Goal: Task Accomplishment & Management: Manage account settings

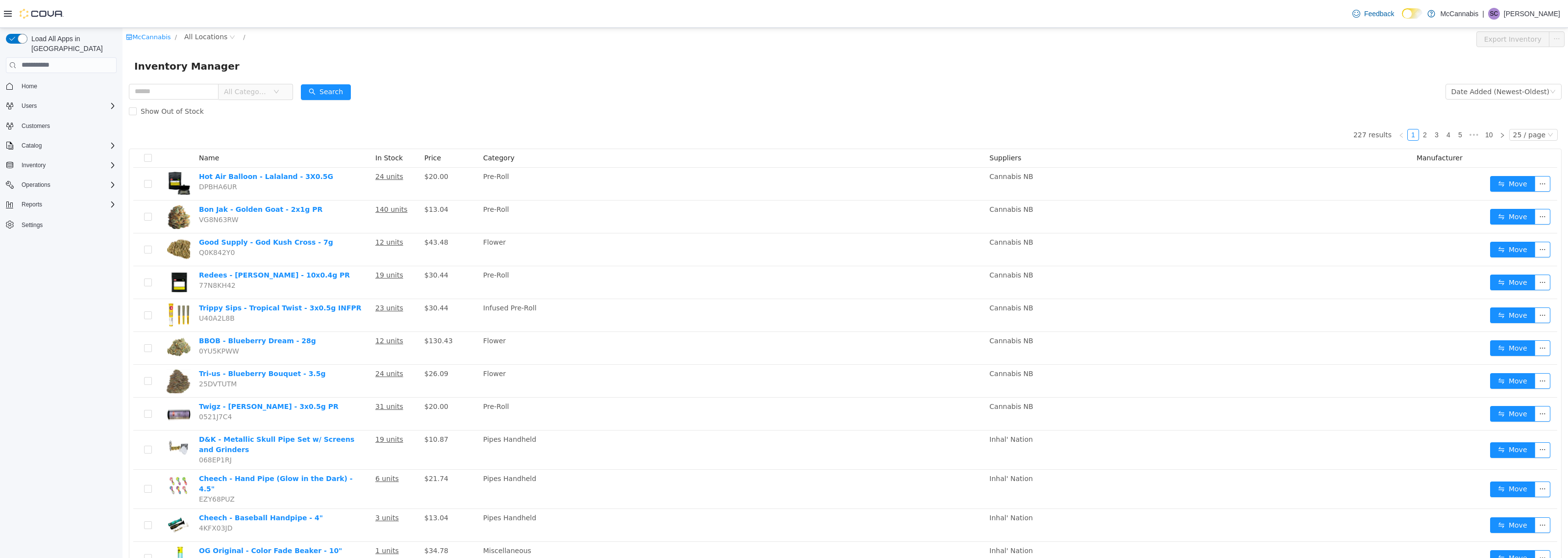
click at [577, 88] on form "All Categories Date Added (Newest-Oldest) Search Show Out of Stock" at bounding box center [845, 101] width 1432 height 39
click at [40, 200] on span "Reports" at bounding box center [31, 205] width 20 height 8
click at [40, 240] on link "Reports" at bounding box center [28, 245] width 29 height 11
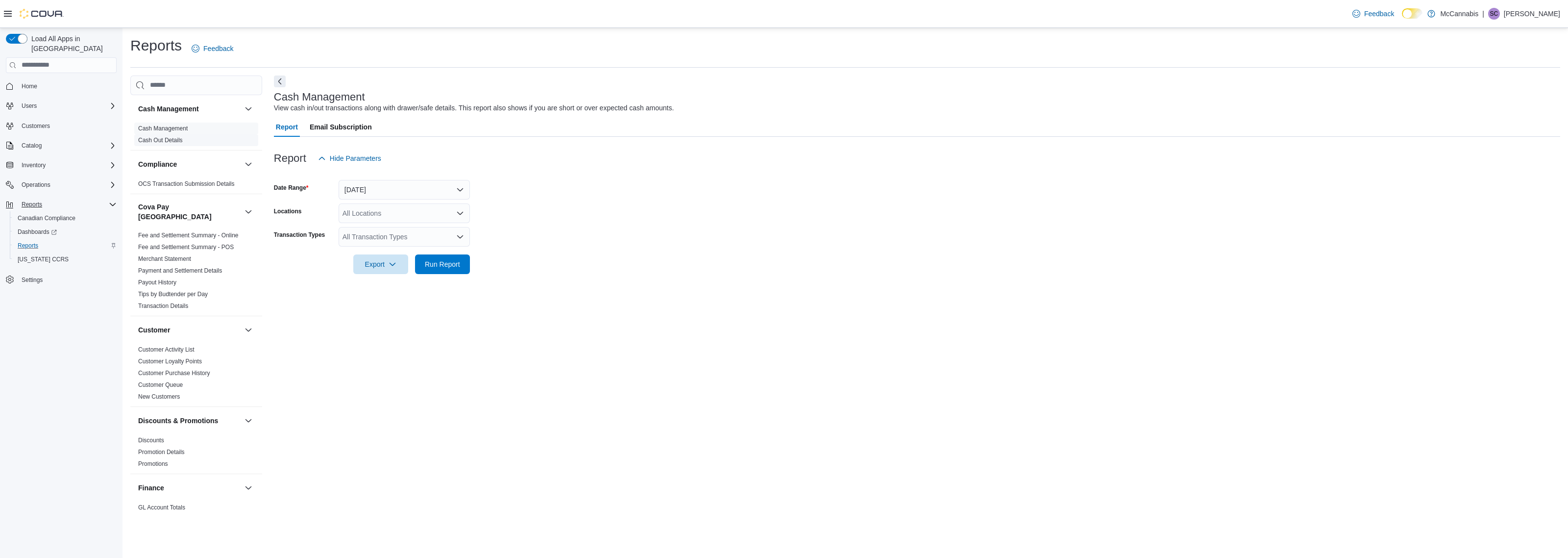
click at [167, 137] on link "Cash Out Details" at bounding box center [160, 140] width 45 height 7
click at [456, 191] on button "Today" at bounding box center [404, 190] width 132 height 20
click at [386, 248] on span "Yesterday" at bounding box center [410, 249] width 112 height 11
click at [450, 290] on span "Run Report" at bounding box center [442, 287] width 35 height 10
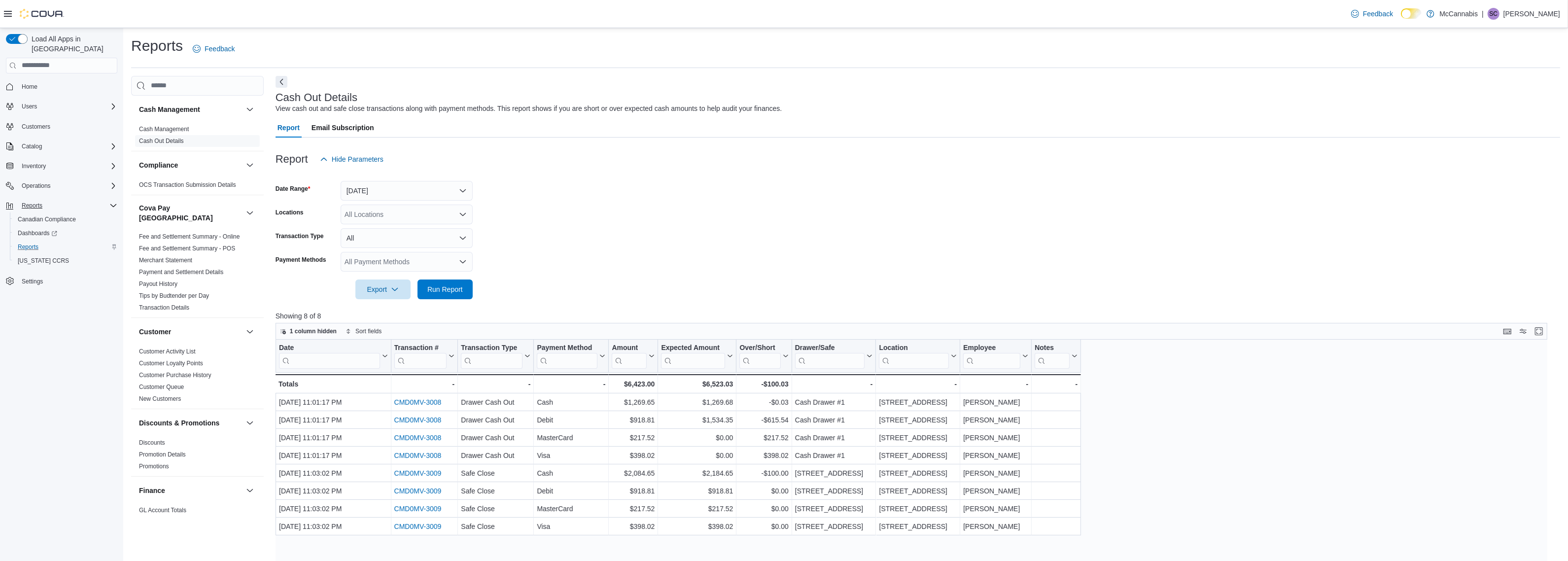
drag, startPoint x: 1322, startPoint y: 405, endPoint x: 1324, endPoint y: 396, distance: 9.2
click at [1323, 403] on div "Date Click to view column header actions Transaction # Click to view column hea…" at bounding box center [916, 556] width 1282 height 433
click at [1278, 206] on form "Date Range Yesterday Locations All Locations Transaction Type All Payment Metho…" at bounding box center [918, 234] width 1285 height 130
click at [1191, 448] on div "Date Click to view column header actions Transaction # Click to view column hea…" at bounding box center [916, 556] width 1282 height 433
click at [1135, 450] on div "Date Click to view column header actions Transaction # Click to view column hea…" at bounding box center [916, 556] width 1282 height 433
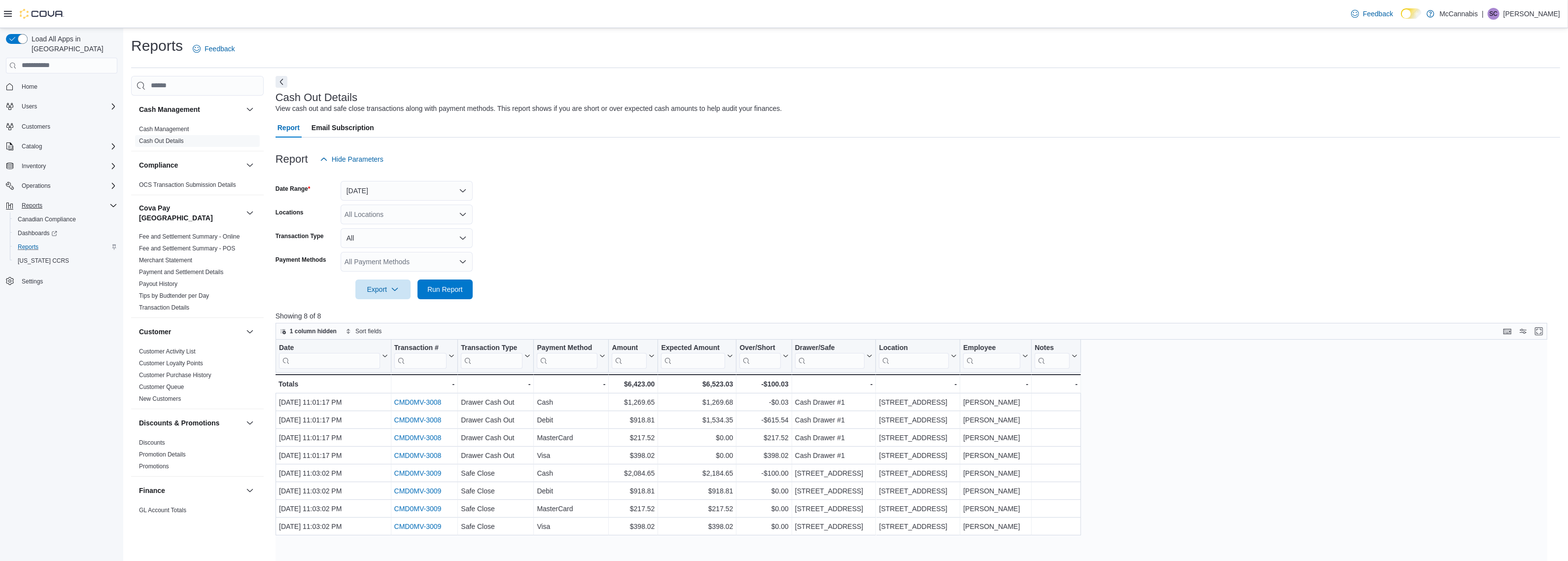
click at [1135, 450] on div "Date Click to view column header actions Transaction # Click to view column hea…" at bounding box center [916, 556] width 1282 height 433
click at [467, 191] on button "Yesterday" at bounding box center [406, 191] width 132 height 20
click at [370, 232] on span "Today" at bounding box center [412, 230] width 113 height 12
click at [464, 190] on button "Today" at bounding box center [406, 191] width 132 height 20
click at [386, 271] on span "Last 7 Days" at bounding box center [412, 270] width 113 height 12
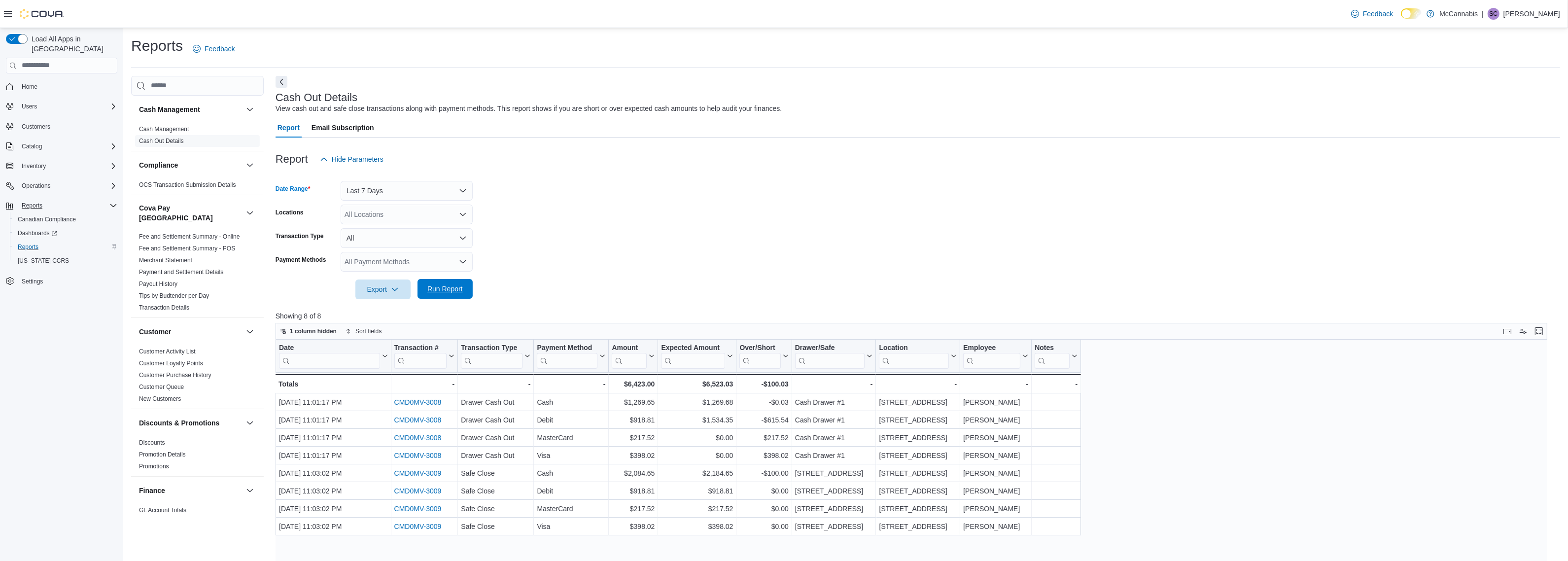
click at [455, 294] on span "Run Report" at bounding box center [445, 289] width 44 height 20
click at [180, 130] on link "Cash Management" at bounding box center [164, 129] width 50 height 7
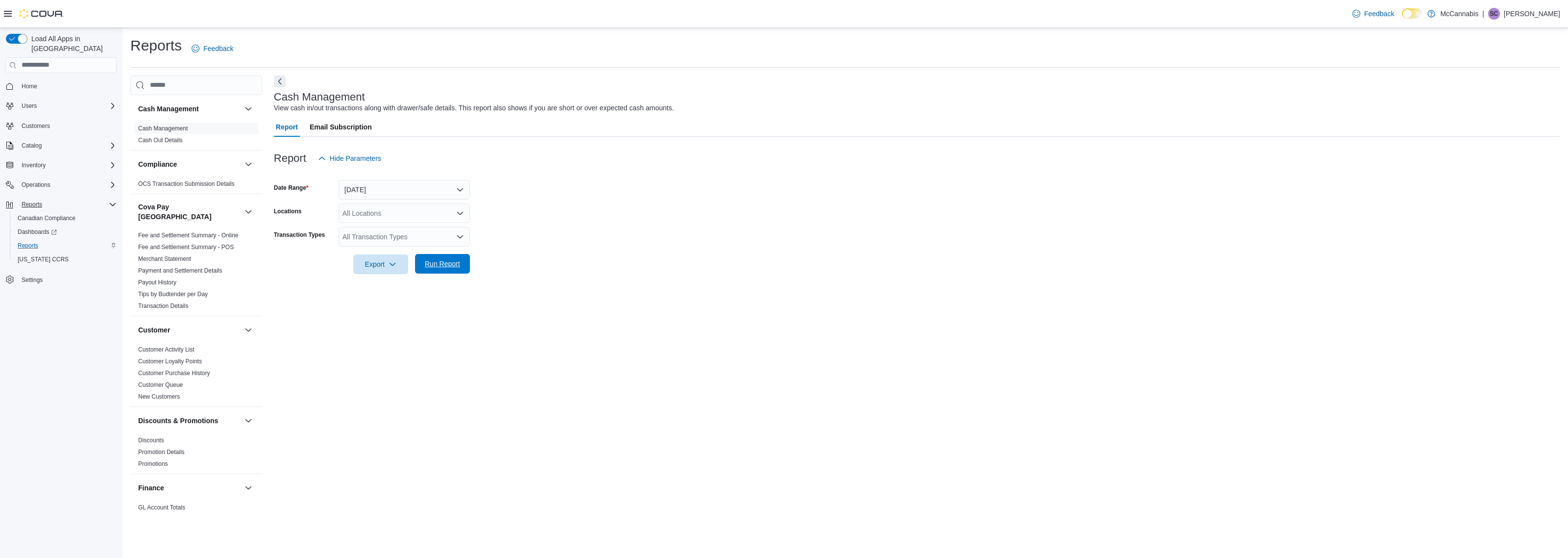
click at [462, 265] on span "Run Report" at bounding box center [442, 263] width 43 height 20
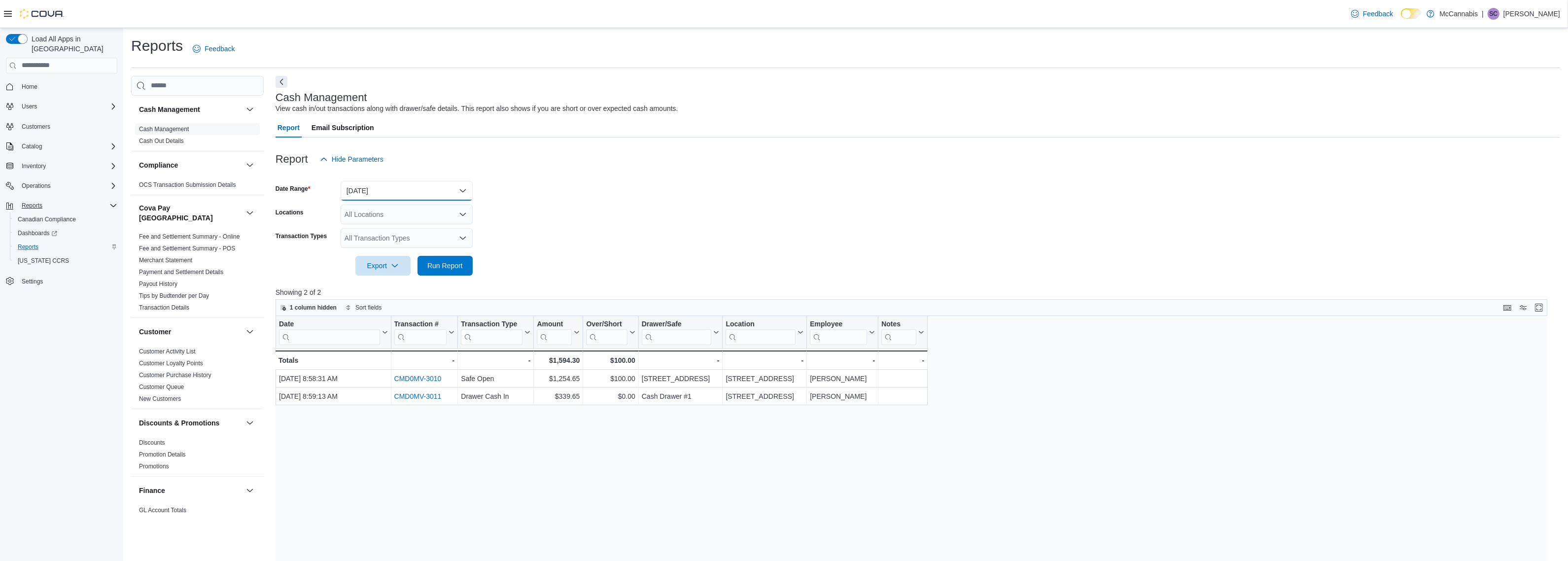
click at [461, 188] on button "Today" at bounding box center [406, 191] width 132 height 20
click at [373, 248] on span "Yesterday" at bounding box center [412, 250] width 113 height 12
click at [446, 262] on span "Run Report" at bounding box center [445, 265] width 35 height 10
click at [612, 252] on div at bounding box center [918, 252] width 1285 height 8
click at [1178, 401] on div "Date Click to view column header actions Transaction # Click to view column hea…" at bounding box center [916, 532] width 1282 height 433
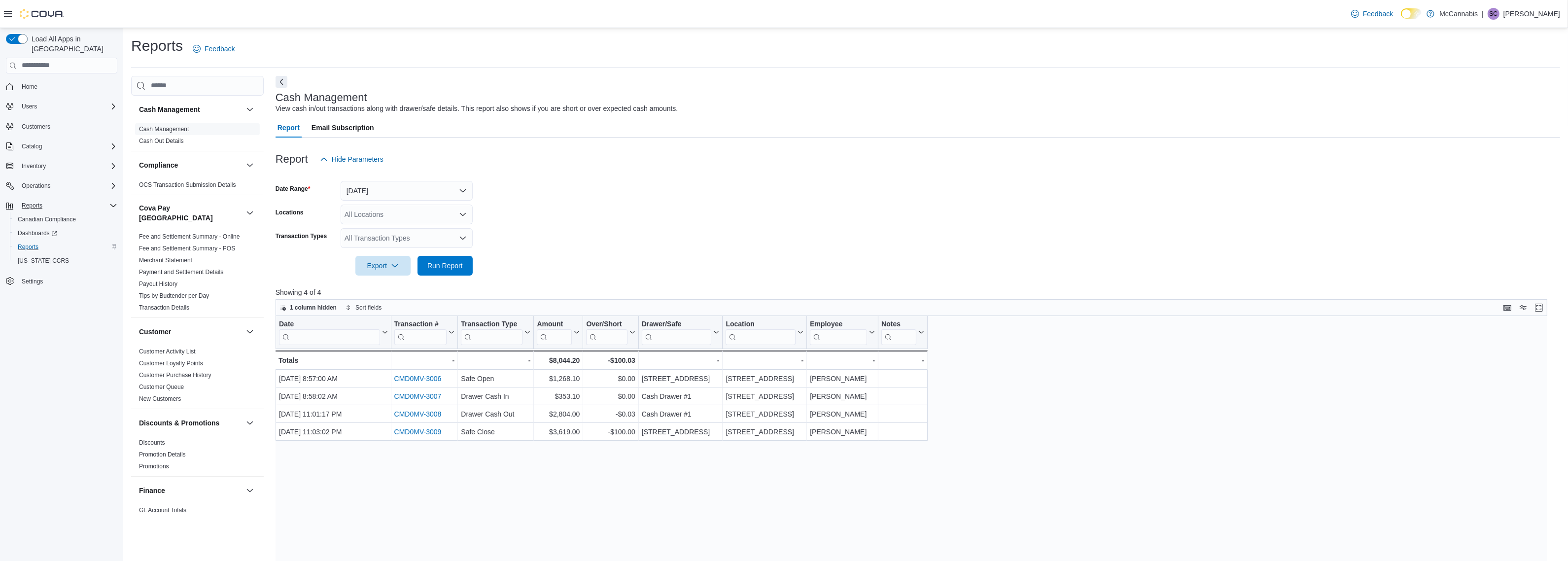
click at [1176, 398] on div "Date Click to view column header actions Transaction # Click to view column hea…" at bounding box center [916, 532] width 1282 height 433
click at [1282, 220] on form "Date Range Yesterday Locations All Locations Transaction Types All Transaction …" at bounding box center [918, 222] width 1285 height 106
click at [37, 83] on span "Home" at bounding box center [29, 87] width 16 height 8
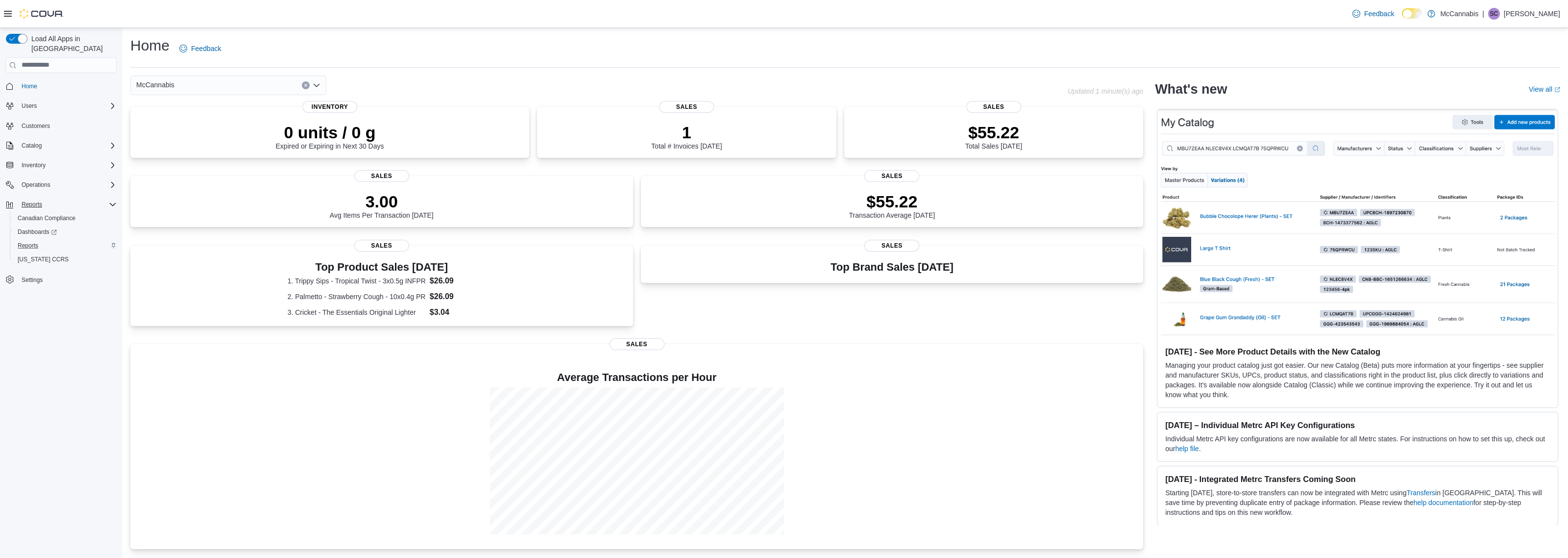
click at [964, 307] on div "Top Brand Sales [DATE] Sales" at bounding box center [892, 289] width 503 height 88
click at [953, 305] on div "Top Brand Sales [DATE] Sales" at bounding box center [892, 289] width 503 height 88
click at [83, 356] on div "Load All Apps in New Hub Home Users Customers Catalog Inventory Operations Repo…" at bounding box center [61, 295] width 123 height 535
click at [331, 391] on div at bounding box center [637, 460] width 997 height 147
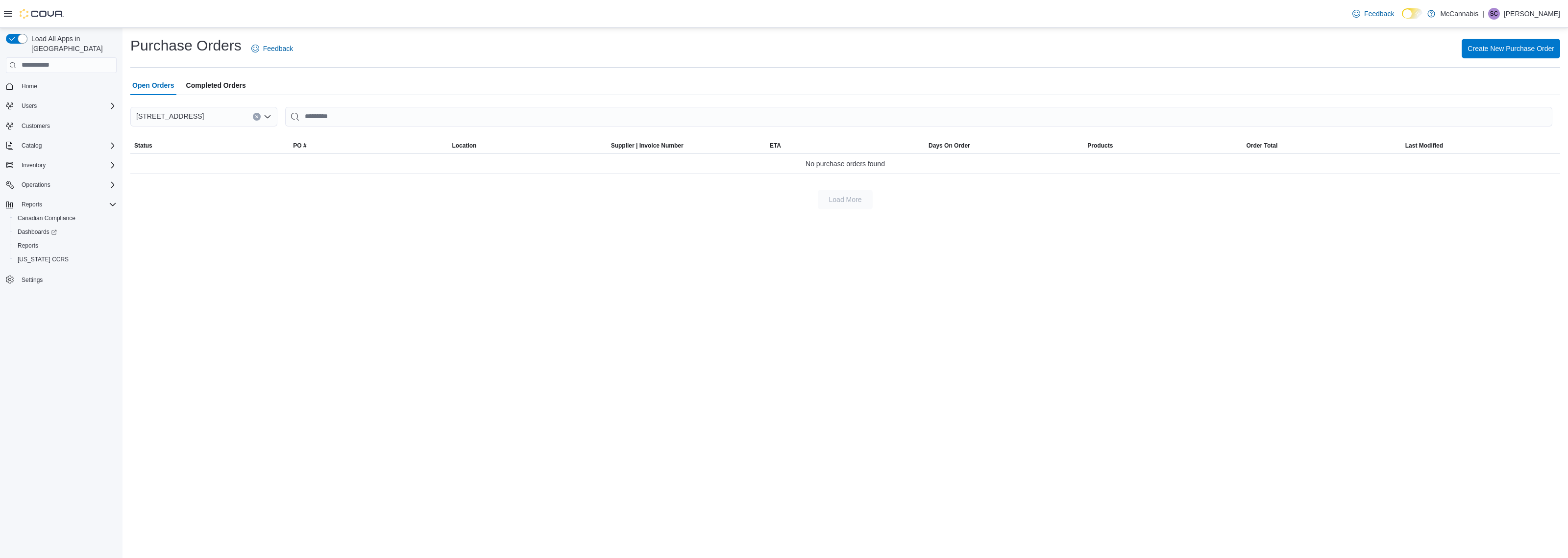
click at [503, 340] on div "Purchase Orders Feedback Create New Purchase Order Open Orders Completed Orders…" at bounding box center [845, 293] width 1445 height 530
click at [500, 340] on div "Purchase Orders Feedback Create New Purchase Order Open Orders Completed Orders…" at bounding box center [845, 293] width 1445 height 530
click at [684, 341] on div "Purchase Orders Feedback Create New Purchase Order Open Orders Completed Orders…" at bounding box center [845, 293] width 1445 height 530
click at [683, 341] on div "Purchase Orders Feedback Create New Purchase Order Open Orders Completed Orders…" at bounding box center [845, 293] width 1445 height 530
click at [776, 392] on div "Purchase Orders Feedback Create New Purchase Order Open Orders Completed Orders…" at bounding box center [845, 293] width 1445 height 530
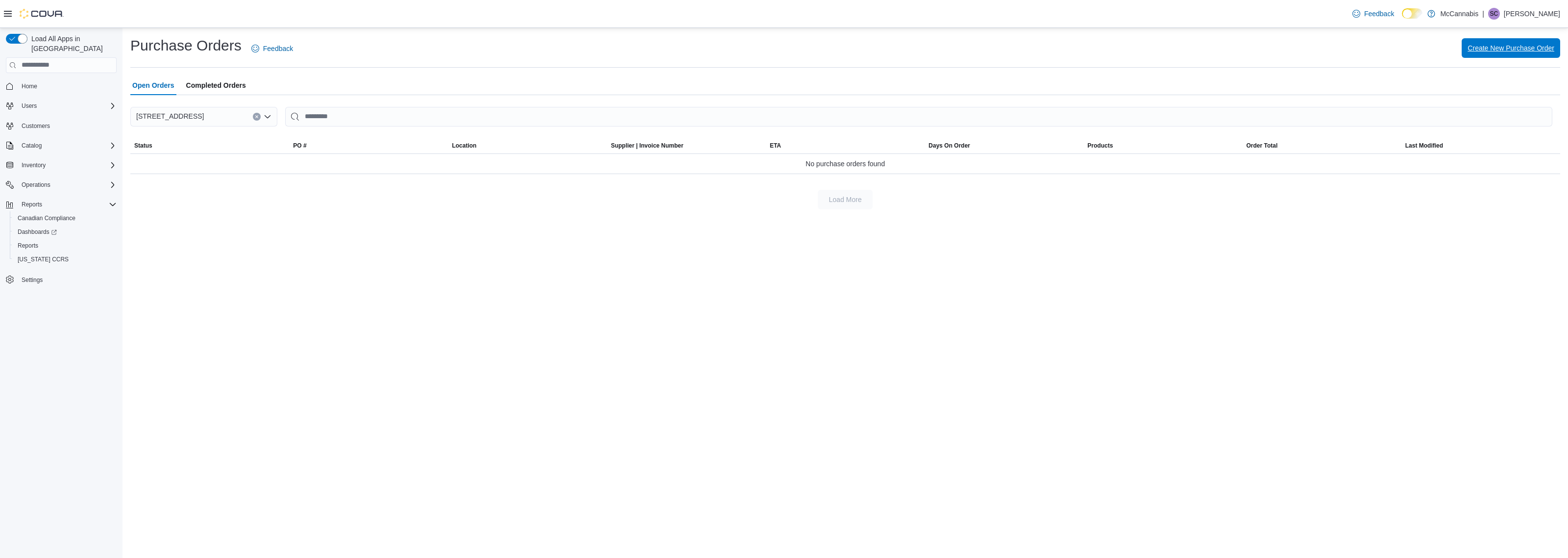
click at [1509, 52] on span "Create New Purchase Order" at bounding box center [1511, 48] width 87 height 10
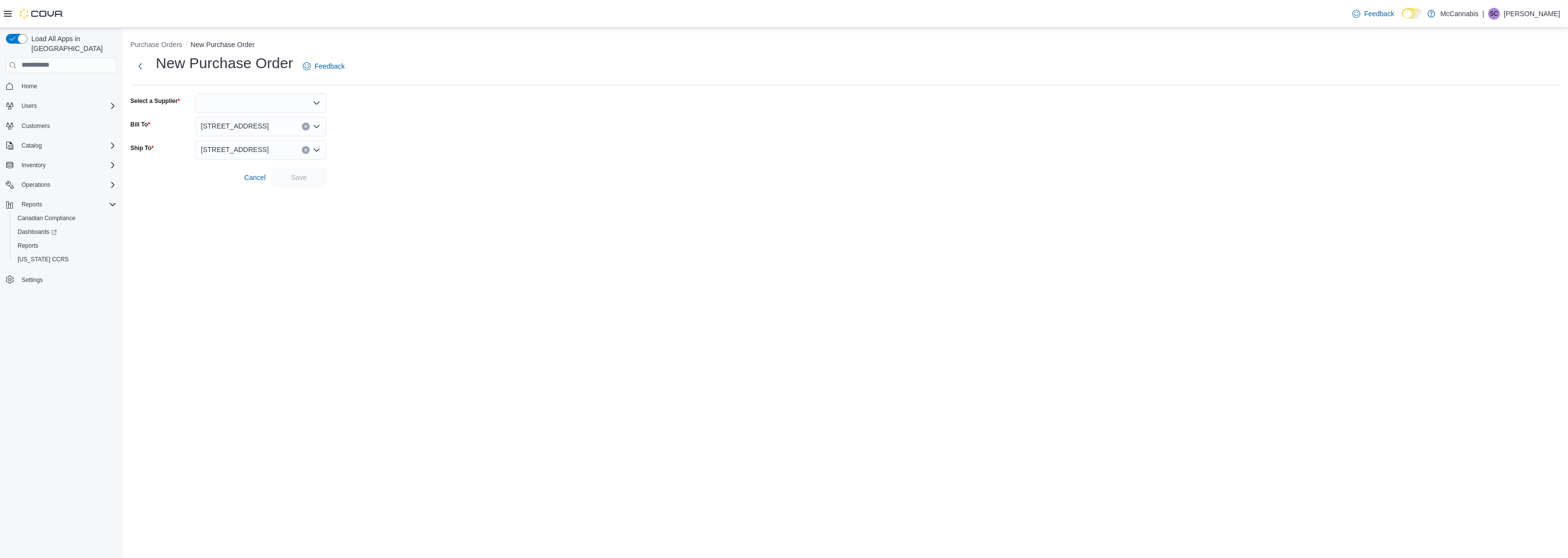
click at [320, 101] on icon "Open list of options" at bounding box center [316, 103] width 8 height 8
click at [233, 120] on span "Cannabis NB" at bounding box center [267, 119] width 108 height 10
click at [300, 181] on span "Save" at bounding box center [298, 177] width 16 height 10
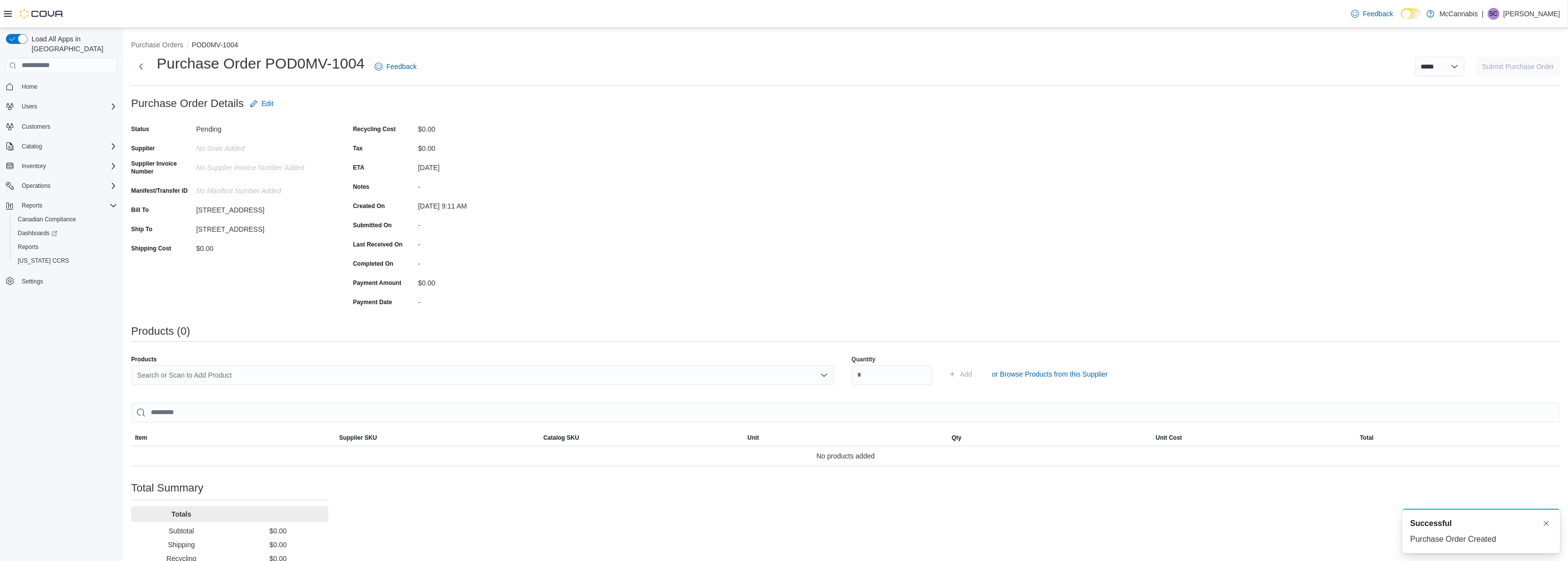
click at [698, 239] on div "Purchase Order: POD0MV-1004 Feedback Purchase Order Details Edit Status Pending…" at bounding box center [845, 346] width 1429 height 506
click at [827, 373] on icon "Open list of options" at bounding box center [823, 375] width 6 height 3
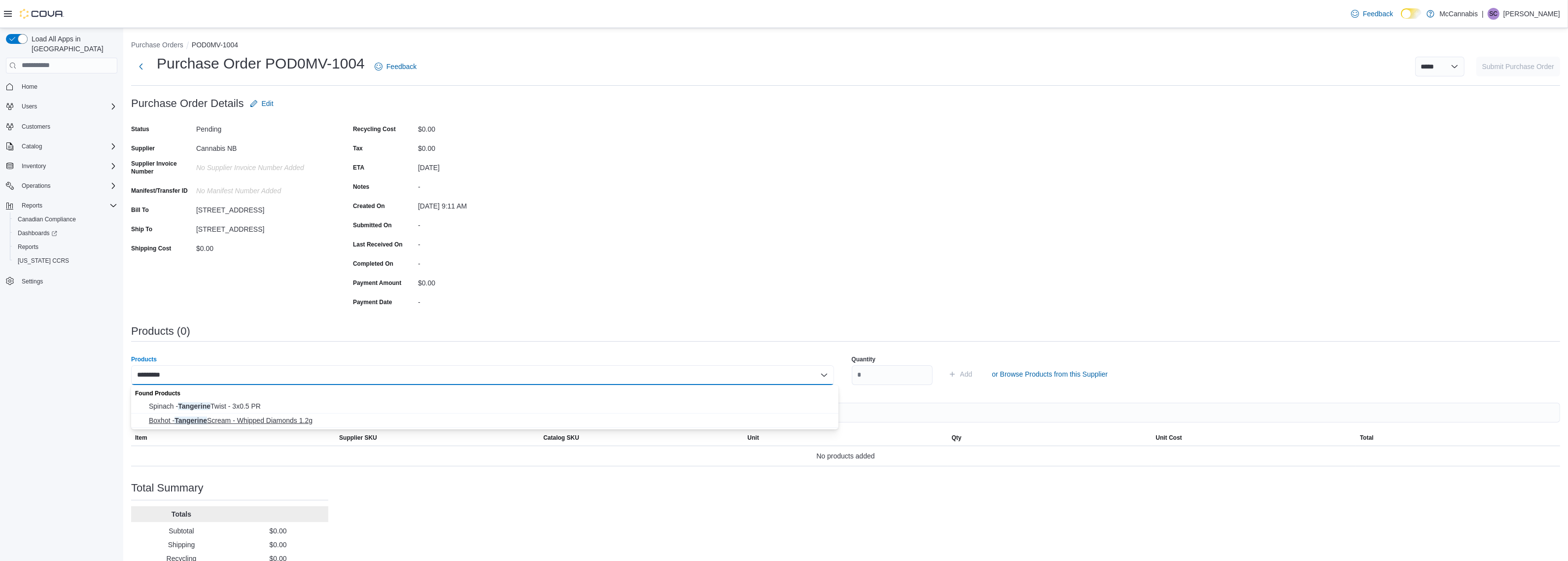
type input "*********"
click at [267, 416] on span "Boxhot - Tangerine Scream - Whipped Diamonds 1.2g" at bounding box center [490, 420] width 684 height 10
click at [902, 371] on input "number" at bounding box center [893, 375] width 81 height 20
type input "**"
click at [944, 364] on button "Add" at bounding box center [960, 374] width 32 height 20
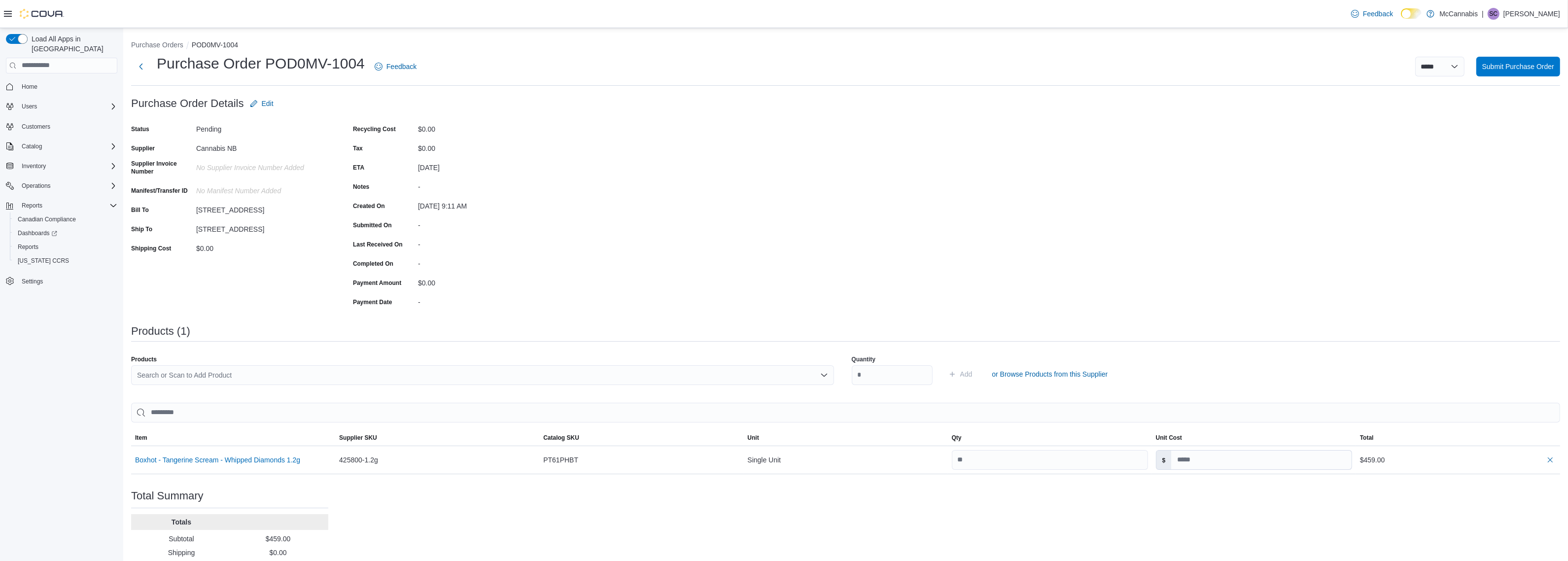
click at [701, 376] on div "Search or Scan to Add Product" at bounding box center [482, 375] width 703 height 20
type input "*"
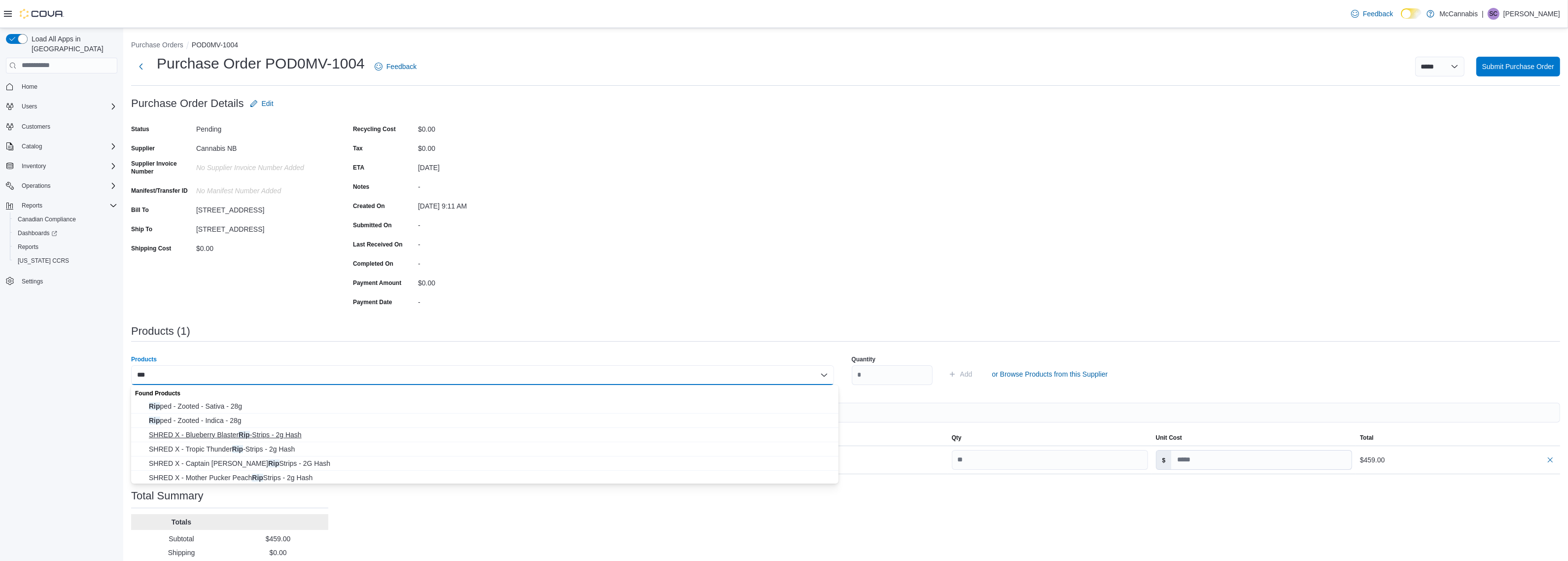
type input "***"
click at [294, 433] on span "SHRED X - Blueberry Blaster Rip -Strips - 2g Hash" at bounding box center [490, 435] width 684 height 10
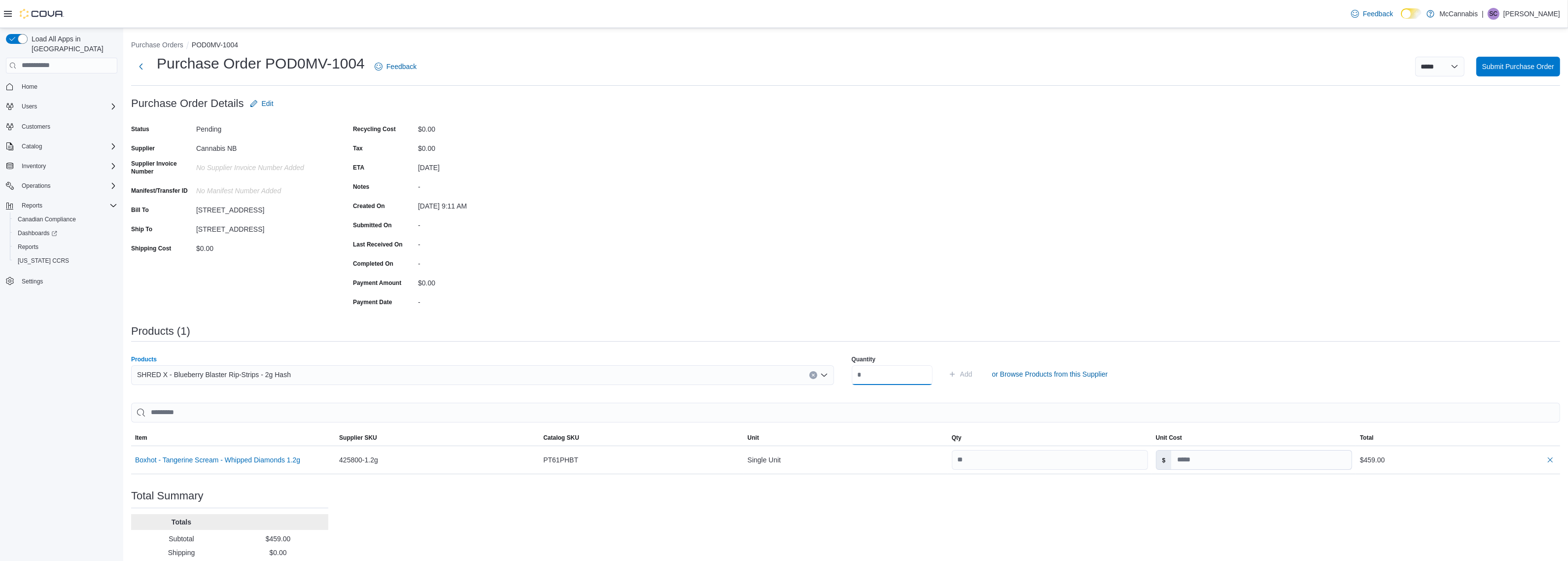
click at [893, 369] on input "number" at bounding box center [893, 375] width 81 height 20
type input "**"
click at [944, 364] on button "Add" at bounding box center [960, 374] width 32 height 20
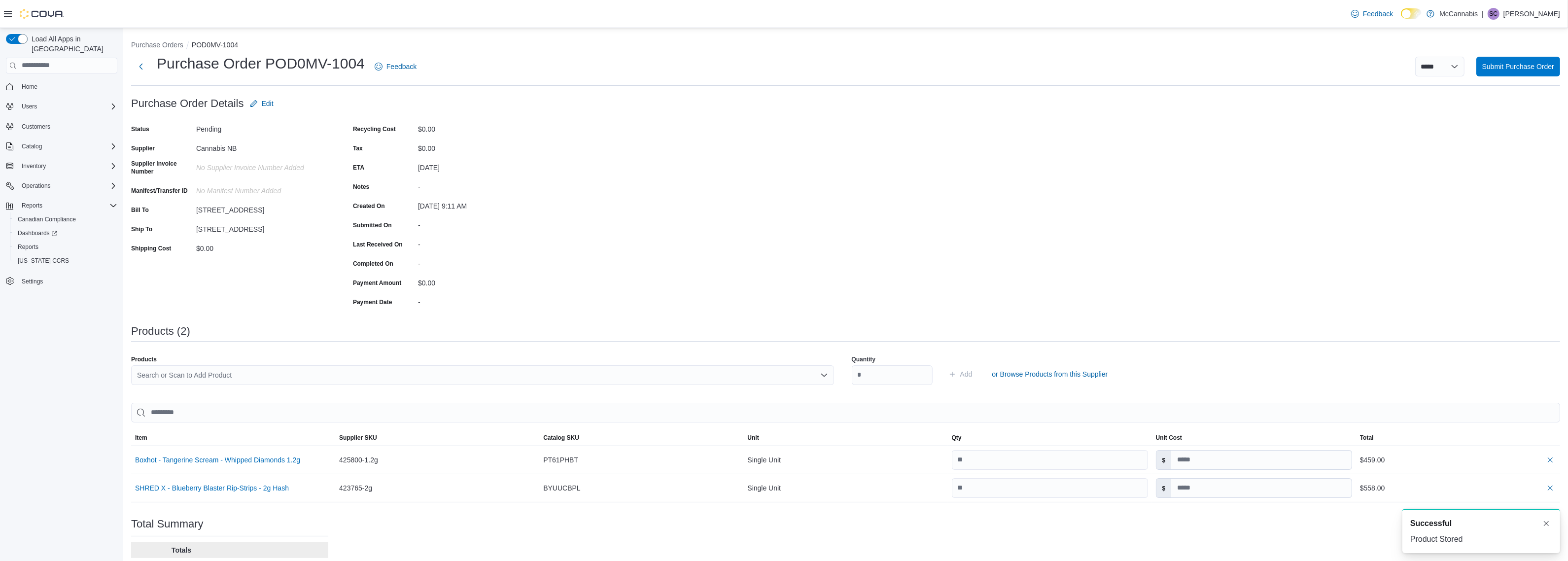
click at [762, 379] on div "Search or Scan to Add Product" at bounding box center [482, 375] width 703 height 20
type input "*******"
click at [262, 403] on span "SHRED X - Captain Kush Rip Strips - 2G Hash" at bounding box center [490, 406] width 684 height 10
drag, startPoint x: 886, startPoint y: 377, endPoint x: 831, endPoint y: 373, distance: 55.1
click at [831, 373] on div "Products SHRED X - Captain Kush Rip Strips - 2G Hash Quantity Add or Browse Pro…" at bounding box center [845, 374] width 1429 height 49
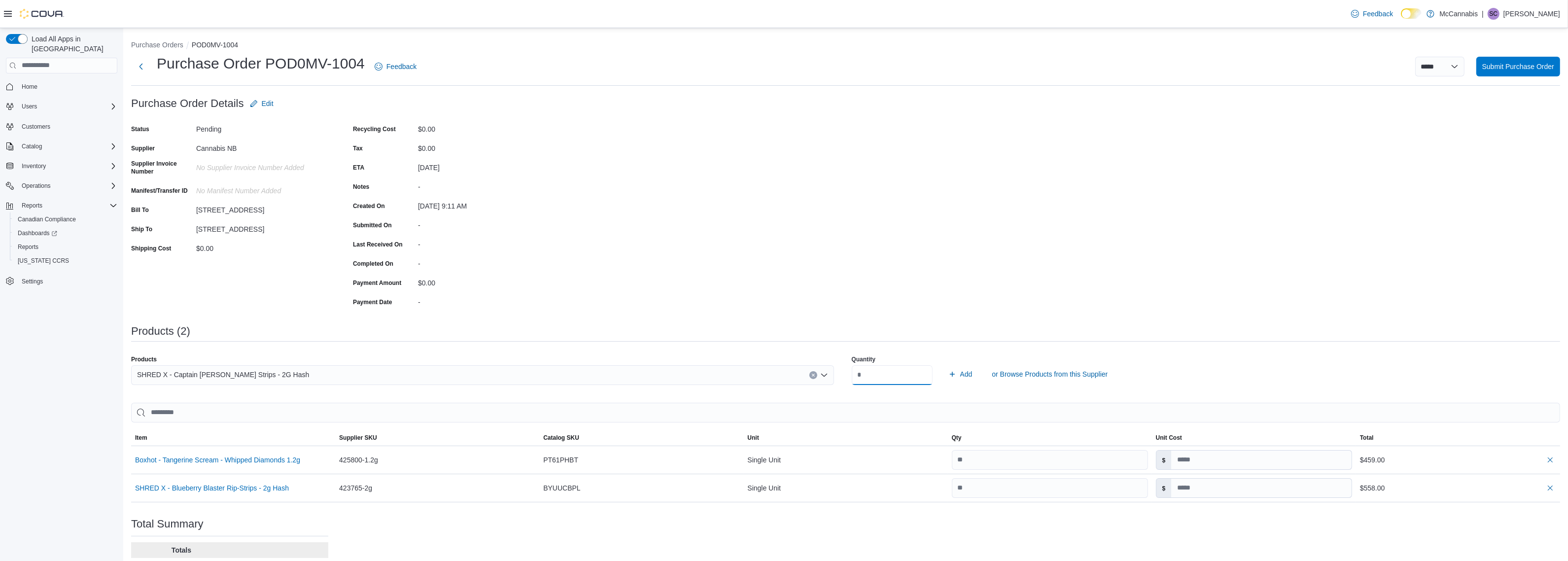
type input "**"
click at [944, 364] on button "Add" at bounding box center [960, 374] width 32 height 20
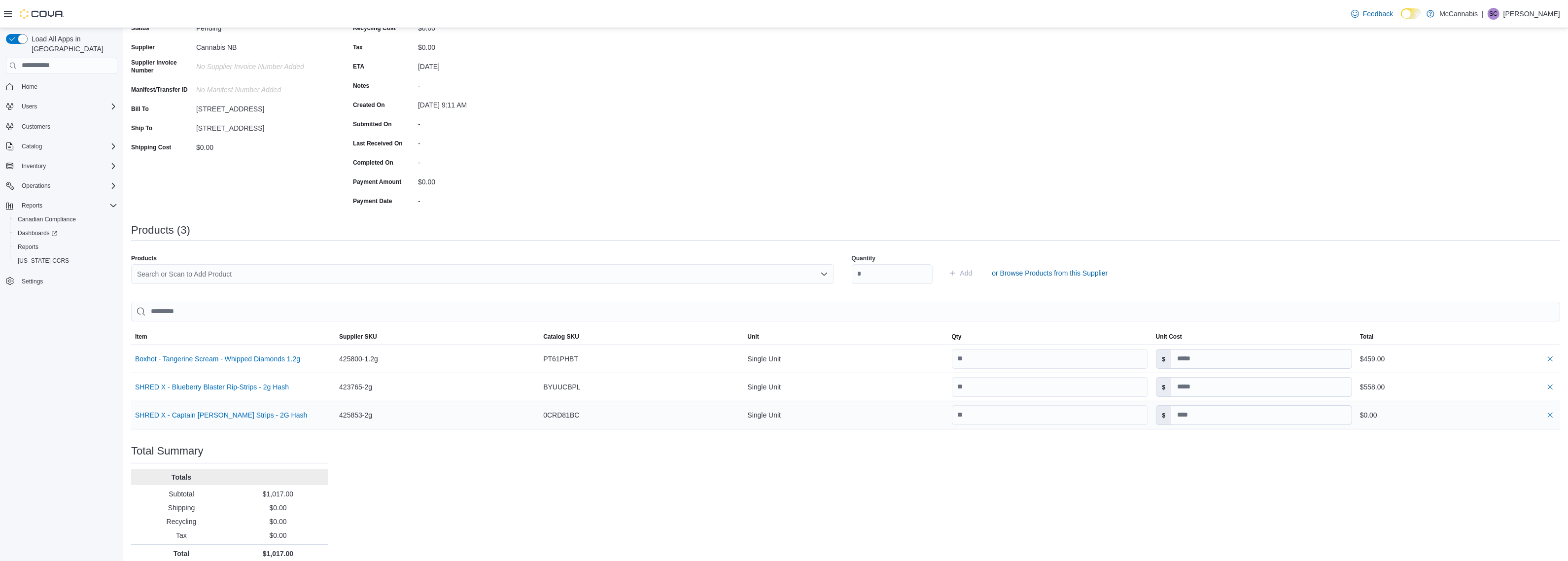
scroll to position [110, 0]
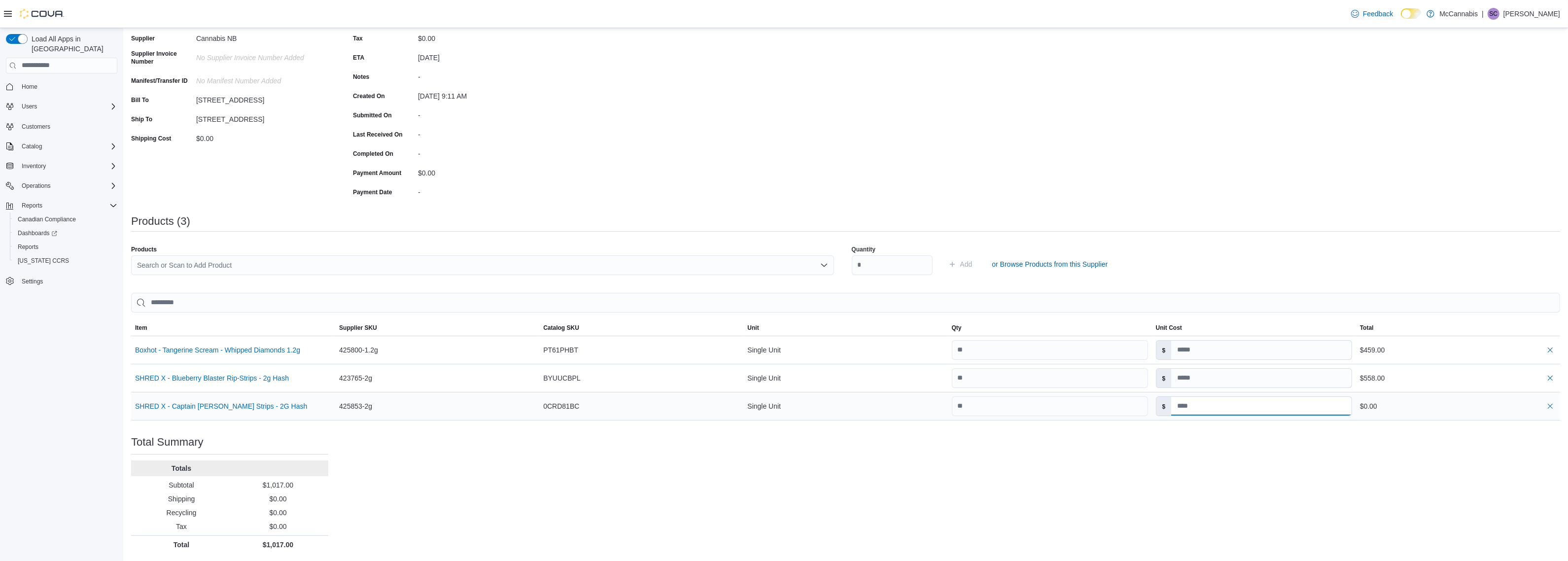
click at [1235, 411] on input at bounding box center [1261, 406] width 180 height 19
type input "*****"
click at [1283, 474] on div "Purchase Order: POD0MV-1004 Feedback Purchase Order Details Edit Status Pending…" at bounding box center [845, 268] width 1429 height 570
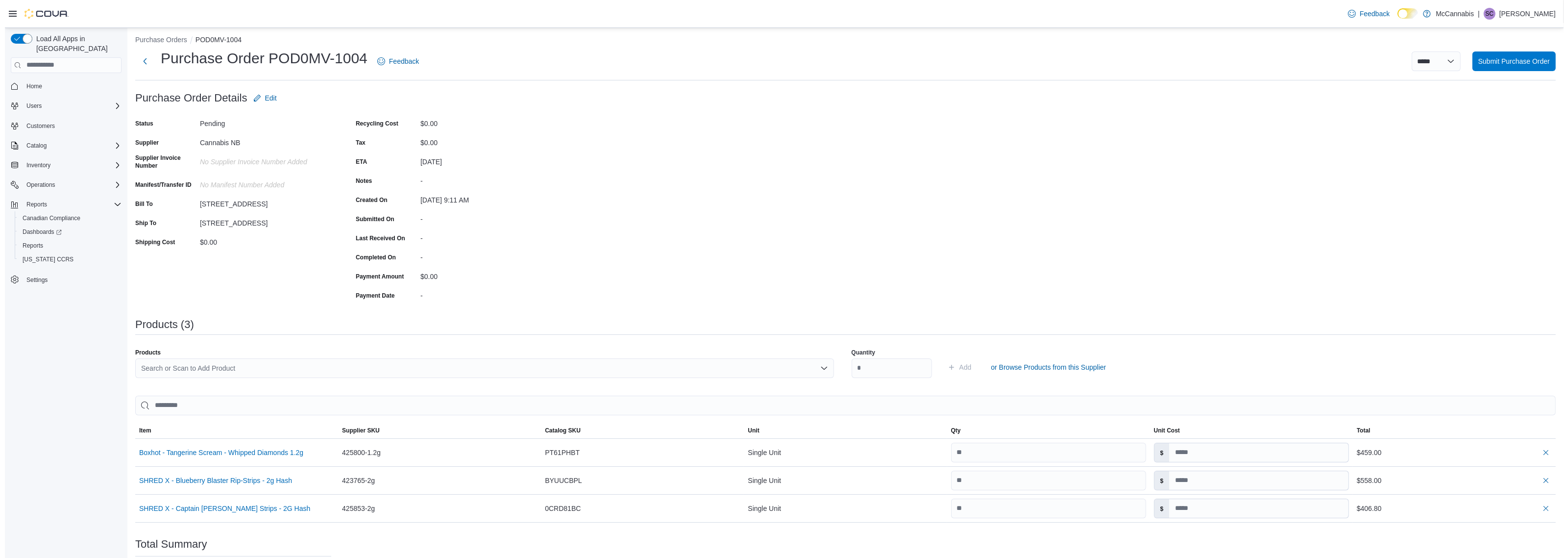
scroll to position [0, 0]
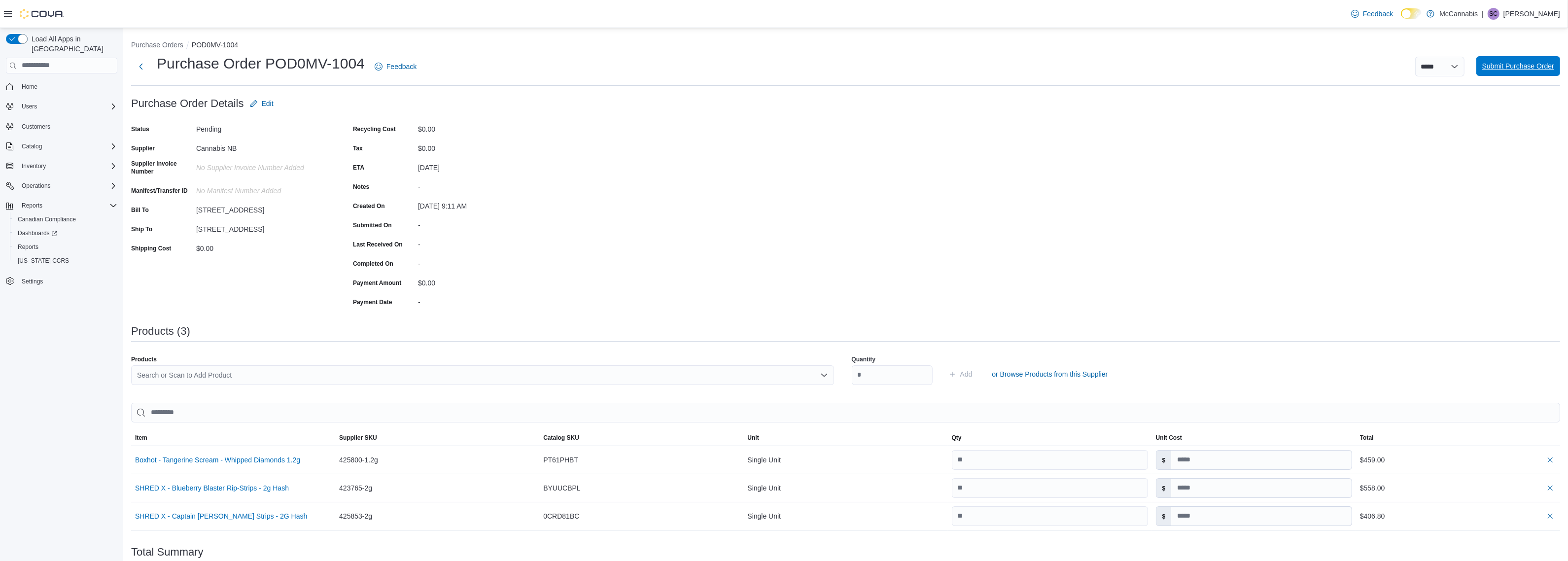
click at [1515, 69] on span "Submit Purchase Order" at bounding box center [1518, 66] width 72 height 10
type input "*****"
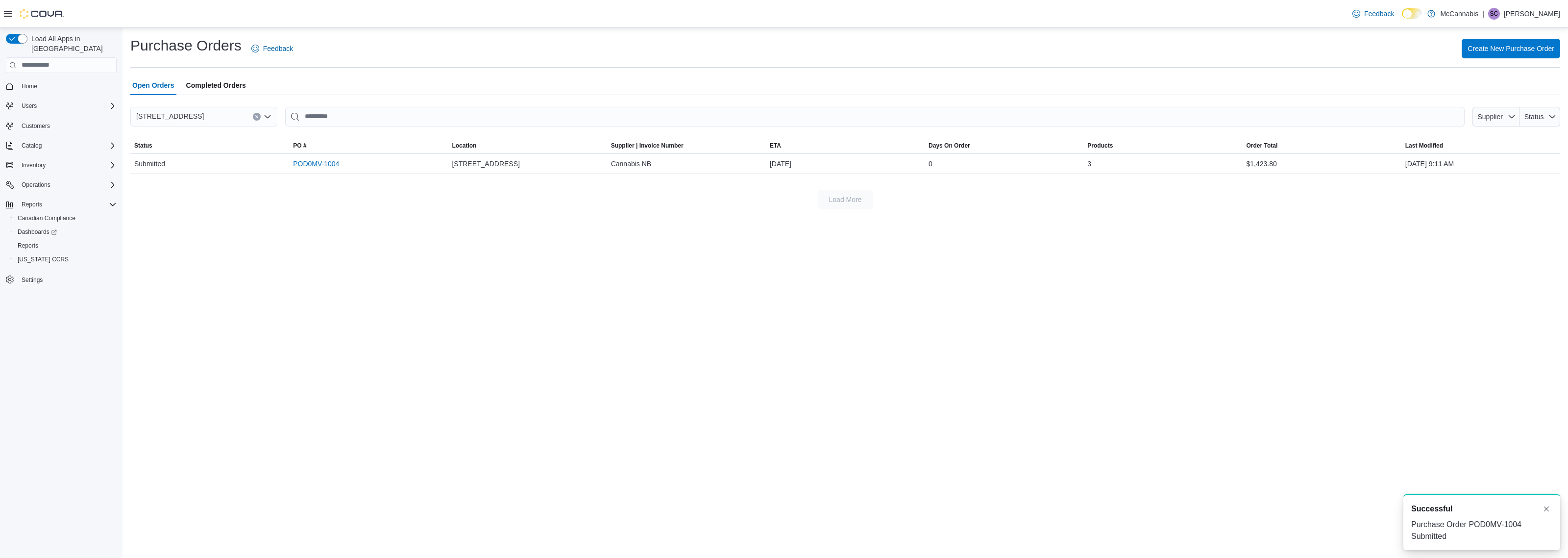
click at [705, 271] on div "Purchase Orders Feedback Create New Purchase Order Open Orders Completed Orders…" at bounding box center [845, 293] width 1445 height 530
click at [316, 164] on link "POD0MV-1004" at bounding box center [316, 164] width 46 height 11
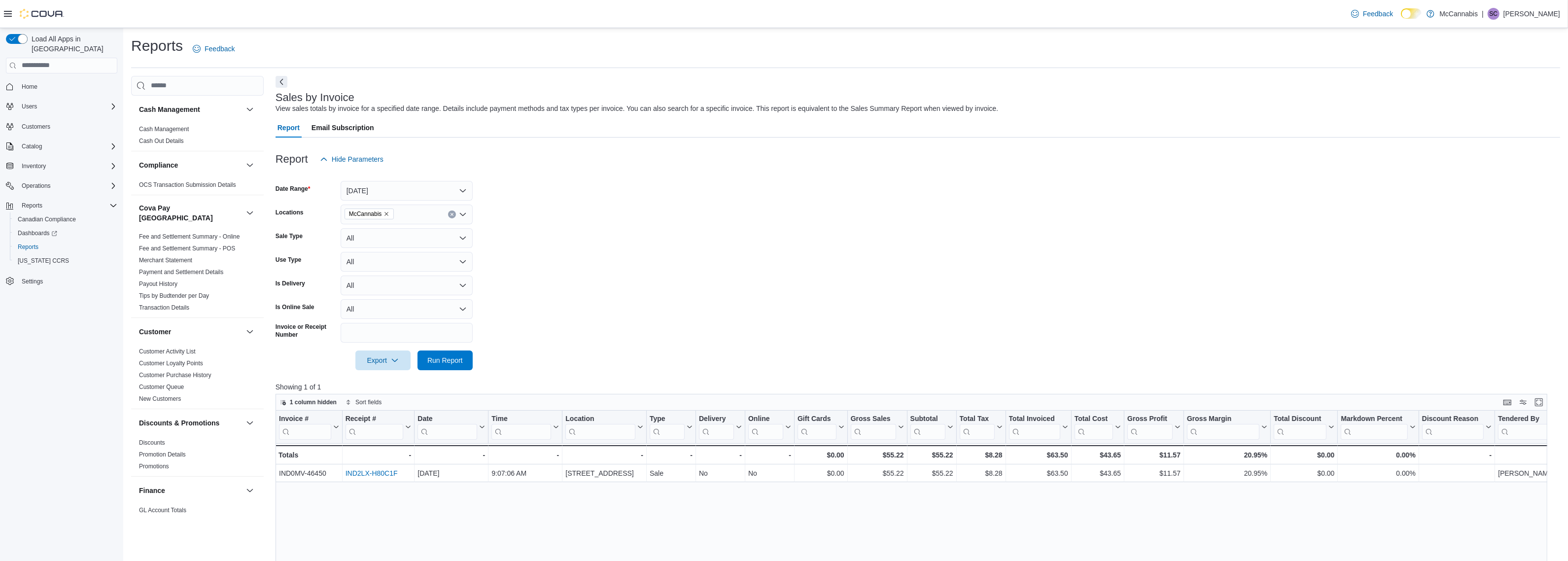
click at [764, 257] on form "Date Range Today Locations McCannabis Sale Type All Use Type All Is Delivery Al…" at bounding box center [918, 270] width 1285 height 202
click at [759, 253] on form "Date Range Today Locations McCannabis Sale Type All Use Type All Is Delivery Al…" at bounding box center [918, 270] width 1285 height 202
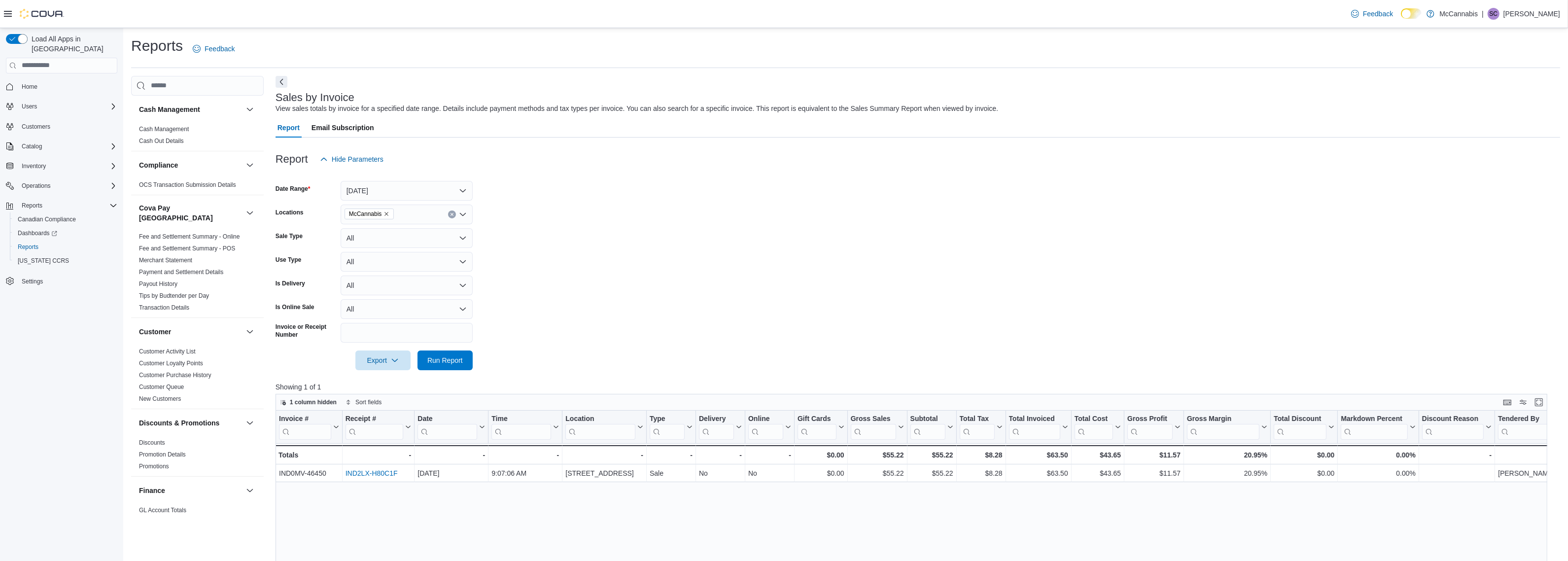
click at [759, 253] on form "Date Range Today Locations McCannabis Sale Type All Use Type All Is Delivery Al…" at bounding box center [918, 270] width 1285 height 202
click at [38, 81] on link "Home" at bounding box center [30, 86] width 24 height 12
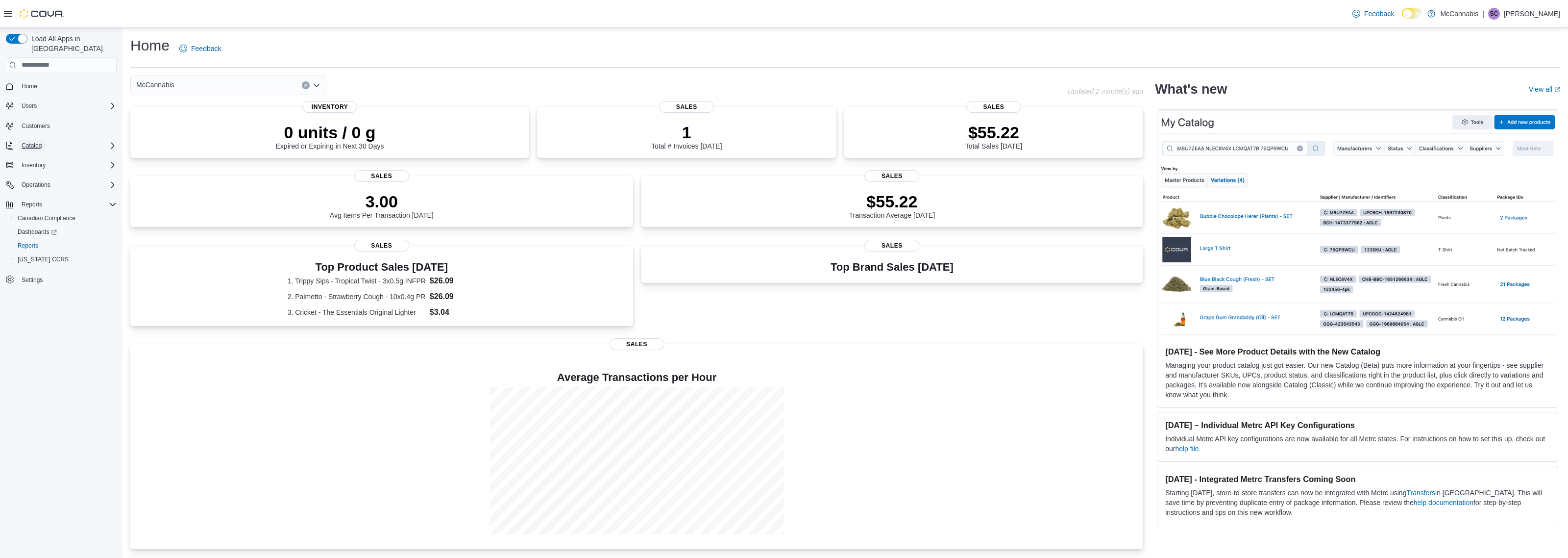
click at [40, 142] on span "Catalog" at bounding box center [31, 146] width 20 height 8
click at [35, 216] on span "Inventory" at bounding box center [33, 220] width 24 height 8
click at [36, 255] on span "Inventory Manager (Classic)" at bounding box center [55, 261] width 74 height 11
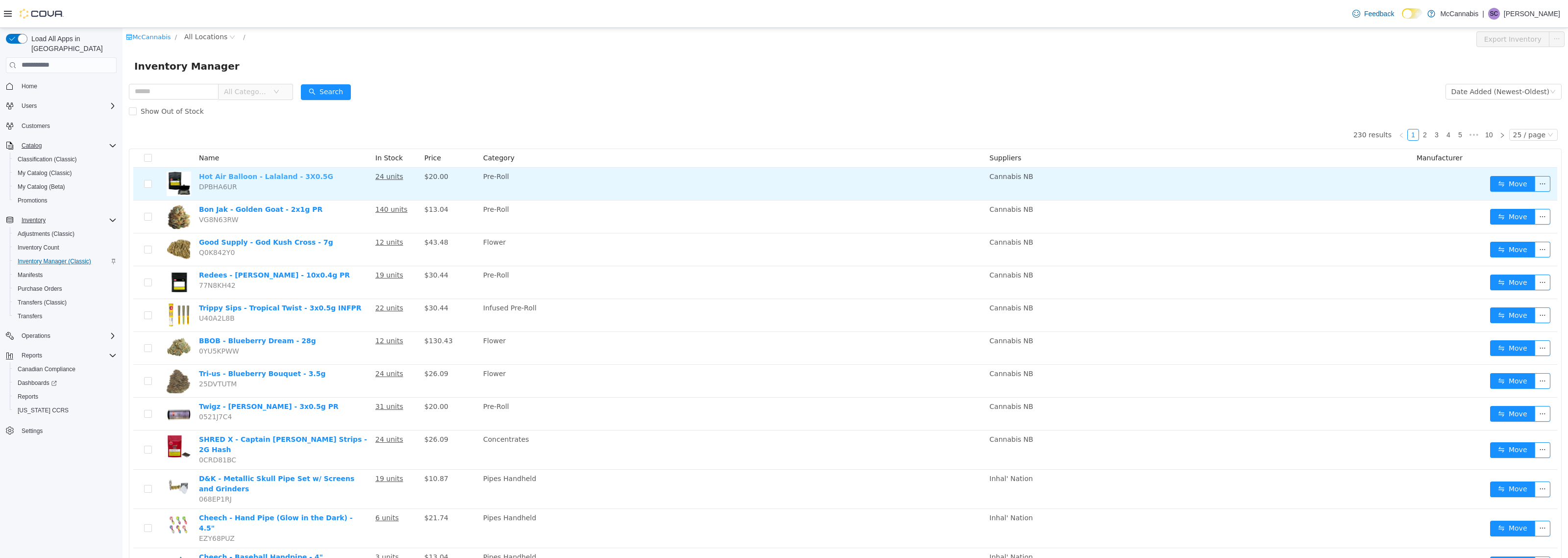
click at [293, 178] on link "Hot Air Balloon - Lalaland - 3X0.5G" at bounding box center [266, 176] width 134 height 8
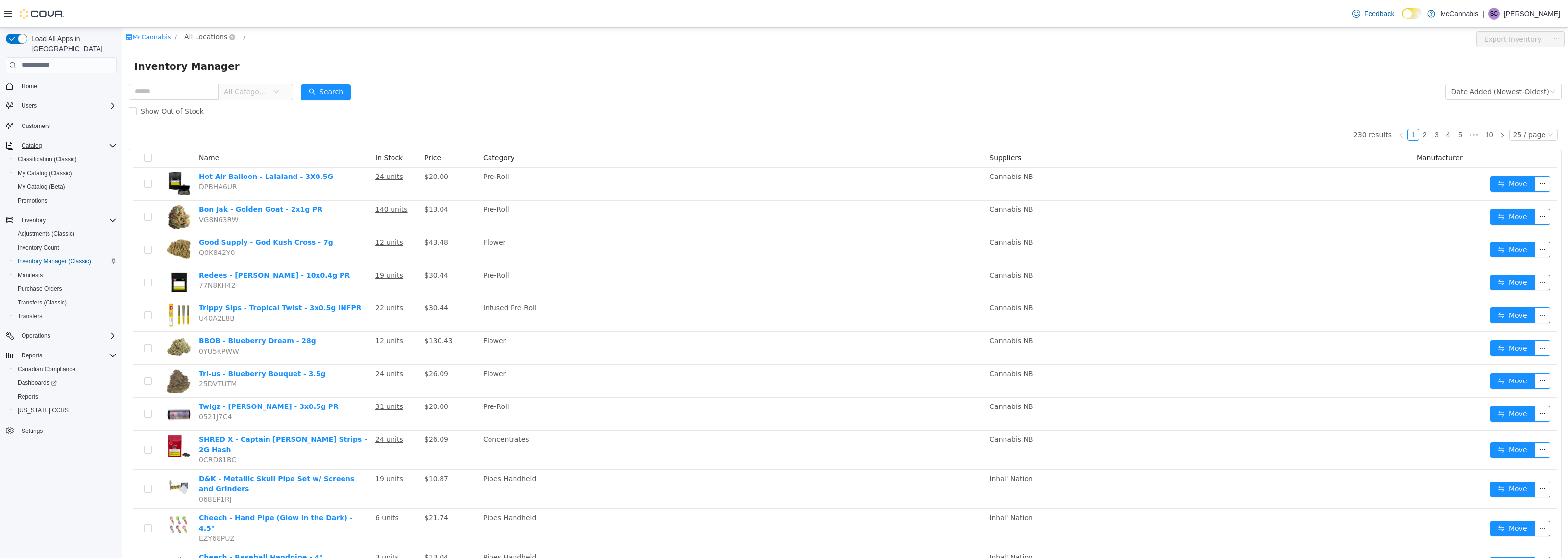
click at [207, 37] on span "All Locations" at bounding box center [205, 36] width 43 height 11
click at [217, 90] on span "[STREET_ADDRESS]" at bounding box center [237, 89] width 68 height 8
click at [280, 39] on div "All Rooms" at bounding box center [296, 38] width 34 height 15
click at [285, 91] on li "Office" at bounding box center [294, 89] width 59 height 16
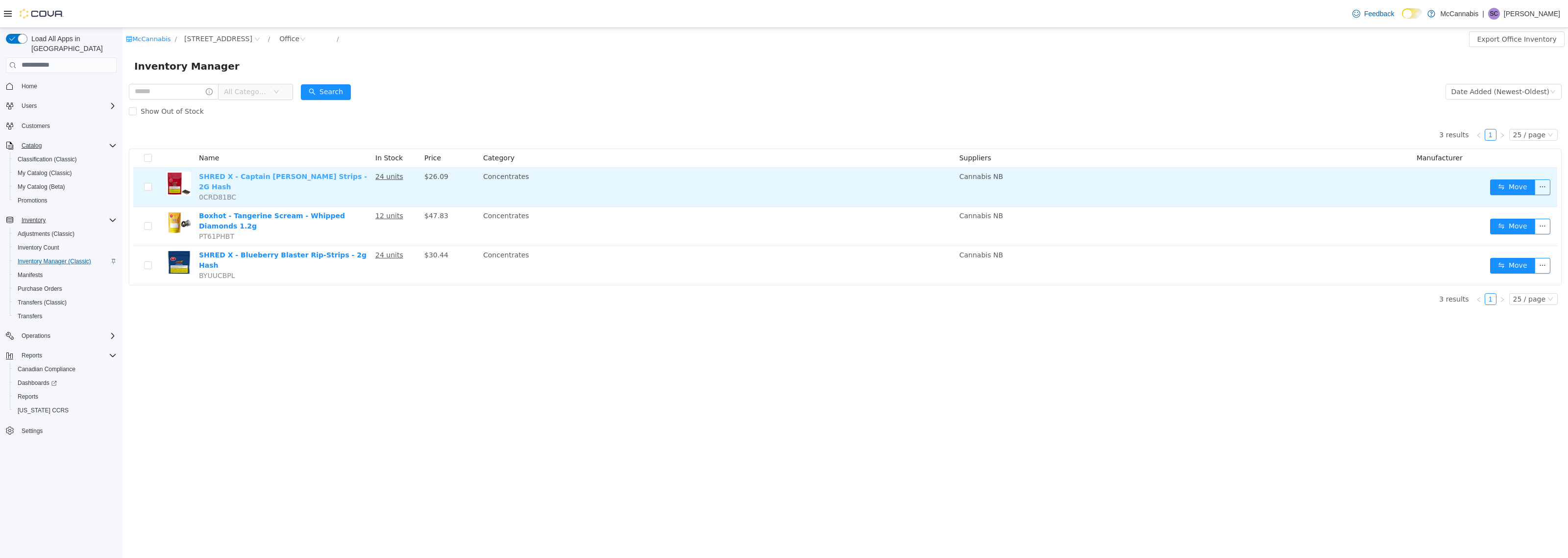
click at [276, 177] on link "SHRED X - Captain Kush Rip Strips - 2G Hash" at bounding box center [283, 181] width 168 height 18
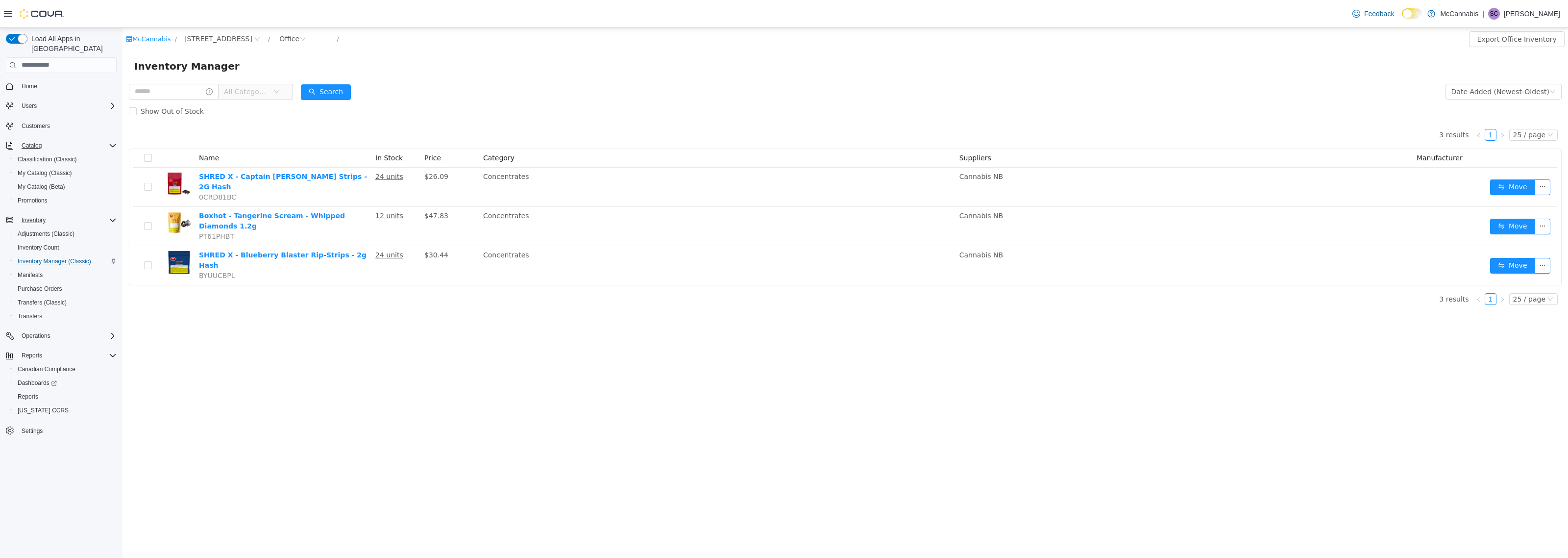
drag, startPoint x: 400, startPoint y: 477, endPoint x: 334, endPoint y: 371, distance: 124.9
click at [396, 470] on div "McCannabis / 3112 Main St, Unit 2 / Office / Export Office Inventory Inventory …" at bounding box center [845, 293] width 1445 height 530
click at [30, 83] on span "Home" at bounding box center [29, 87] width 16 height 8
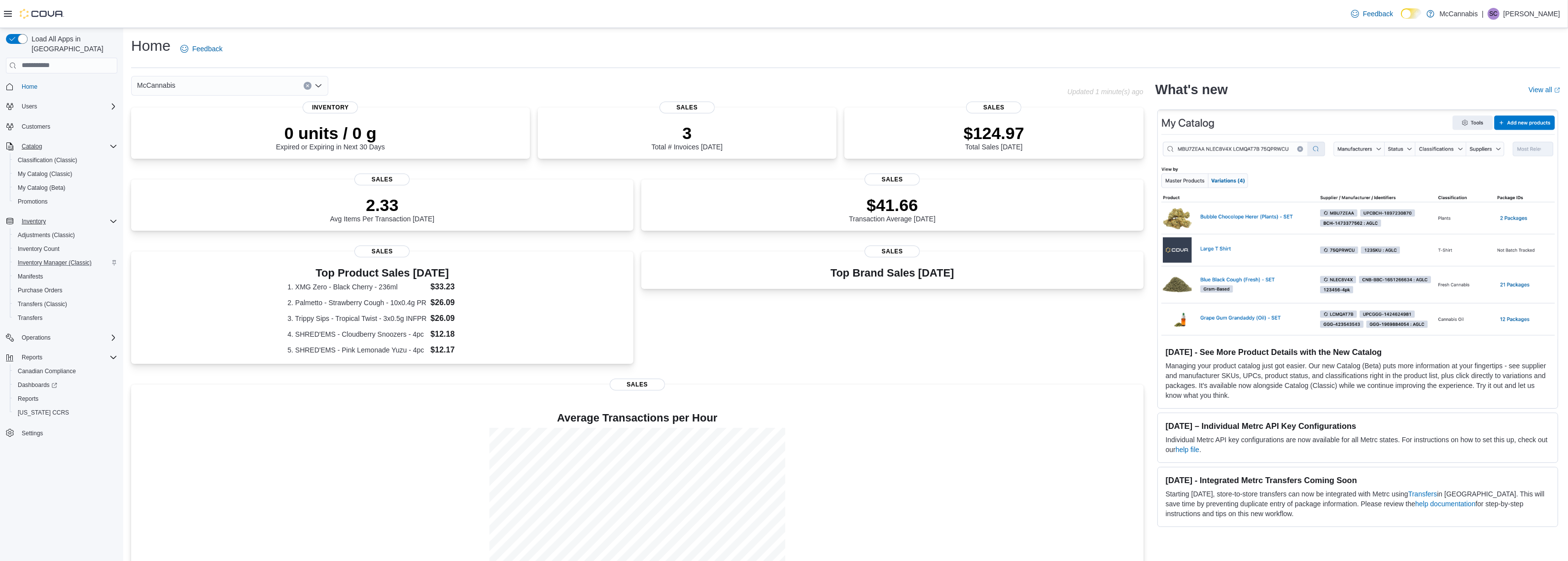
click at [443, 50] on div "Home Feedback" at bounding box center [845, 49] width 1429 height 26
click at [932, 336] on div "Top Brand Sales [DATE] Sales" at bounding box center [893, 312] width 503 height 121
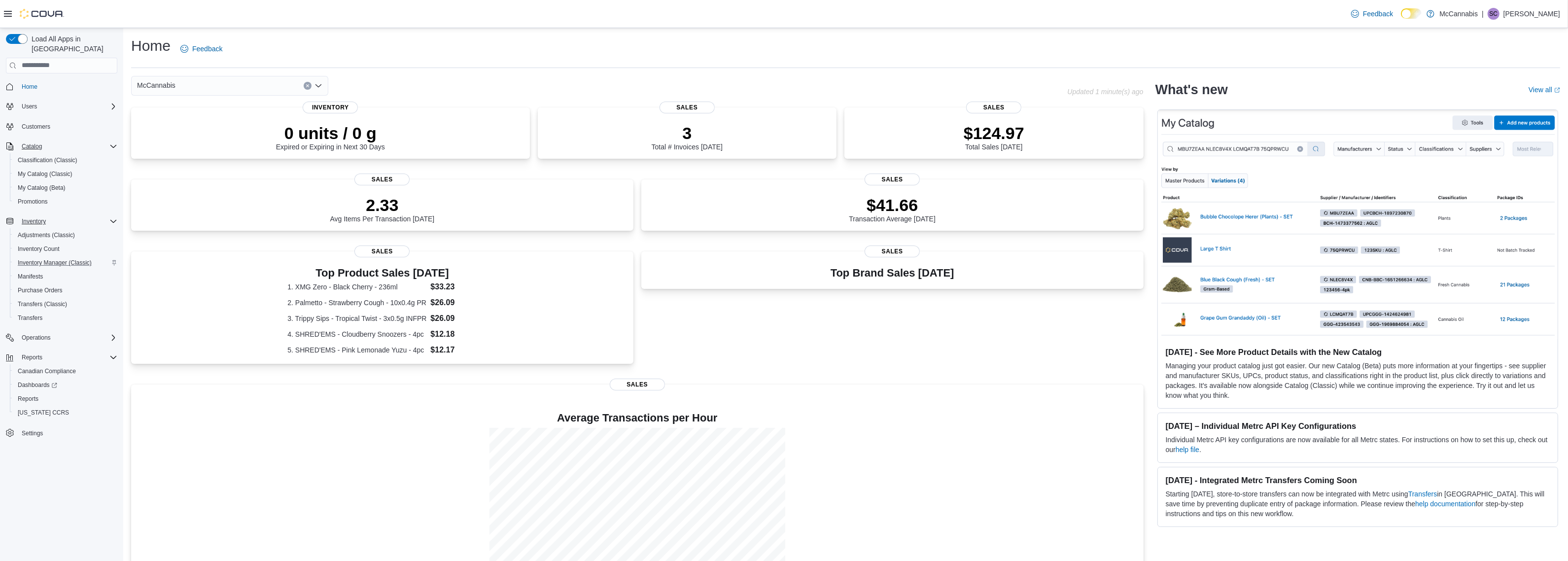
click at [932, 336] on div "Top Brand Sales [DATE] Sales" at bounding box center [893, 312] width 503 height 121
click at [279, 45] on div "Home Feedback" at bounding box center [845, 49] width 1429 height 26
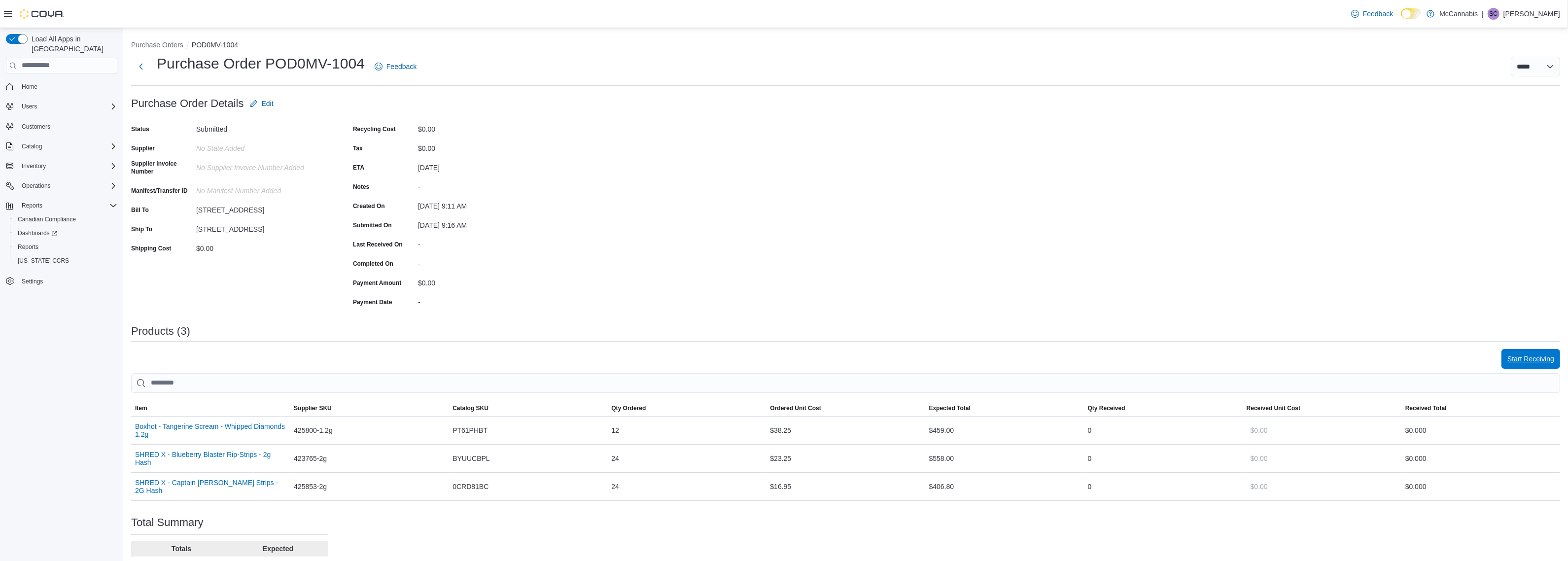
click at [1533, 354] on span "Start Receiving" at bounding box center [1531, 359] width 47 height 20
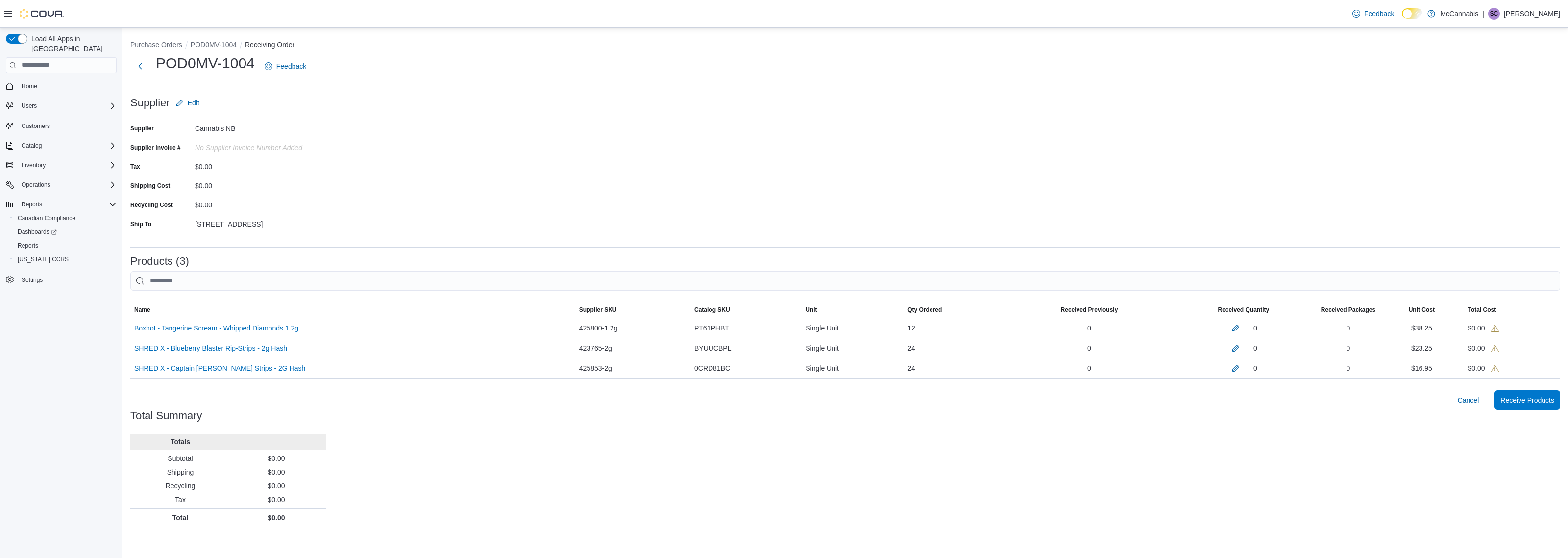
click at [1246, 466] on div "Purchase Orders POD0MV-1004 Receiving Order POD0MV-1004 Feedback Supplier Edit …" at bounding box center [845, 281] width 1445 height 506
click at [1232, 327] on button "button" at bounding box center [1235, 327] width 11 height 11
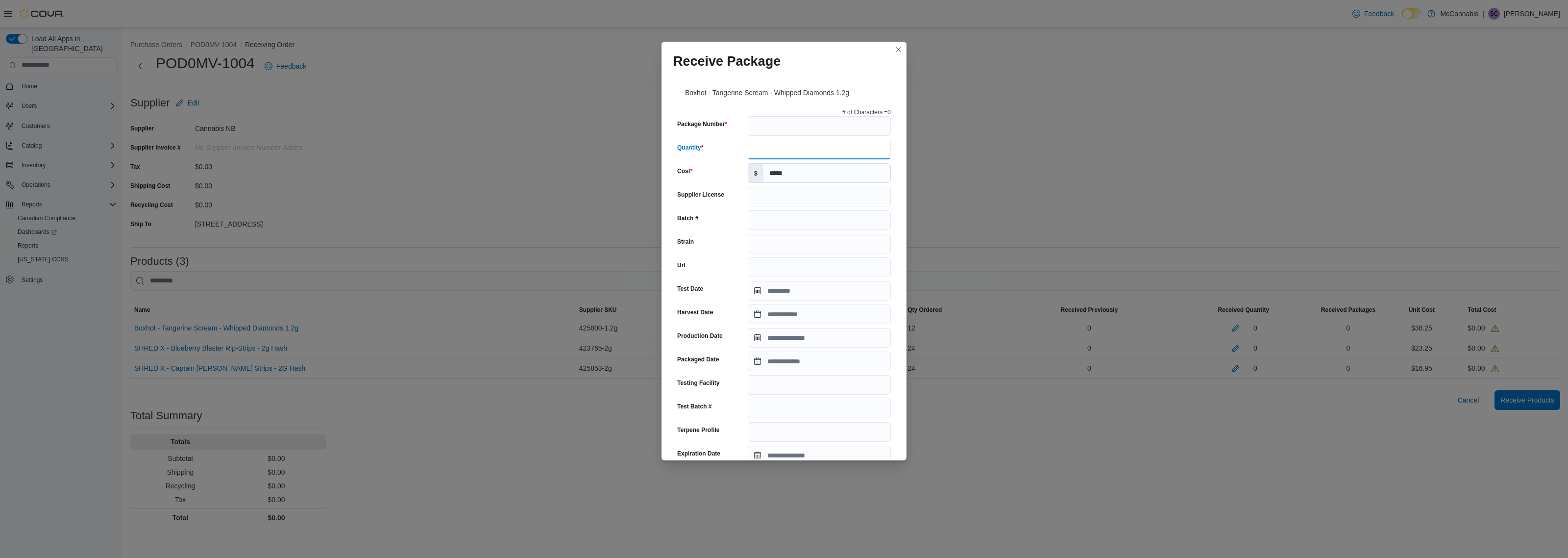
click at [748, 145] on input "Quantity" at bounding box center [819, 150] width 143 height 20
type input "**"
type input "******"
drag, startPoint x: 816, startPoint y: 160, endPoint x: 667, endPoint y: 152, distance: 149.2
click at [667, 152] on div "Boxhot - Tangerine Scream - Whipped Diamonds 1.2g # of Characters = 0 Package N…" at bounding box center [784, 266] width 245 height 387
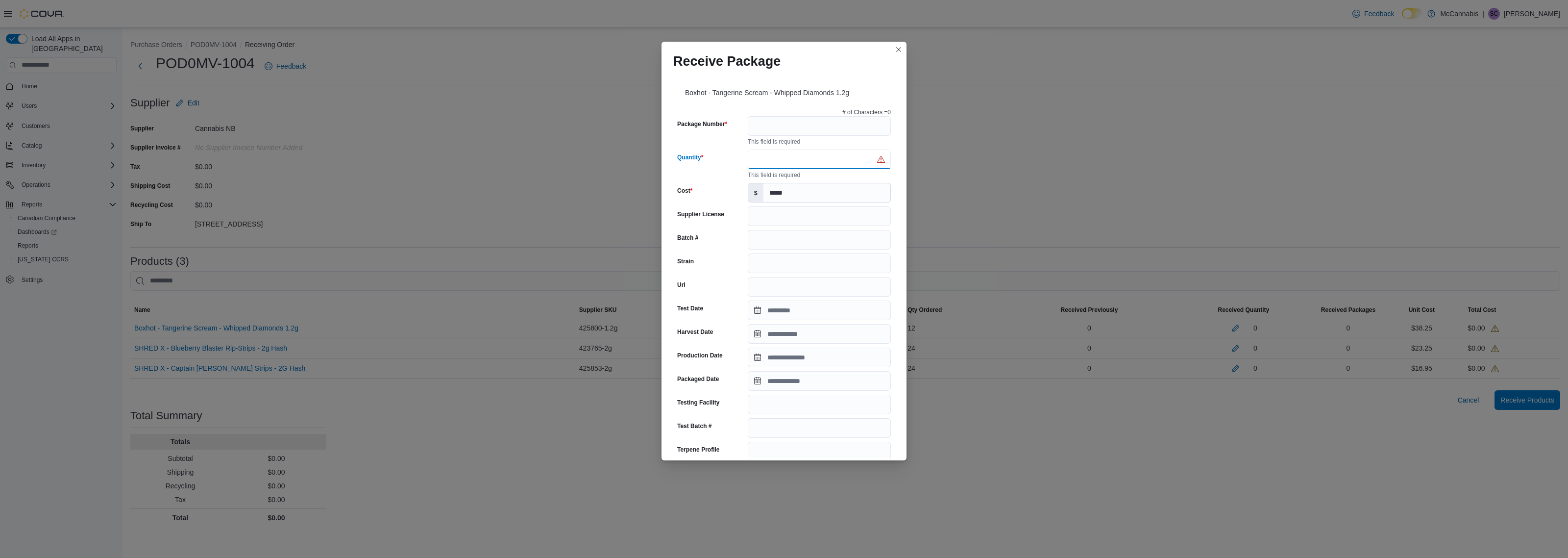
click at [823, 160] on input "Quantity" at bounding box center [819, 160] width 143 height 20
drag, startPoint x: 831, startPoint y: 160, endPoint x: 717, endPoint y: 155, distance: 114.1
click at [717, 155] on div "Quantity This field is required" at bounding box center [783, 164] width 213 height 29
click at [763, 131] on input "Package Number" at bounding box center [819, 126] width 143 height 20
type input "**********"
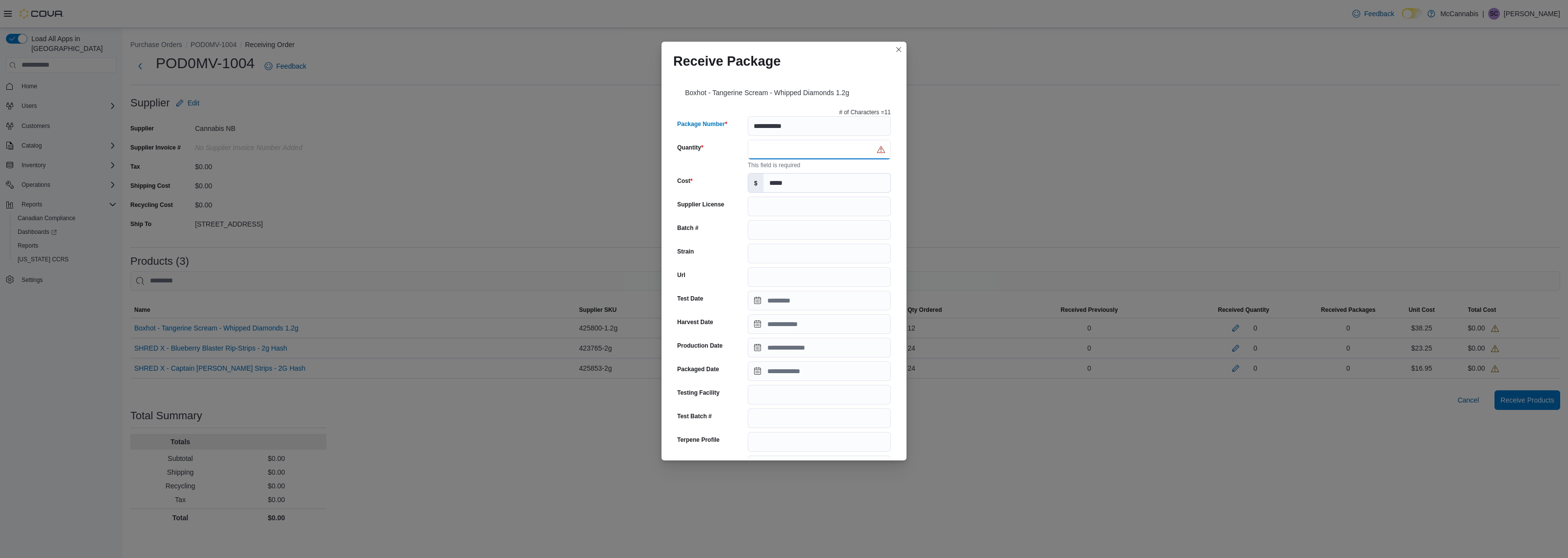
click at [772, 150] on input "Quantity" at bounding box center [819, 150] width 143 height 20
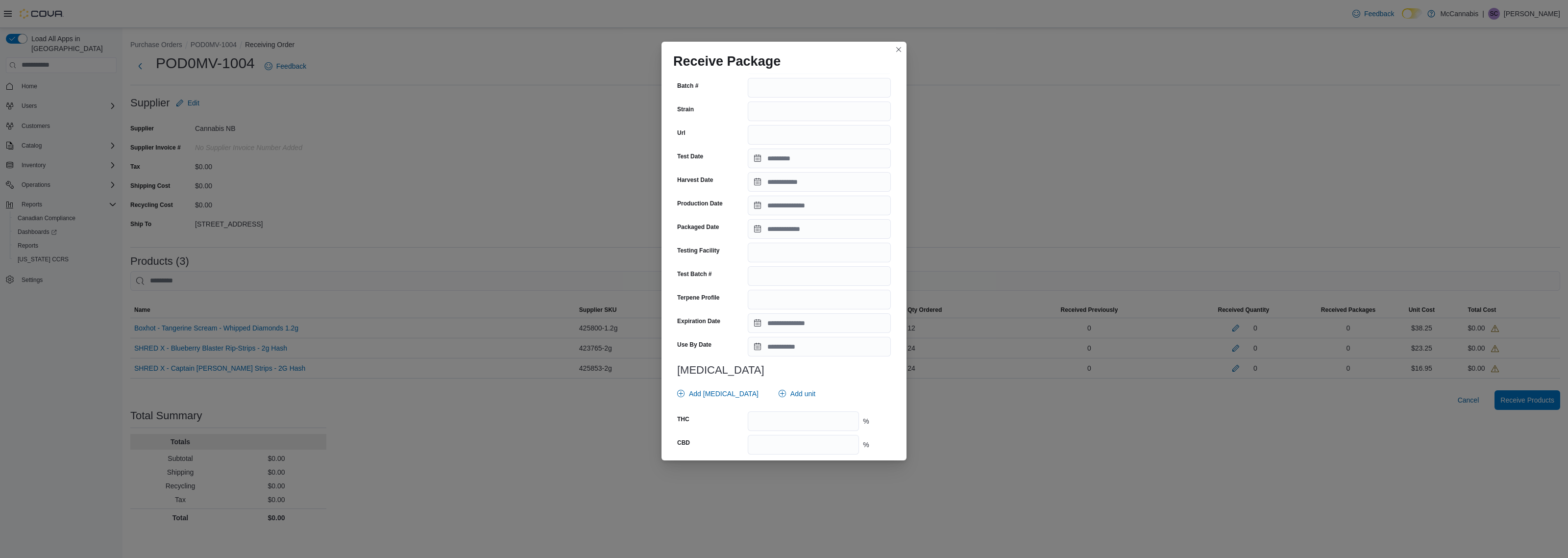
scroll to position [192, 0]
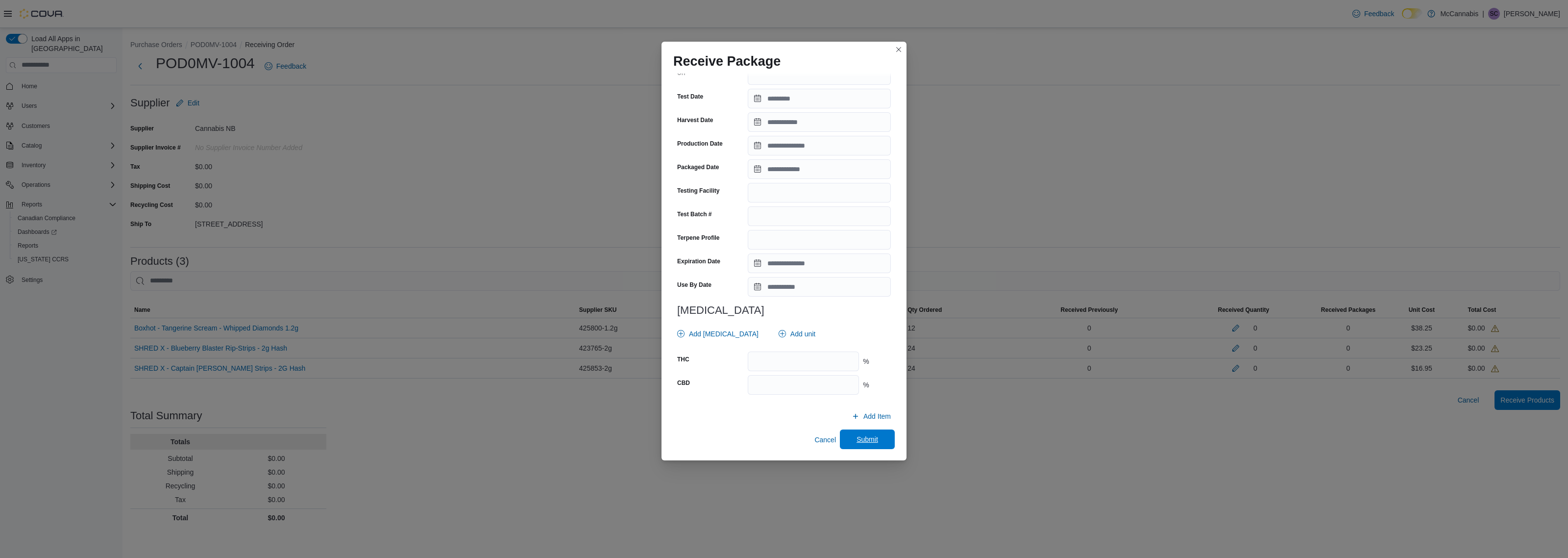
type input "**"
click at [861, 440] on span "Submit" at bounding box center [867, 439] width 21 height 10
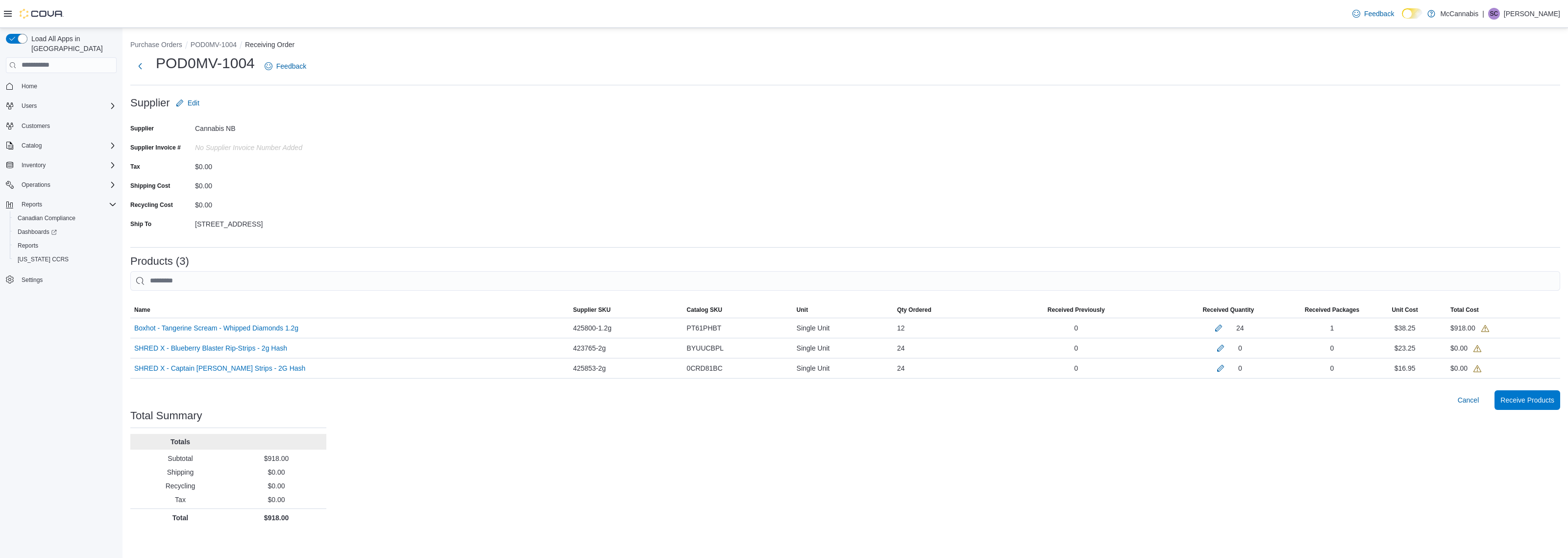
click at [1250, 466] on div "Purchase Orders POD0MV-1004 Receiving Order POD0MV-1004 Feedback Supplier Edit …" at bounding box center [845, 281] width 1445 height 506
click at [1218, 351] on button "button" at bounding box center [1221, 348] width 11 height 11
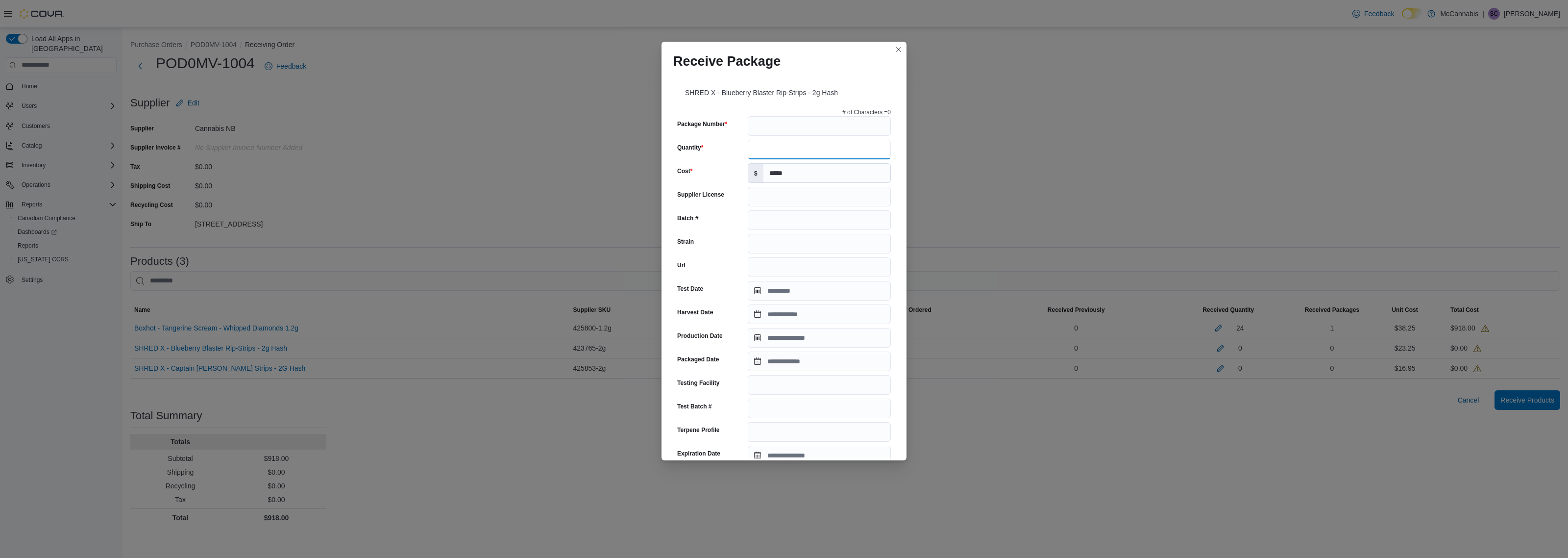
click at [793, 149] on input "Quantity" at bounding box center [819, 150] width 143 height 20
type input "**"
click at [787, 125] on input "Package Number" at bounding box center [819, 126] width 143 height 20
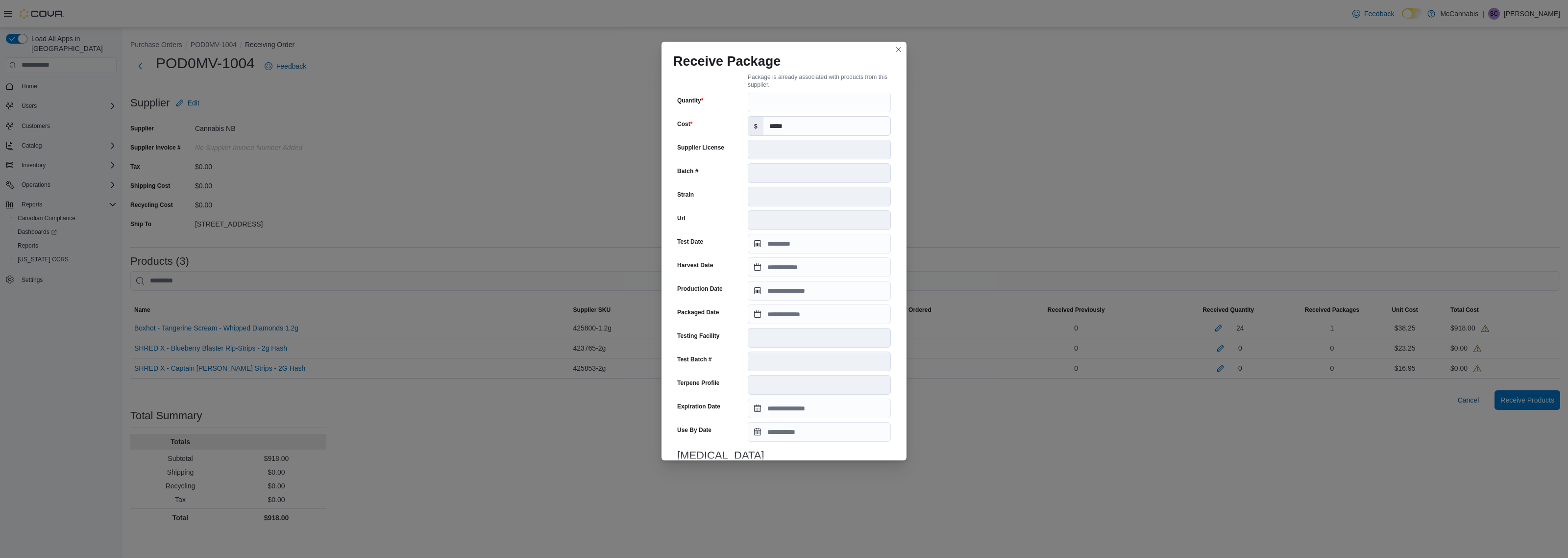
scroll to position [182, 0]
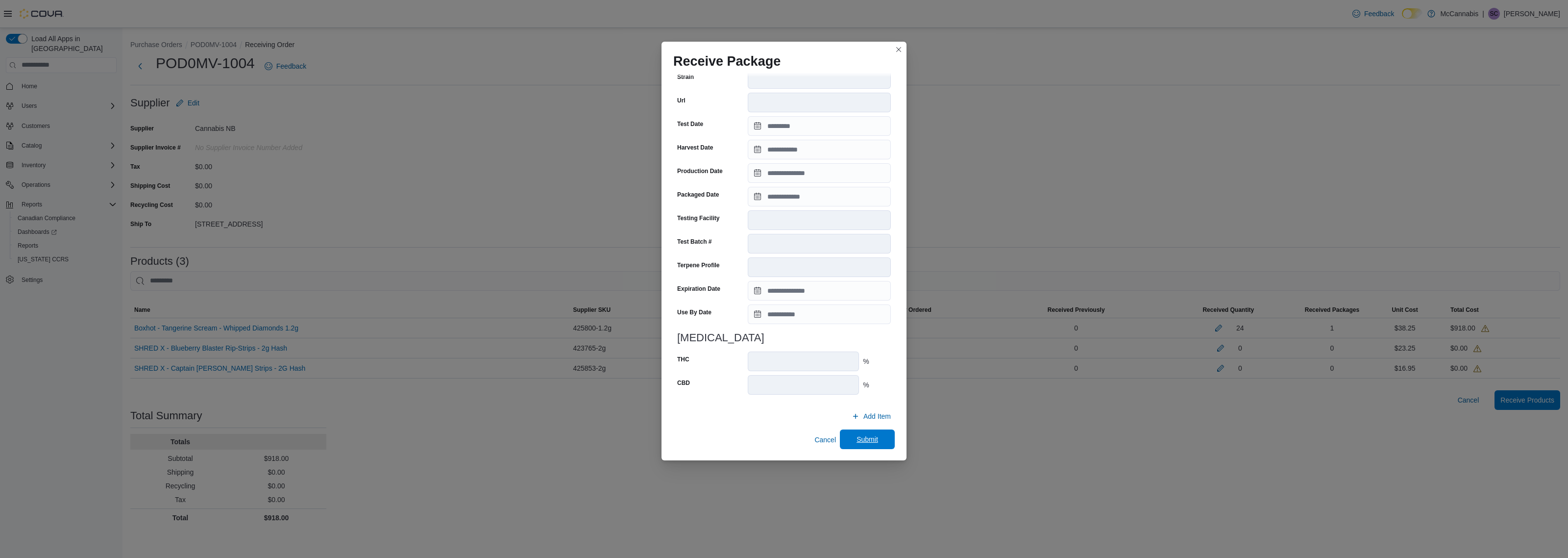
type input "**********"
click at [859, 439] on span "Submit" at bounding box center [867, 439] width 21 height 10
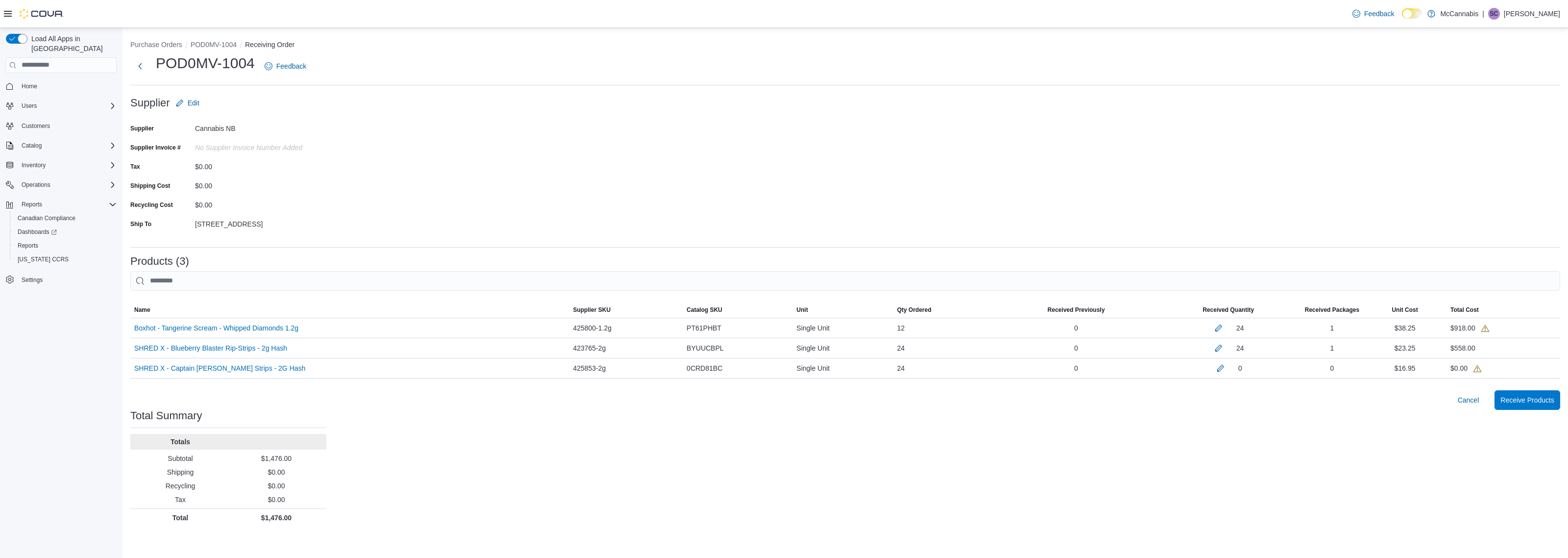
click at [1163, 485] on div "Purchase Orders POD0MV-1004 Receiving Order POD0MV-1004 Feedback Supplier Edit …" at bounding box center [845, 281] width 1445 height 506
click at [1215, 370] on button "button" at bounding box center [1221, 367] width 11 height 11
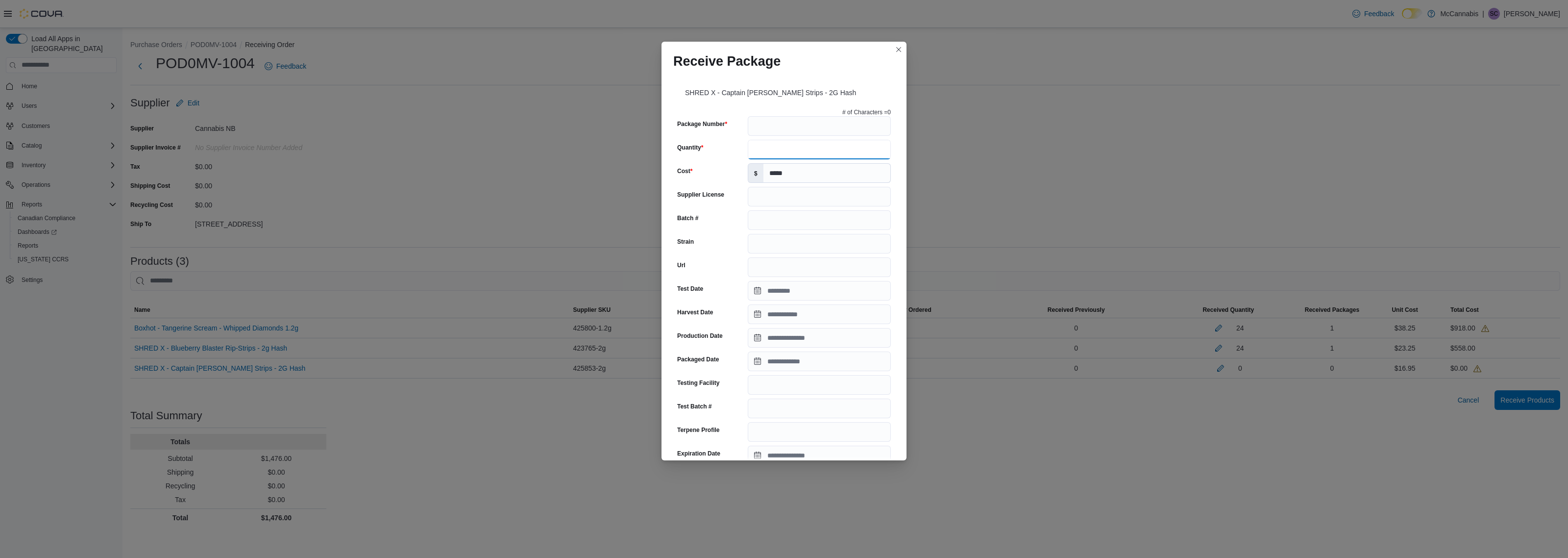
click at [813, 148] on input "Quantity" at bounding box center [819, 150] width 143 height 20
type input "**"
click at [813, 125] on input "Package Number" at bounding box center [819, 126] width 143 height 20
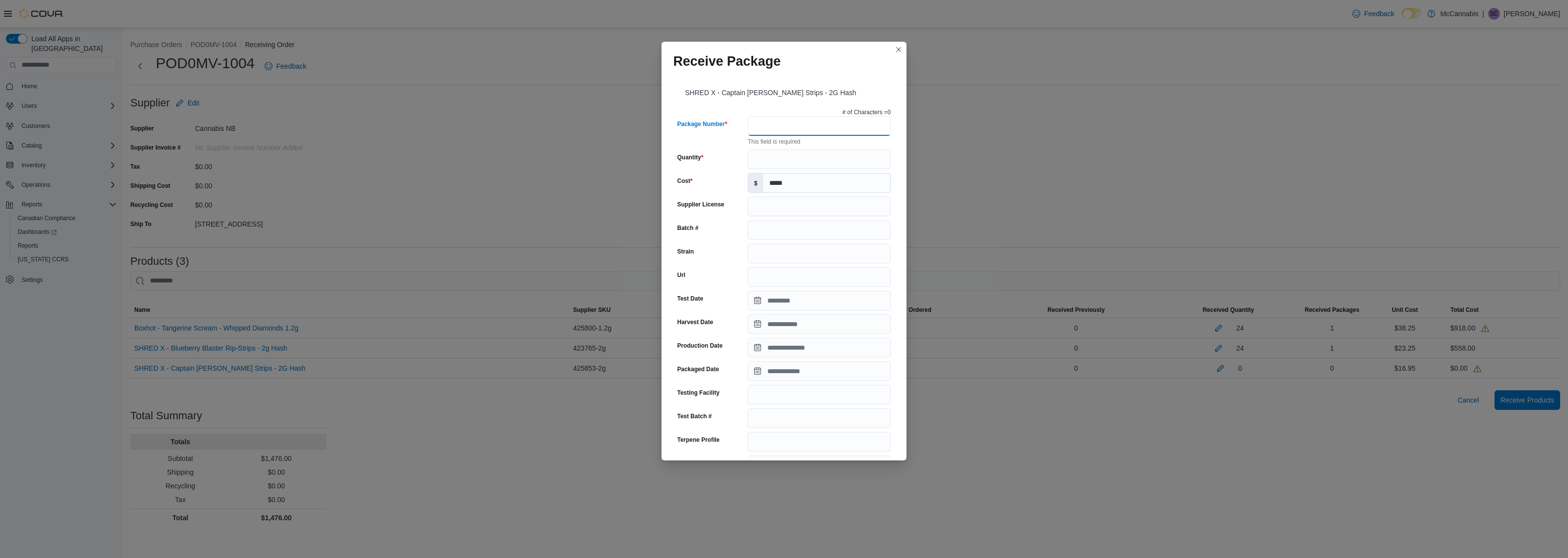
click at [813, 125] on input "Package Number" at bounding box center [819, 126] width 143 height 20
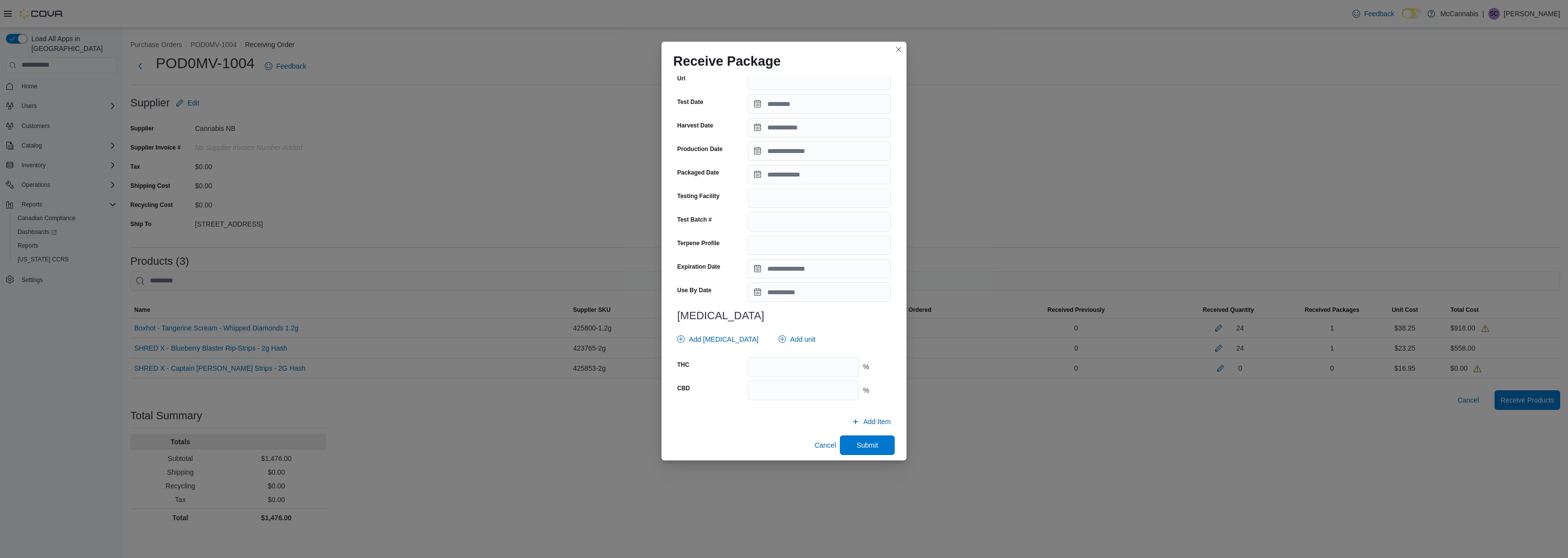
scroll to position [192, 0]
type input "**********"
click at [866, 440] on span "Submit" at bounding box center [867, 439] width 21 height 10
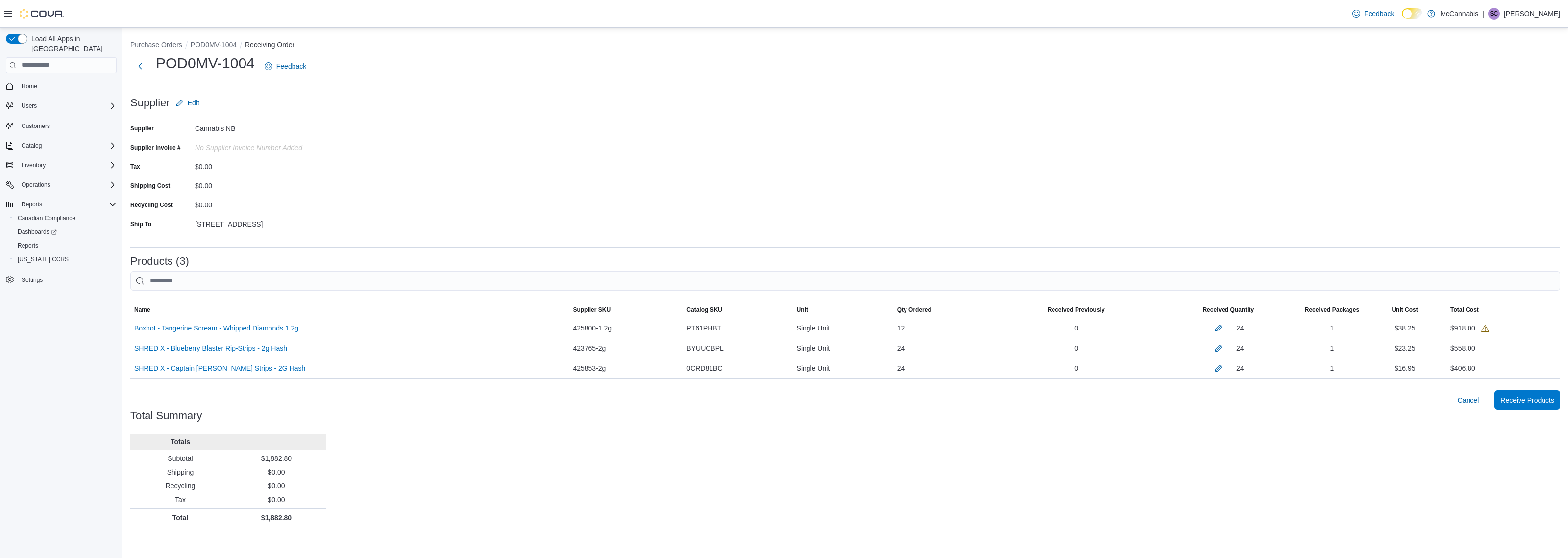
drag, startPoint x: 1223, startPoint y: 466, endPoint x: 1264, endPoint y: 460, distance: 41.4
click at [1228, 466] on div "Purchase Orders POD0MV-1004 Receiving Order POD0MV-1004 Feedback Supplier Edit …" at bounding box center [845, 281] width 1445 height 506
click at [1525, 399] on span "Receive Products" at bounding box center [1527, 399] width 54 height 10
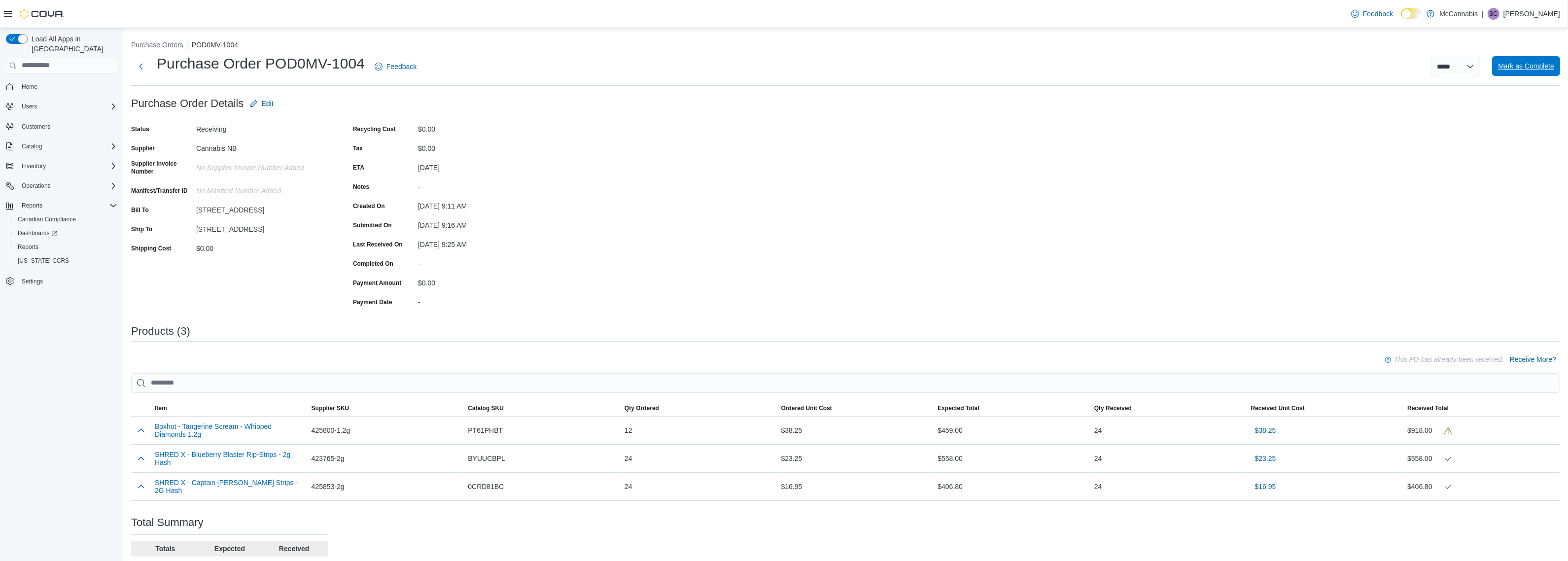
click at [1539, 64] on span "Mark as Complete" at bounding box center [1526, 66] width 56 height 10
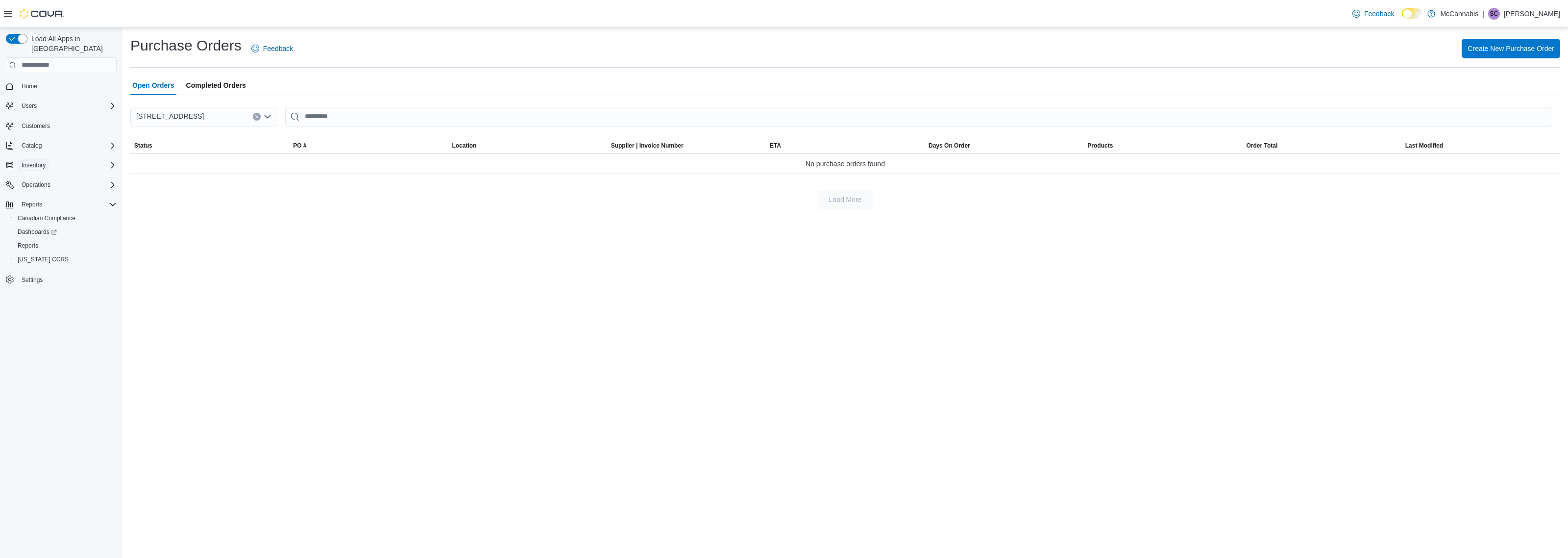
click at [35, 161] on span "Inventory" at bounding box center [33, 165] width 24 height 8
click at [42, 173] on span "Adjustments (Classic)" at bounding box center [47, 179] width 57 height 11
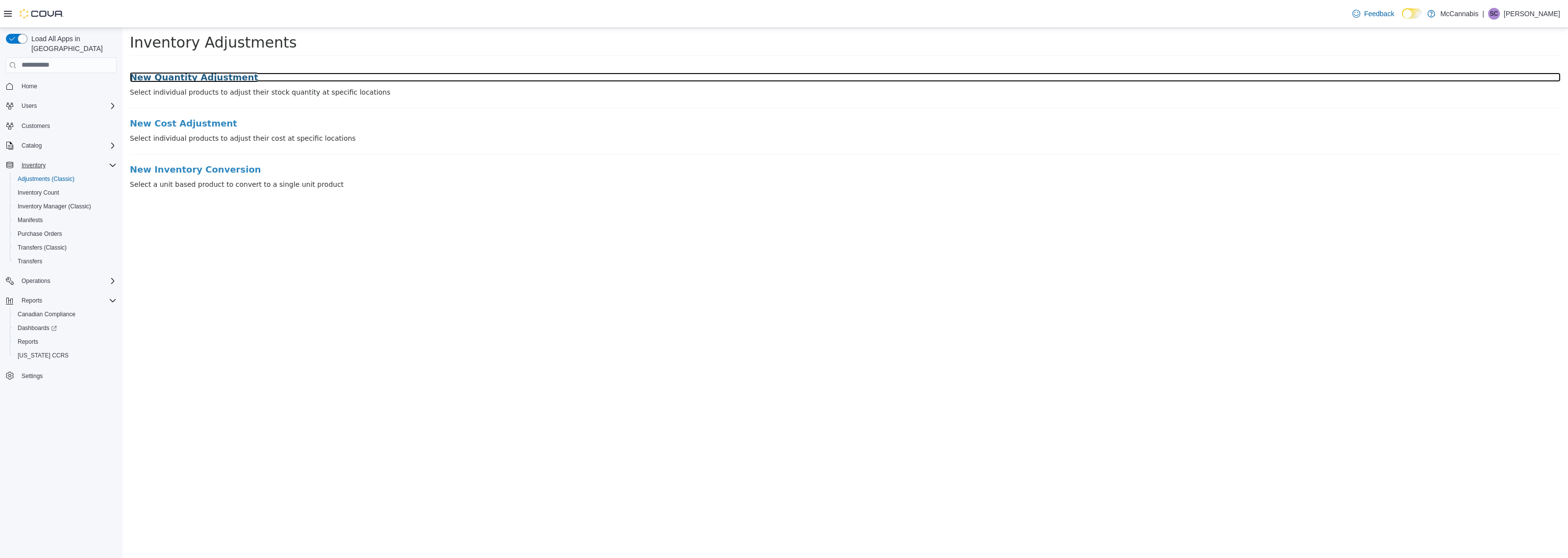
click at [197, 74] on h3 "New Quantity Adjustment" at bounding box center [845, 77] width 1431 height 10
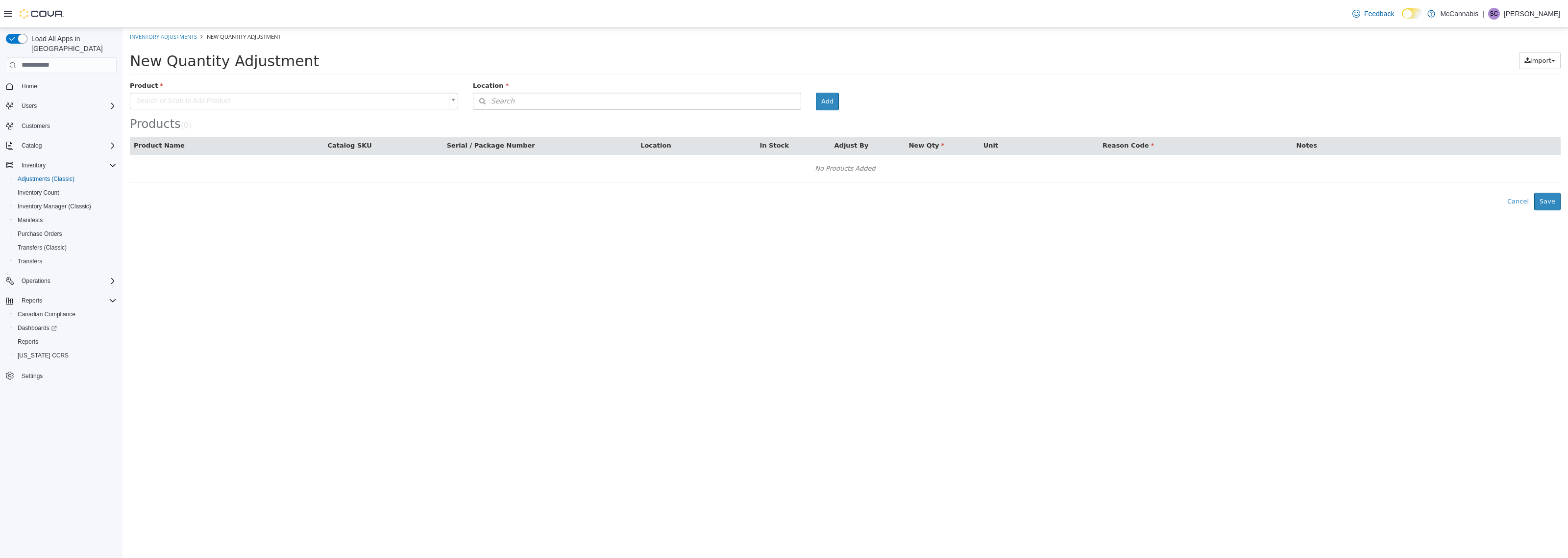
click at [405, 98] on body "× Inventory Adjustments New Quantity Adjustment New Quantity Adjustment Import …" at bounding box center [845, 119] width 1445 height 182
type input "****"
type input "**********"
click at [552, 110] on div "Products ( 0 )" at bounding box center [845, 105] width 1431 height 50
click at [562, 106] on button "Search" at bounding box center [637, 101] width 329 height 17
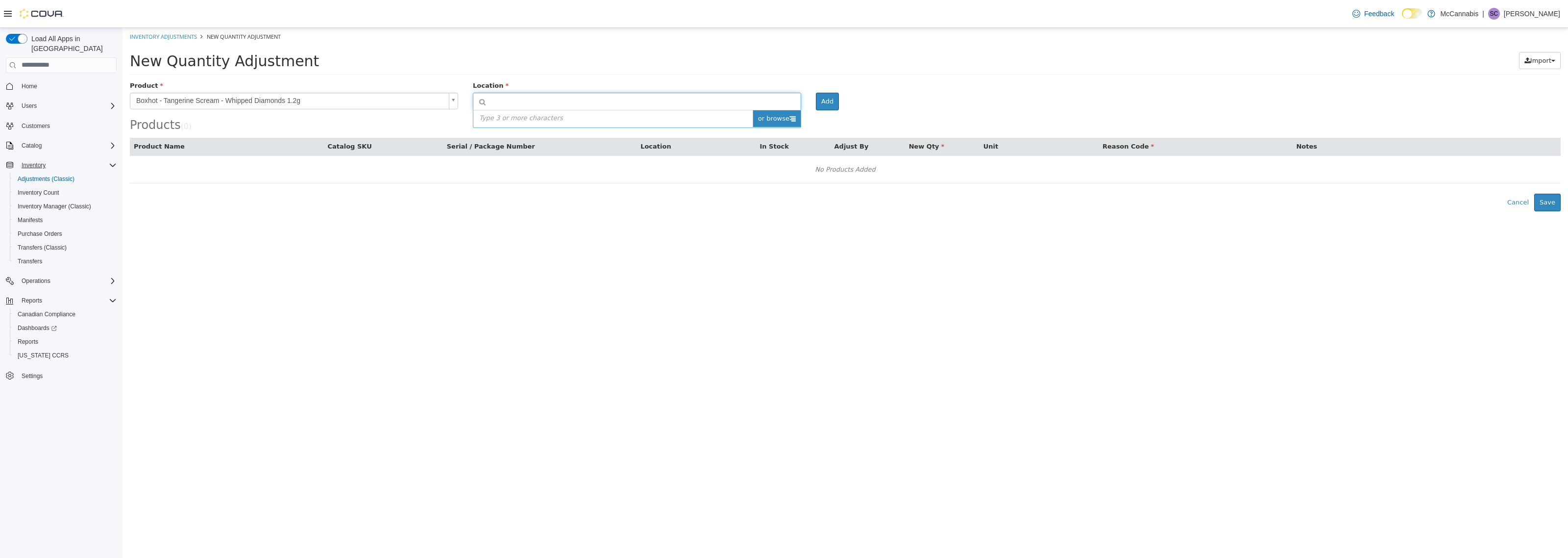
click at [762, 125] on span "or browse" at bounding box center [777, 118] width 48 height 16
click at [789, 150] on span at bounding box center [785, 151] width 30 height 28
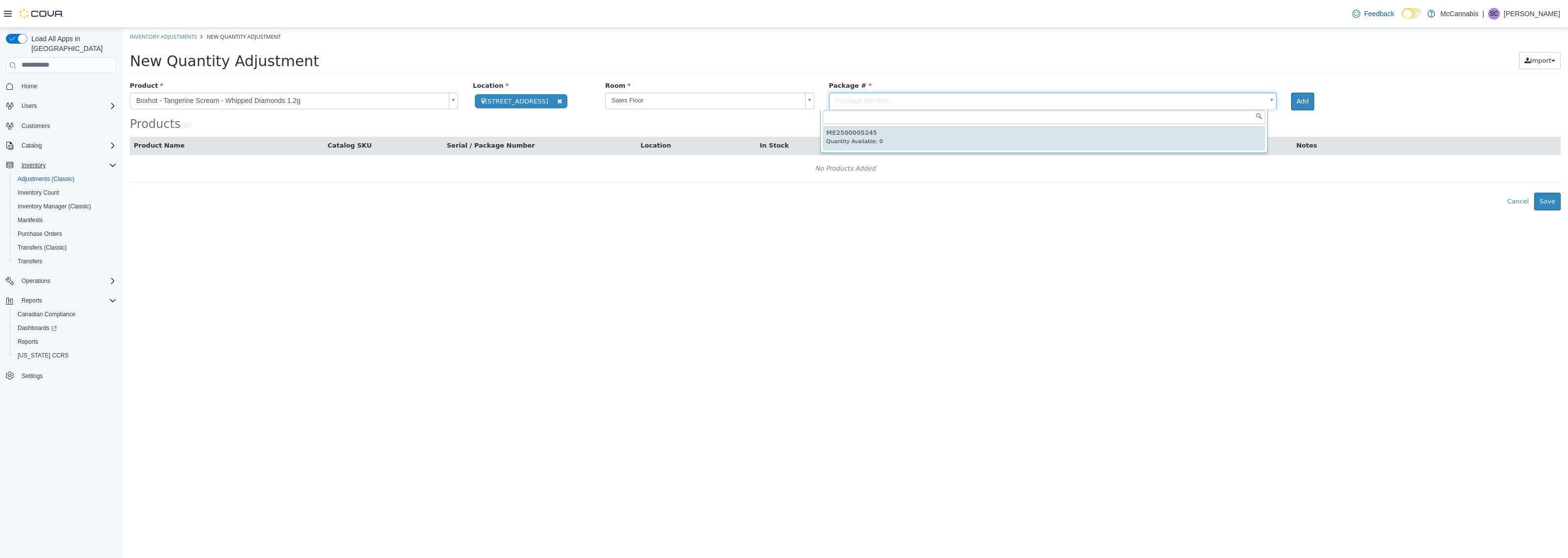
click at [1019, 101] on body "**********" at bounding box center [845, 119] width 1445 height 182
click at [844, 52] on body "**********" at bounding box center [845, 119] width 1445 height 182
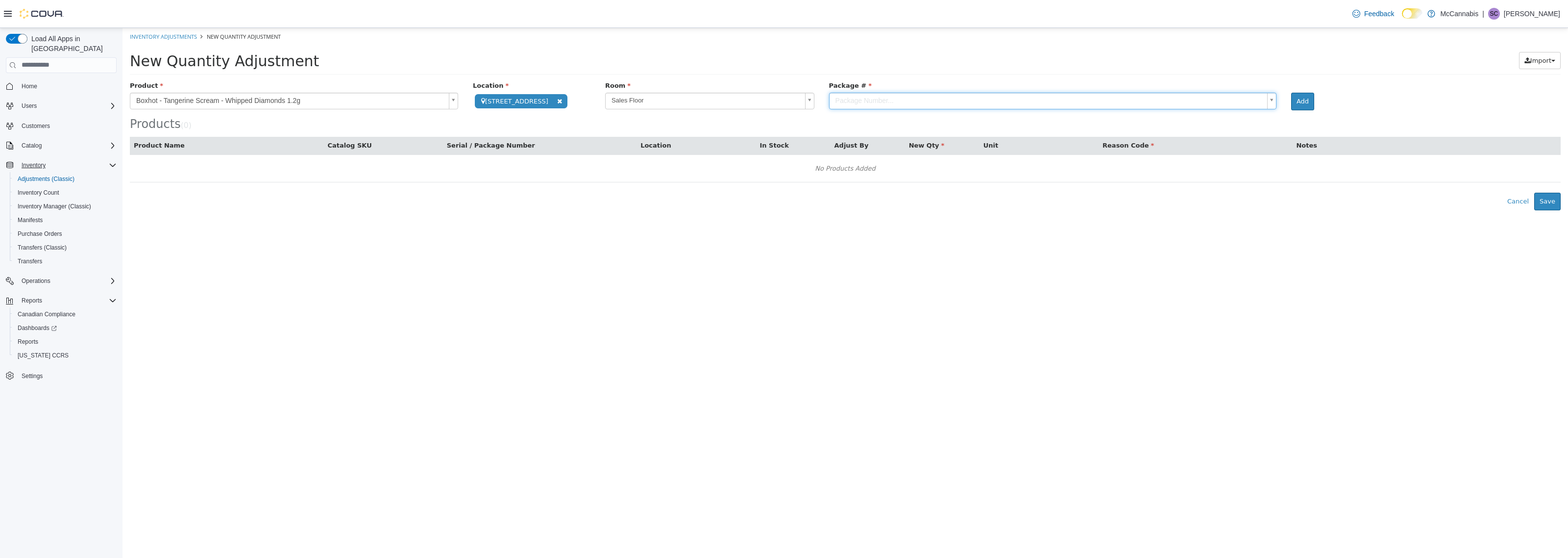
click at [778, 99] on body "**********" at bounding box center [845, 119] width 1445 height 182
click at [859, 103] on body "**********" at bounding box center [845, 119] width 1445 height 182
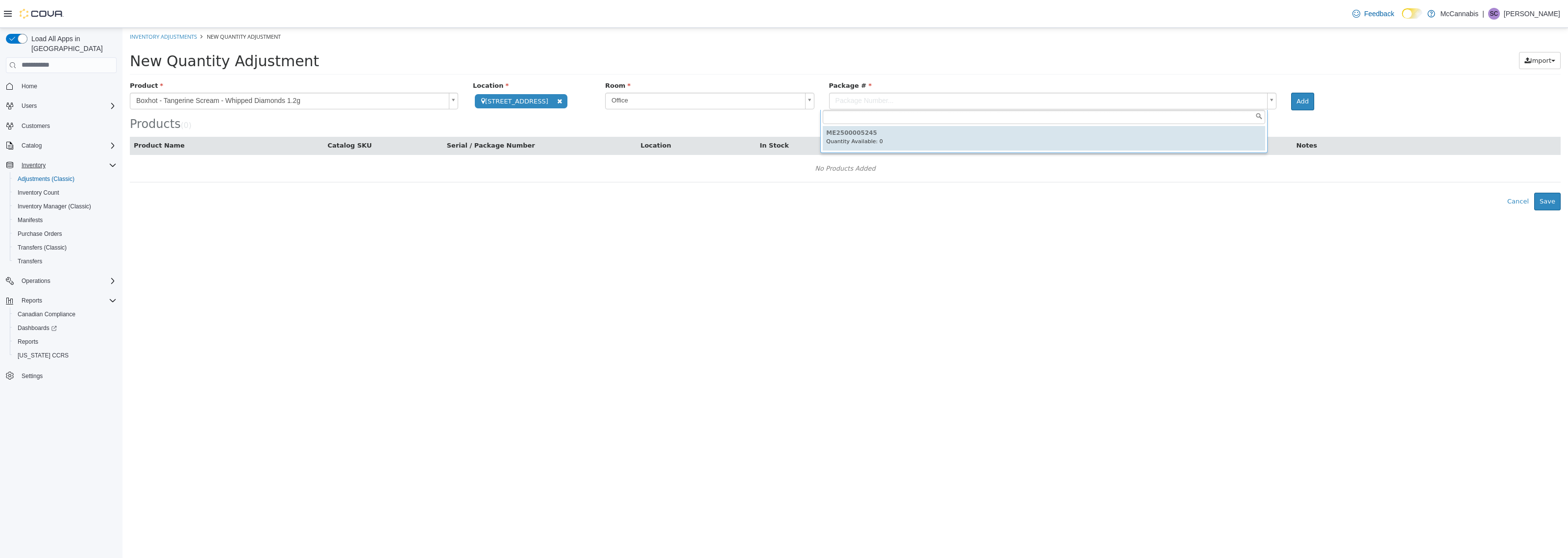
click at [870, 101] on body "**********" at bounding box center [845, 119] width 1445 height 182
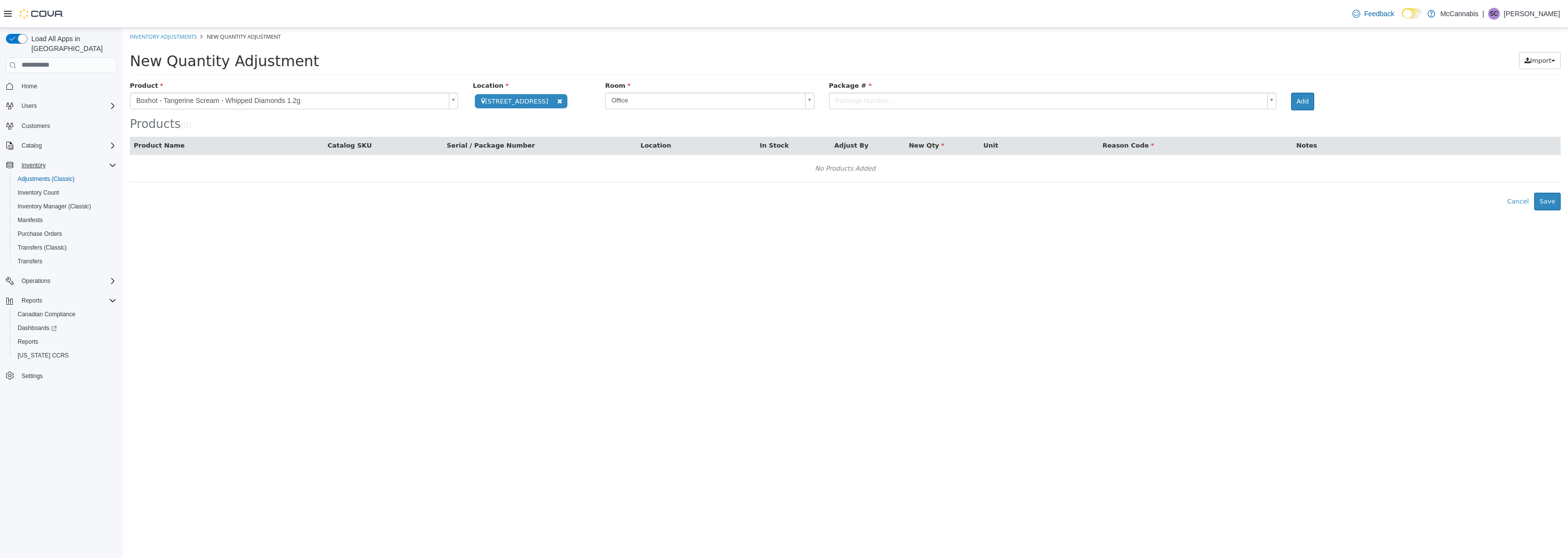
click at [870, 101] on body "**********" at bounding box center [845, 119] width 1445 height 182
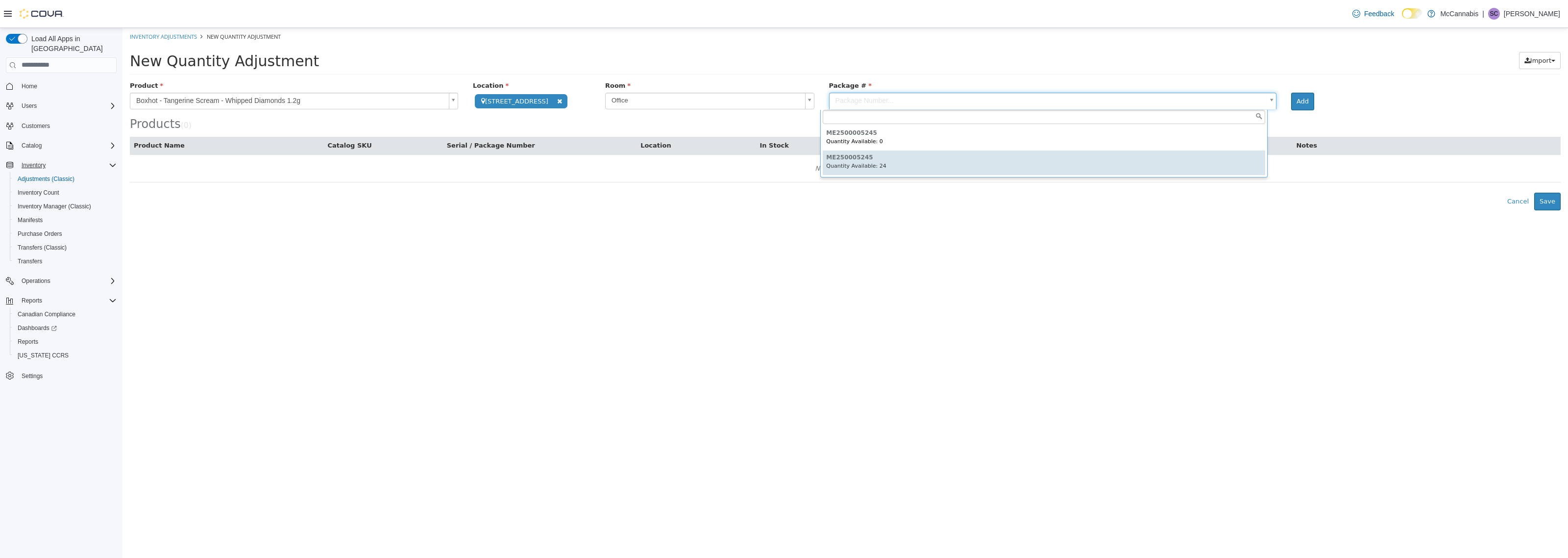
type input "**********"
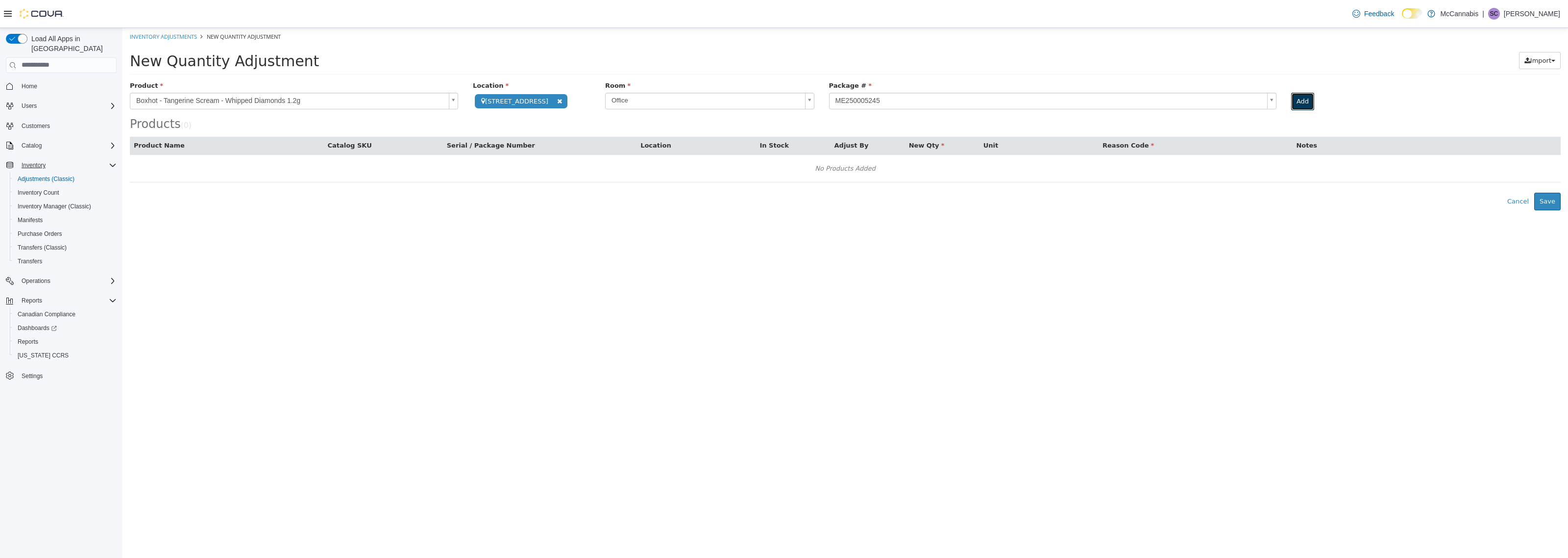
click at [1301, 102] on button "Add" at bounding box center [1302, 101] width 23 height 18
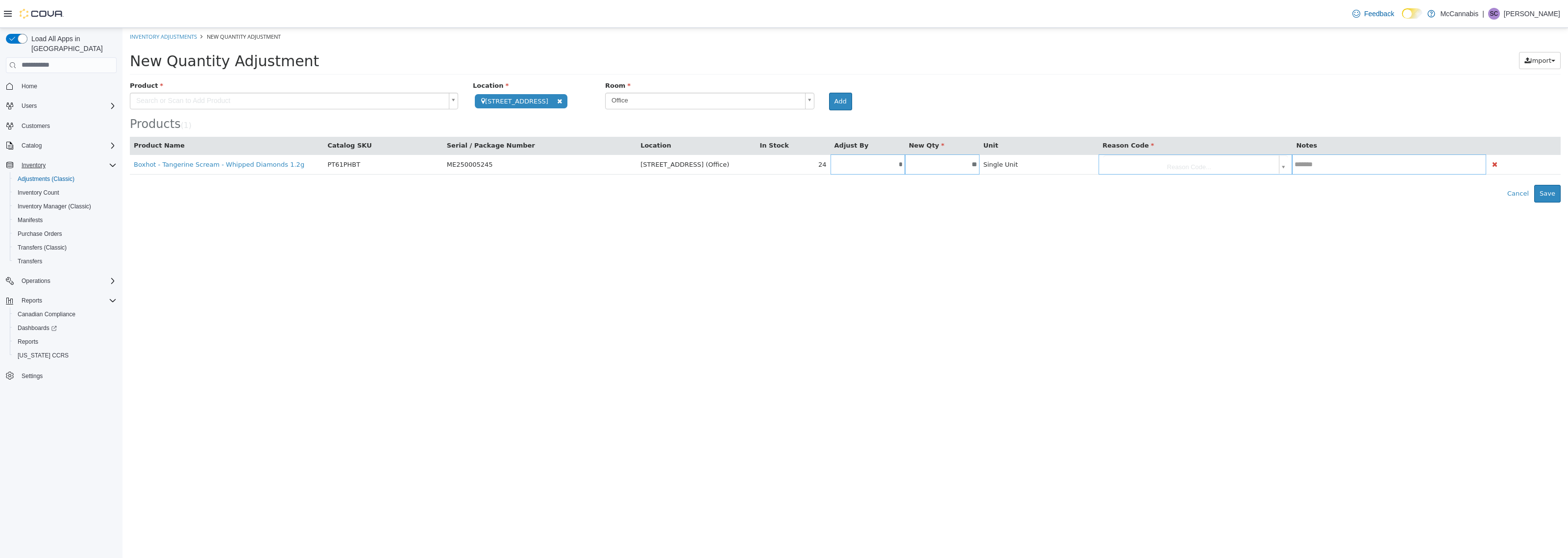
type input "**"
type input "***"
click at [1019, 202] on html "**********" at bounding box center [845, 115] width 1445 height 174
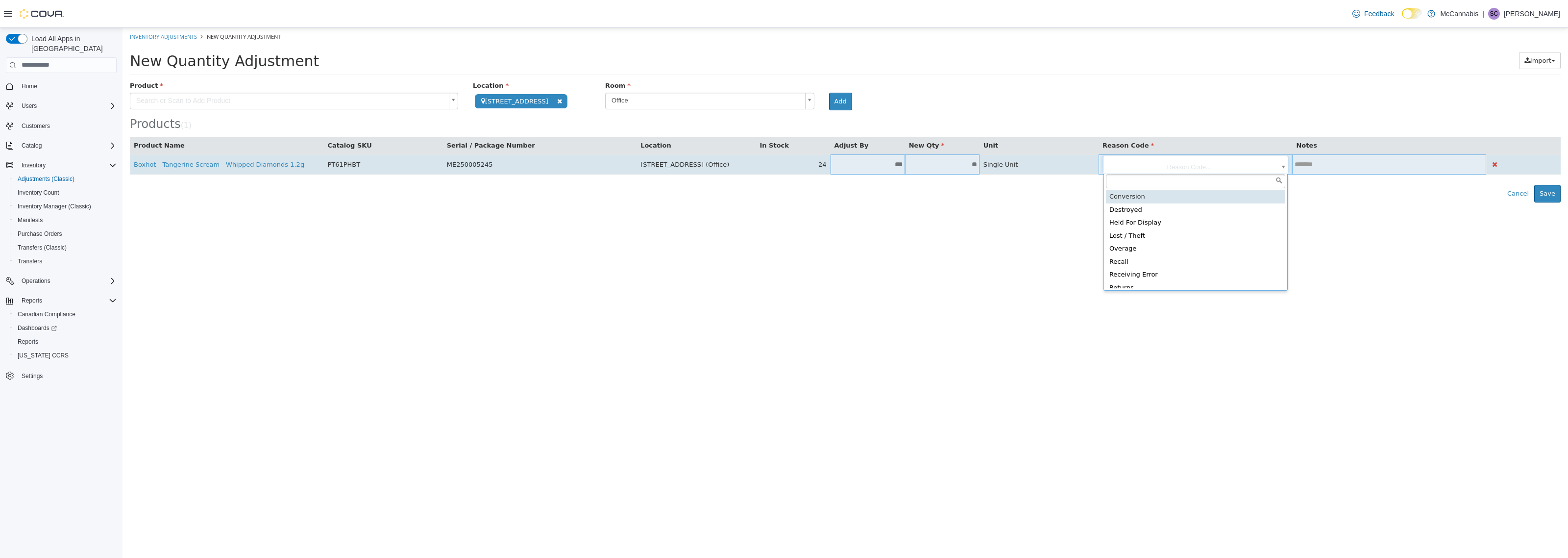
click at [1215, 164] on body "**********" at bounding box center [845, 115] width 1445 height 174
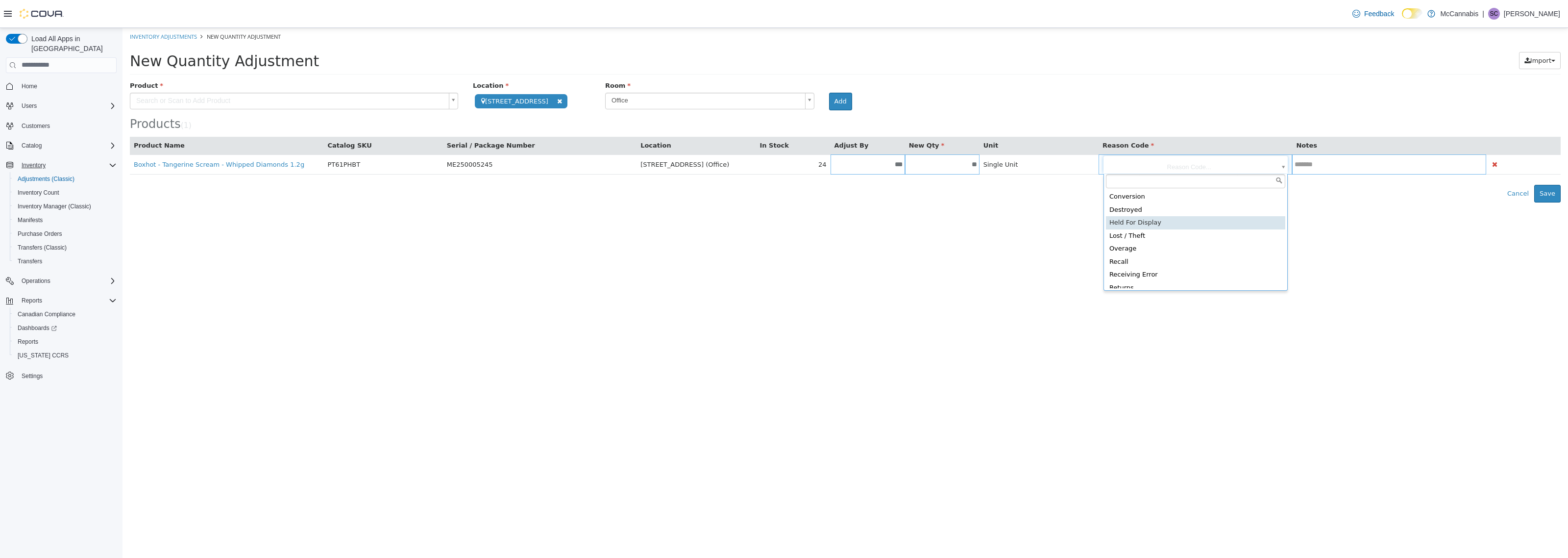
scroll to position [45, 0]
type input "**********"
click at [1400, 202] on html "**********" at bounding box center [845, 115] width 1445 height 174
click at [1551, 191] on button "Save" at bounding box center [1547, 193] width 26 height 18
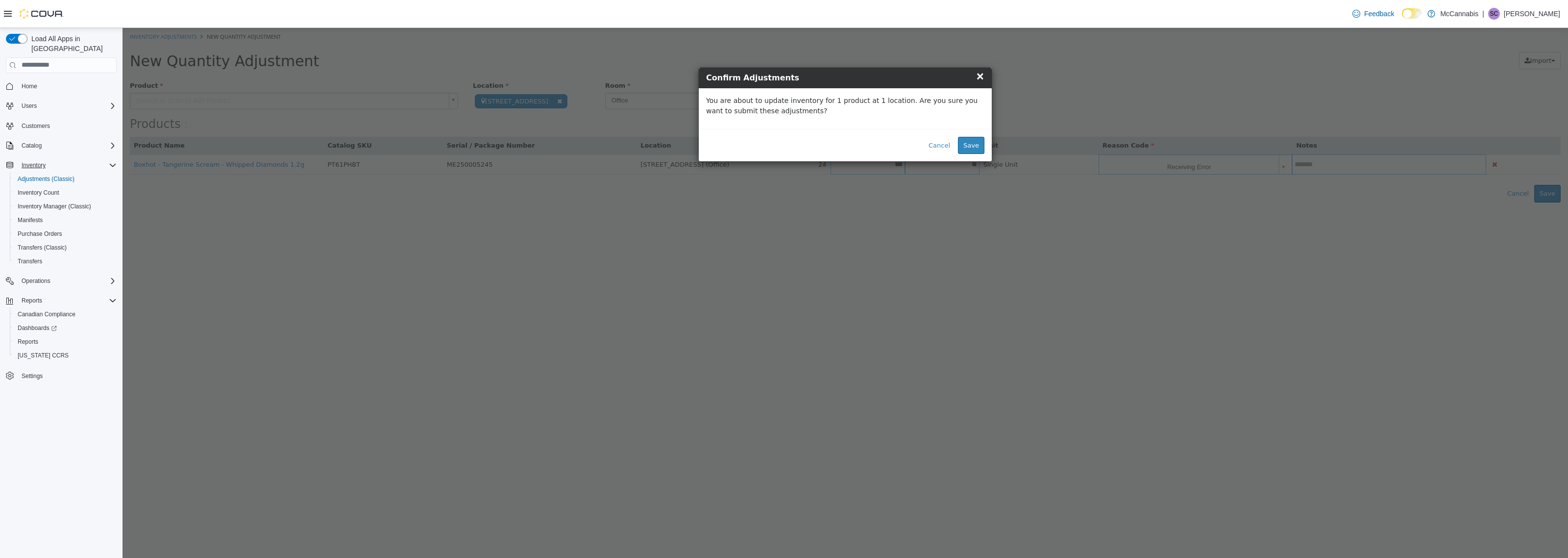
click at [966, 132] on div "Cancel Save" at bounding box center [845, 145] width 293 height 33
click at [975, 145] on button "Save" at bounding box center [971, 146] width 26 height 18
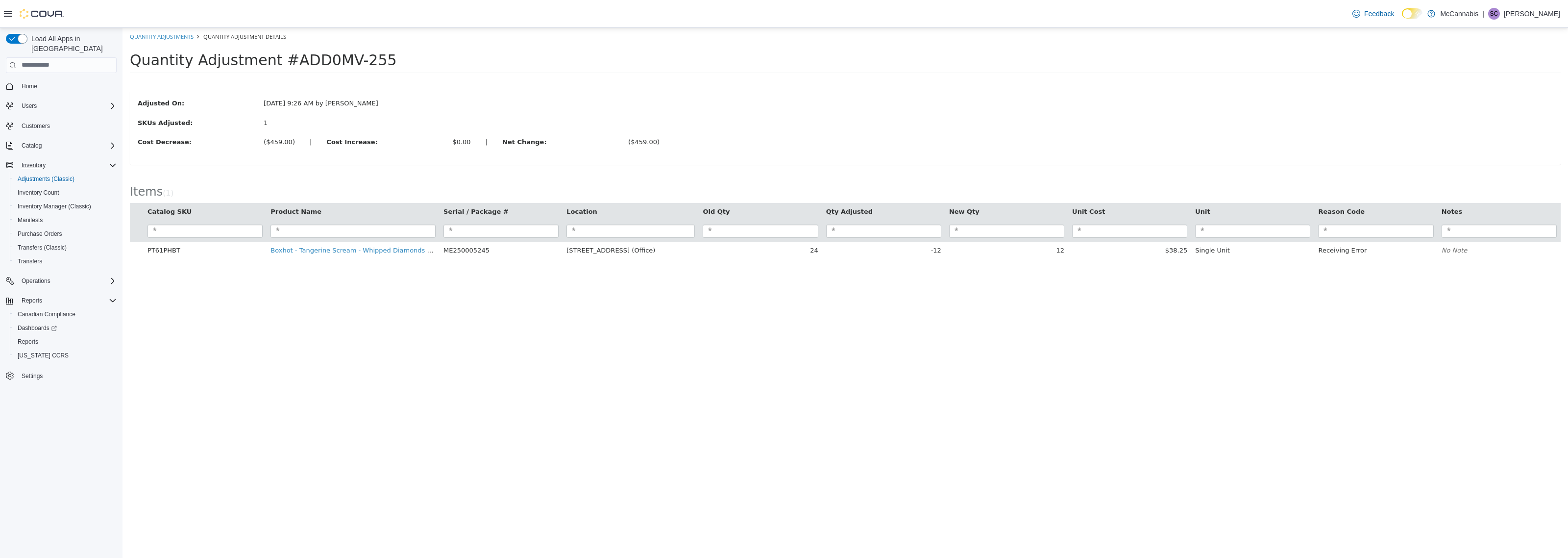
click at [1433, 268] on html "× The adjustment request was successfully processed. Quantity Adjustments Quant…" at bounding box center [845, 148] width 1445 height 241
click at [161, 39] on link "Quantity Adjustments" at bounding box center [162, 36] width 64 height 7
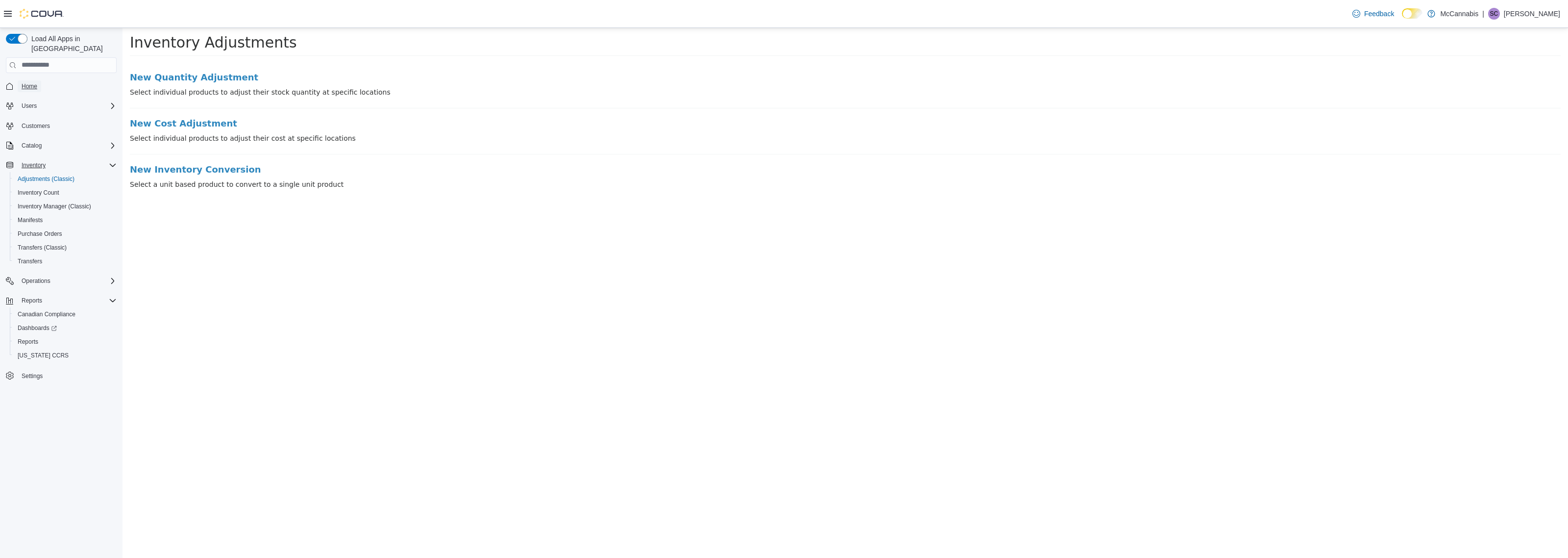
click at [22, 80] on span "Home" at bounding box center [29, 86] width 16 height 11
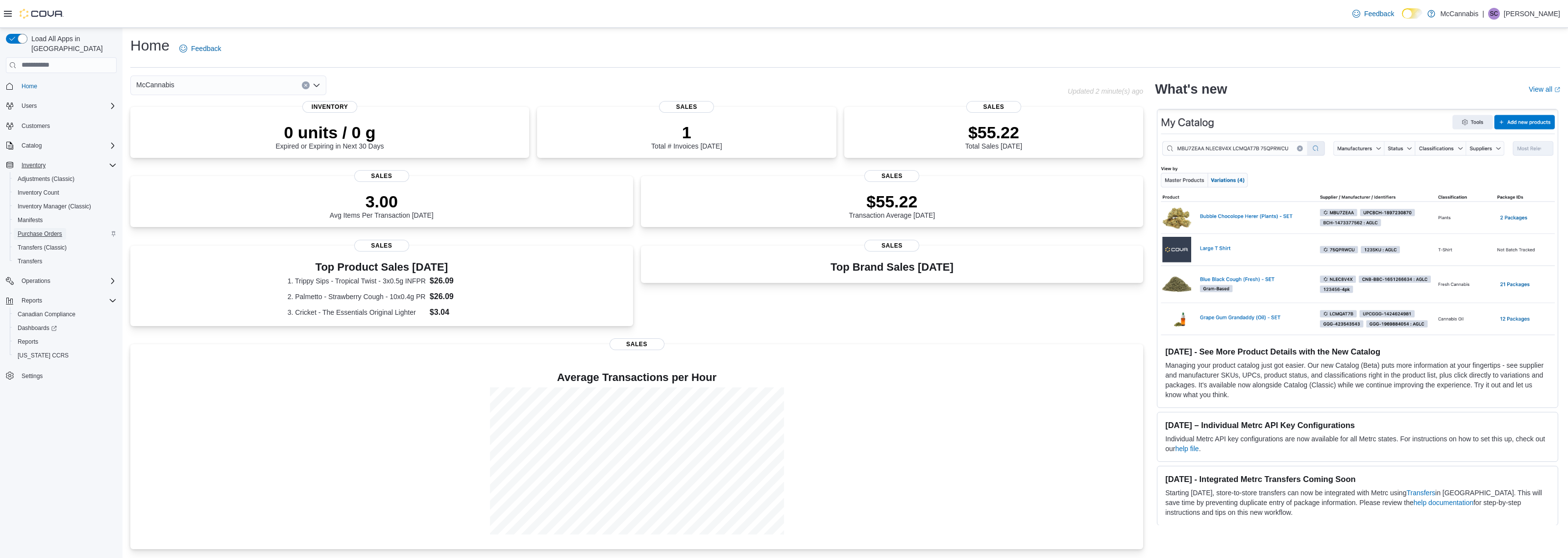
click at [42, 230] on span "Purchase Orders" at bounding box center [40, 234] width 45 height 8
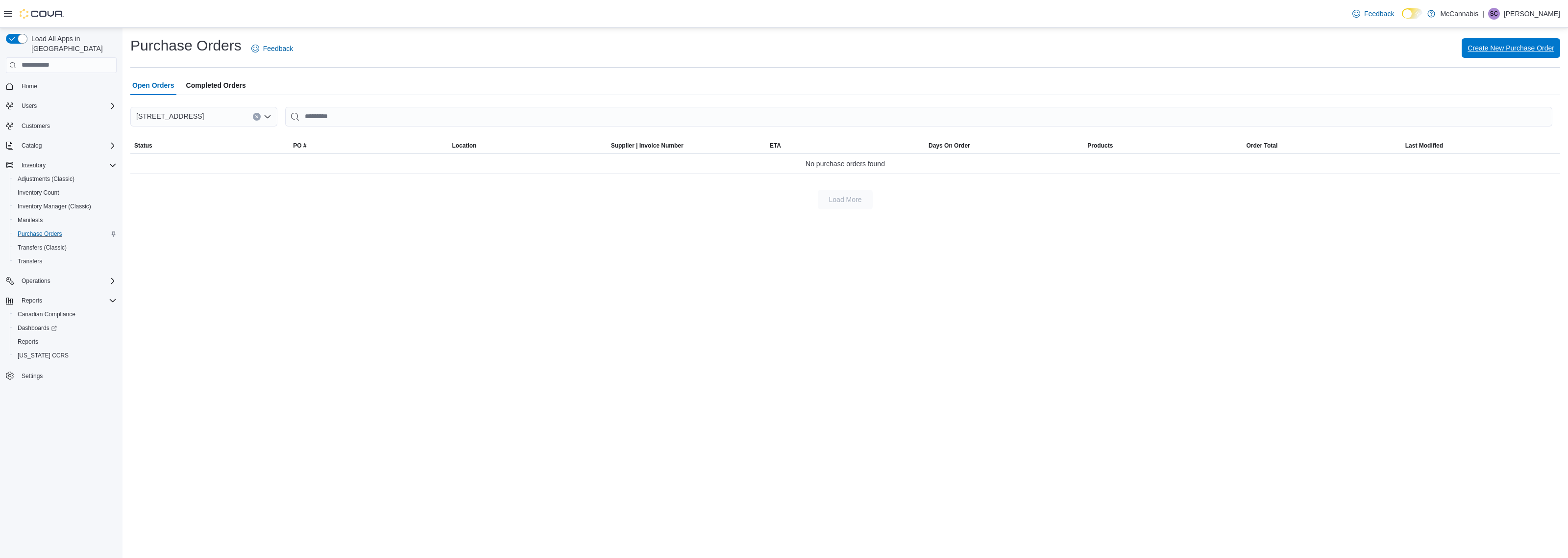
click at [1525, 54] on span "Create New Purchase Order" at bounding box center [1511, 48] width 87 height 20
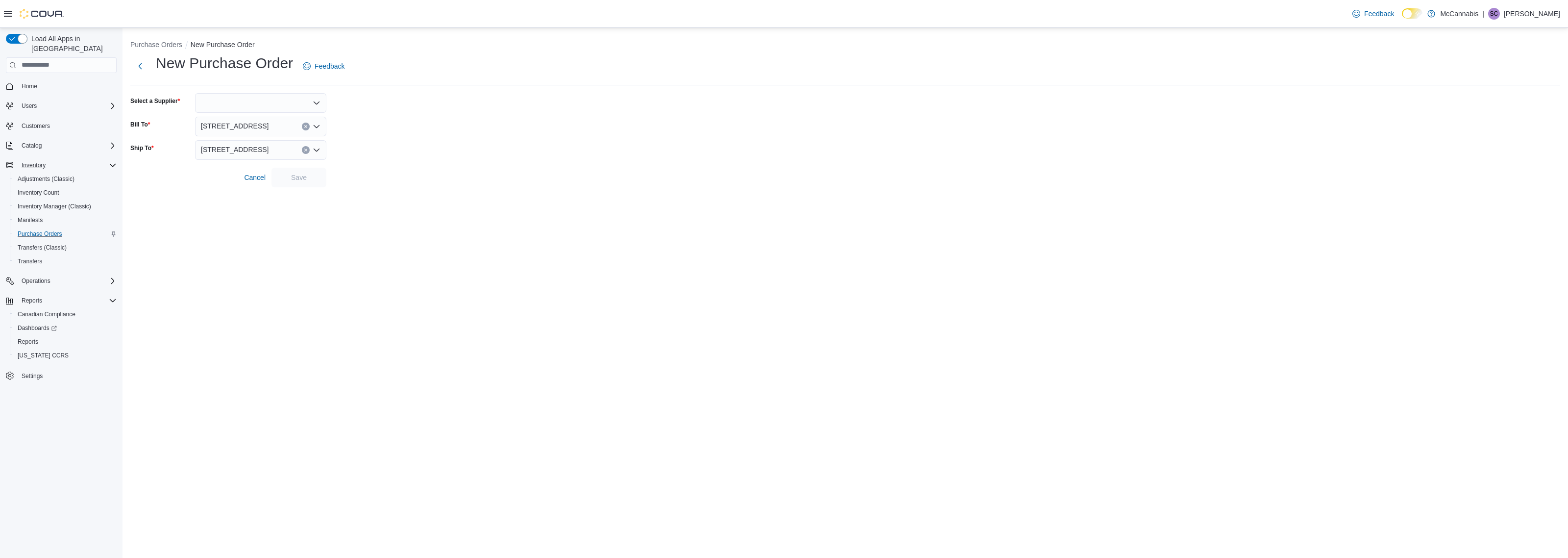
click at [319, 104] on icon "Open list of options" at bounding box center [316, 103] width 8 height 8
click at [266, 117] on span "Cannabis NB" at bounding box center [267, 119] width 108 height 10
click at [471, 162] on div at bounding box center [844, 164] width 1430 height 8
click at [295, 179] on span "Save" at bounding box center [298, 177] width 16 height 10
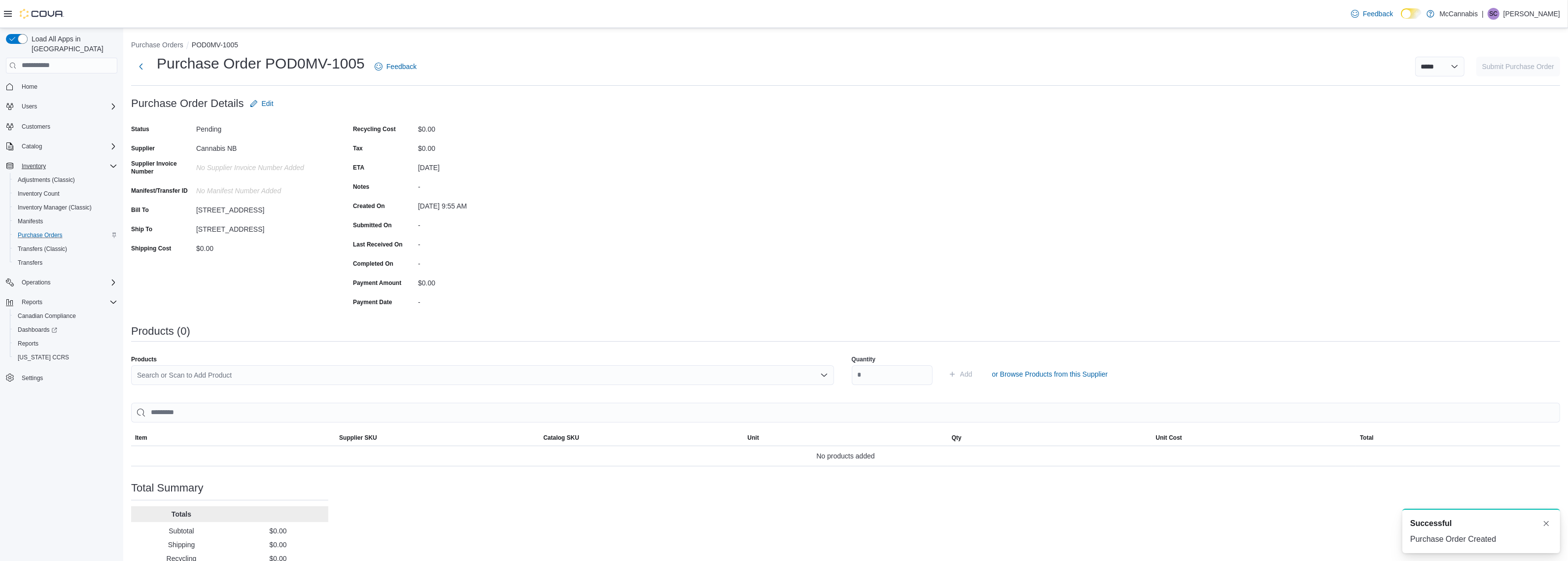
click at [885, 227] on div "Purchase Order: POD0MV-1005 Feedback Purchase Order Details Edit Status Pending…" at bounding box center [845, 346] width 1429 height 506
click at [455, 375] on div "Search or Scan to Add Product" at bounding box center [482, 375] width 703 height 20
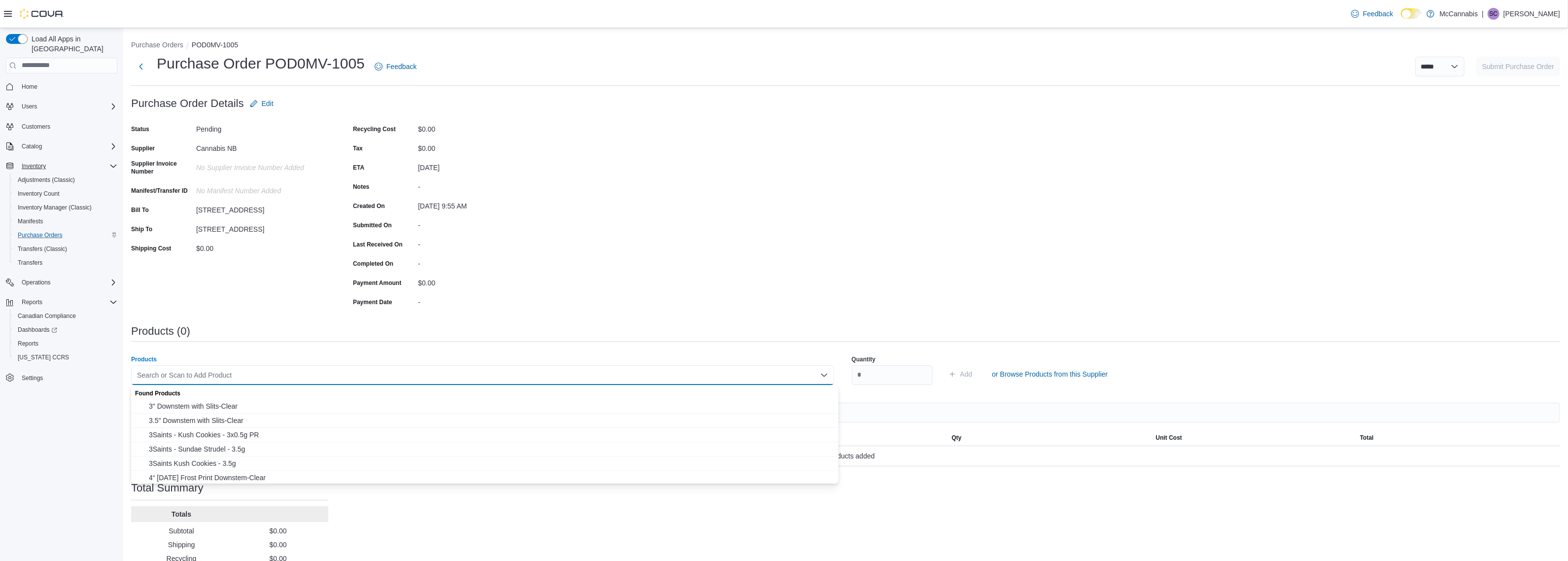
click at [452, 373] on div "Search or Scan to Add Product Combo box. Selected. Combo box input. Search or S…" at bounding box center [482, 375] width 703 height 20
click at [707, 249] on div "Purchase Order: POD0MV-1005 Feedback Purchase Order Details Edit Status Pending…" at bounding box center [845, 346] width 1429 height 506
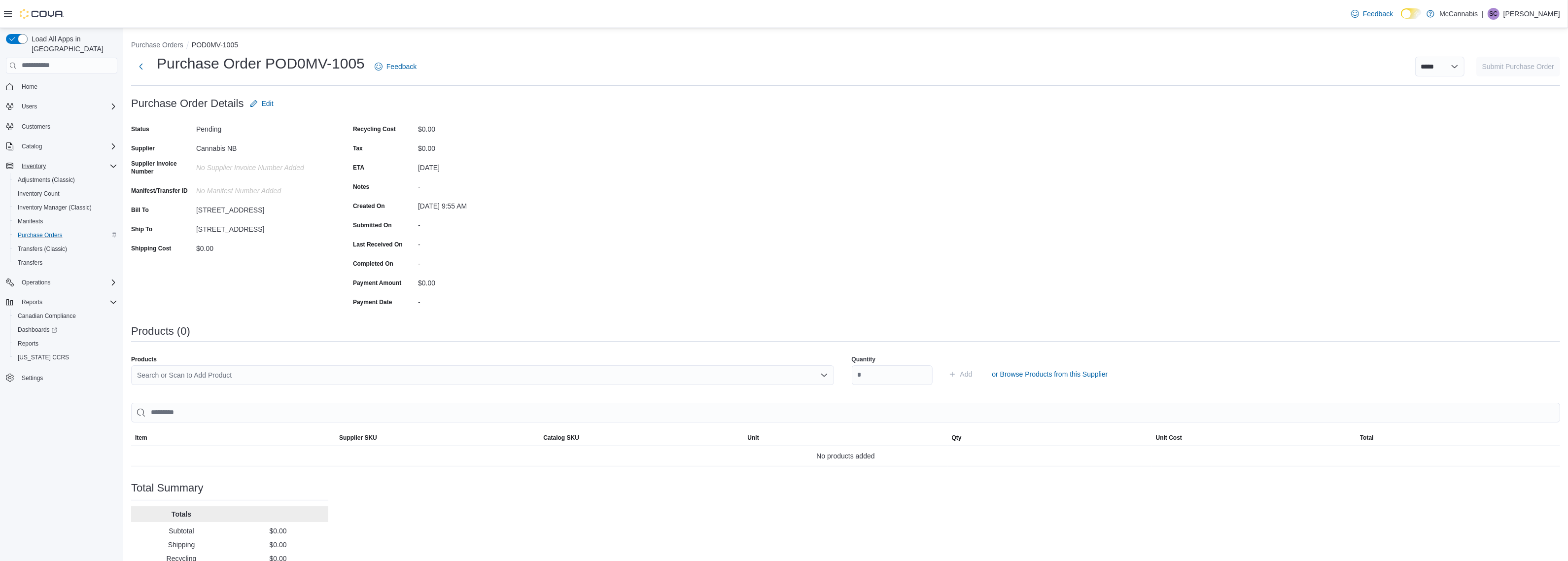
click at [420, 376] on div "Search or Scan to Add Product" at bounding box center [482, 375] width 703 height 20
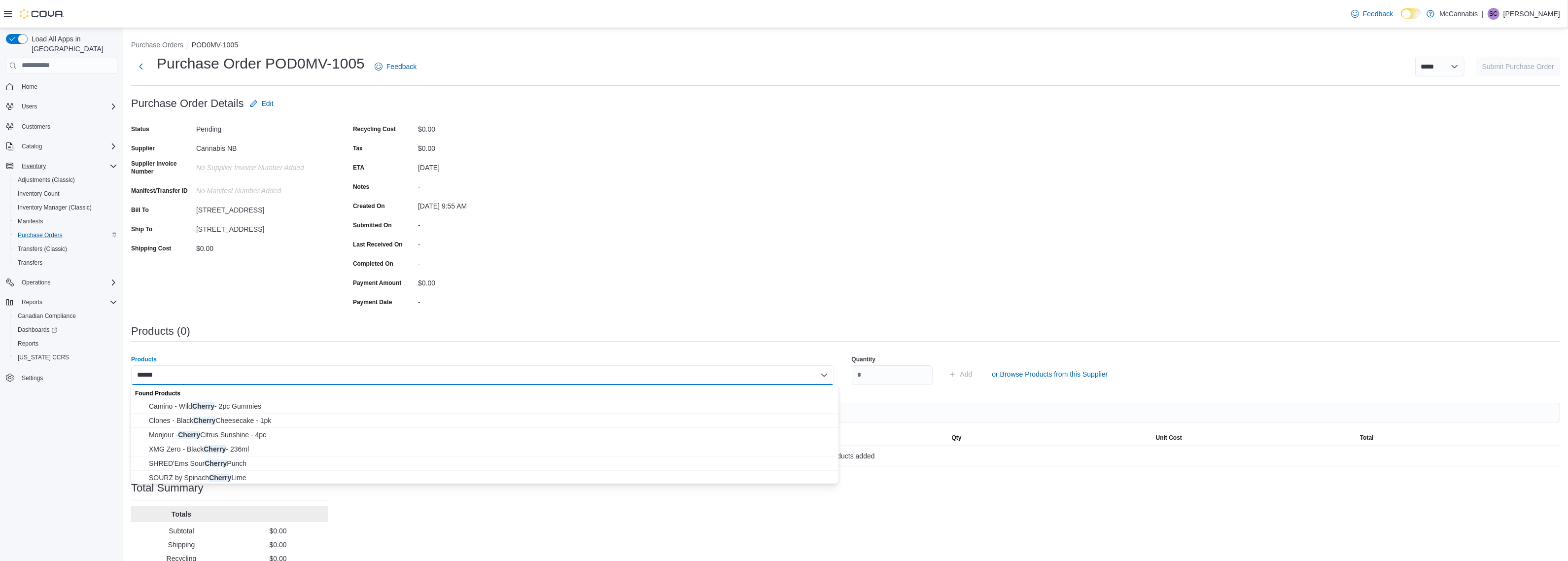
type input "******"
click at [237, 434] on span "Monjour - Cherry Citrus Sunshine - 4pc" at bounding box center [490, 435] width 684 height 10
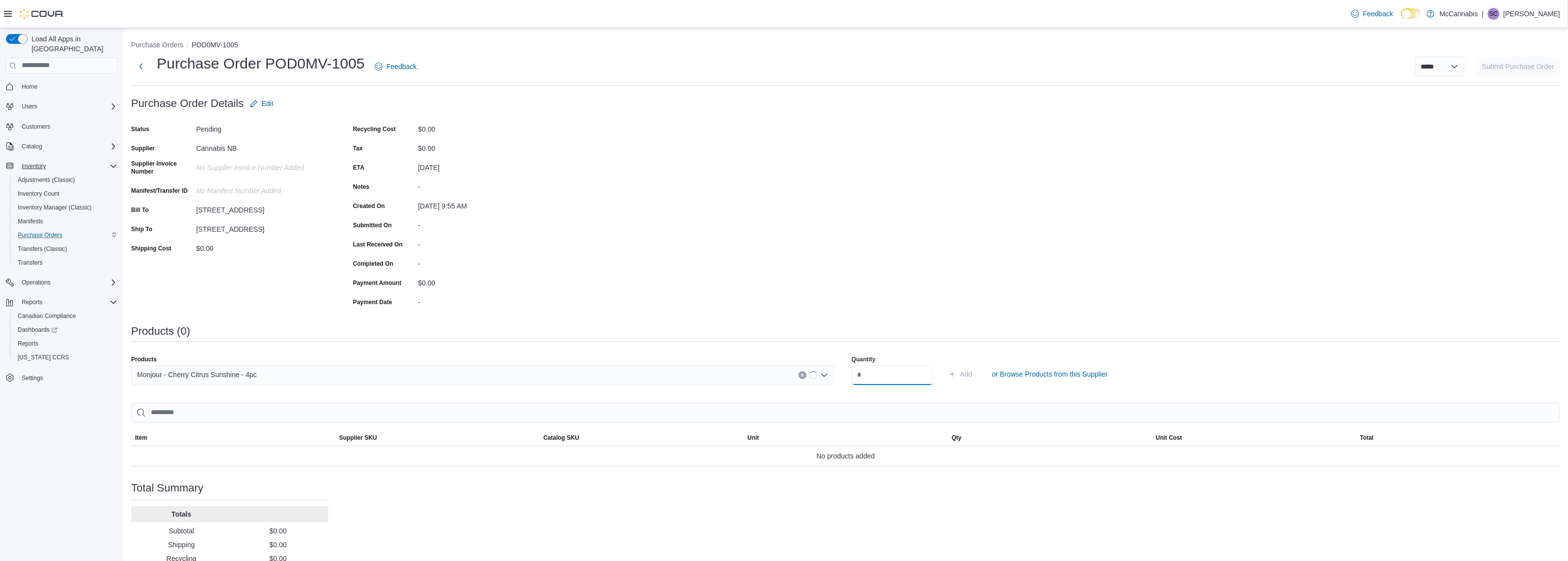
click at [915, 374] on input "number" at bounding box center [893, 375] width 81 height 20
type input "**"
click at [944, 364] on button "Add" at bounding box center [960, 374] width 32 height 20
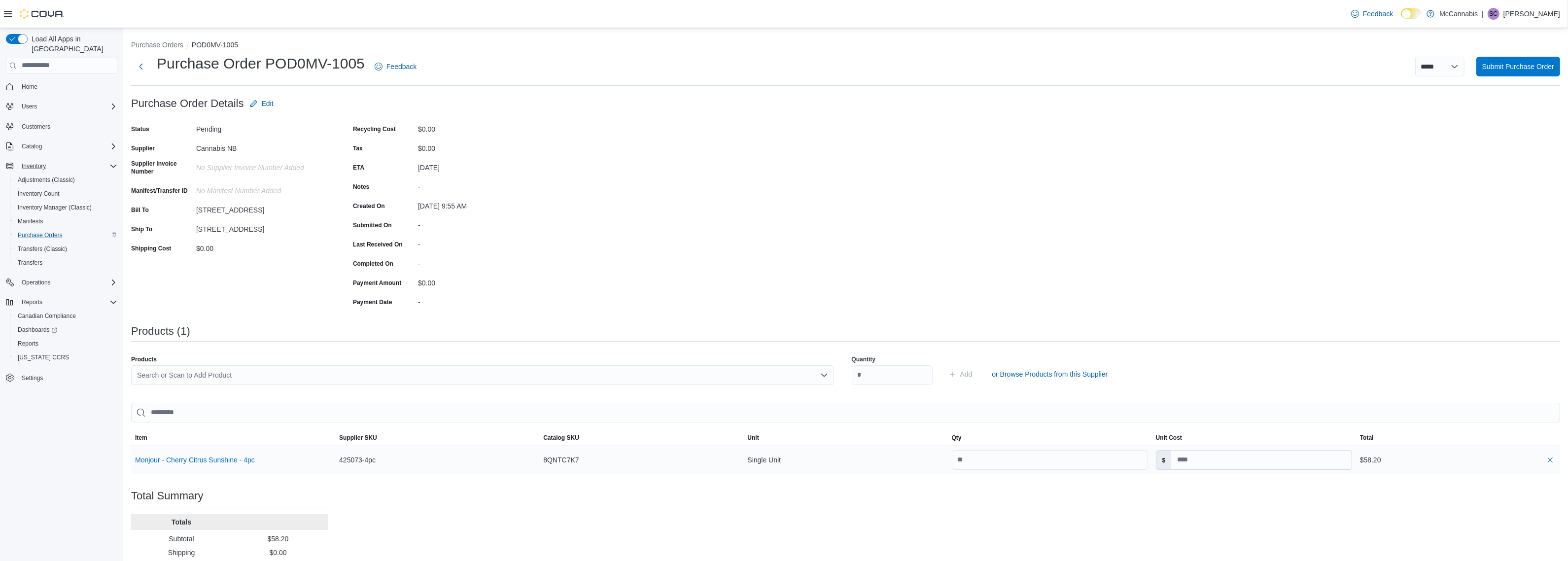
drag, startPoint x: 1037, startPoint y: 517, endPoint x: 1033, endPoint y: 459, distance: 58.1
click at [1039, 518] on div "Purchase Order: POD0MV-1005 Feedback Purchase Order Details Edit Status Pending…" at bounding box center [845, 350] width 1429 height 513
click at [1214, 332] on div "Products (1)" at bounding box center [845, 332] width 1429 height 12
click at [554, 377] on div "Search or Scan to Add Product" at bounding box center [482, 375] width 703 height 20
type input "**********"
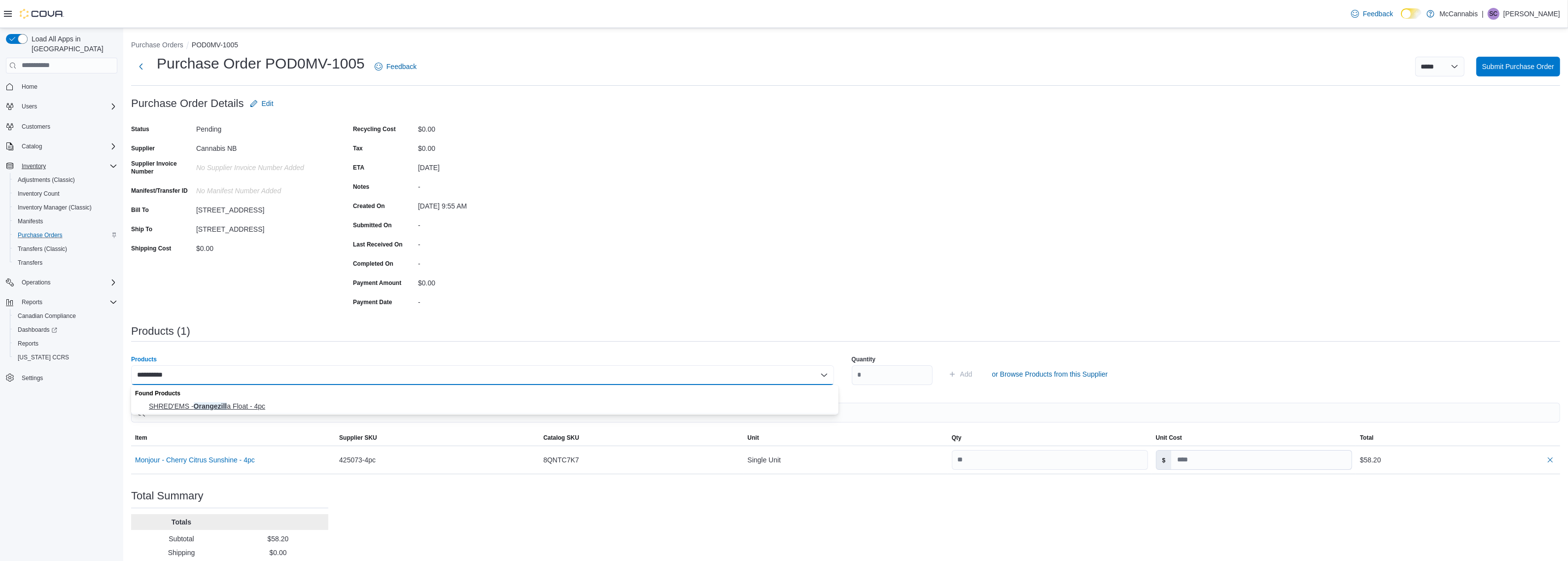
click at [228, 406] on span "SHRED'EMS - Orangezill a Float - 4pc" at bounding box center [490, 406] width 684 height 10
click at [892, 372] on input "number" at bounding box center [893, 375] width 81 height 20
type input "**"
click at [944, 364] on button "Add" at bounding box center [960, 374] width 32 height 20
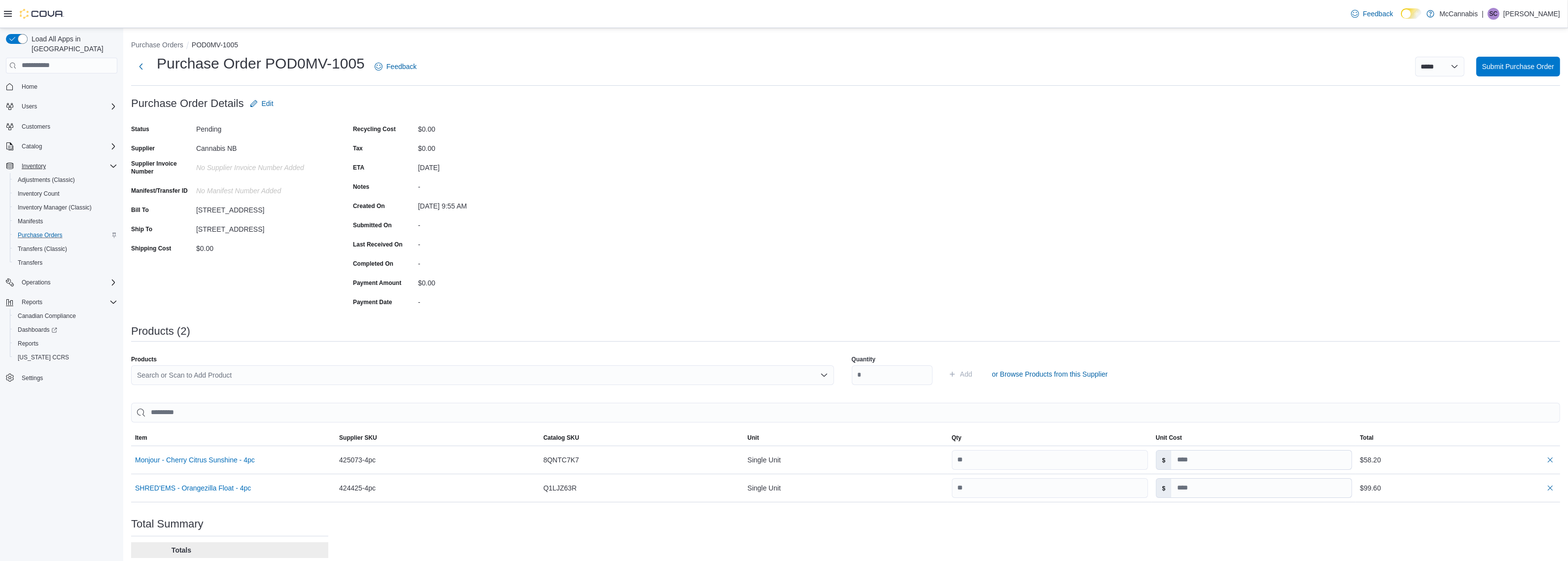
click at [795, 376] on div "Search or Scan to Add Product" at bounding box center [482, 375] width 703 height 20
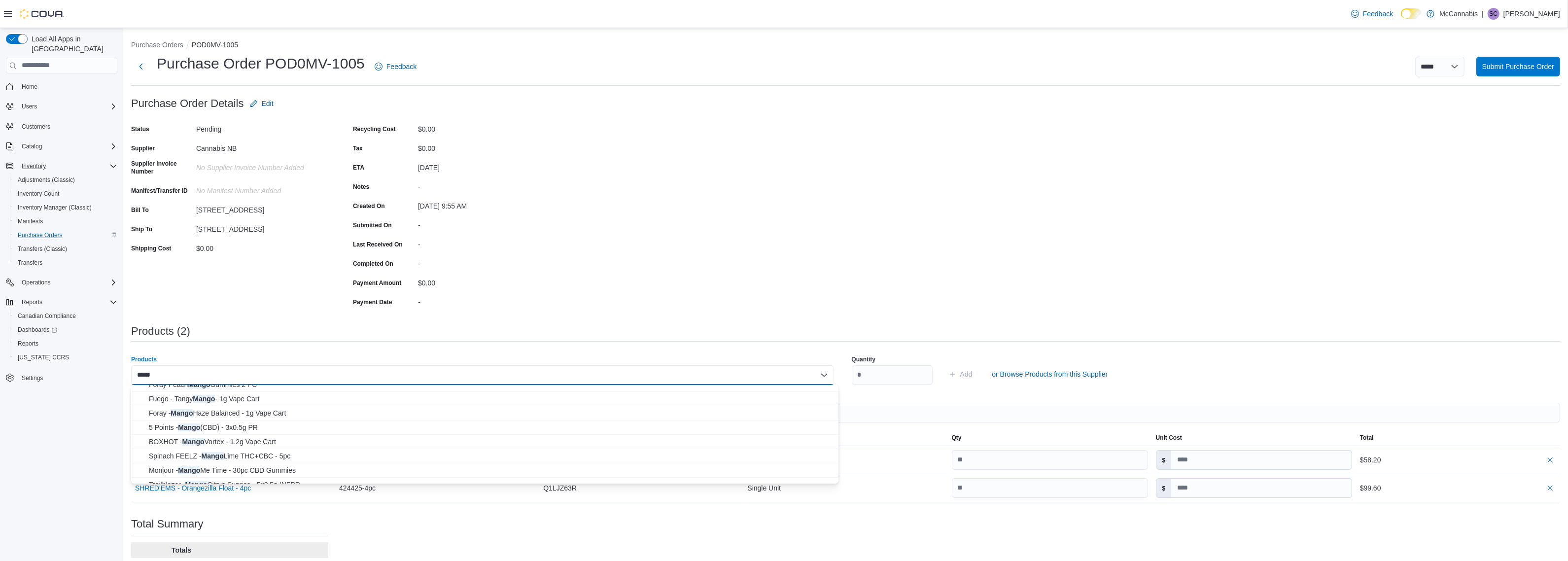
scroll to position [114, 0]
type input "*****"
click at [262, 465] on span "Monjour - Mango Me Time - 30pc CBD Gummies" at bounding box center [490, 465] width 684 height 10
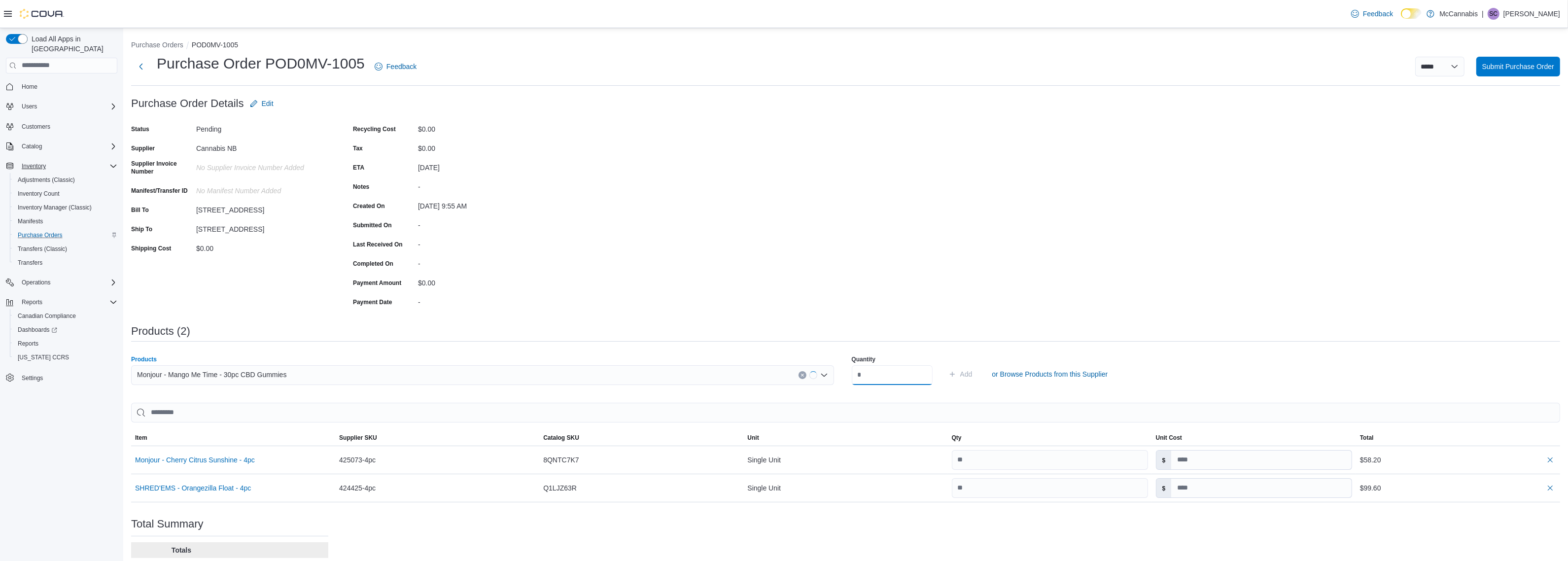
click at [891, 377] on input "number" at bounding box center [893, 375] width 81 height 20
drag, startPoint x: 893, startPoint y: 377, endPoint x: 843, endPoint y: 373, distance: 50.2
click at [843, 373] on div "Products Monjour - Mango Me Time - 30pc CBD Gummies Quantity Add or Browse Prod…" at bounding box center [845, 374] width 1429 height 49
type input "**"
click at [944, 364] on button "Add" at bounding box center [960, 374] width 32 height 20
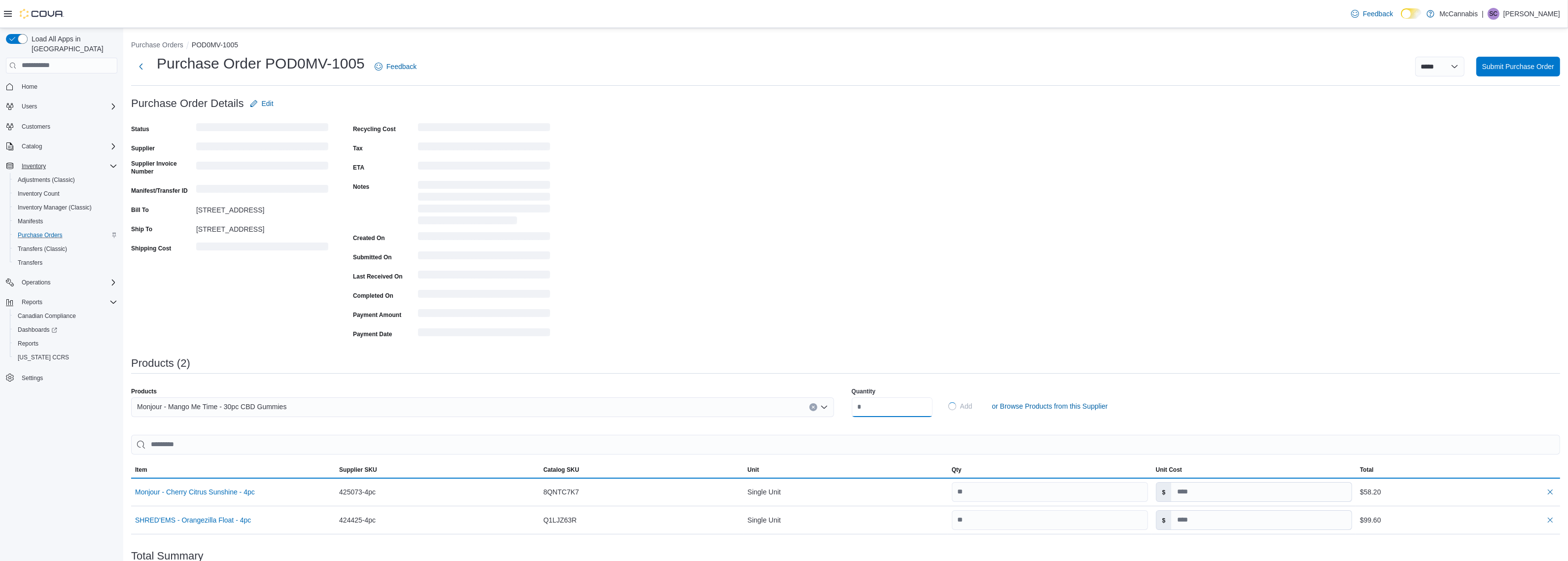
scroll to position [0, 0]
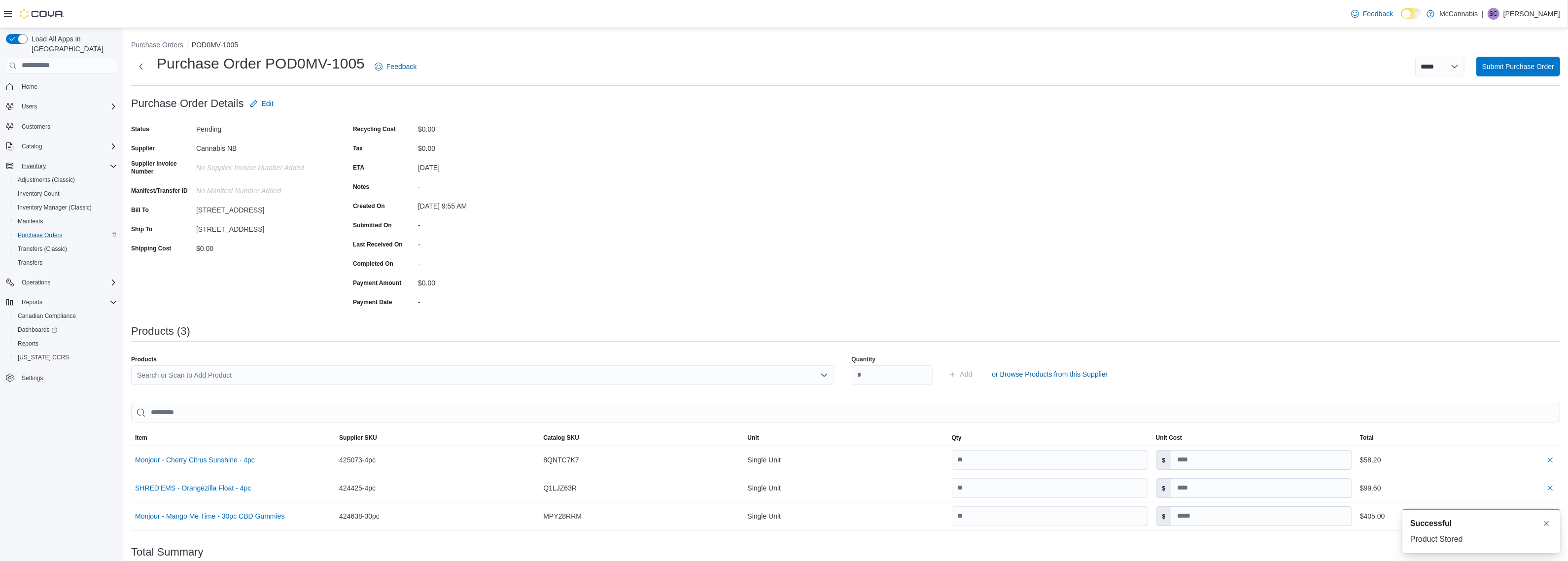
click at [1395, 368] on div "Quantity Add or Browse Products from this Supplier" at bounding box center [1204, 374] width 703 height 49
click at [1547, 525] on button "Dismiss toast" at bounding box center [1547, 523] width 12 height 12
click at [769, 373] on div "Search or Scan to Add Product" at bounding box center [482, 375] width 703 height 20
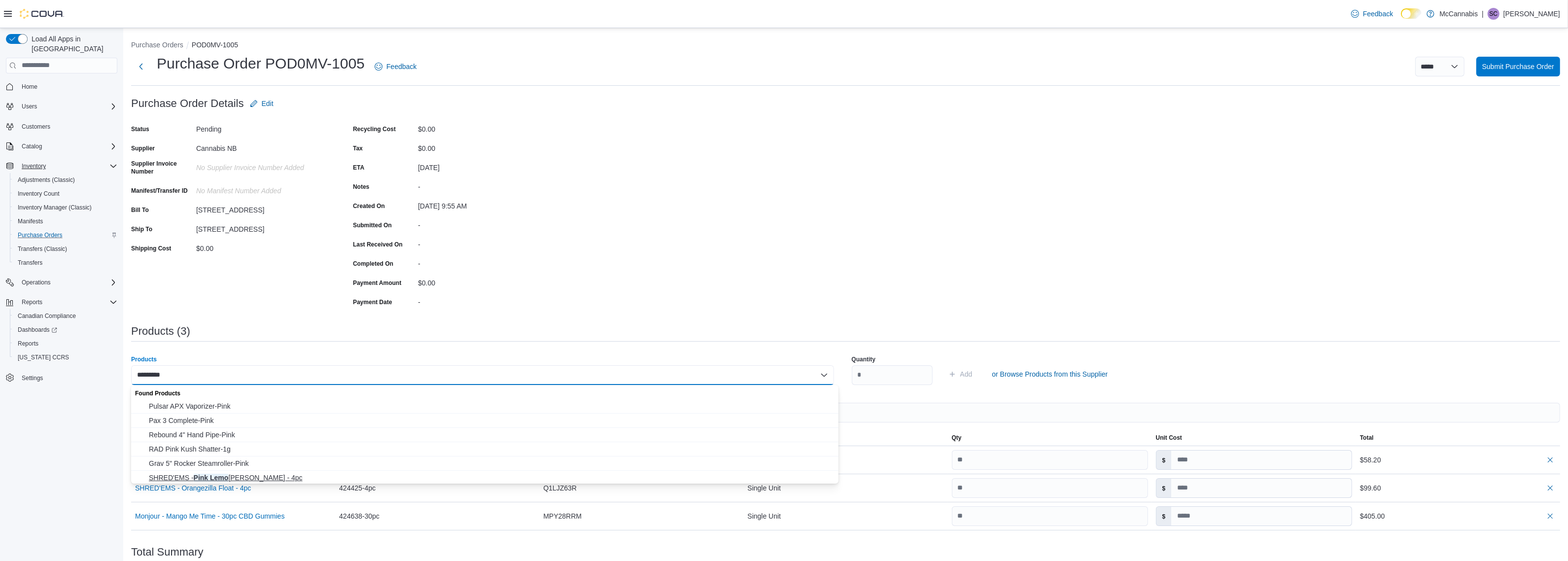
type input "*********"
click at [249, 477] on span "SHRED'EMS - Pink Lemo nade Yuzu - 4pc" at bounding box center [490, 478] width 684 height 10
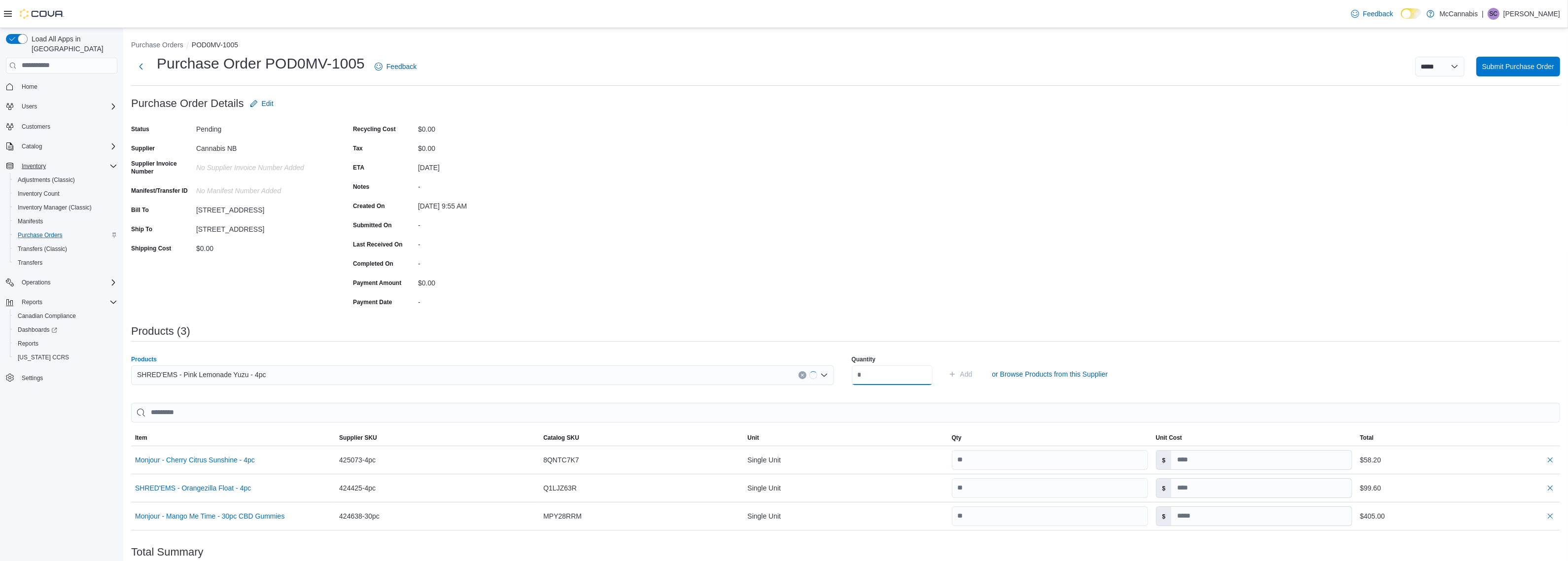
click at [903, 378] on input "number" at bounding box center [893, 375] width 81 height 20
type input "**"
click at [944, 364] on button "Add" at bounding box center [960, 374] width 32 height 20
click at [1287, 271] on div "Purchase Order: POD0MV-1005 Feedback Purchase Order Details Edit Status Pending…" at bounding box center [845, 392] width 1429 height 598
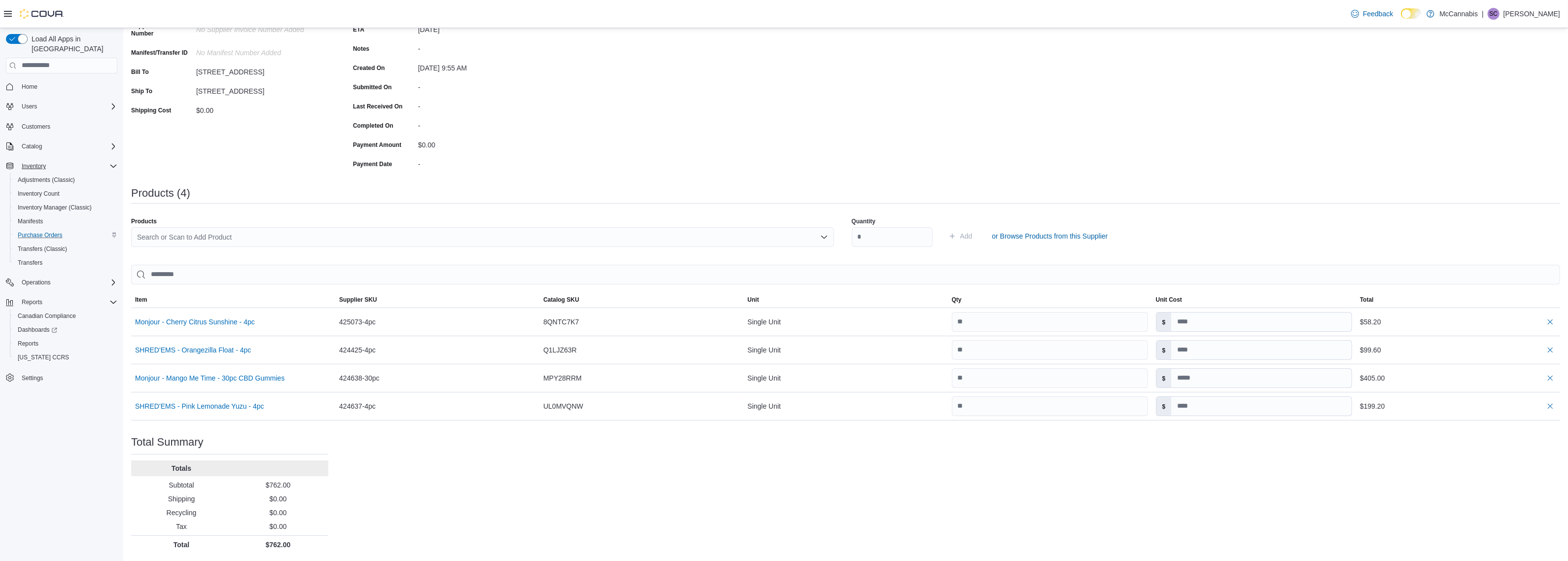
scroll to position [138, 0]
click at [1224, 406] on input at bounding box center [1261, 406] width 180 height 19
click at [1415, 458] on div "Purchase Order: POD0MV-1005 Feedback Purchase Order Details Edit Status Pending…" at bounding box center [845, 253] width 1429 height 598
click at [692, 234] on div "Search or Scan to Add Product" at bounding box center [482, 237] width 703 height 20
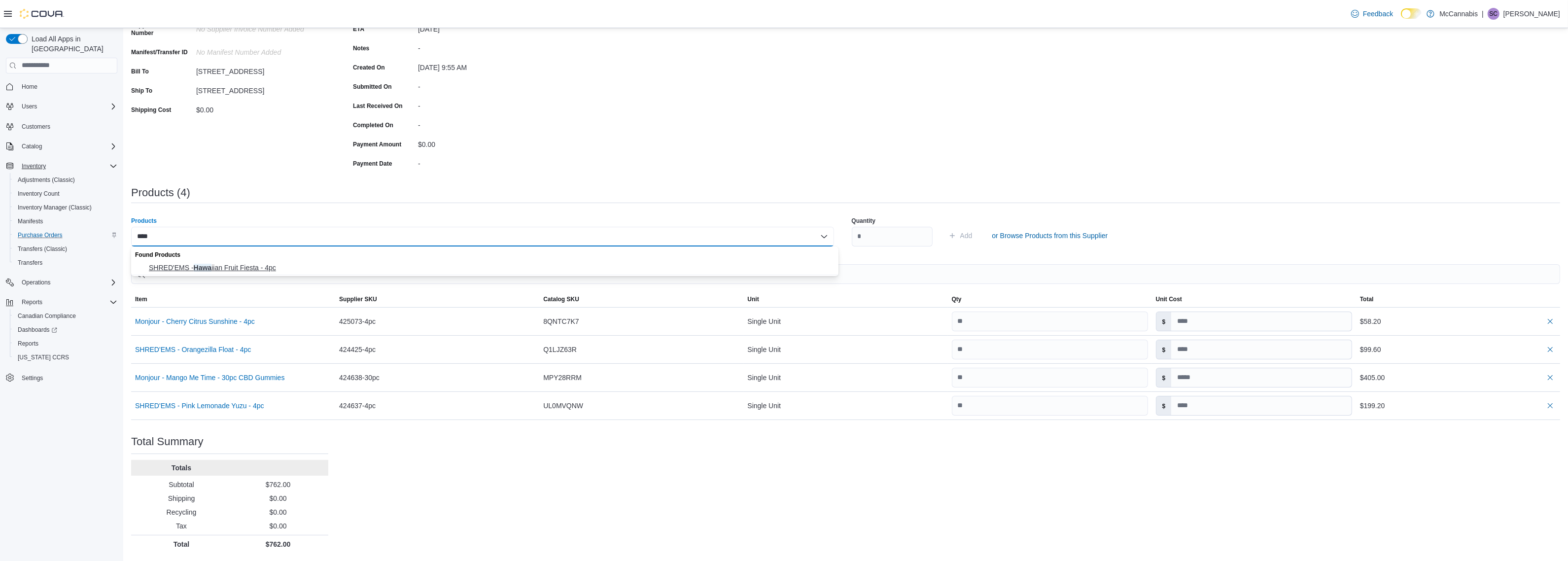
type input "****"
click at [274, 270] on span "SHRED'EMS - Hawa iian Fruit Fiesta - 4pc" at bounding box center [490, 267] width 684 height 10
click at [875, 244] on input "number" at bounding box center [893, 237] width 81 height 20
type input "**"
click at [944, 225] on button "Add" at bounding box center [960, 235] width 32 height 20
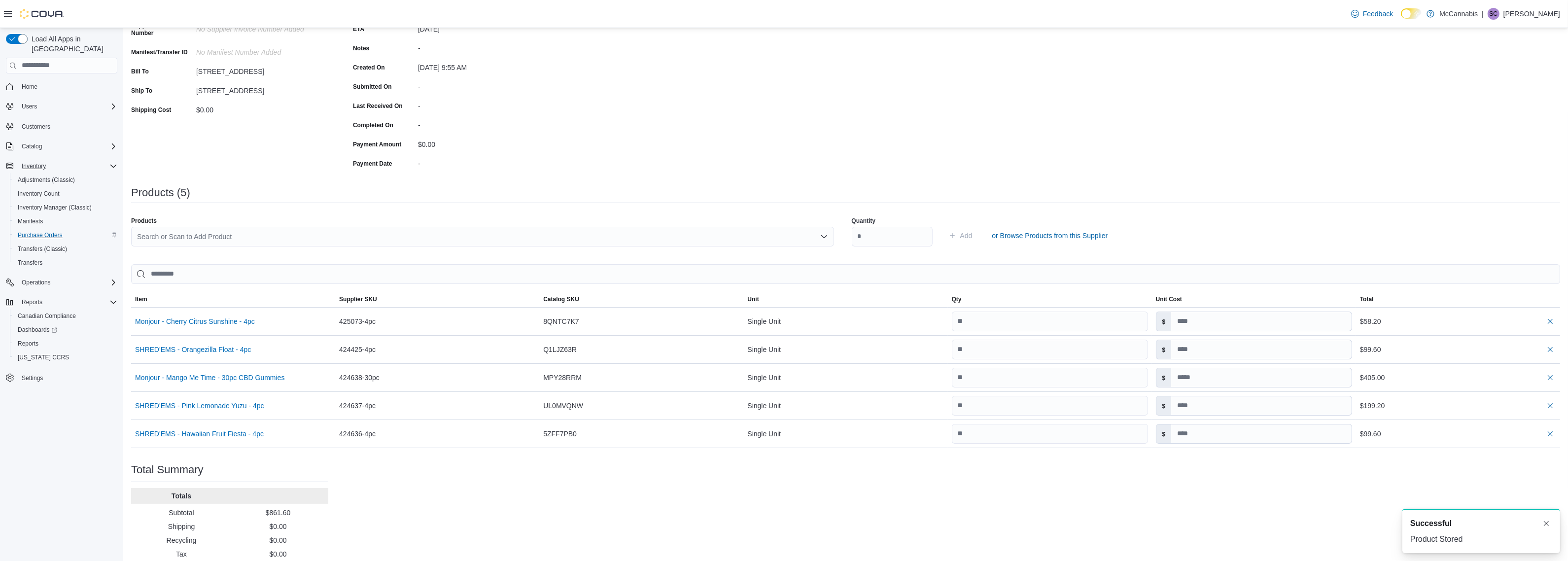
click at [1295, 169] on div "Purchase Order: POD0MV-1005 Feedback Purchase Order Details Edit Status Pending…" at bounding box center [845, 267] width 1429 height 626
click at [723, 159] on div "Purchase Order: POD0MV-1005 Feedback Purchase Order Details Edit Status Pending…" at bounding box center [845, 267] width 1429 height 626
click at [1022, 148] on div "Purchase Order: POD0MV-1005 Feedback Purchase Order Details Edit Status Pending…" at bounding box center [845, 267] width 1429 height 626
click at [1037, 159] on div "Purchase Order: POD0MV-1005 Feedback Purchase Order Details Edit Status Pending…" at bounding box center [845, 267] width 1429 height 626
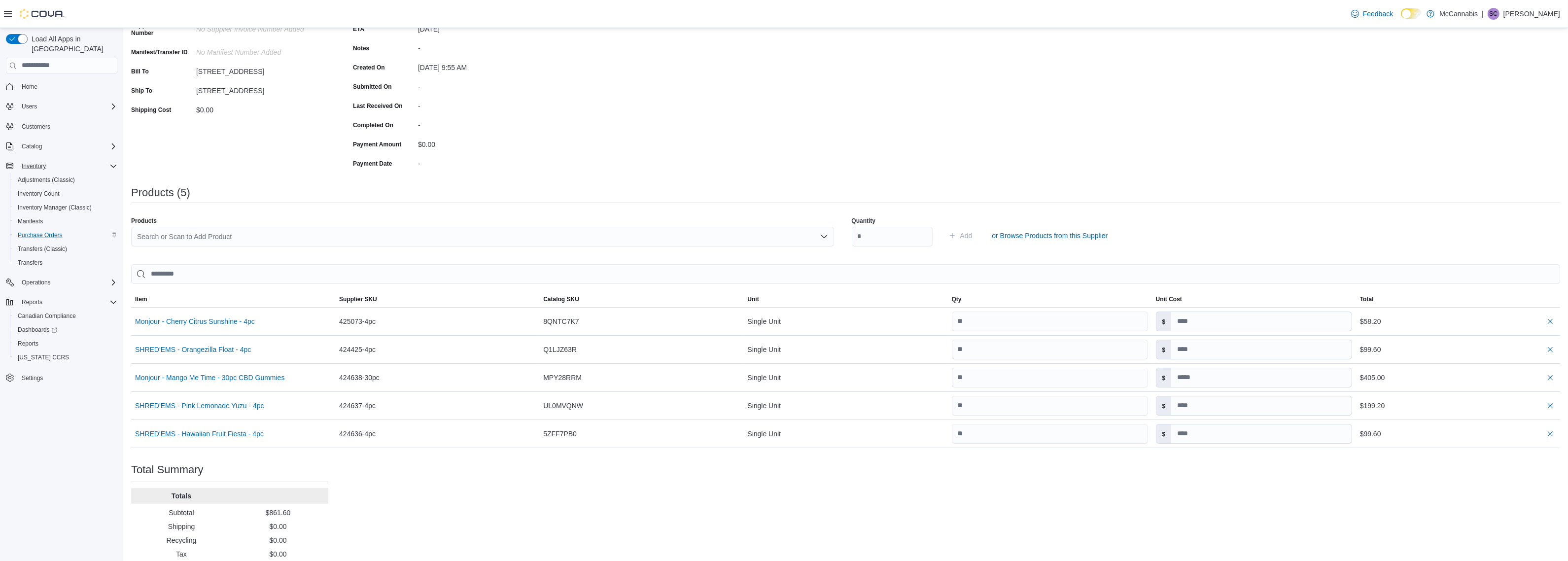
click at [1037, 159] on div "Purchase Order: POD0MV-1005 Feedback Purchase Order Details Edit Status Pending…" at bounding box center [845, 267] width 1429 height 626
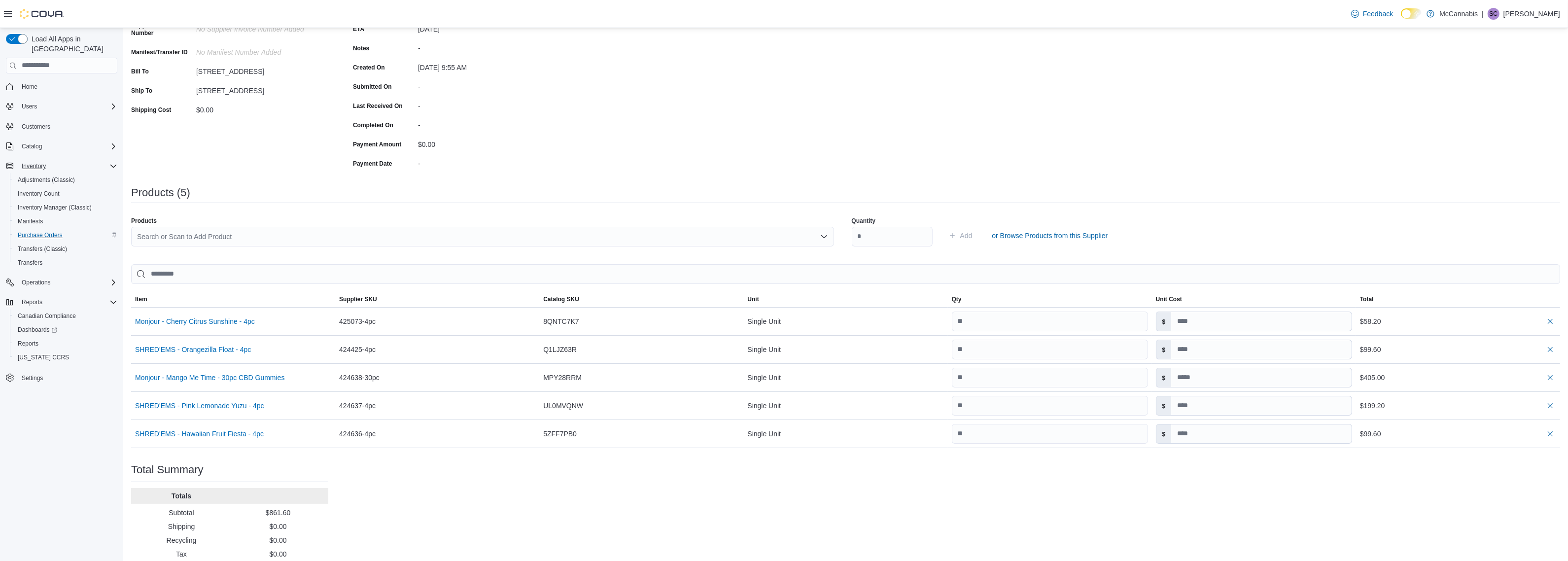
click at [1037, 159] on div "Purchase Order: POD0MV-1005 Feedback Purchase Order Details Edit Status Pending…" at bounding box center [845, 267] width 1429 height 626
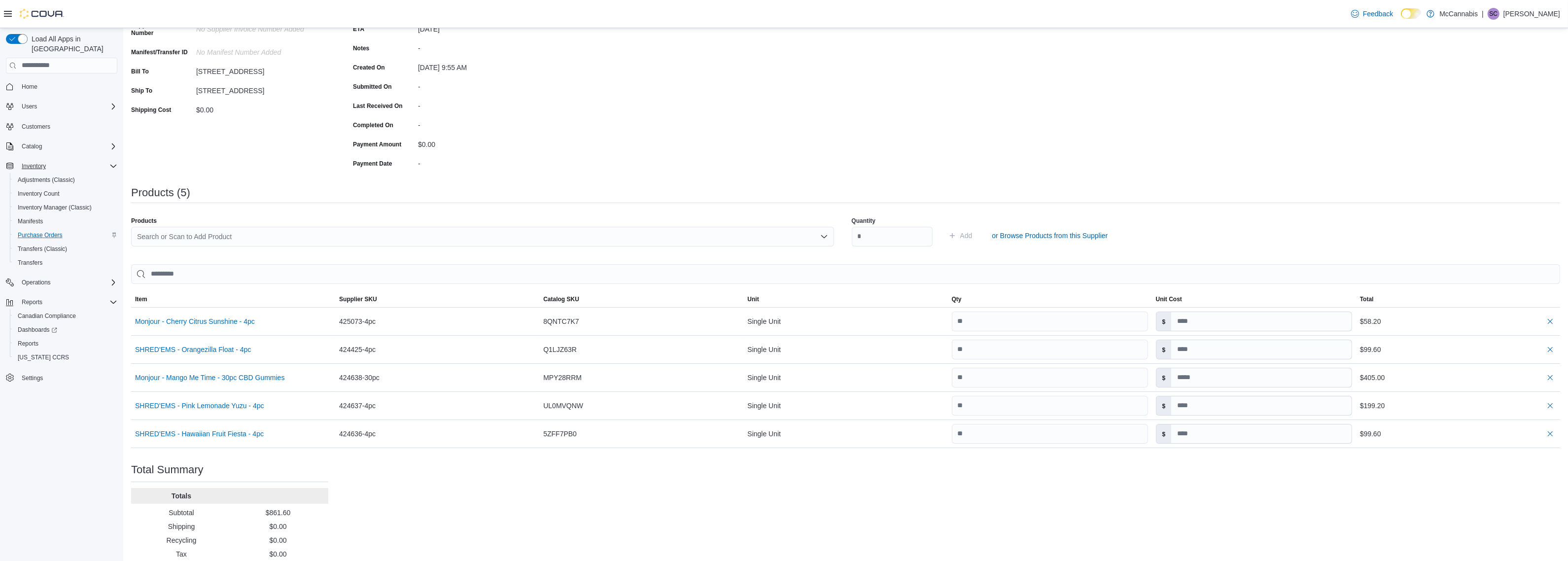
click at [1329, 497] on div "Purchase Order: POD0MV-1005 Feedback Purchase Order Details Edit Status Pending…" at bounding box center [845, 267] width 1429 height 626
click at [1153, 130] on div "Purchase Order: POD0MV-1005 Feedback Purchase Order Details Edit Status Pending…" at bounding box center [845, 267] width 1429 height 626
click at [1092, 114] on div "Purchase Order: POD0MV-1005 Feedback Purchase Order Details Edit Status Pending…" at bounding box center [845, 267] width 1429 height 626
click at [821, 114] on div "Purchase Order: POD0MV-1005 Feedback Purchase Order Details Edit Status Pending…" at bounding box center [845, 267] width 1429 height 626
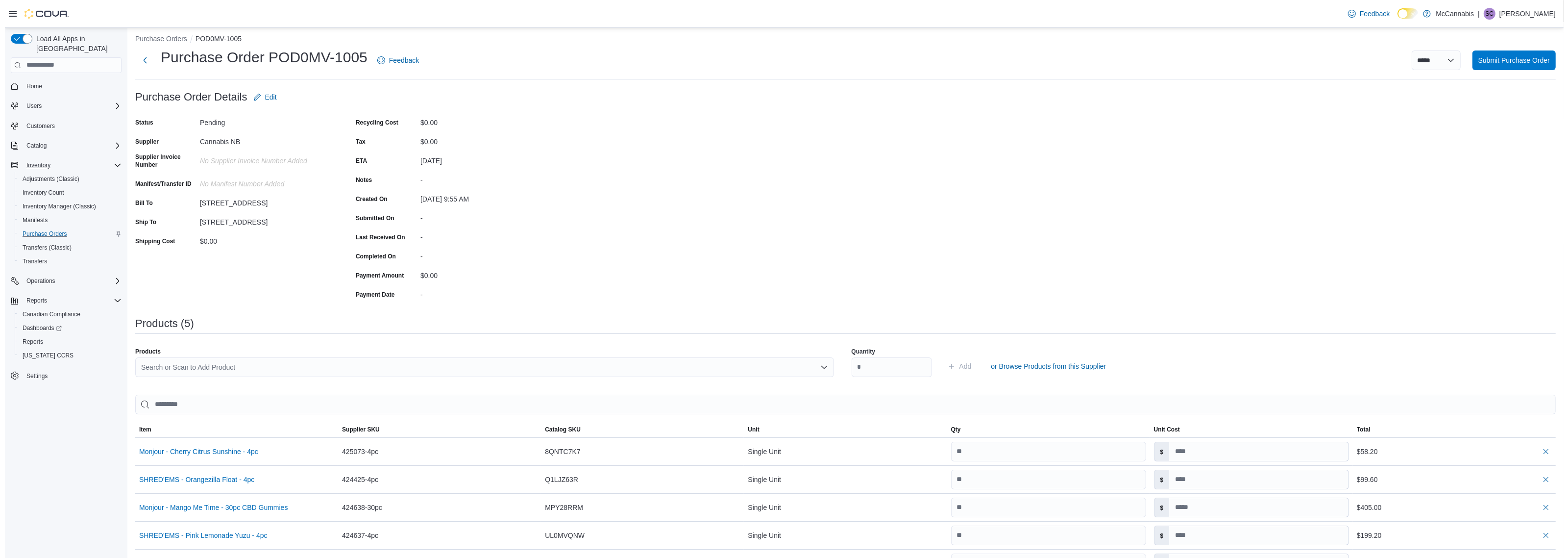
scroll to position [0, 0]
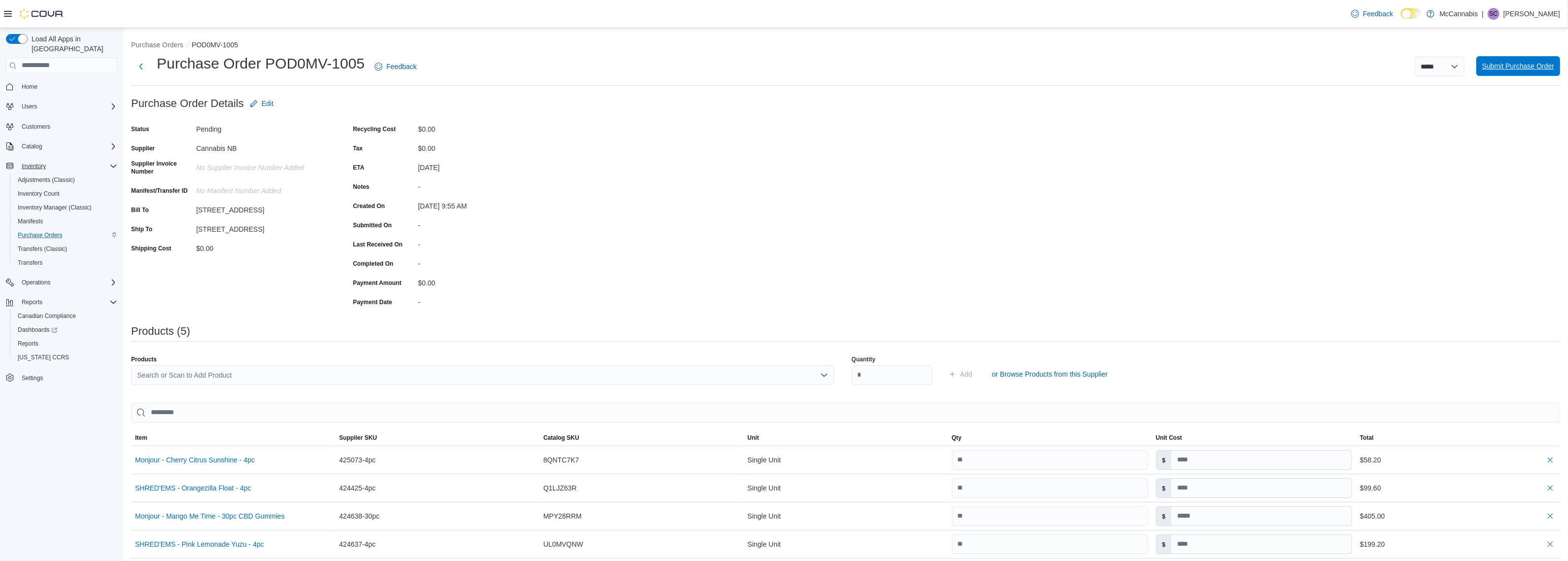
click at [1530, 67] on span "Submit Purchase Order" at bounding box center [1518, 66] width 72 height 10
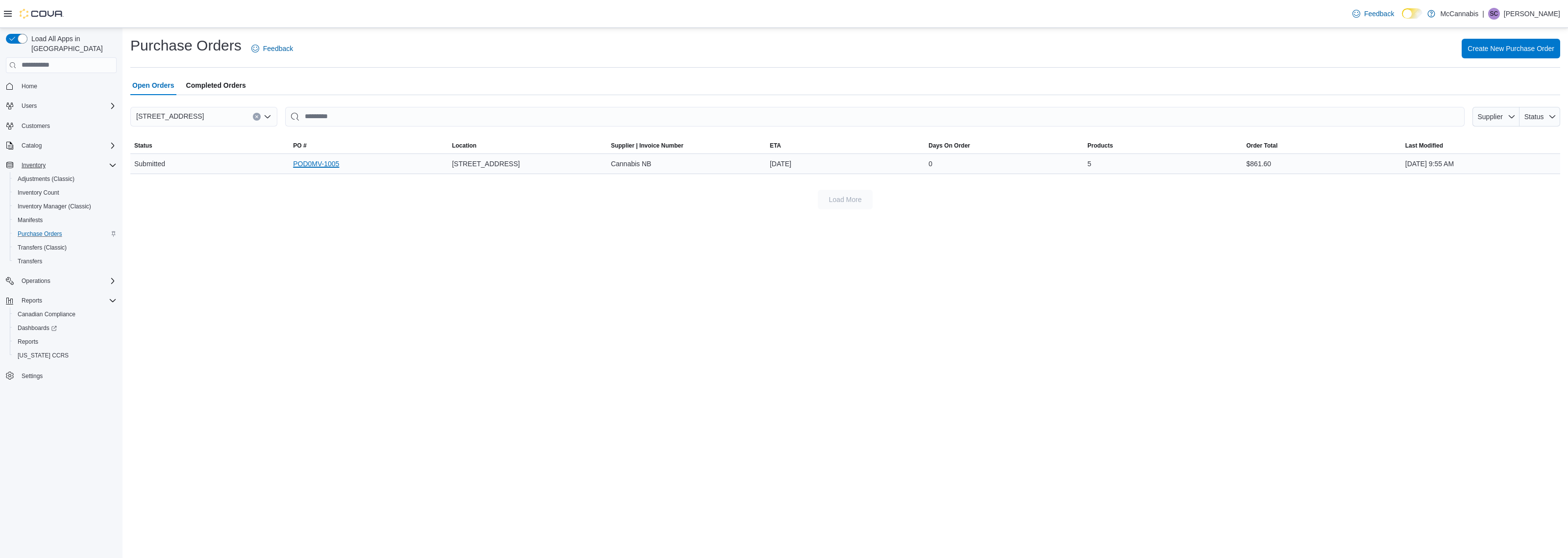
click at [319, 165] on link "POD0MV-1005" at bounding box center [316, 164] width 46 height 11
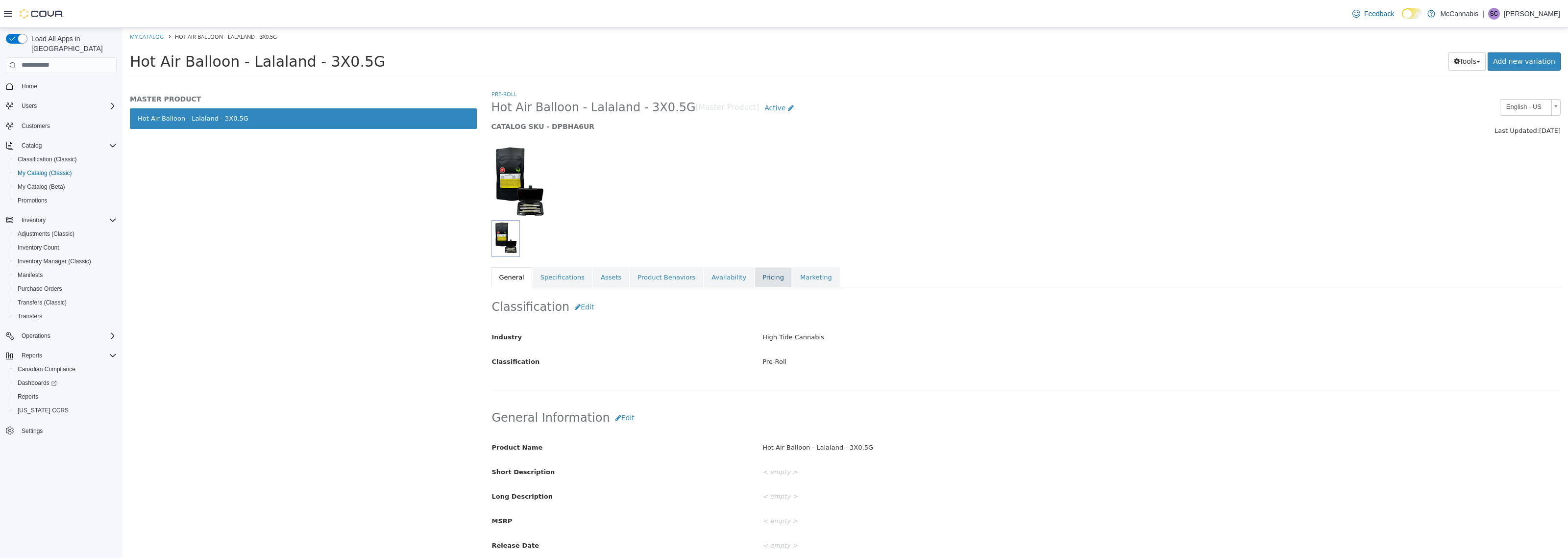
click at [757, 277] on link "Pricing" at bounding box center [773, 277] width 38 height 20
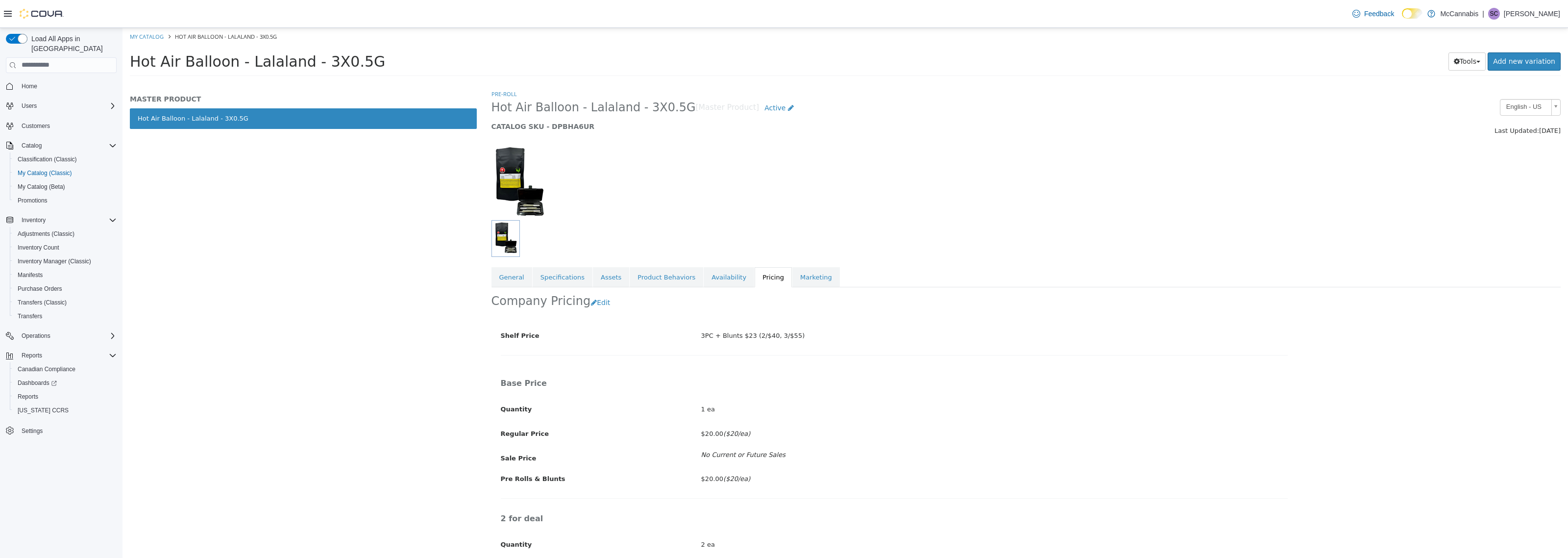
click at [366, 263] on div "MASTER PRODUCT Hot Air Balloon - Lalaland - 3X0.5G" at bounding box center [303, 322] width 361 height 469
click at [148, 36] on link "My Catalog" at bounding box center [146, 36] width 34 height 7
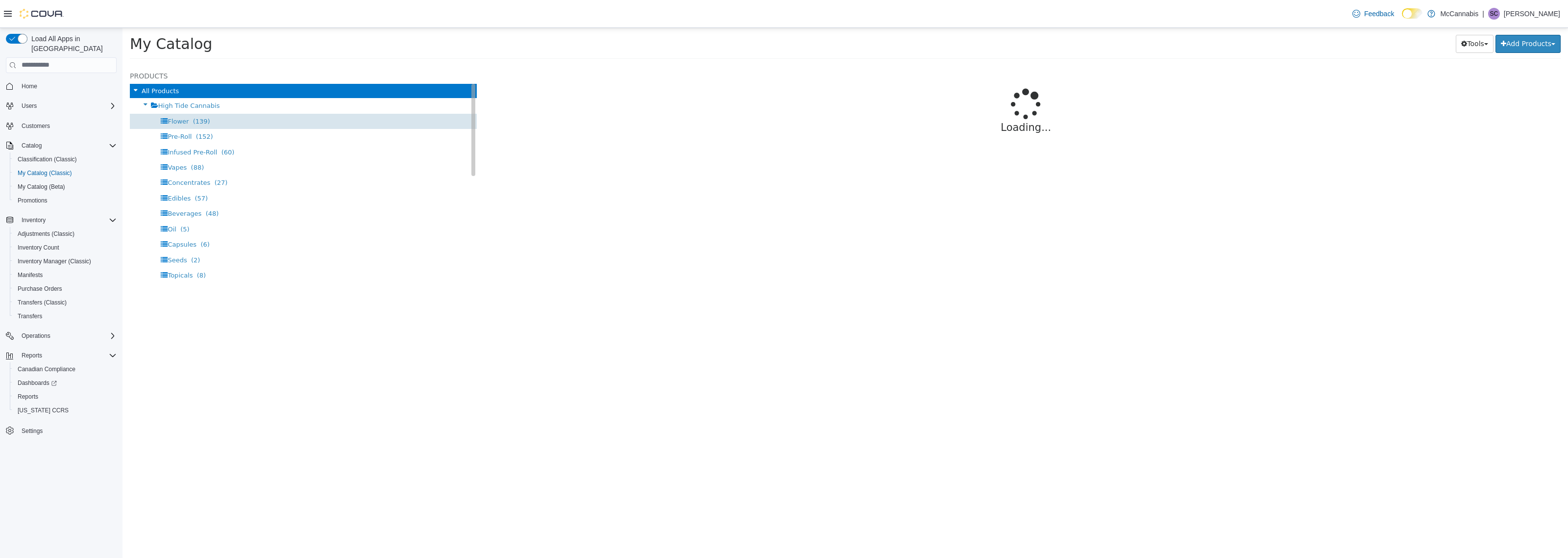
select select "**********"
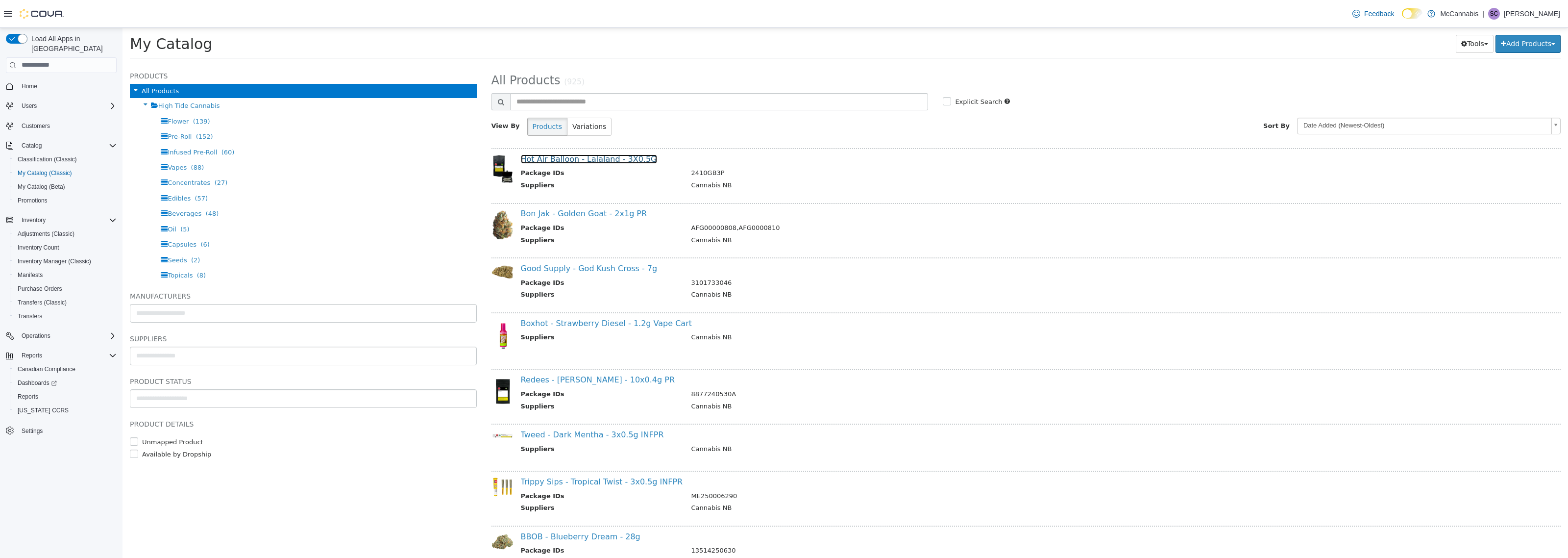
click at [587, 157] on link "Hot Air Balloon - Lalaland - 3X0.5G" at bounding box center [589, 158] width 137 height 9
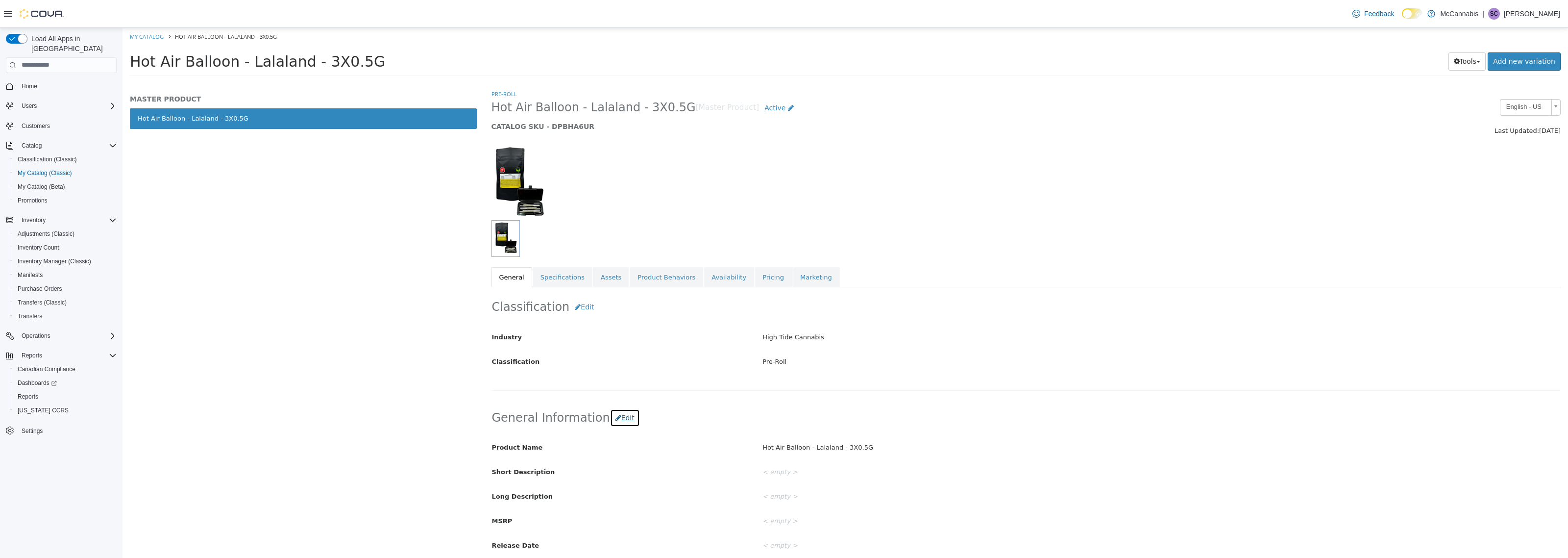
click at [613, 424] on button "Edit" at bounding box center [625, 417] width 30 height 18
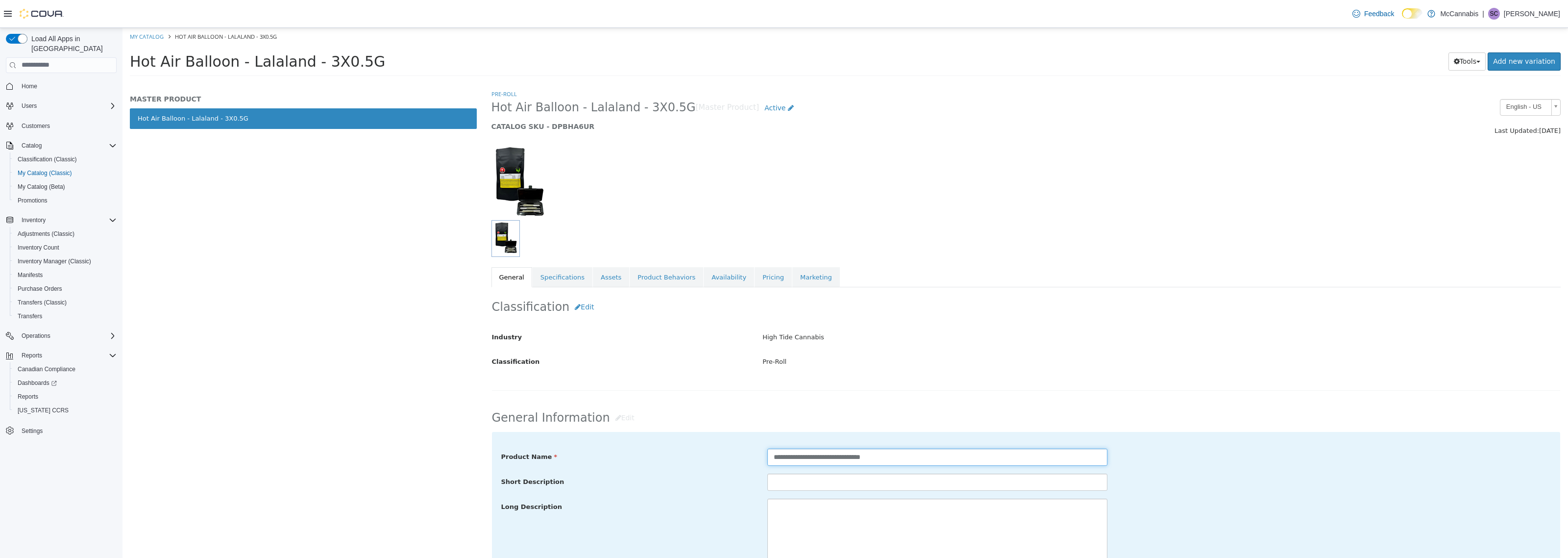
click at [912, 452] on input "**********" at bounding box center [937, 457] width 340 height 17
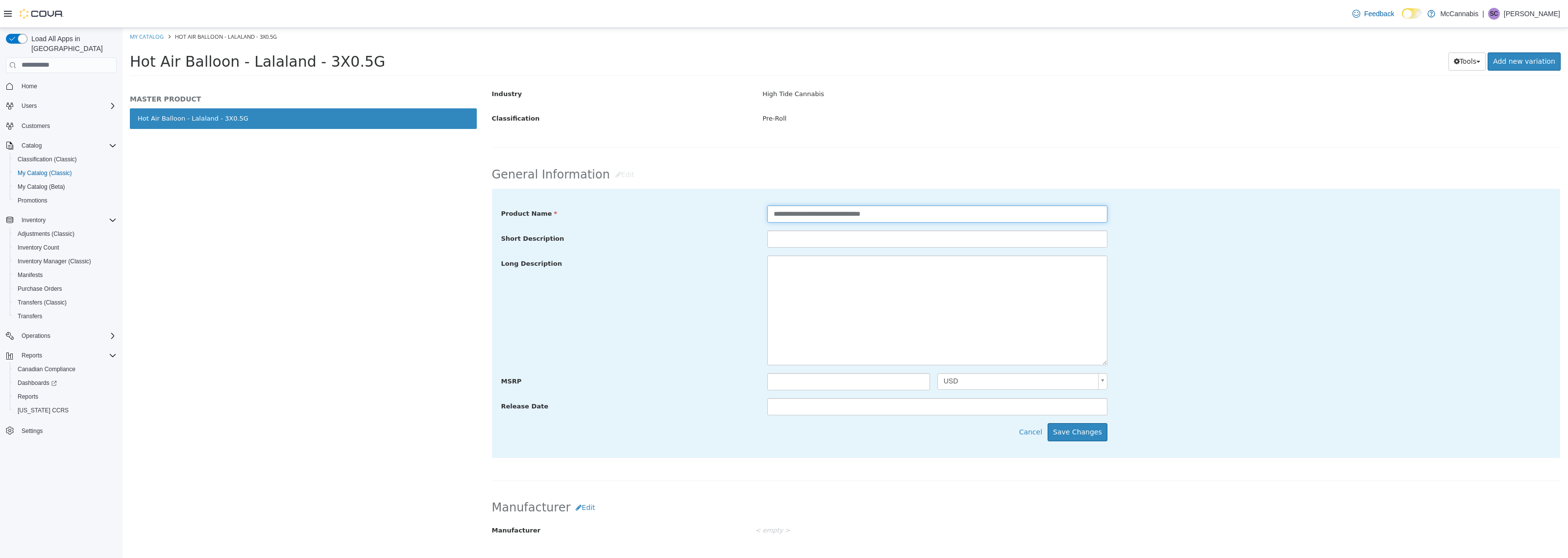
scroll to position [245, 0]
type input "**********"
click at [1077, 433] on button "Save Changes" at bounding box center [1077, 430] width 60 height 18
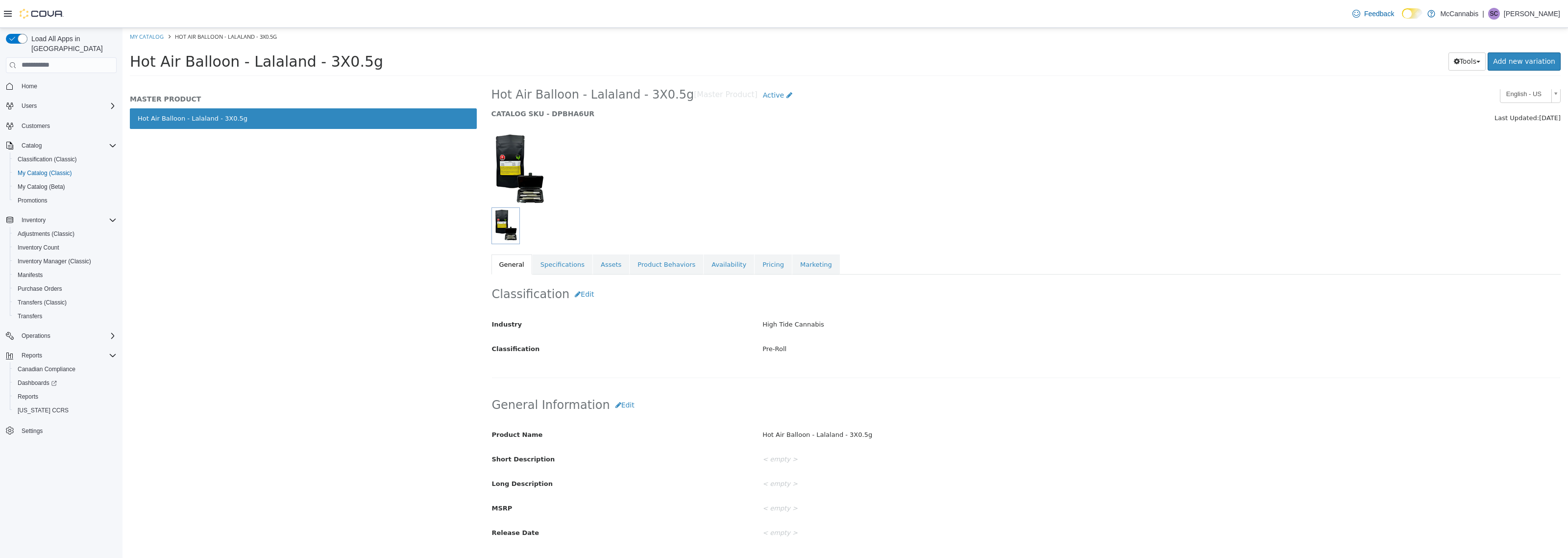
scroll to position [0, 0]
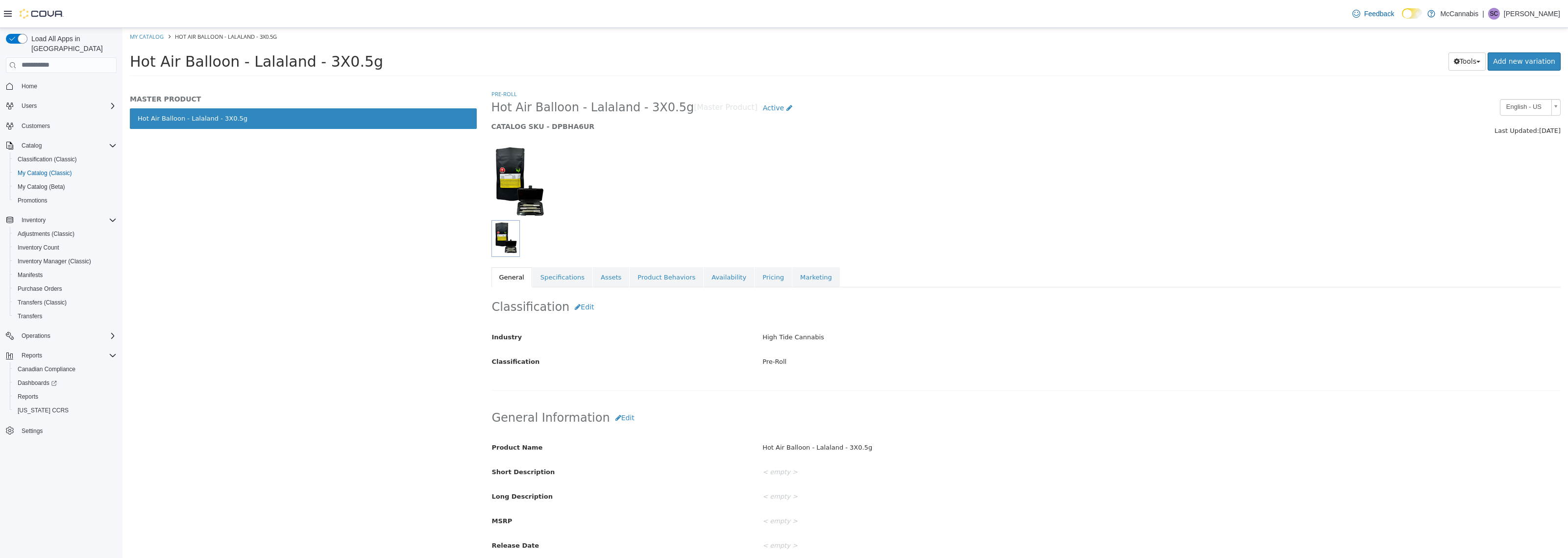
click at [332, 219] on div "MASTER PRODUCT Hot Air Balloon - Lalaland - 3X0.5g" at bounding box center [303, 322] width 361 height 469
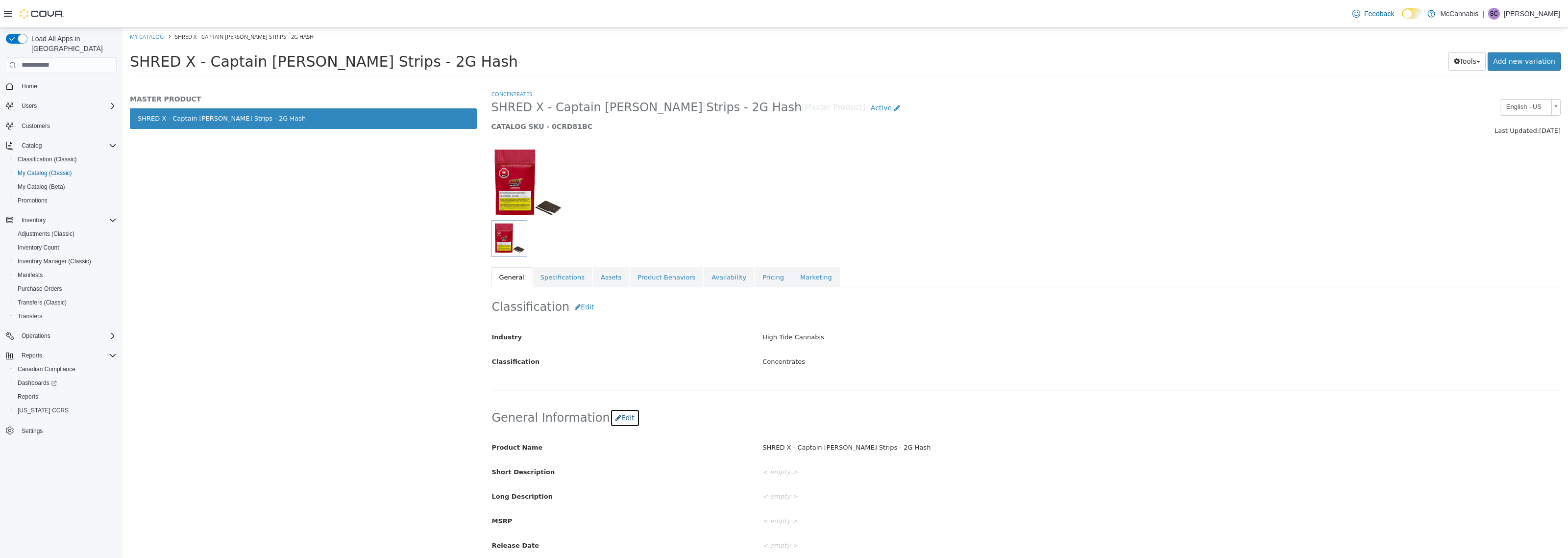
click at [612, 421] on button "Edit" at bounding box center [625, 417] width 30 height 18
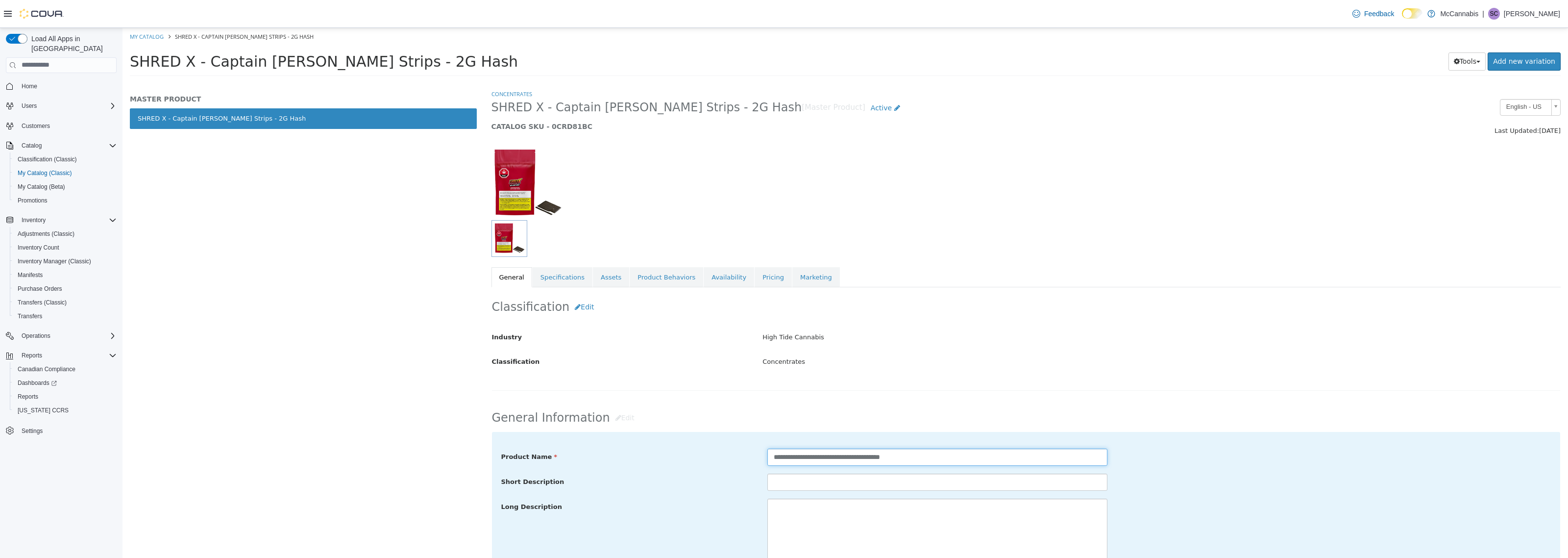
click at [889, 461] on input "**********" at bounding box center [937, 457] width 340 height 17
type input "**********"
click at [1230, 464] on div "**********" at bounding box center [1026, 457] width 1064 height 18
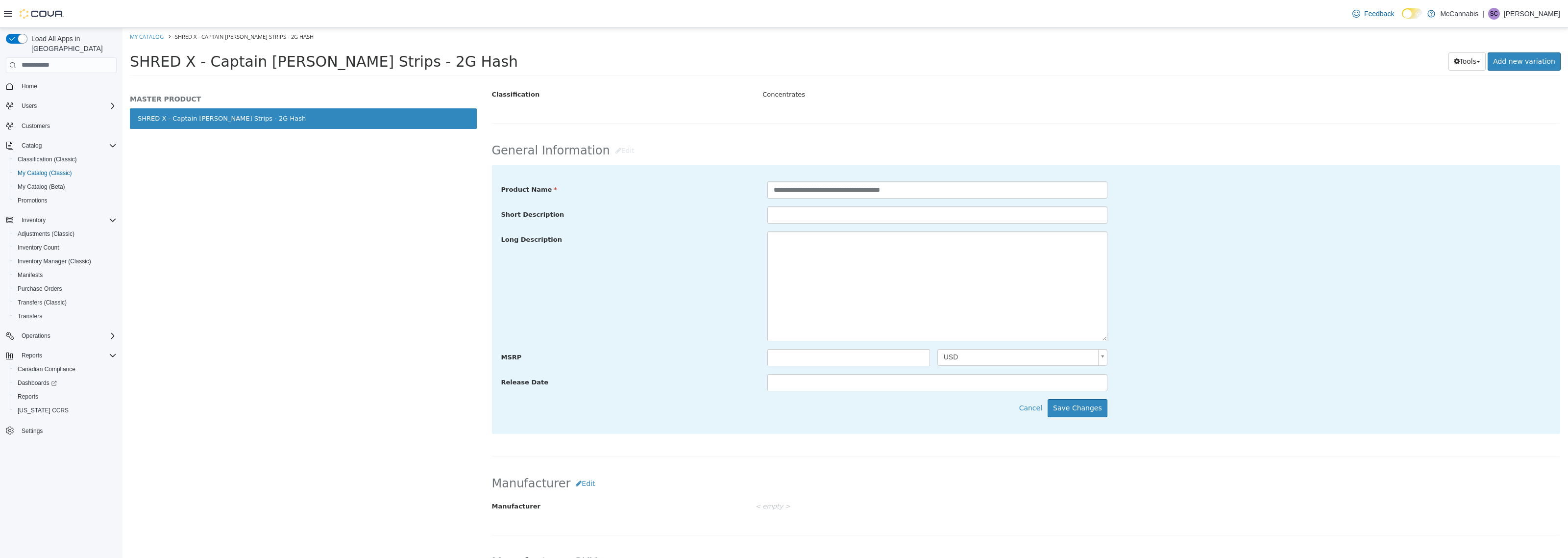
scroll to position [307, 0]
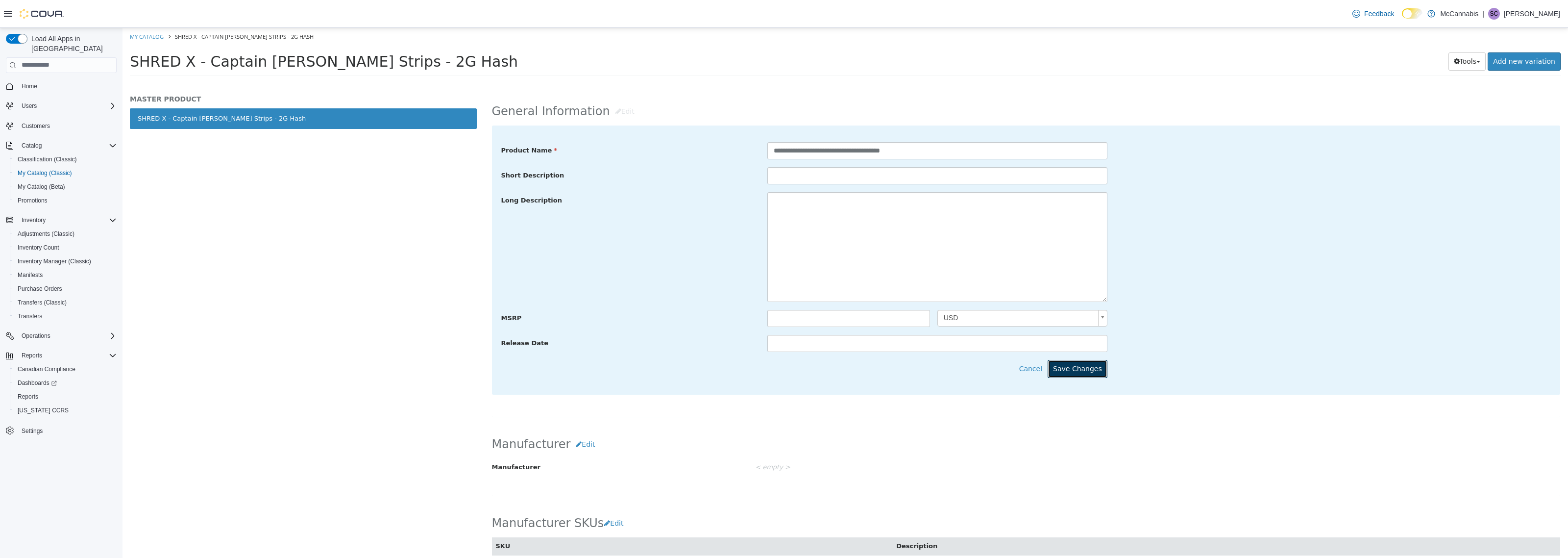
click at [1070, 368] on button "Save Changes" at bounding box center [1077, 368] width 60 height 18
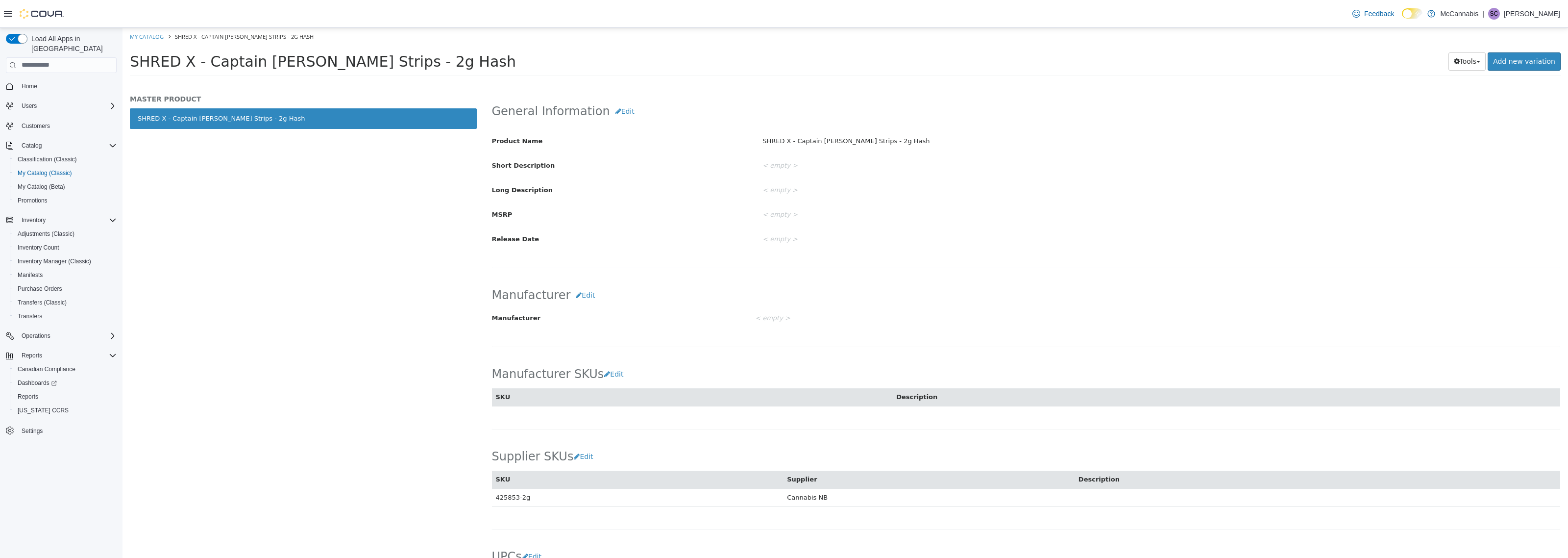
click at [420, 304] on div "MASTER PRODUCT SHRED X - Captain [PERSON_NAME] Rip Strips - 2g Hash" at bounding box center [303, 322] width 361 height 469
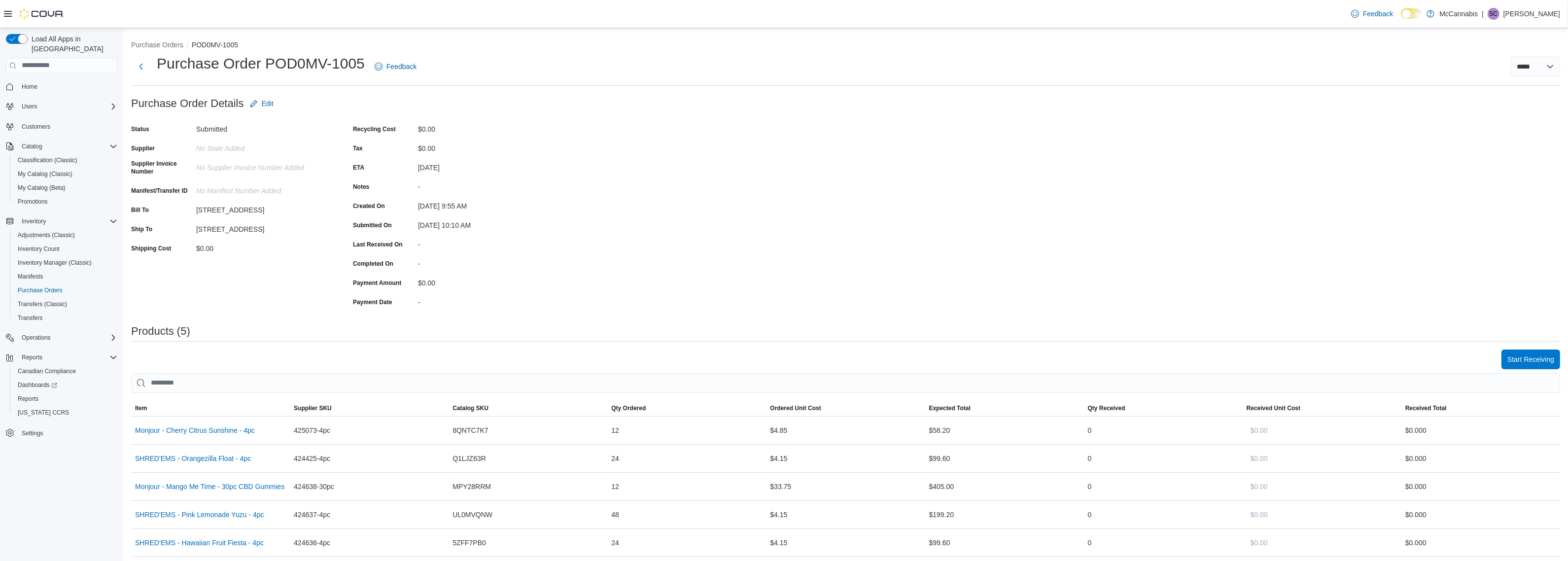
drag, startPoint x: 731, startPoint y: 228, endPoint x: 756, endPoint y: 233, distance: 25.5
click at [738, 230] on div "Purchase Order: POD0MV-1005 Feedback Purchase Order Details Edit Status Submitt…" at bounding box center [845, 392] width 1429 height 596
click at [1543, 356] on span "Start Receiving" at bounding box center [1531, 359] width 47 height 10
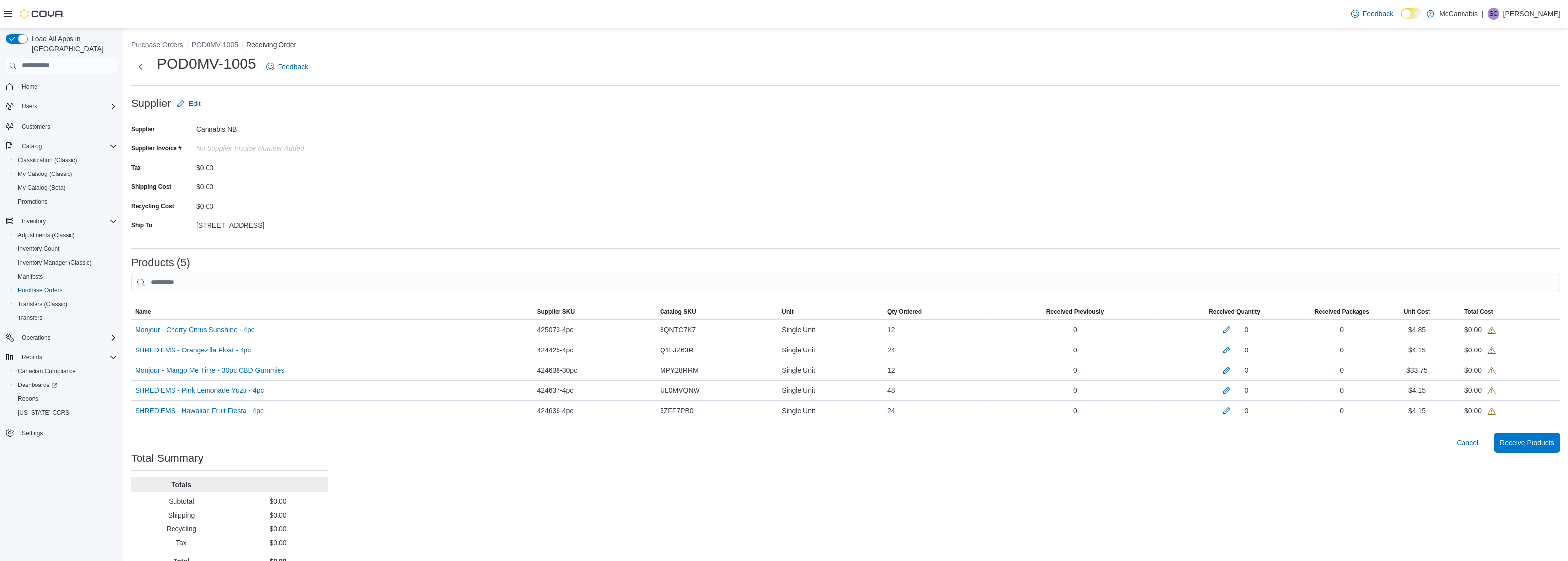
click at [676, 148] on form "Supplier Edit Supplier Cannabis NB Supplier Invoice # No Supplier Invoice Numbe…" at bounding box center [845, 167] width 1429 height 147
drag, startPoint x: 935, startPoint y: 478, endPoint x: 965, endPoint y: 462, distance: 34.0
click at [935, 478] on div "Purchase Orders POD0MV-1005 Receiving Order POD0MV-1005 Feedback Supplier Edit …" at bounding box center [846, 303] width 1445 height 549
click at [1233, 329] on button "button" at bounding box center [1227, 329] width 12 height 12
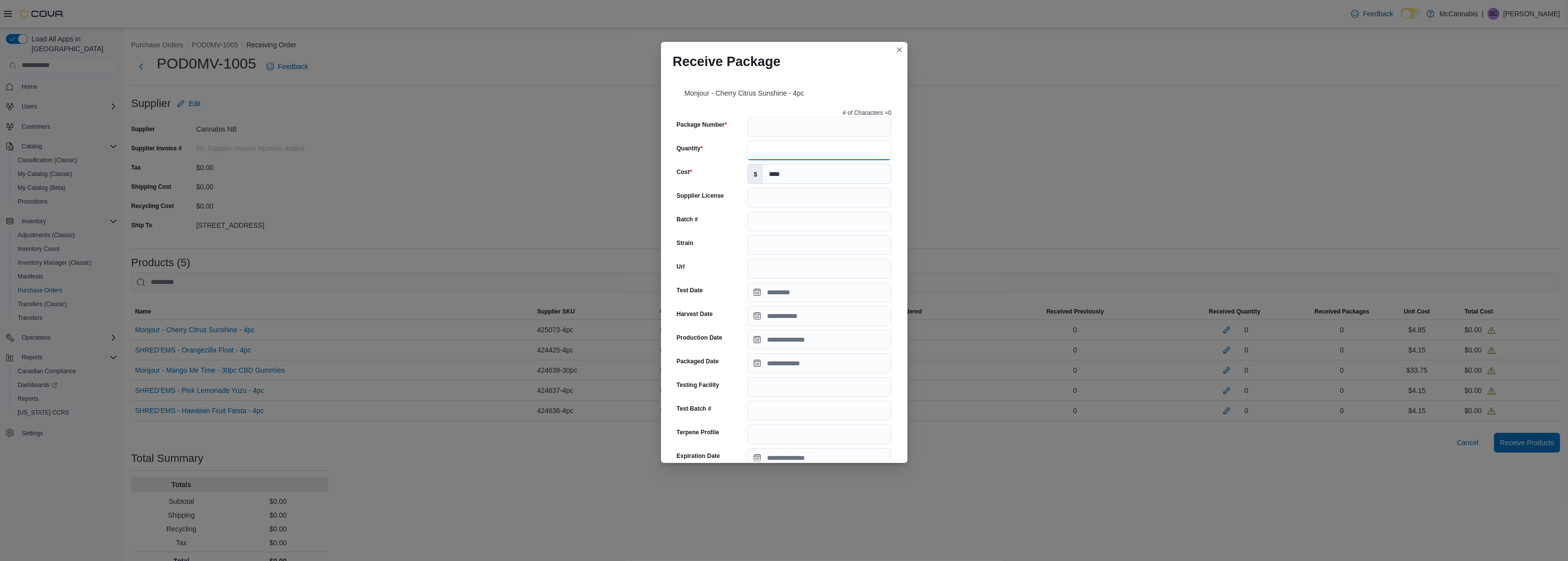
click at [767, 147] on input "Quantity" at bounding box center [819, 151] width 144 height 20
type input "**"
click at [772, 117] on input "Package Number" at bounding box center [819, 127] width 144 height 20
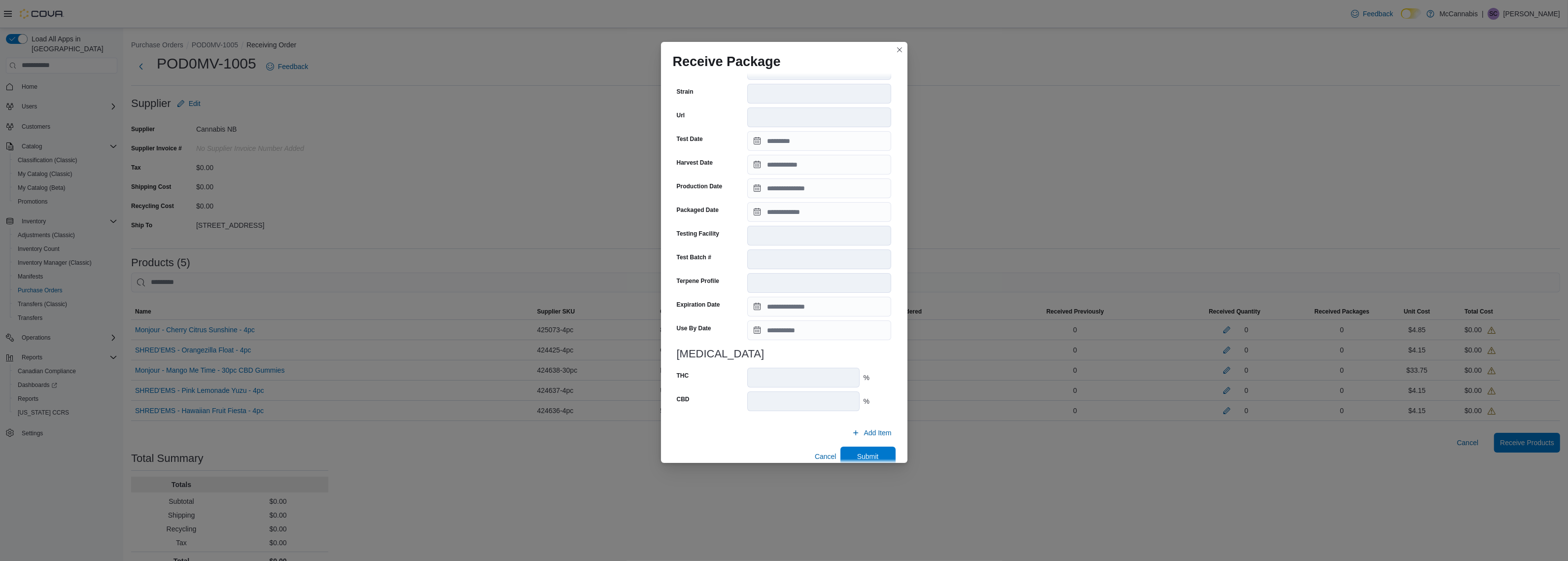
scroll to position [183, 0]
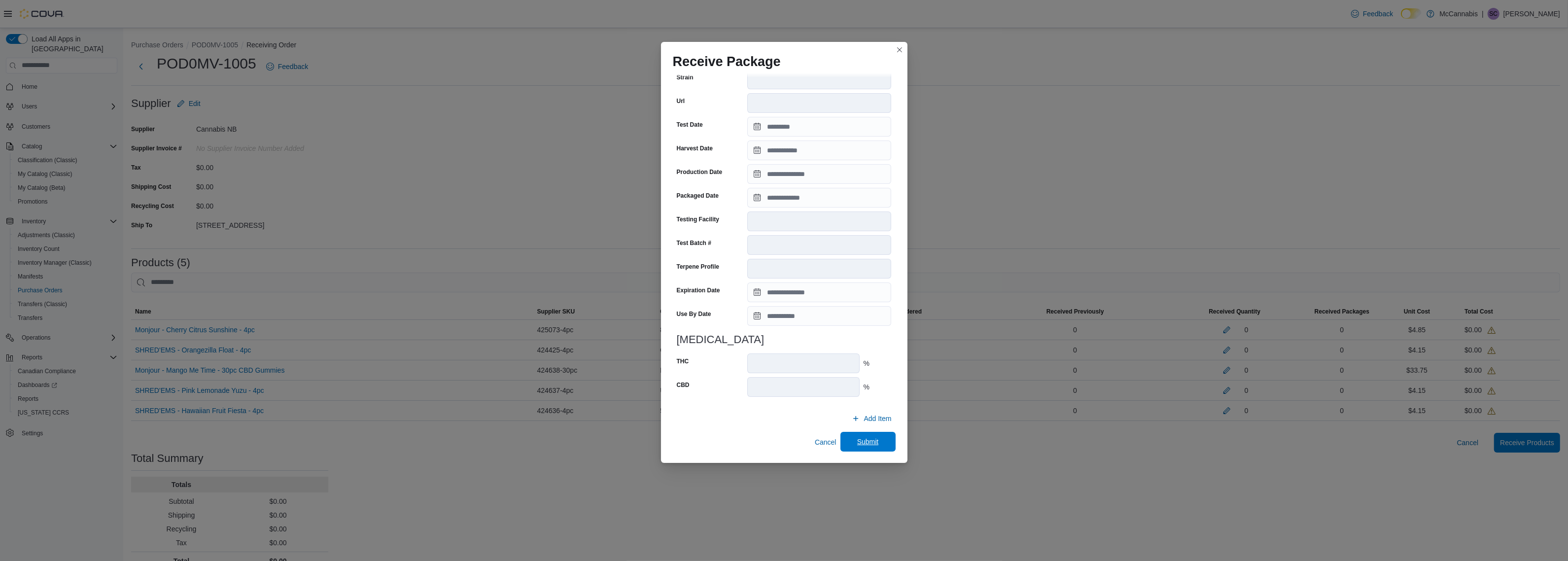
type input "**********"
click at [861, 443] on span "Submit" at bounding box center [868, 442] width 21 height 10
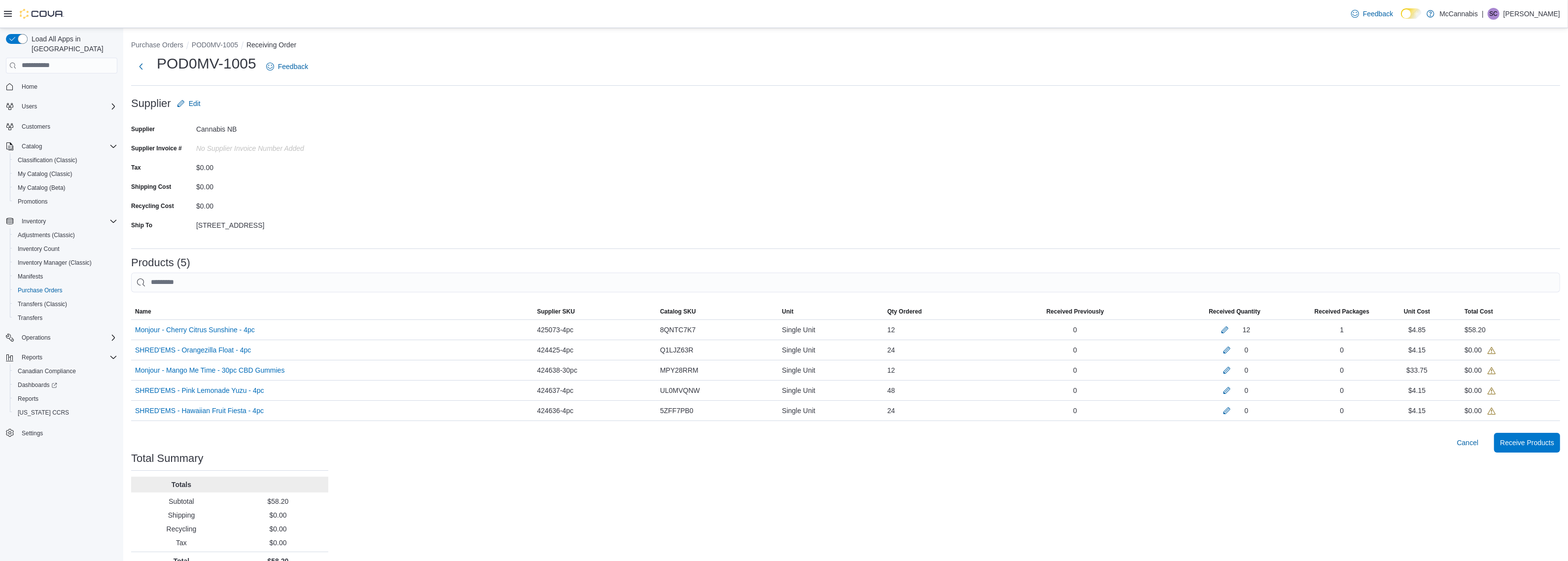
click at [1214, 487] on div "Purchase Orders POD0MV-1005 Receiving Order POD0MV-1005 Feedback Supplier Edit …" at bounding box center [846, 303] width 1445 height 549
click at [1232, 345] on button "button" at bounding box center [1227, 350] width 12 height 12
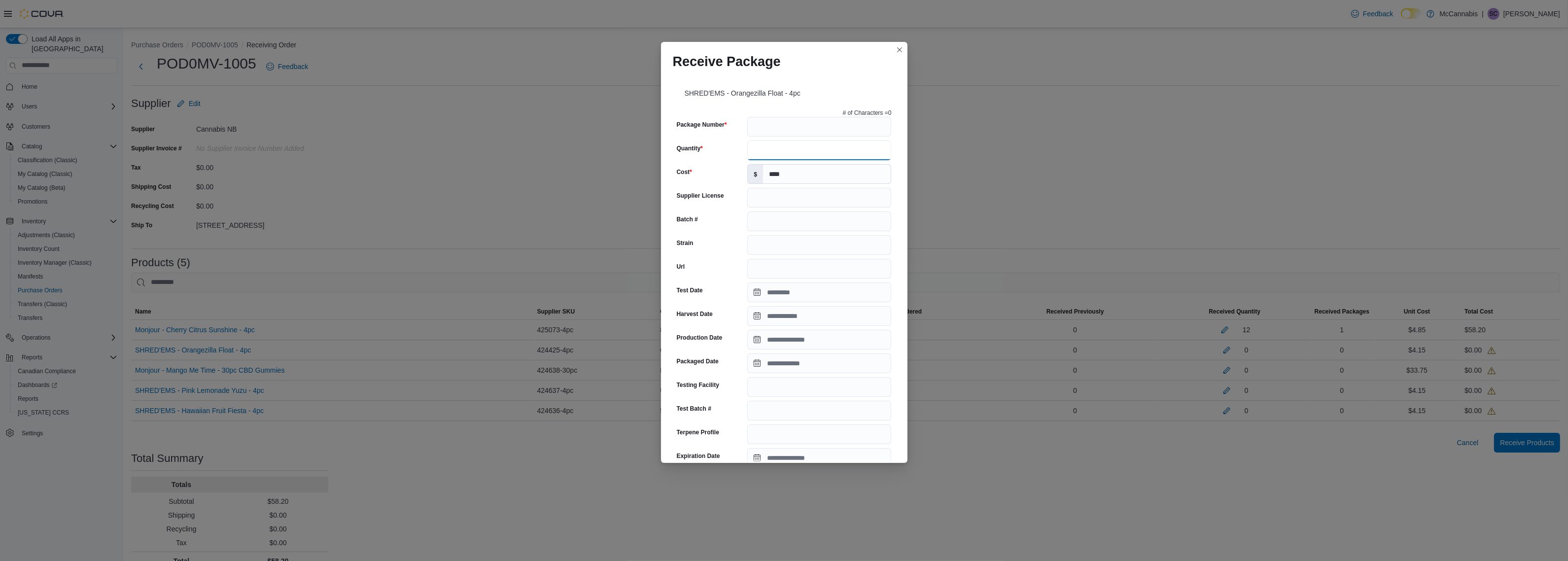
click at [806, 158] on input "Quantity" at bounding box center [819, 151] width 144 height 20
type input "**"
click at [812, 123] on input "Package Number" at bounding box center [819, 127] width 144 height 20
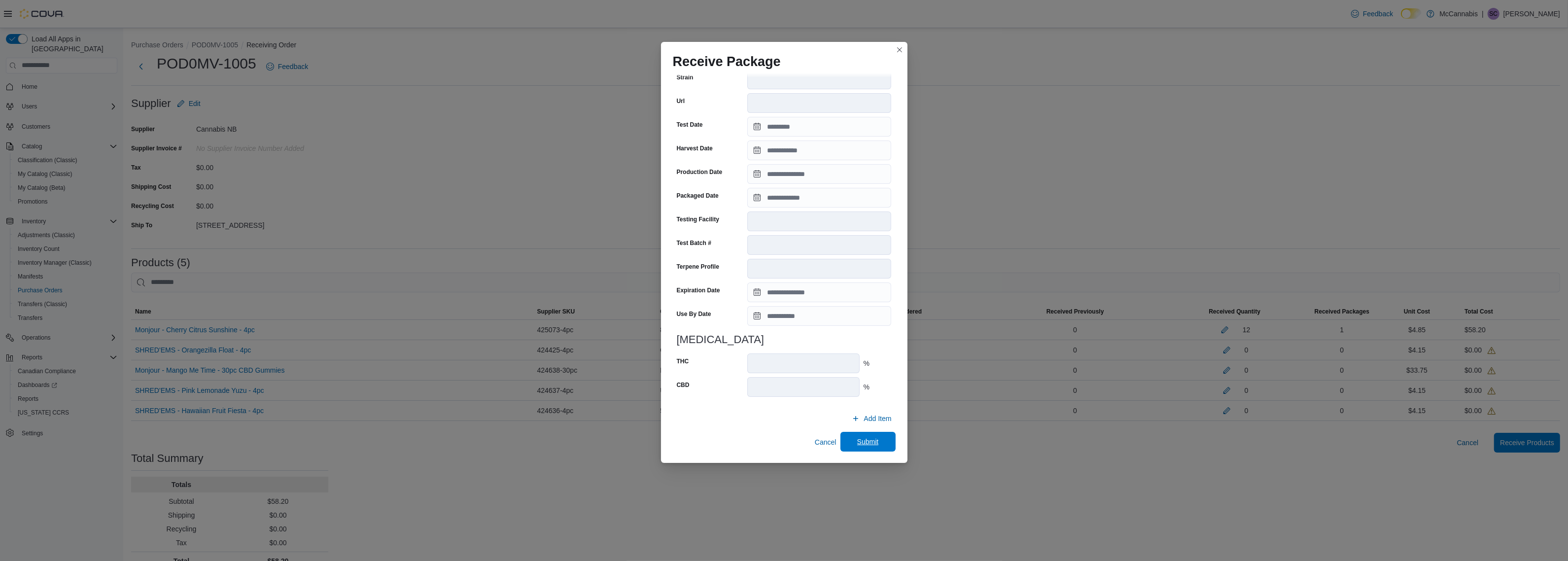
type input "**********"
click at [861, 440] on span "Submit" at bounding box center [868, 442] width 21 height 10
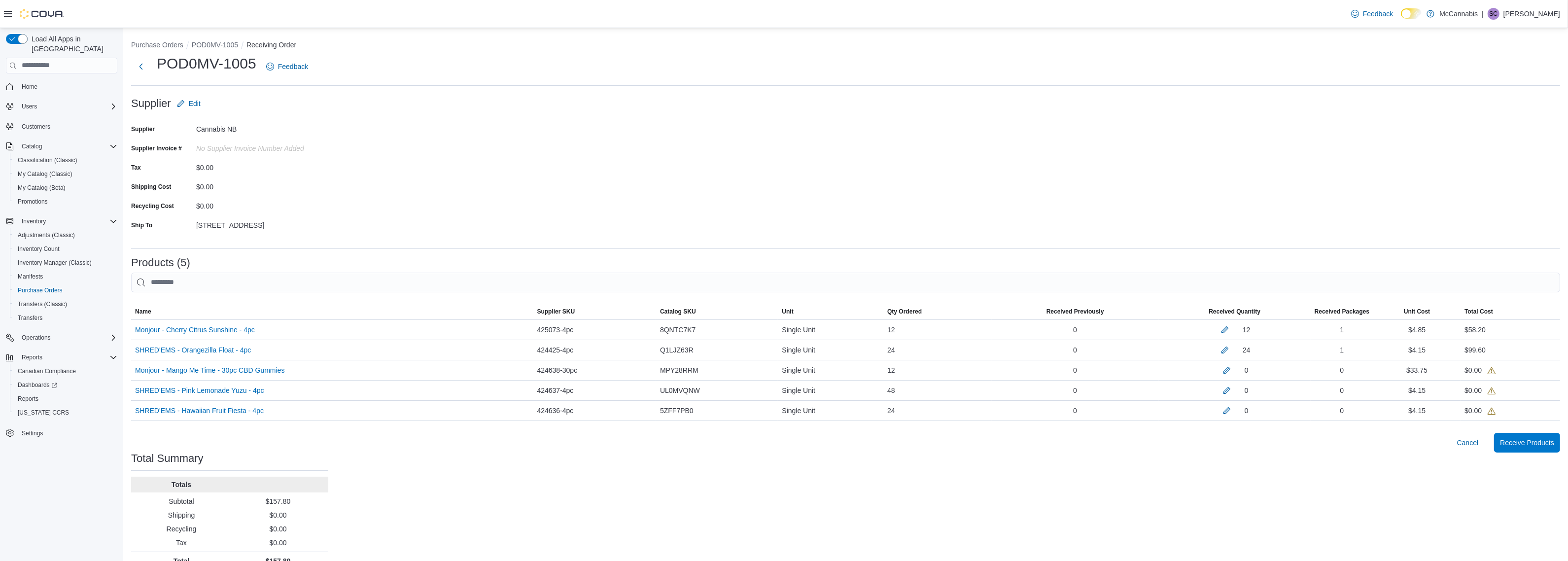
click at [1102, 486] on div "Purchase Orders POD0MV-1005 Receiving Order POD0MV-1005 Feedback Supplier Edit …" at bounding box center [846, 303] width 1445 height 549
click at [1233, 371] on button "button" at bounding box center [1227, 369] width 12 height 12
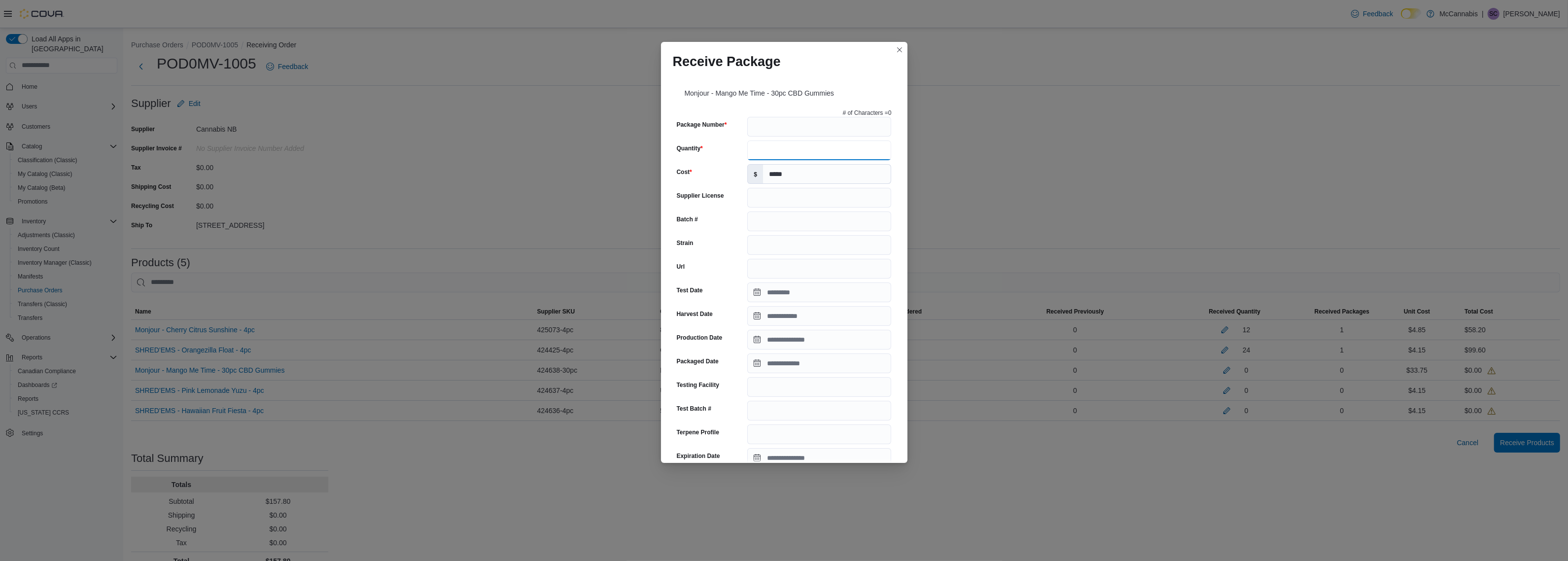
click at [799, 151] on input "Quantity" at bounding box center [819, 151] width 144 height 20
type input "**"
click at [814, 123] on input "Package Number" at bounding box center [819, 127] width 144 height 20
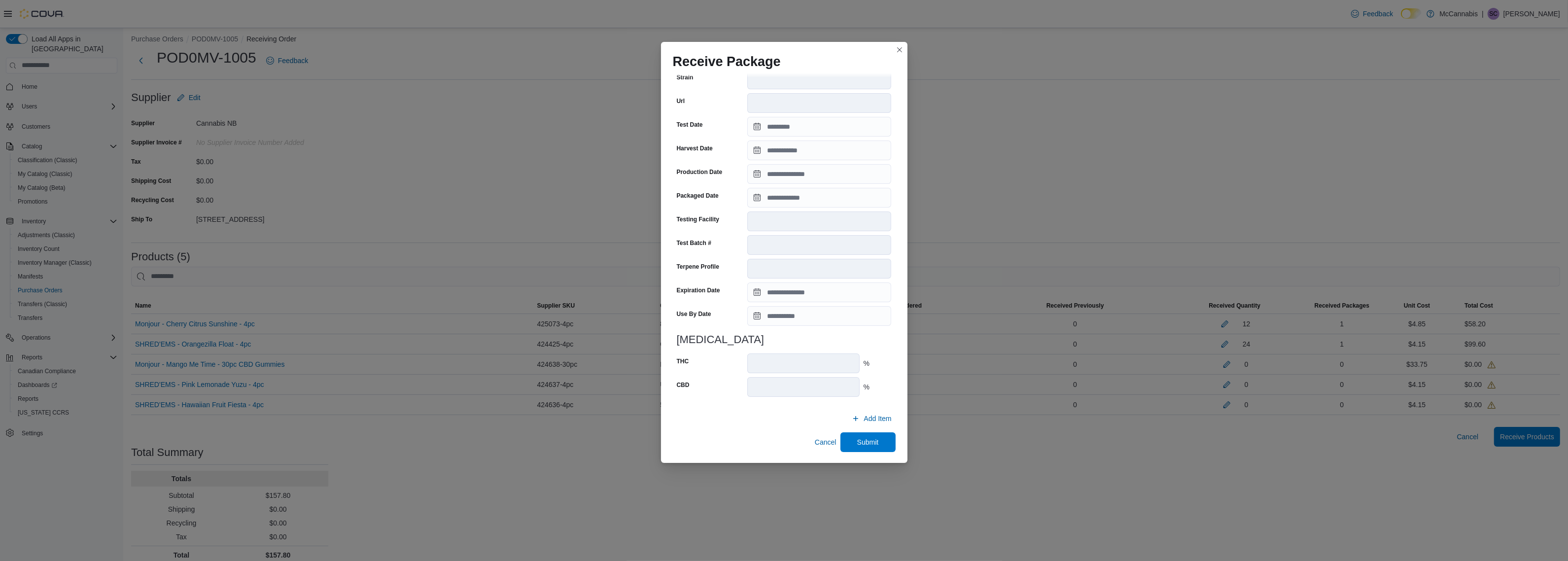
scroll to position [16, 0]
type input "**********"
click at [868, 443] on span "Submit" at bounding box center [868, 442] width 21 height 10
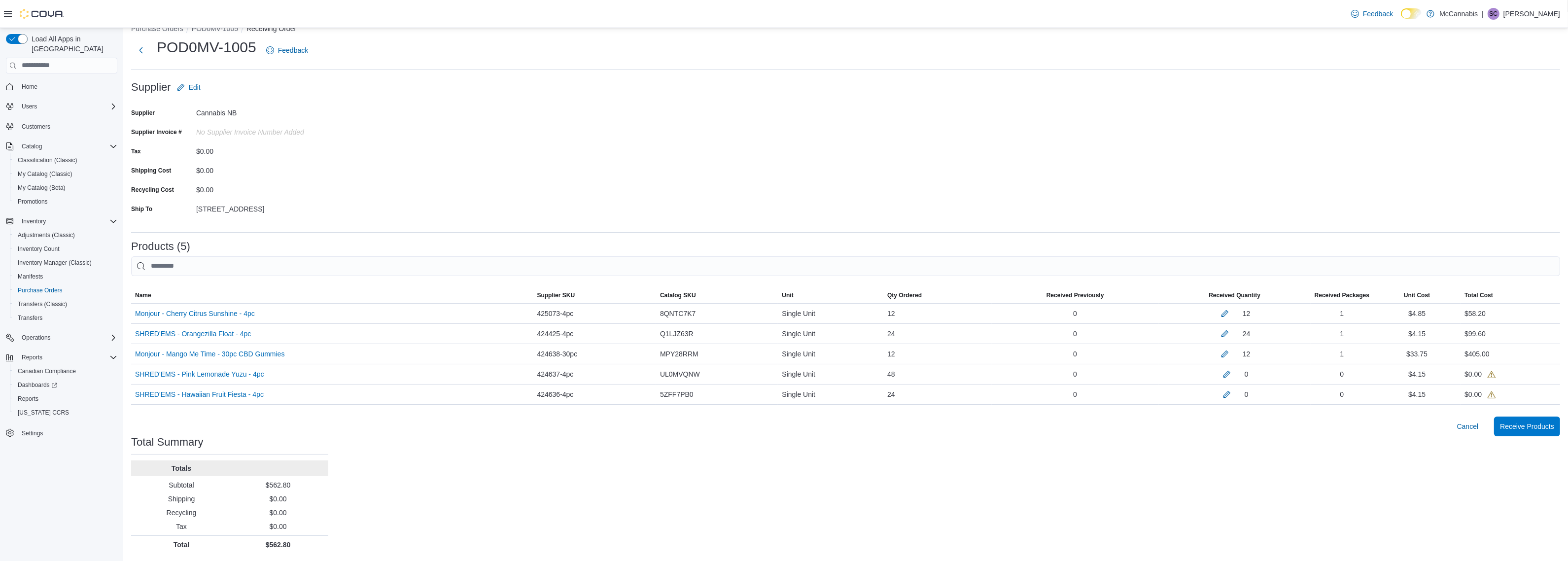
click at [1224, 484] on div "Purchase Orders POD0MV-1005 Receiving Order POD0MV-1005 Feedback Supplier Edit …" at bounding box center [846, 286] width 1445 height 549
click at [1233, 373] on button "button" at bounding box center [1227, 373] width 12 height 12
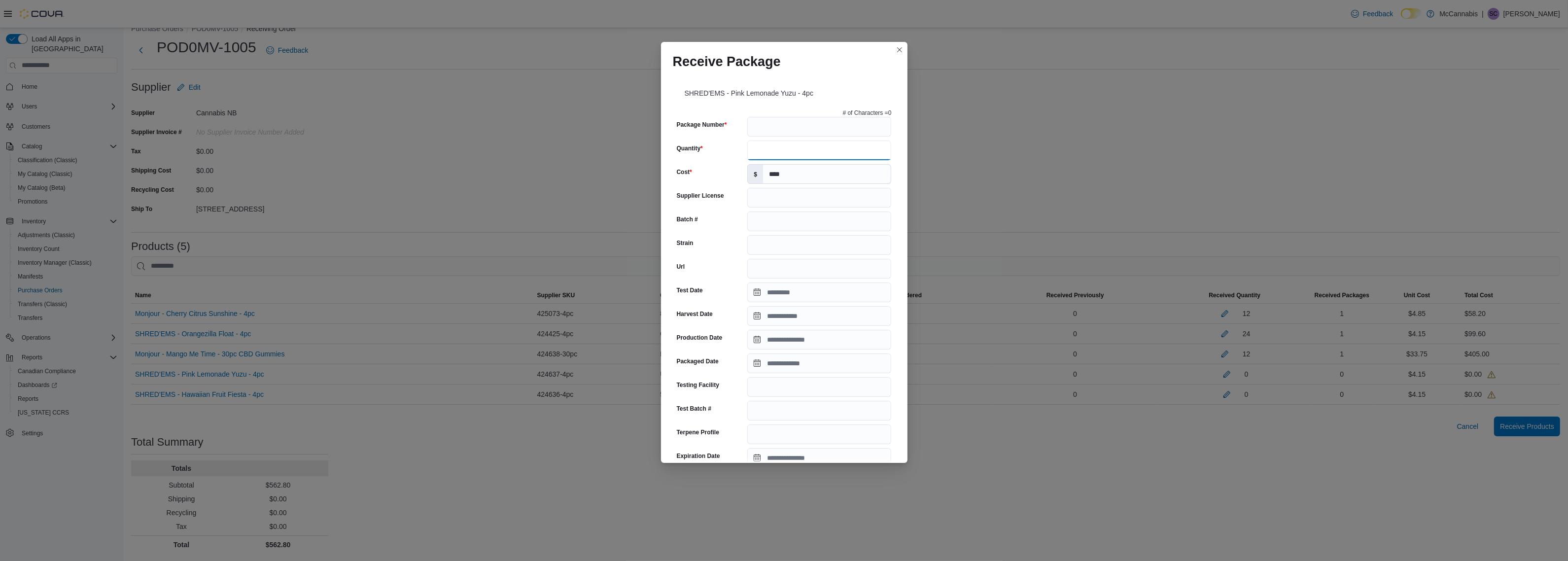
click at [838, 146] on input "Quantity" at bounding box center [819, 151] width 144 height 20
type input "**"
click at [845, 121] on input "Package Number" at bounding box center [819, 127] width 144 height 20
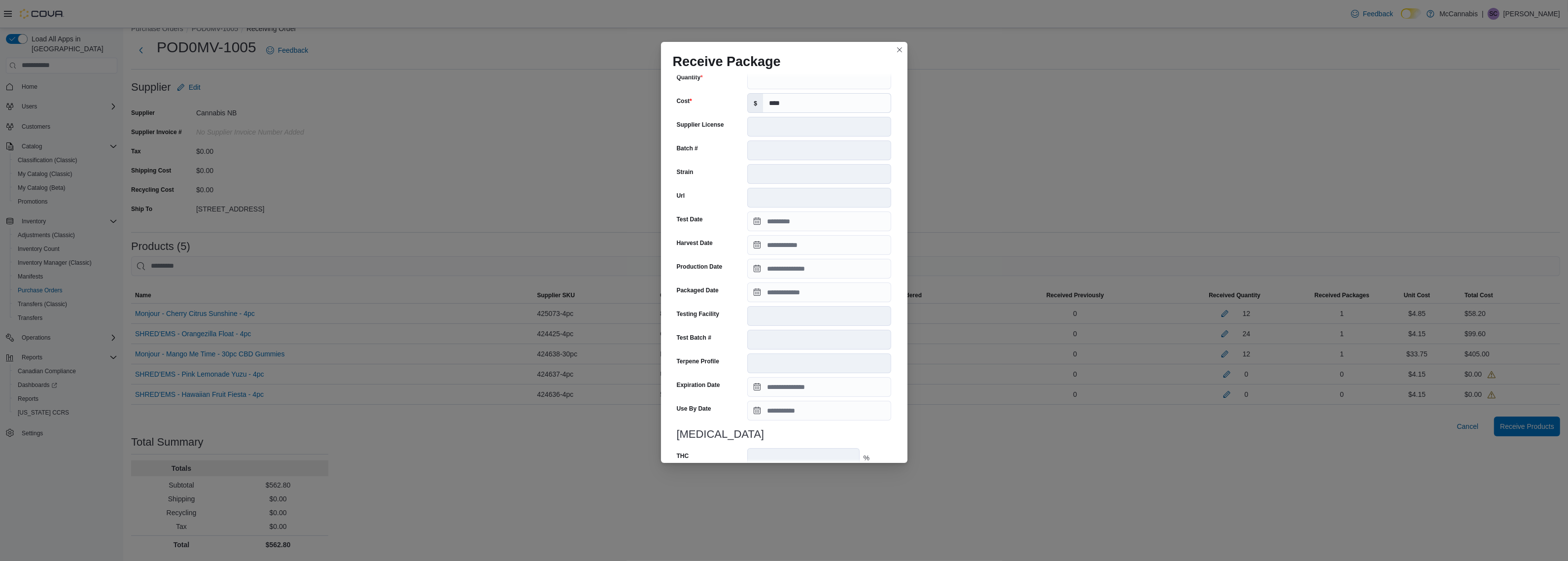
scroll to position [183, 0]
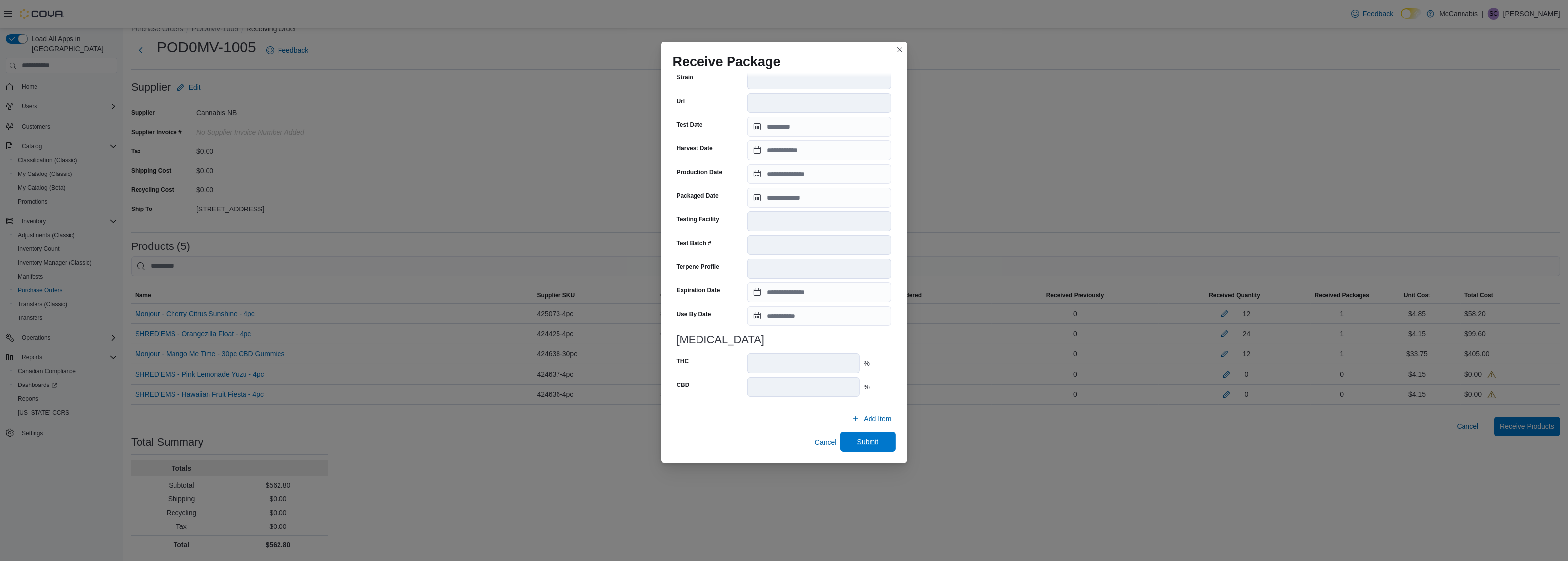
type input "**********"
click at [868, 441] on span "Submit" at bounding box center [868, 442] width 21 height 10
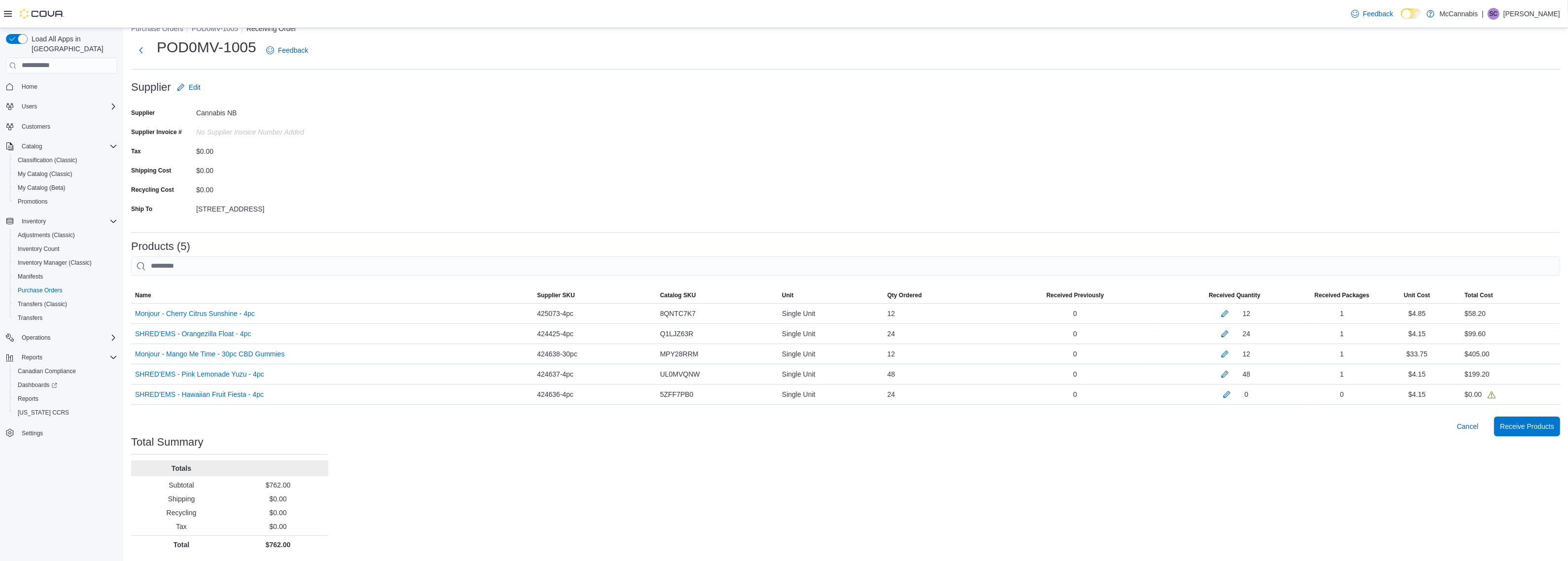
click at [1143, 477] on div "Purchase Orders POD0MV-1005 Receiving Order POD0MV-1005 Feedback Supplier Edit …" at bounding box center [846, 286] width 1445 height 549
click at [1233, 396] on button "button" at bounding box center [1227, 394] width 12 height 12
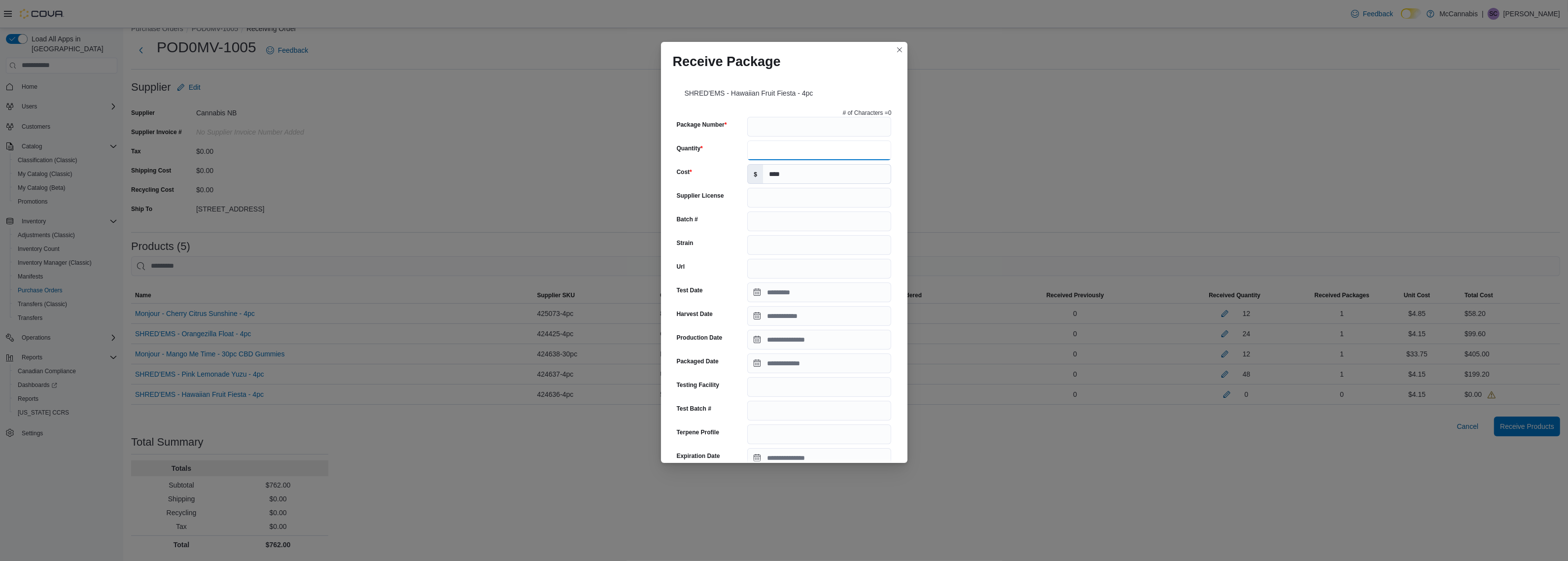
click at [847, 146] on input "Quantity" at bounding box center [819, 151] width 144 height 20
drag, startPoint x: 818, startPoint y: 160, endPoint x: 684, endPoint y: 153, distance: 134.2
click at [684, 153] on div "**********" at bounding box center [784, 160] width 215 height 20
type input "**********"
click at [773, 123] on input "Package Number" at bounding box center [819, 127] width 144 height 20
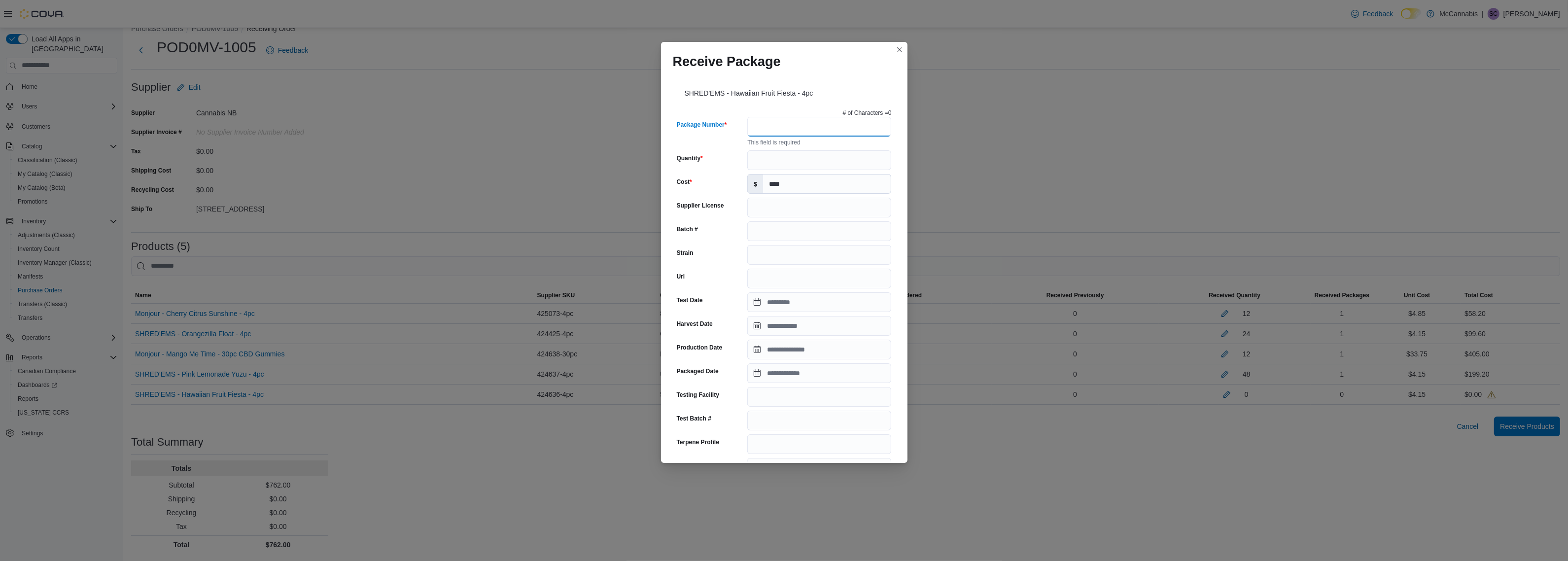
paste input "**********"
type input "**********"
drag, startPoint x: 808, startPoint y: 158, endPoint x: 713, endPoint y: 158, distance: 95.0
click at [713, 158] on div "**********" at bounding box center [784, 151] width 215 height 20
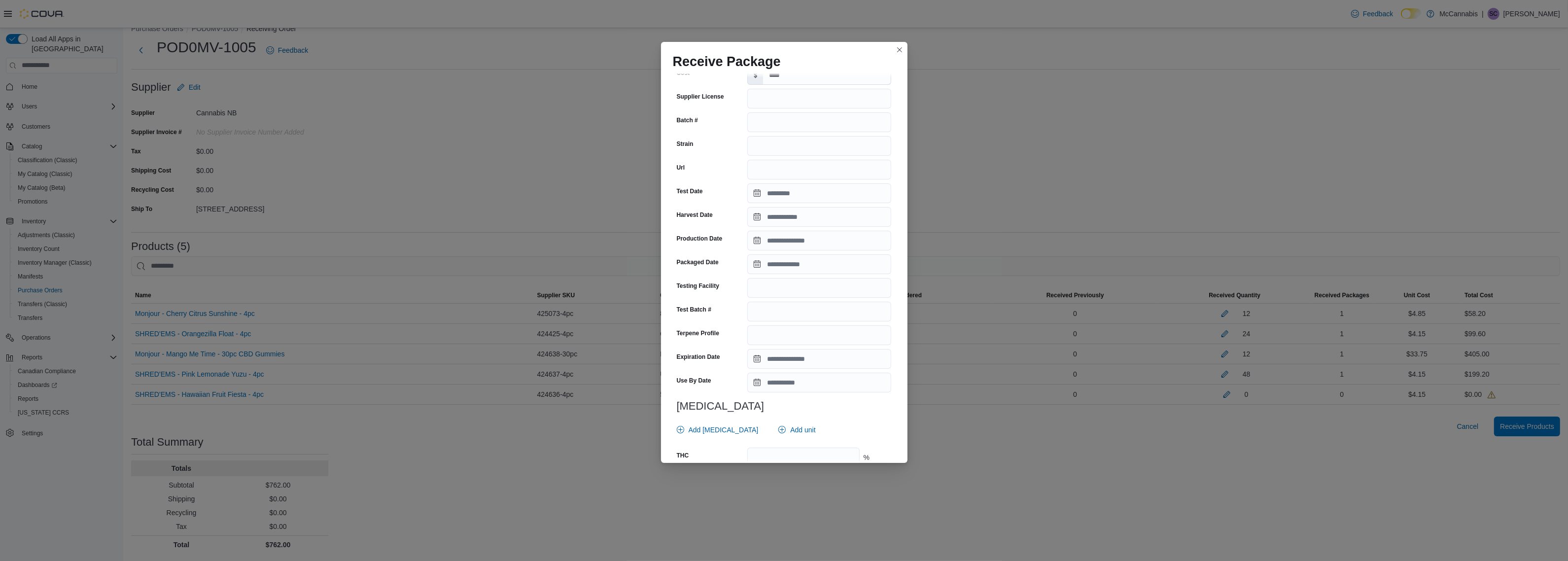
scroll to position [193, 0]
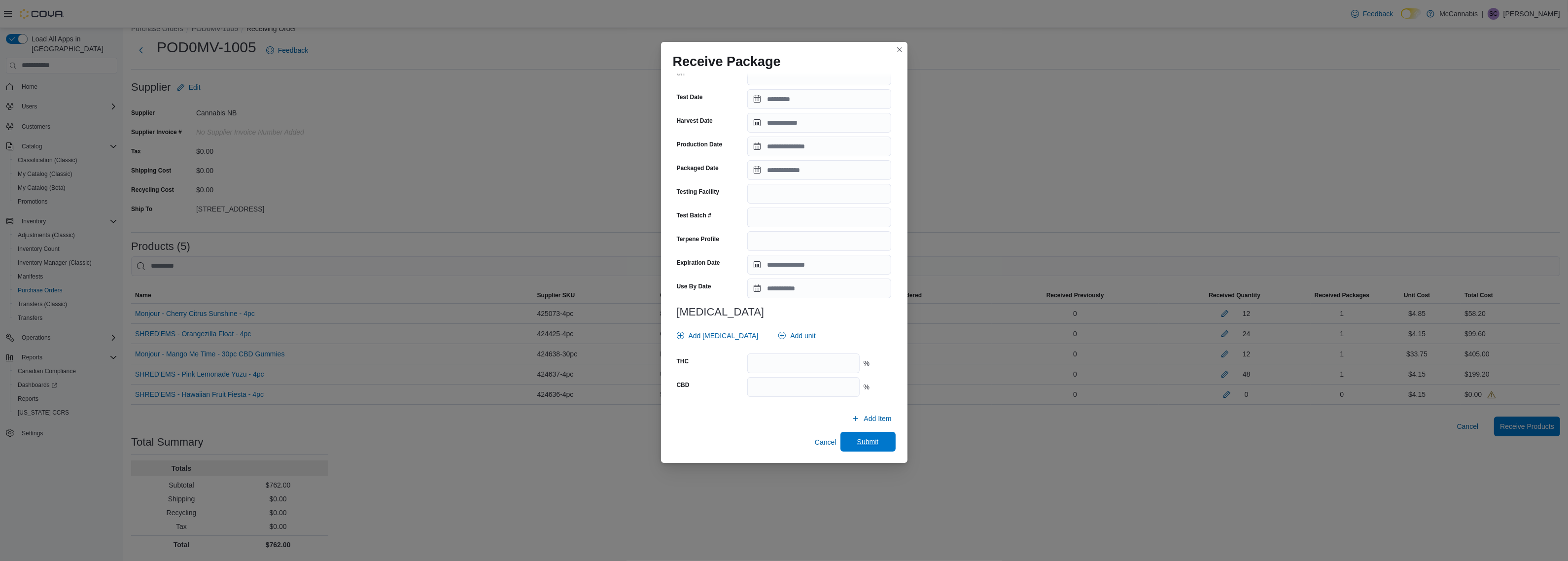
type input "**"
click at [871, 445] on span "Submit" at bounding box center [868, 442] width 21 height 10
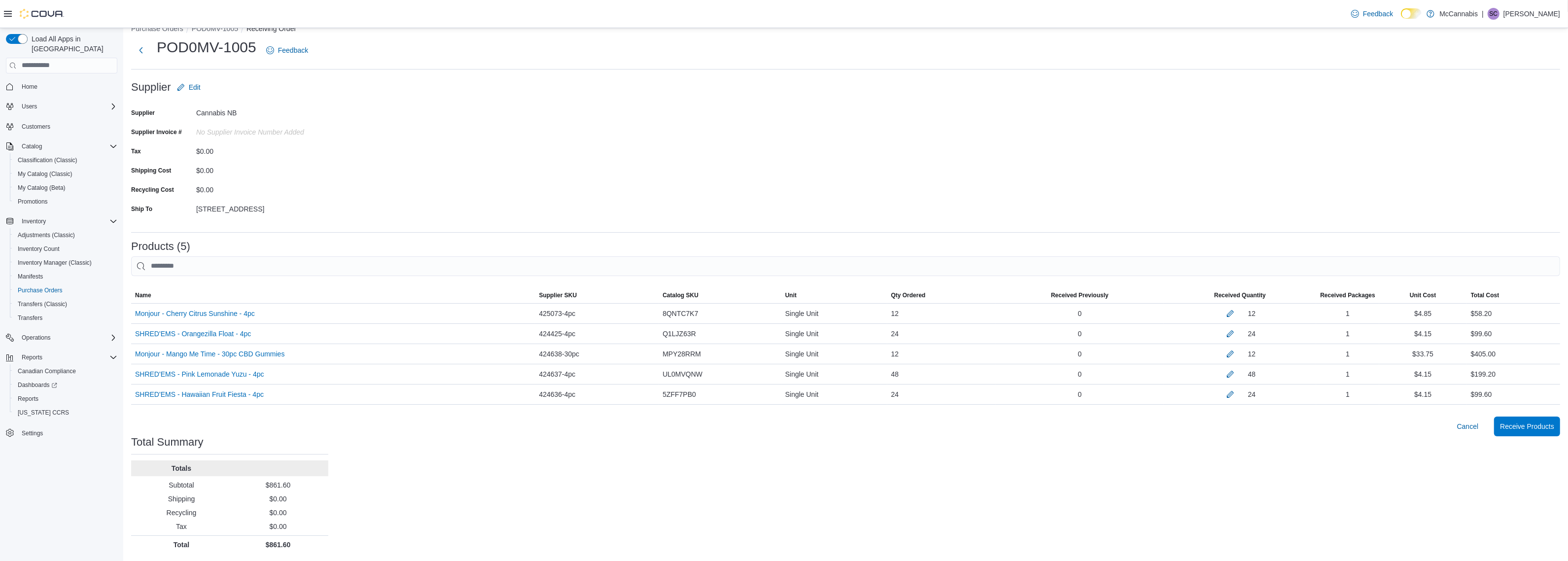
click at [1156, 491] on div "Purchase Orders POD0MV-1005 Receiving Order POD0MV-1005 Feedback Supplier Edit …" at bounding box center [846, 286] width 1445 height 549
click at [1530, 430] on span "Receive Products" at bounding box center [1528, 426] width 54 height 10
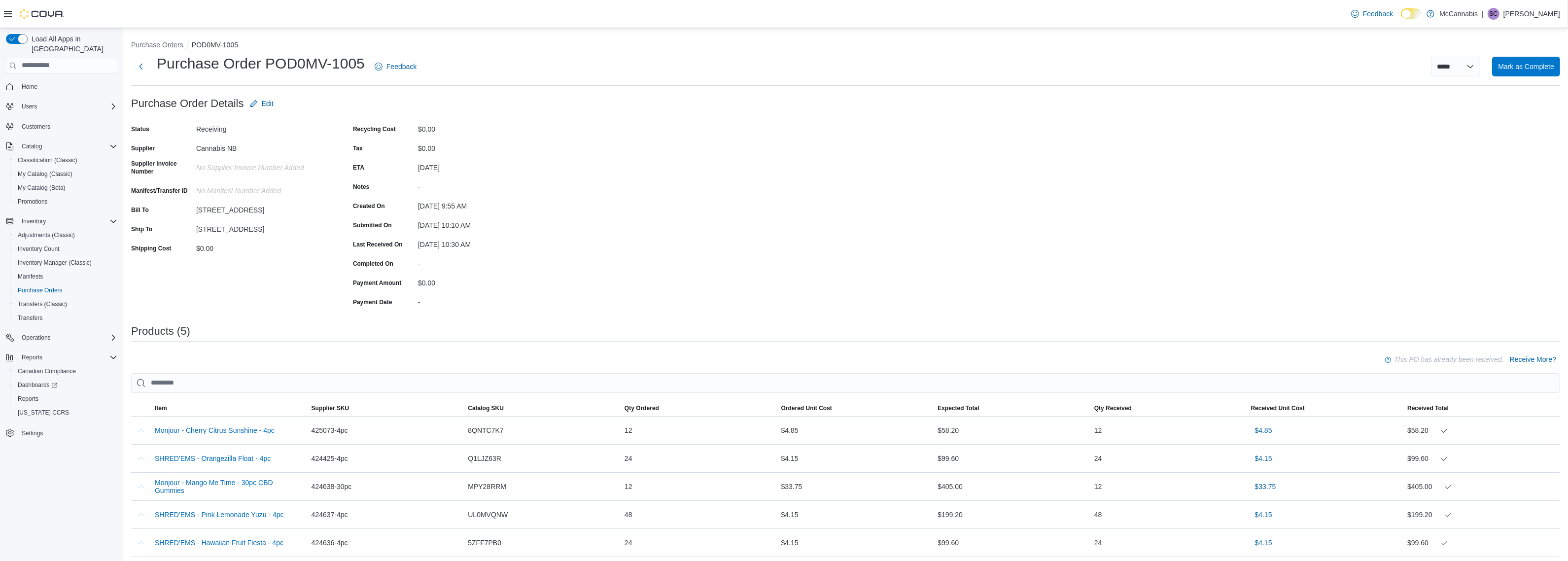
drag, startPoint x: 1038, startPoint y: 222, endPoint x: 1054, endPoint y: 220, distance: 16.1
click at [1038, 222] on div "Purchase Order: POD0MV-1005 Feedback Purchase Order Details Edit Status Receivi…" at bounding box center [845, 392] width 1429 height 596
click at [1531, 69] on span "Mark as Complete" at bounding box center [1526, 66] width 56 height 10
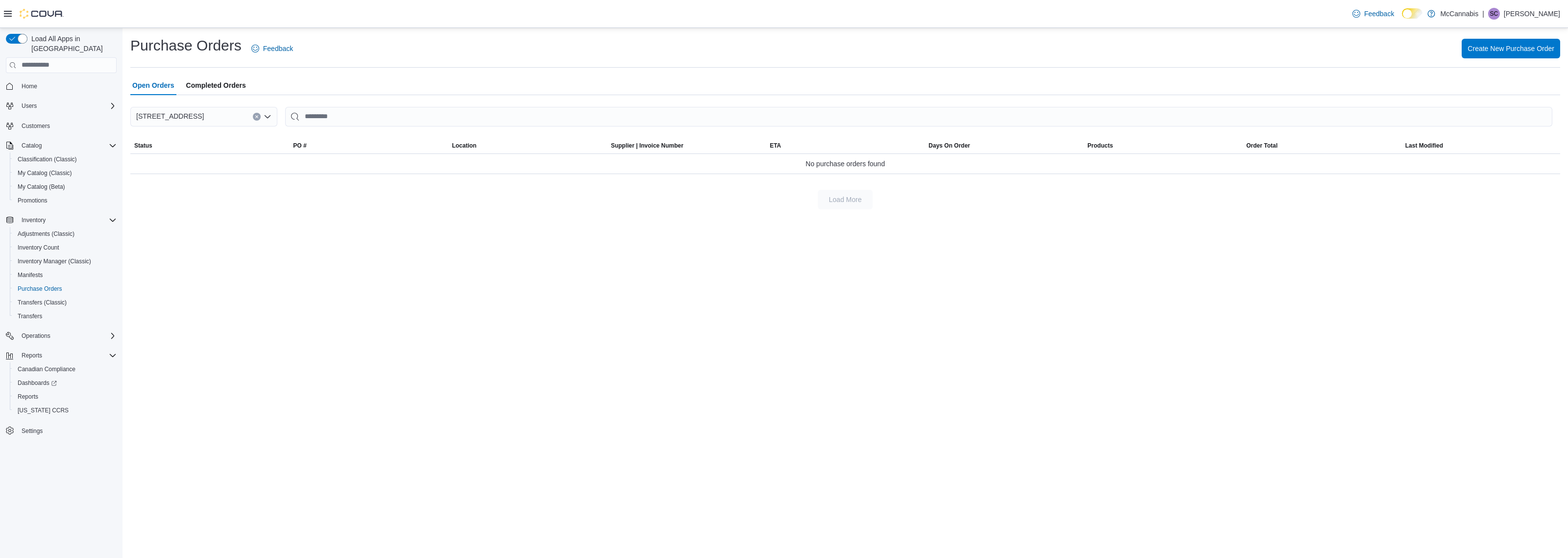
drag, startPoint x: 361, startPoint y: 268, endPoint x: 922, endPoint y: 154, distance: 572.5
click at [361, 268] on div "Purchase Orders Feedback Create New Purchase Order Open Orders Completed Orders…" at bounding box center [845, 293] width 1445 height 530
click at [1493, 52] on span "Create New Purchase Order" at bounding box center [1511, 48] width 87 height 10
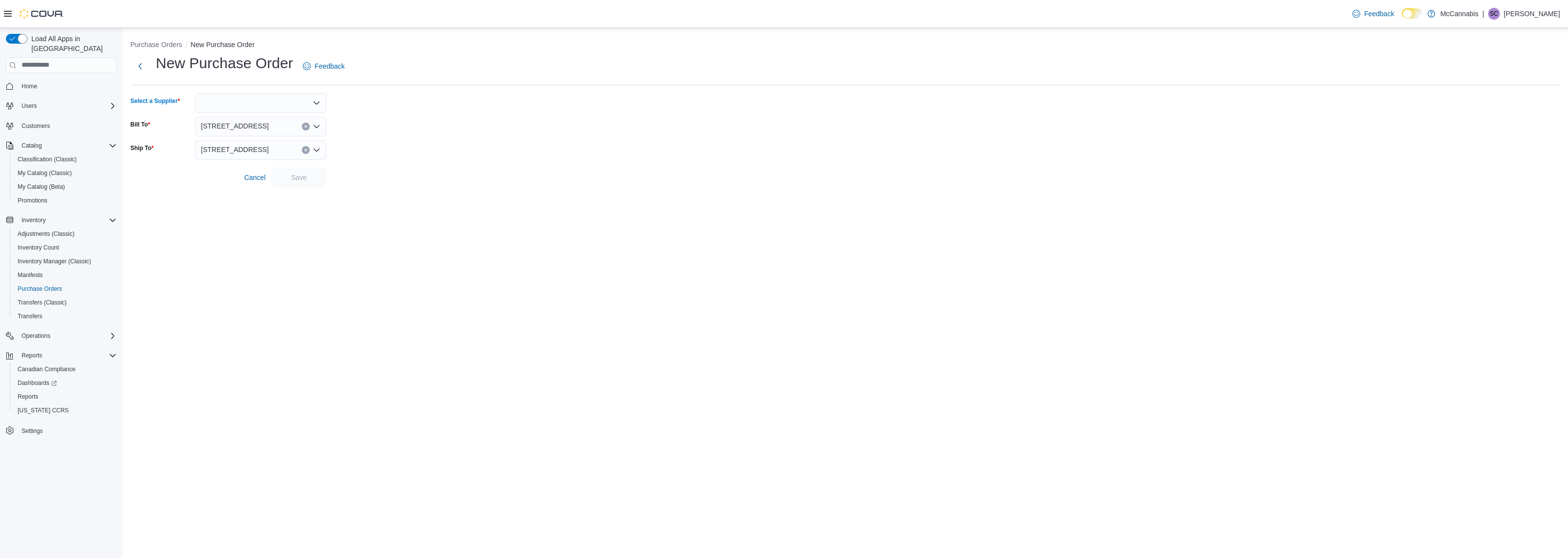
click at [317, 109] on div at bounding box center [261, 103] width 132 height 20
click at [244, 125] on button "Cannabis NB" at bounding box center [261, 119] width 132 height 14
click at [302, 179] on span "Save" at bounding box center [298, 177] width 16 height 10
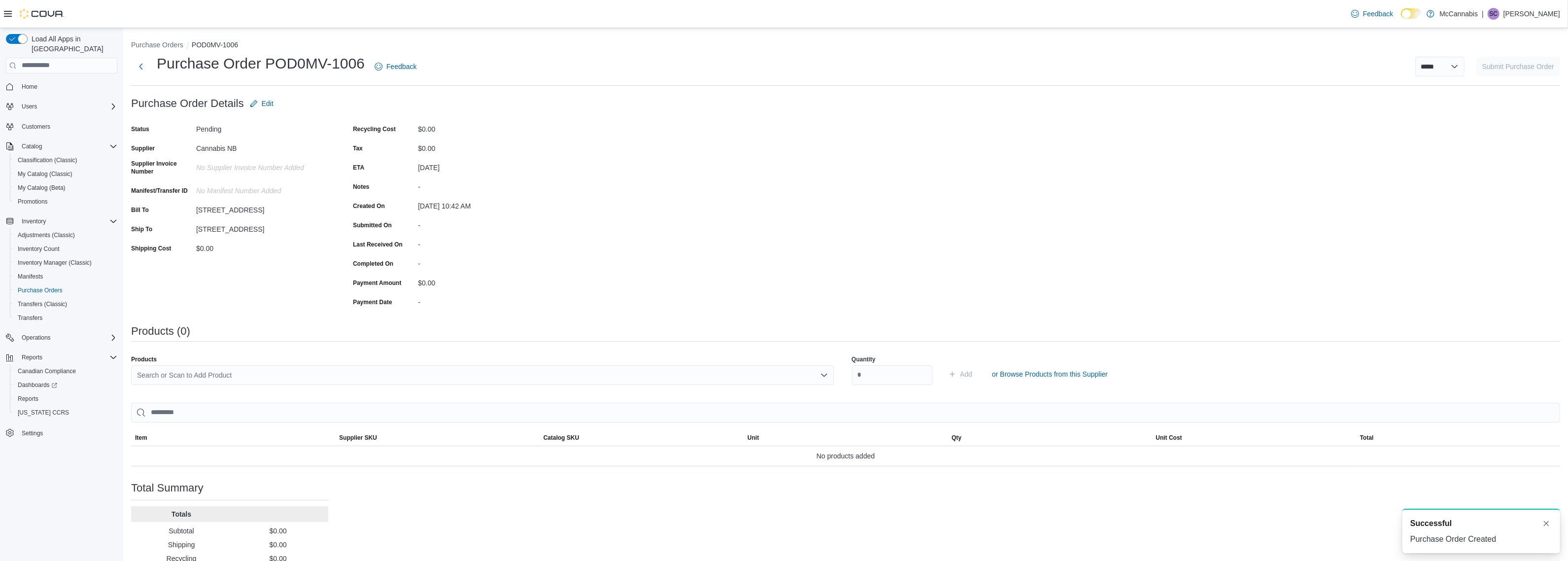
click at [645, 233] on div "Purchase Order: POD0MV-1006 Feedback Purchase Order Details Edit Status Pending…" at bounding box center [845, 346] width 1429 height 506
click at [585, 379] on div "Search or Scan to Add Product" at bounding box center [482, 375] width 703 height 20
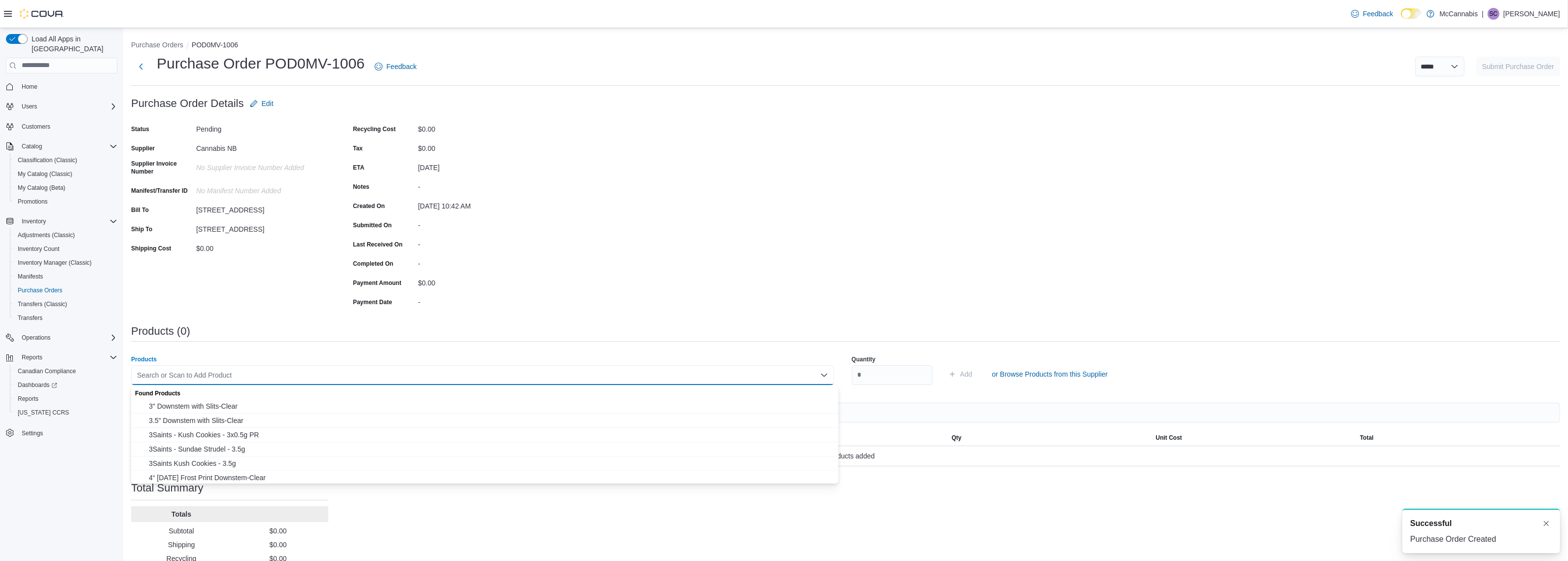
click at [627, 267] on div "Purchase Order: POD0MV-1006 Feedback Purchase Order Details Edit Status Pending…" at bounding box center [845, 346] width 1429 height 506
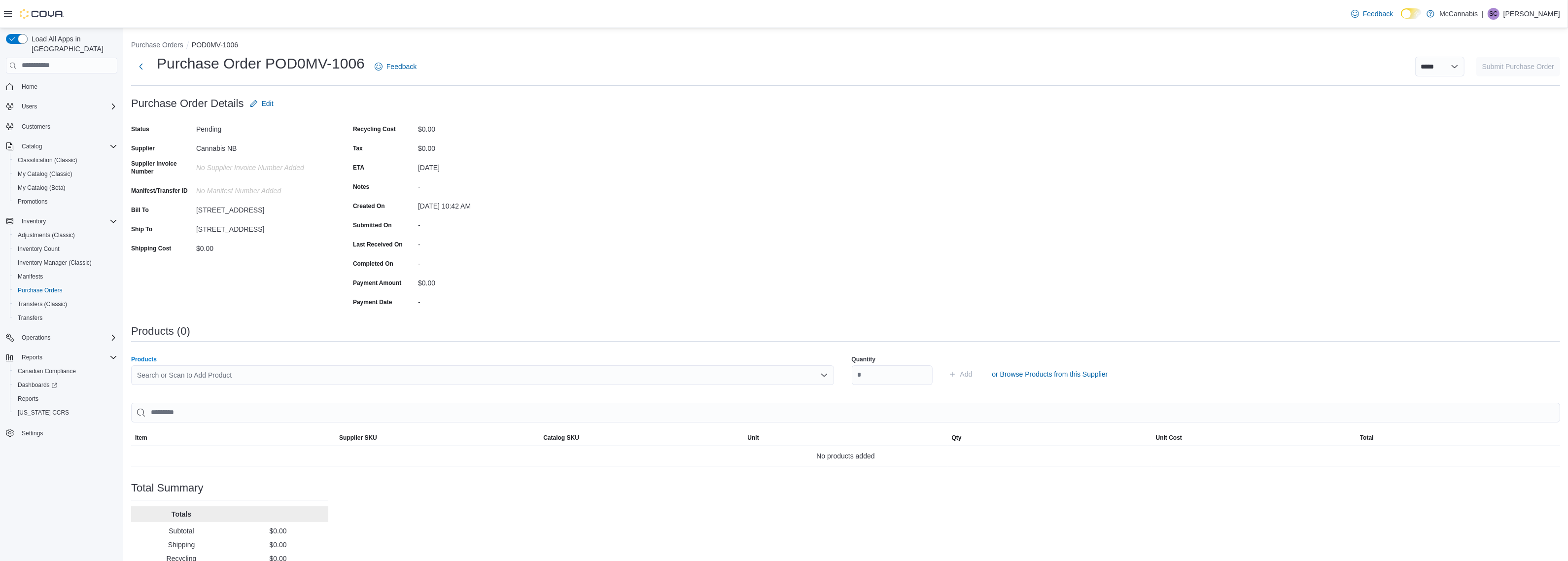
click at [577, 370] on div "Search or Scan to Add Product" at bounding box center [482, 375] width 703 height 20
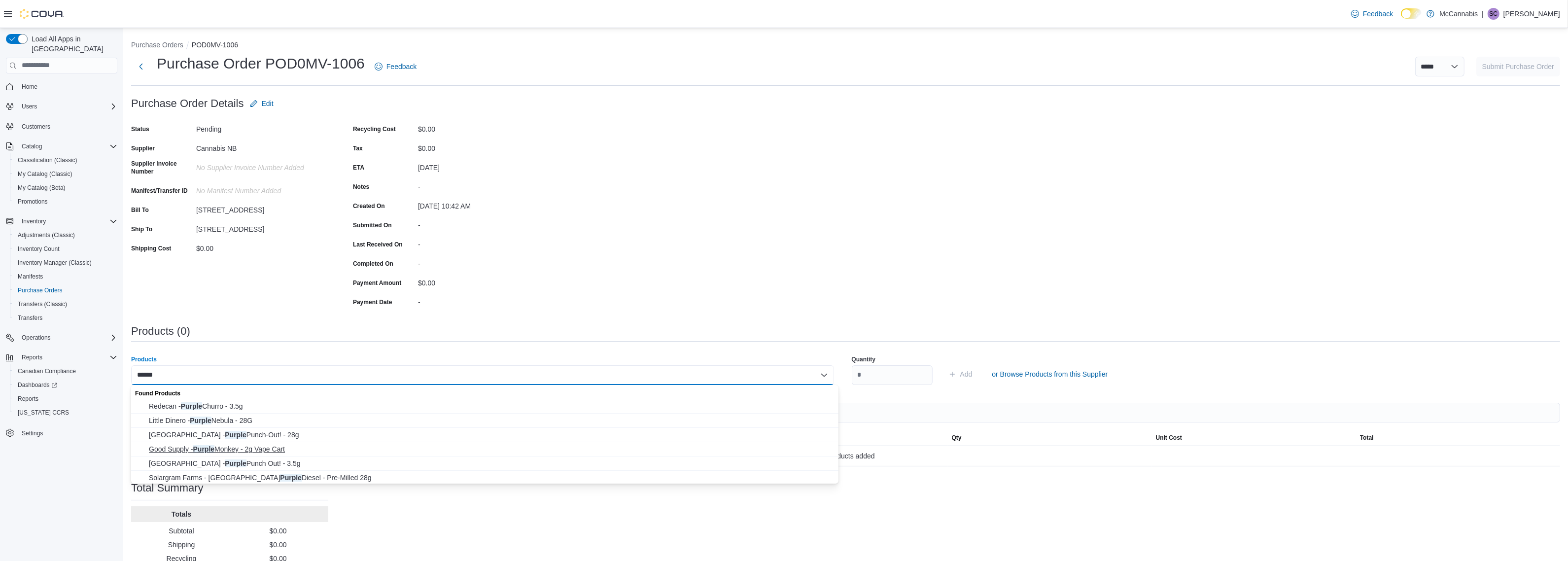
type input "******"
click at [285, 451] on span "Good Supply - Purple Monkey - 2g Vape Cart" at bounding box center [490, 449] width 684 height 10
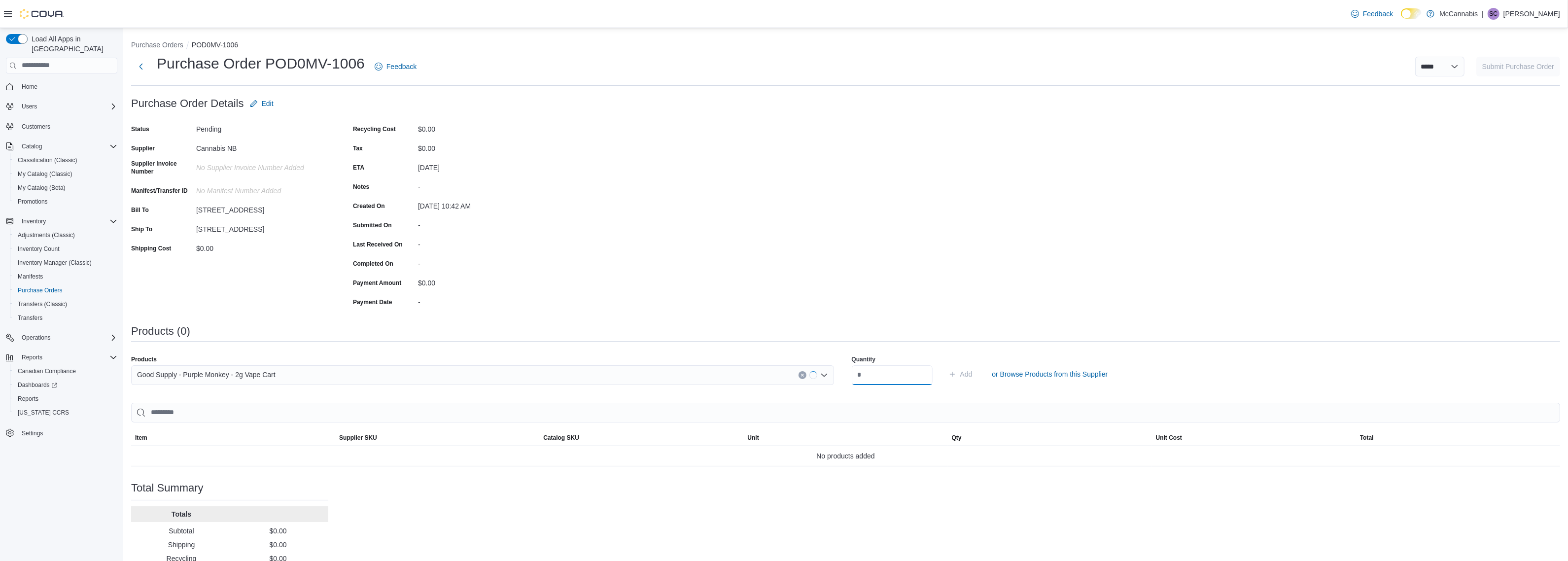
click at [917, 367] on input "number" at bounding box center [893, 375] width 81 height 20
type input "**"
click at [944, 364] on button "Add" at bounding box center [960, 374] width 32 height 20
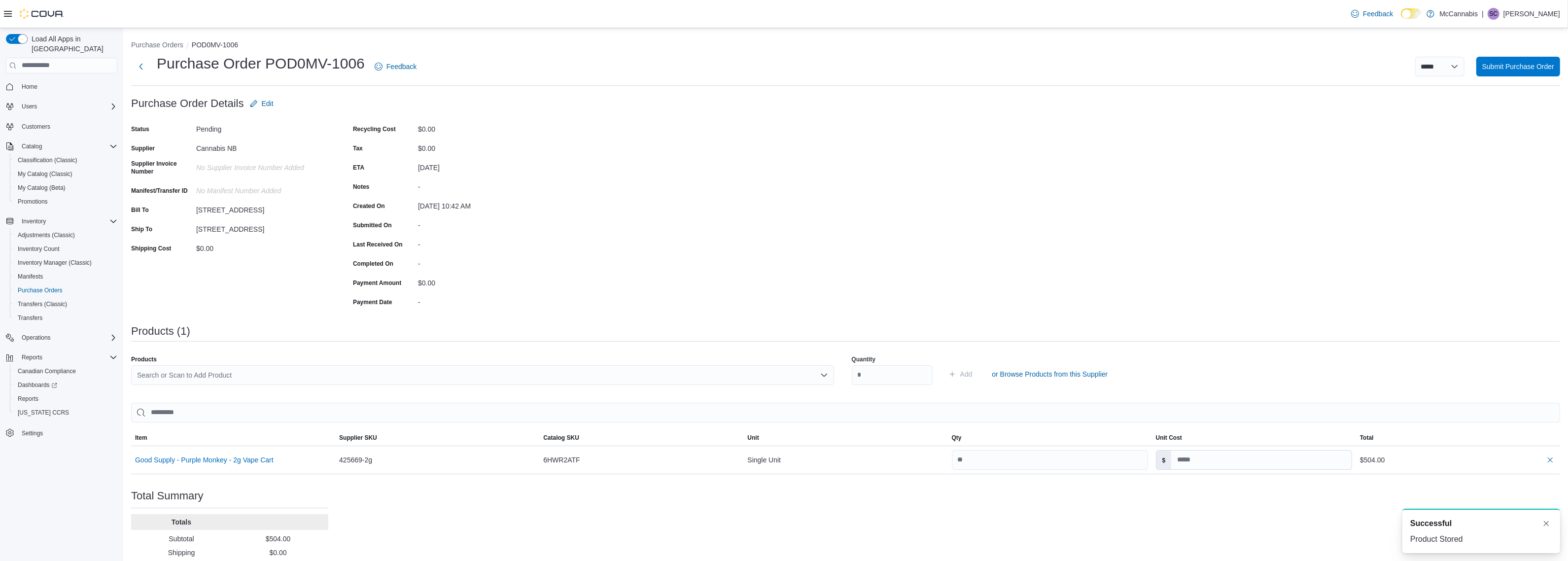
click at [731, 375] on div "Search or Scan to Add Product" at bounding box center [482, 375] width 703 height 20
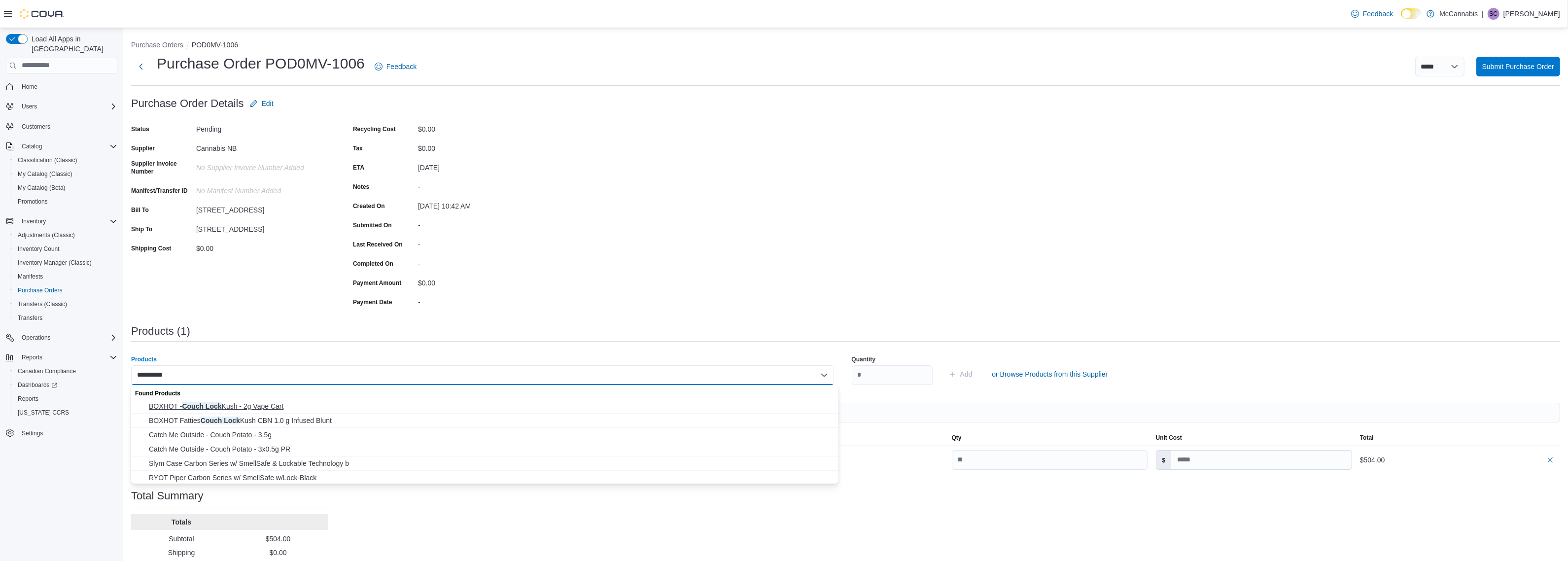
type input "**********"
click at [250, 406] on span "BOXHOT - Couch Lock Kush - 2g Vape Cart" at bounding box center [490, 406] width 684 height 10
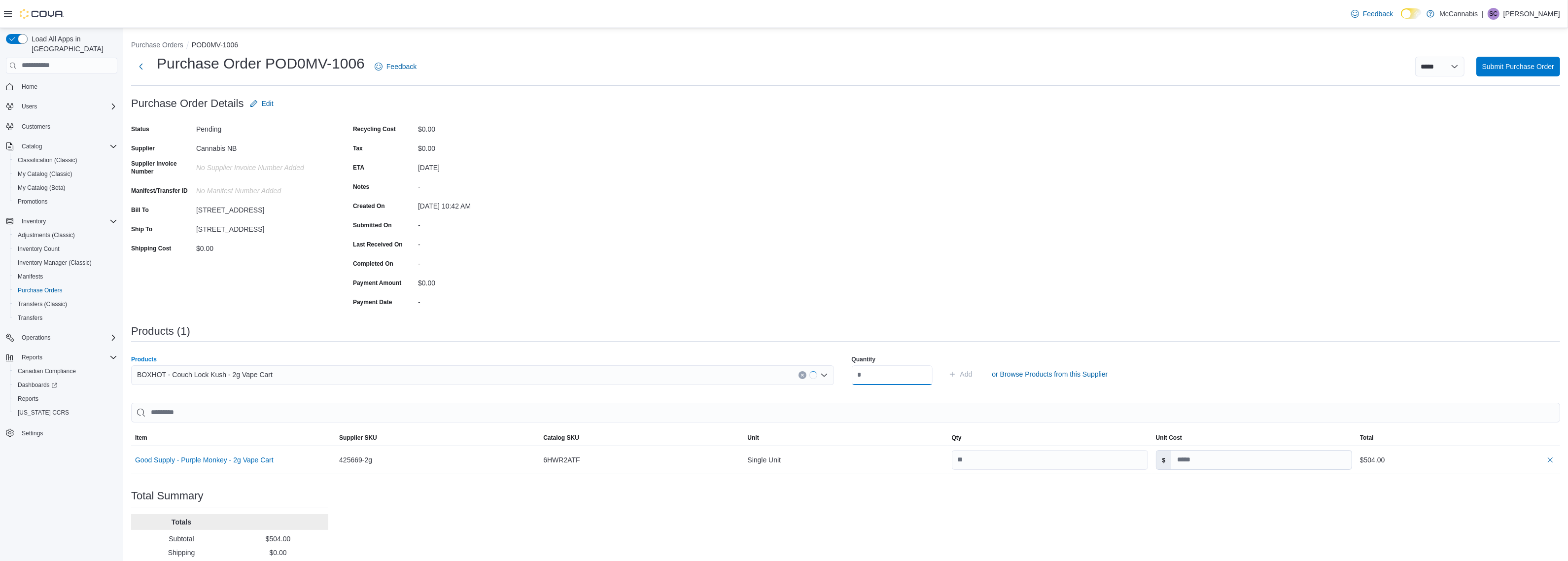
click at [906, 378] on input "number" at bounding box center [893, 375] width 81 height 20
type input "**"
click at [944, 364] on button "Add" at bounding box center [960, 374] width 32 height 20
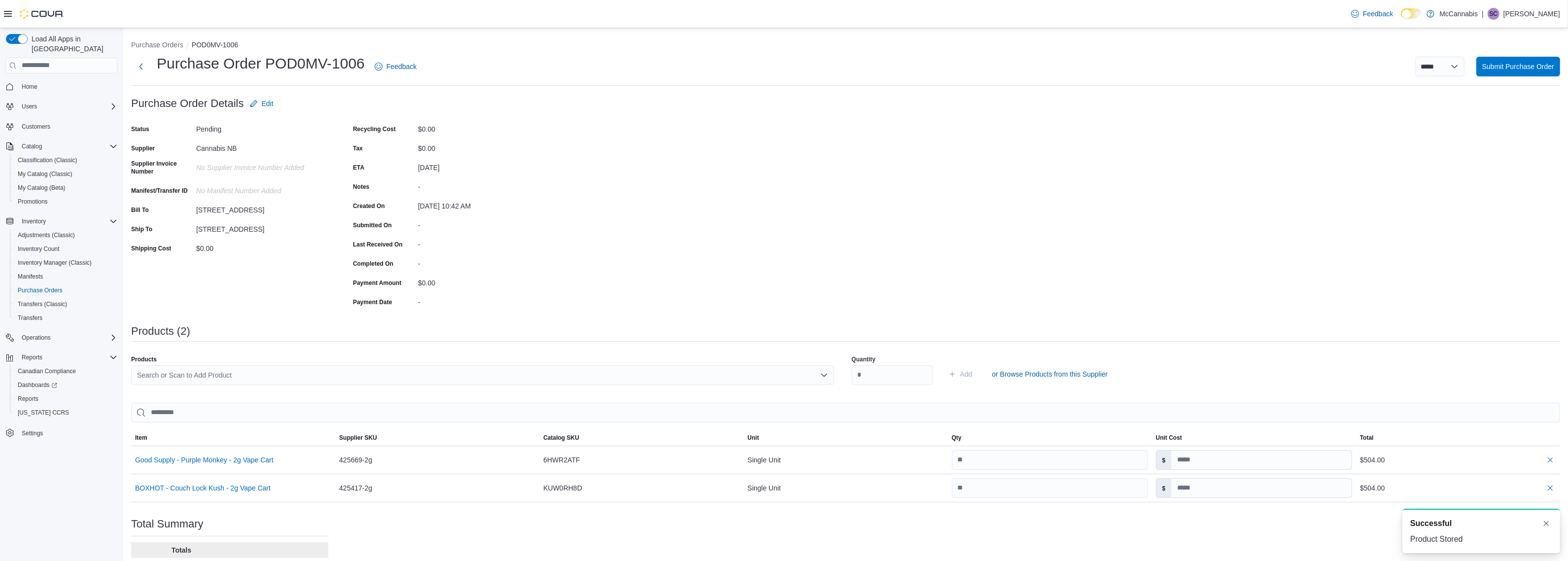
click at [763, 378] on div "Search or Scan to Add Product" at bounding box center [482, 375] width 703 height 20
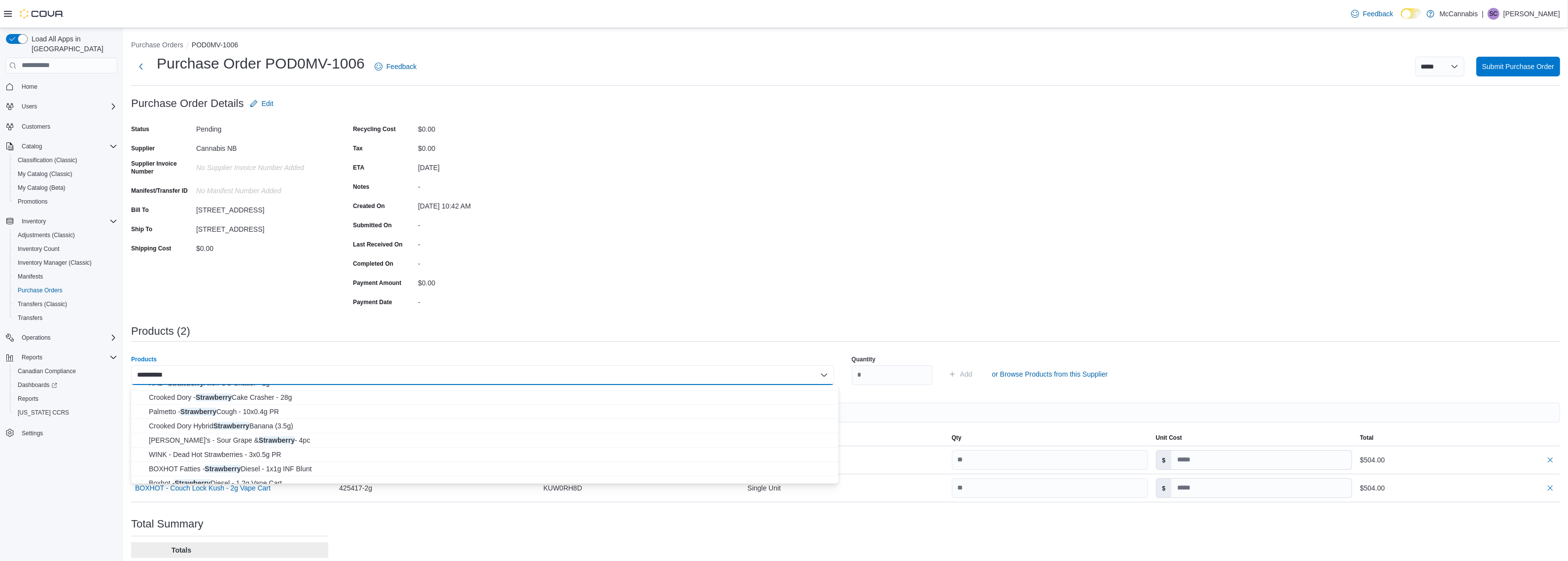
scroll to position [159, 0]
type input "**********"
click at [267, 447] on span "Boxhot - Strawberry Diesel - 1.2g Vape Cart" at bounding box center [490, 447] width 684 height 10
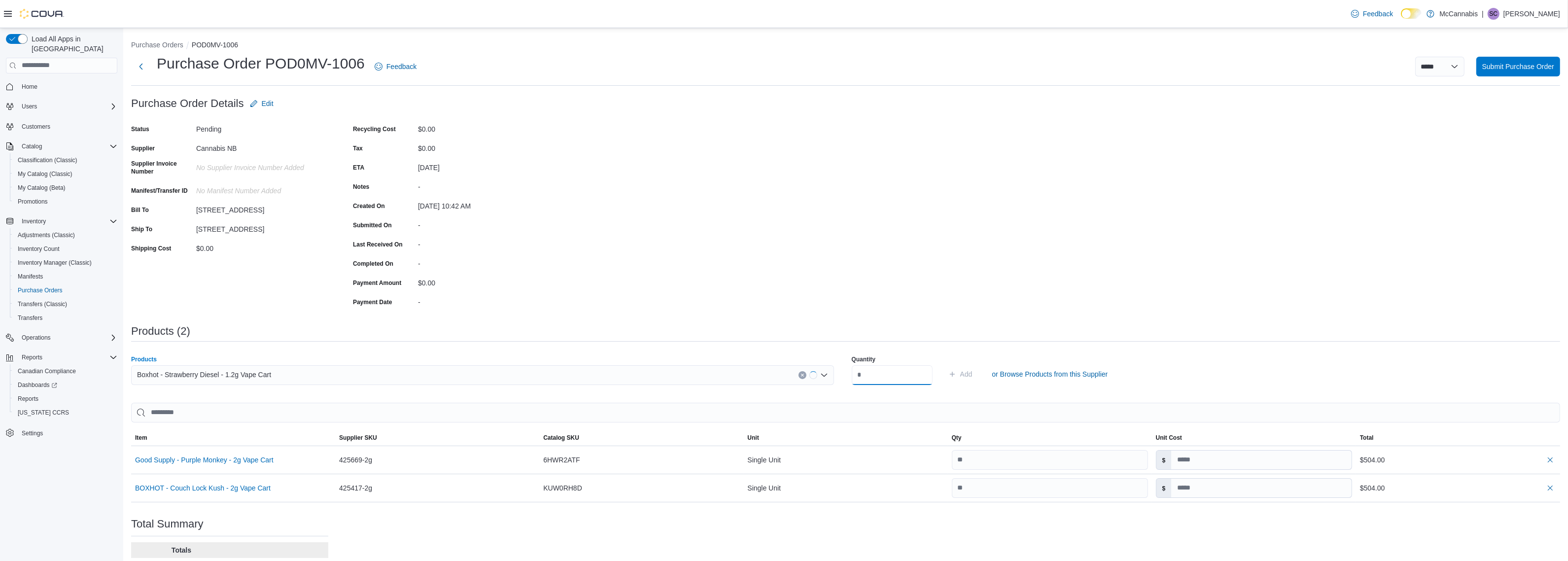
click at [896, 375] on input "number" at bounding box center [893, 375] width 81 height 20
type input "**"
click at [944, 364] on button "Add" at bounding box center [960, 374] width 32 height 20
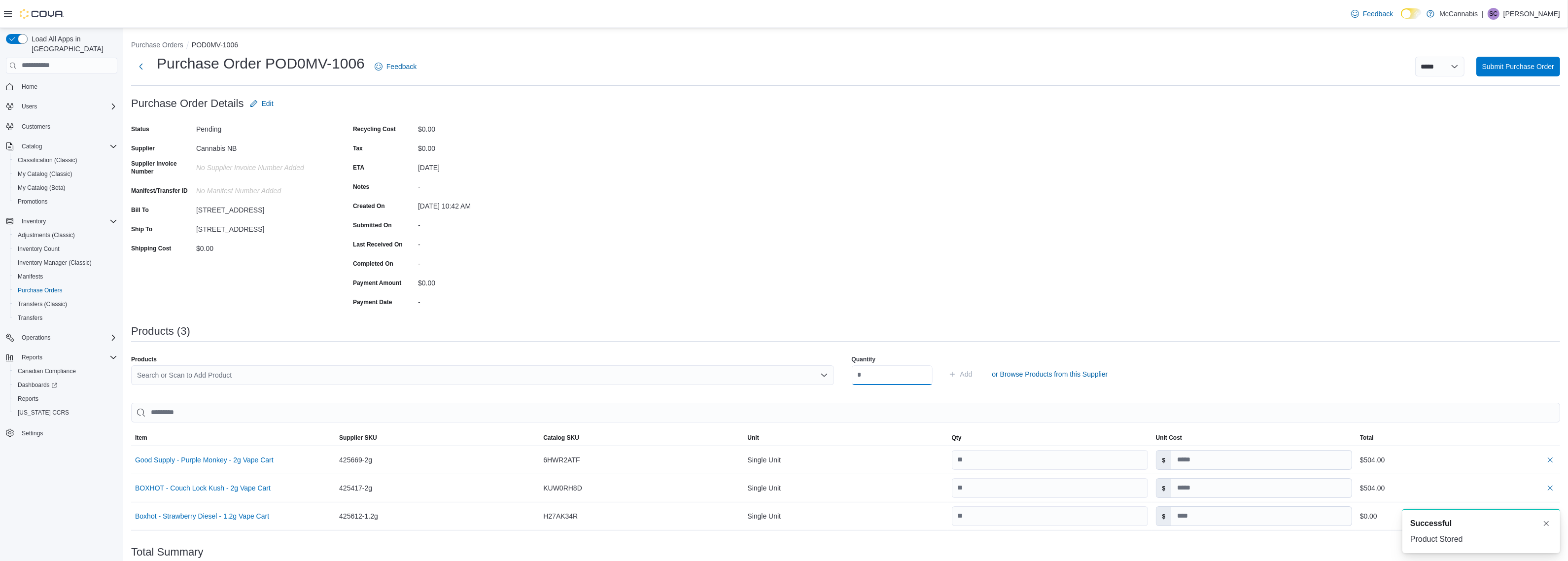
scroll to position [0, 0]
click at [763, 375] on div "Search or Scan to Add Product" at bounding box center [482, 375] width 703 height 20
type input "*****"
click at [304, 406] on span "Boxhot - Cruise Control Nitro - 2.0g Vape Cart" at bounding box center [490, 406] width 684 height 10
drag, startPoint x: 899, startPoint y: 373, endPoint x: 865, endPoint y: 373, distance: 34.0
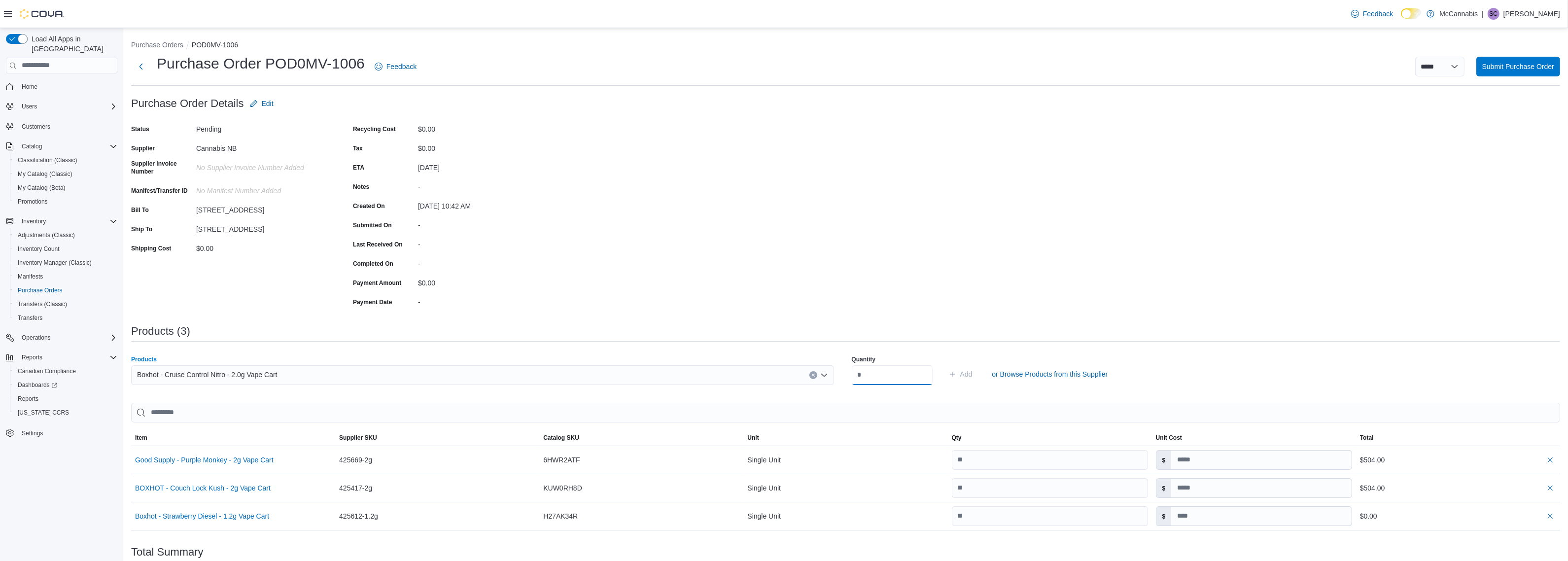
click at [866, 373] on input "number" at bounding box center [893, 375] width 81 height 20
type input "**"
click at [944, 364] on button "Add" at bounding box center [960, 374] width 32 height 20
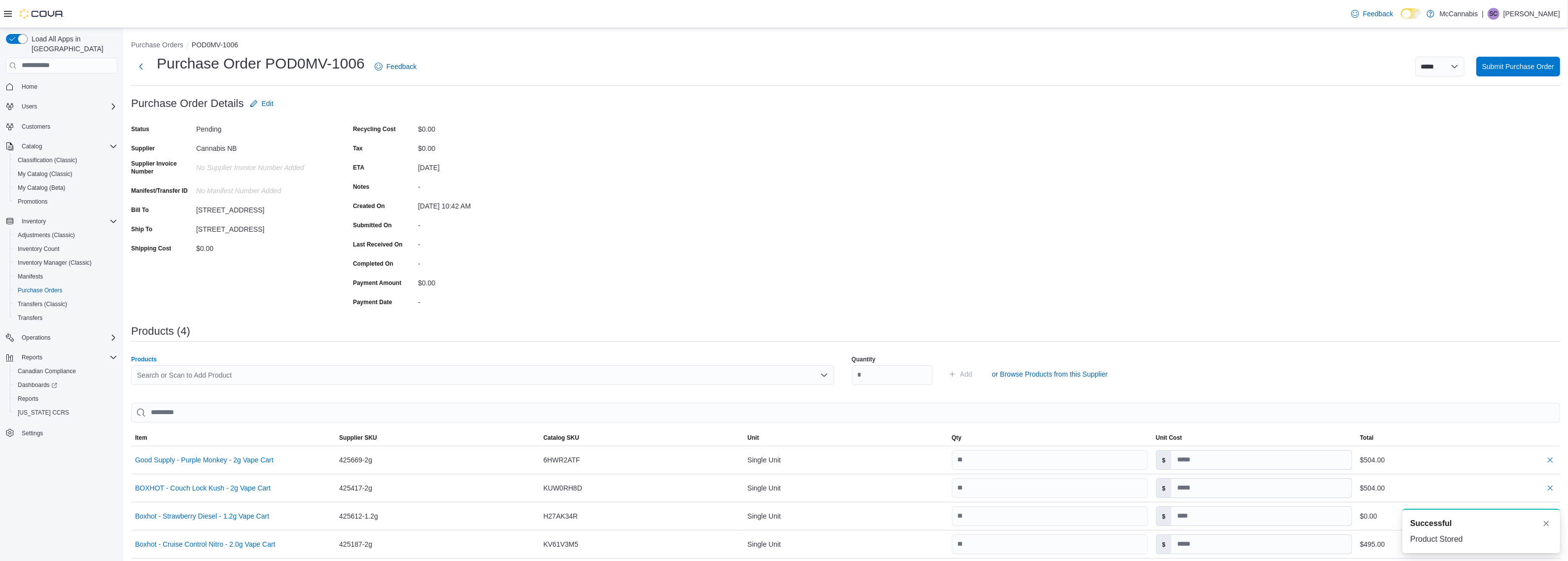
click at [690, 379] on div "Search or Scan to Add Product" at bounding box center [482, 375] width 703 height 20
type input "*****"
click at [304, 403] on span "Kolab - Motor breath - Live Resin 1g Vape Cart" at bounding box center [490, 406] width 684 height 10
drag, startPoint x: 902, startPoint y: 372, endPoint x: 797, endPoint y: 372, distance: 105.0
click at [798, 372] on div "Products Kolab - Motorbreath - Live Resin 1g Vape Cart Combo box. Selected. Kol…" at bounding box center [845, 374] width 1429 height 49
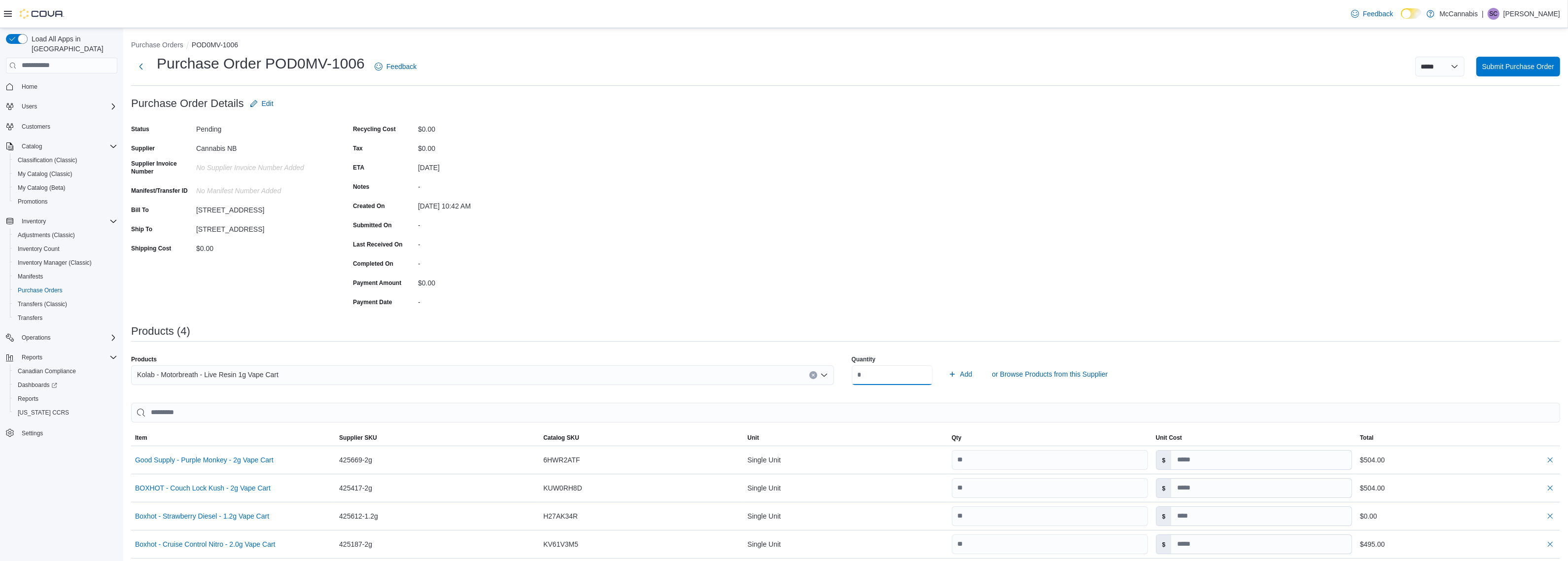
type input "**"
click at [944, 364] on button "Add" at bounding box center [960, 374] width 32 height 20
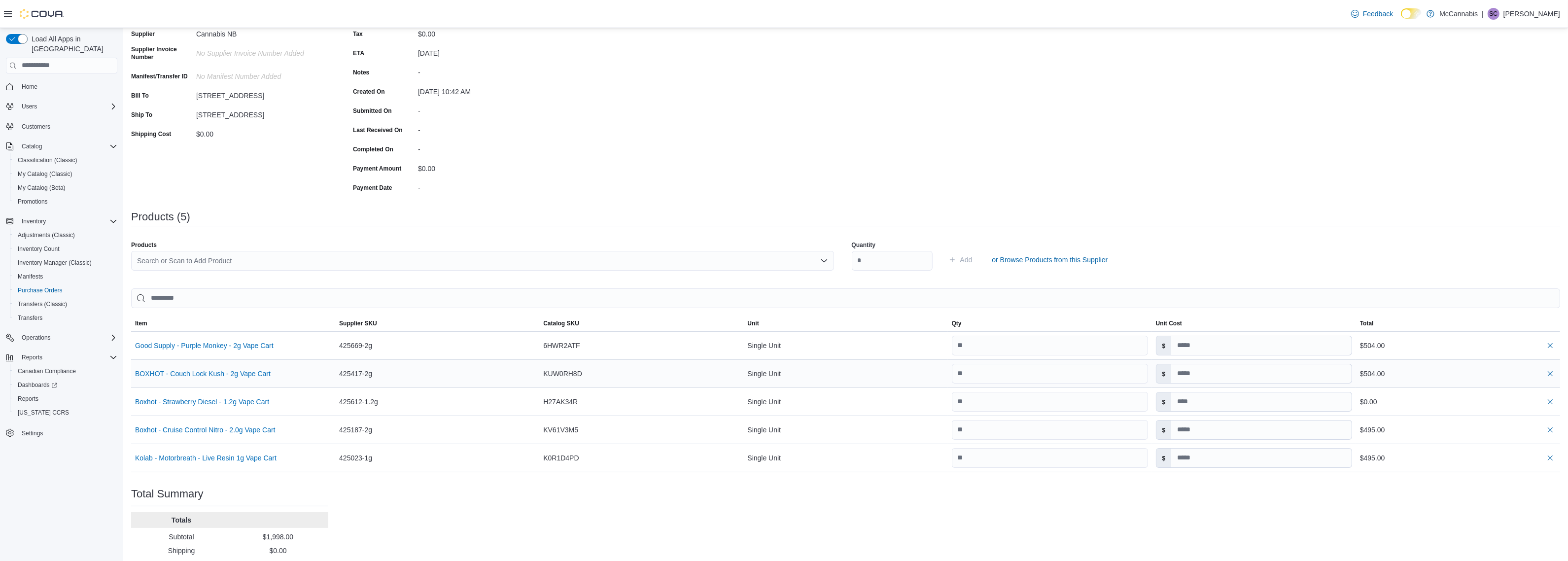
scroll to position [123, 0]
click at [1213, 396] on input at bounding box center [1261, 392] width 180 height 19
type input "*****"
click at [1203, 545] on div "Purchase Order: POD0MV-1006 Feedback Purchase Order Details Edit Status Pending…" at bounding box center [845, 283] width 1429 height 626
click at [689, 242] on div "Search or Scan to Add Product" at bounding box center [482, 252] width 703 height 20
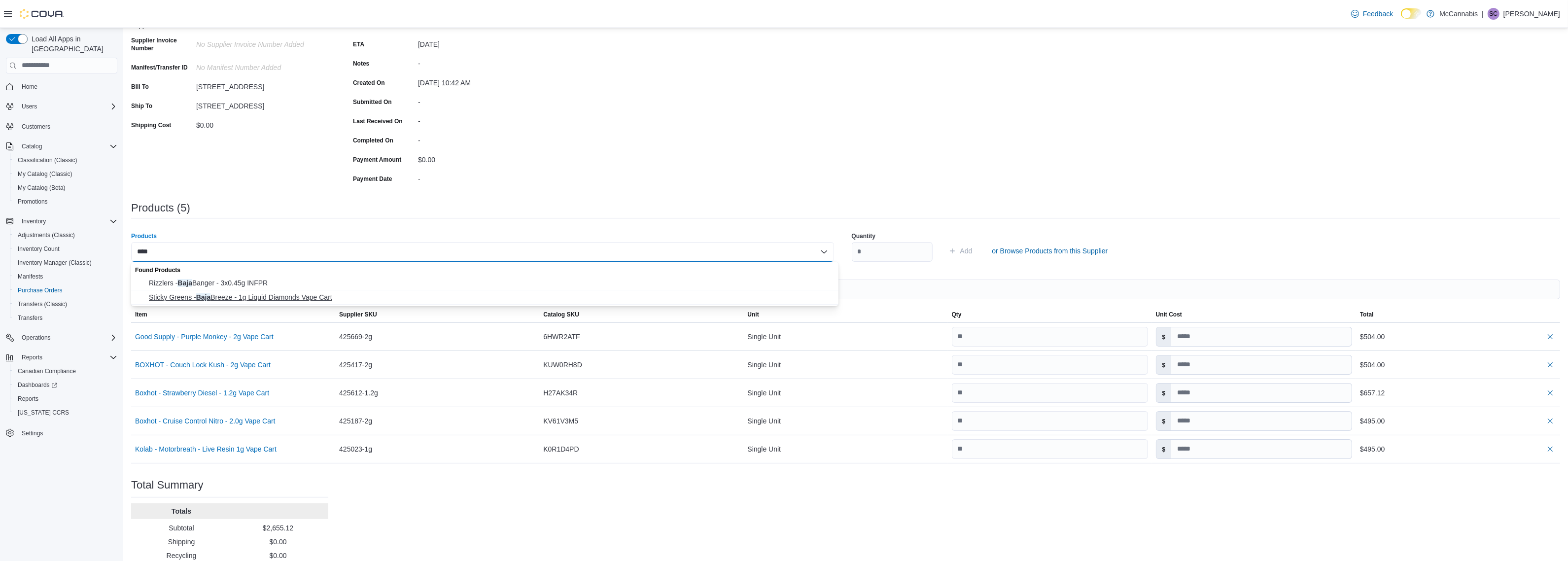
type input "****"
click at [299, 301] on span "Sticky Greens - Baja Breeze - 1g Liquid Diamonds Vape Cart" at bounding box center [490, 297] width 684 height 10
drag, startPoint x: 883, startPoint y: 255, endPoint x: 804, endPoint y: 245, distance: 79.6
click at [809, 247] on div "Products Sticky Greens - Baja Breeze - 1g Liquid Diamonds Vape Cart Combo box. …" at bounding box center [845, 251] width 1429 height 49
type input "**"
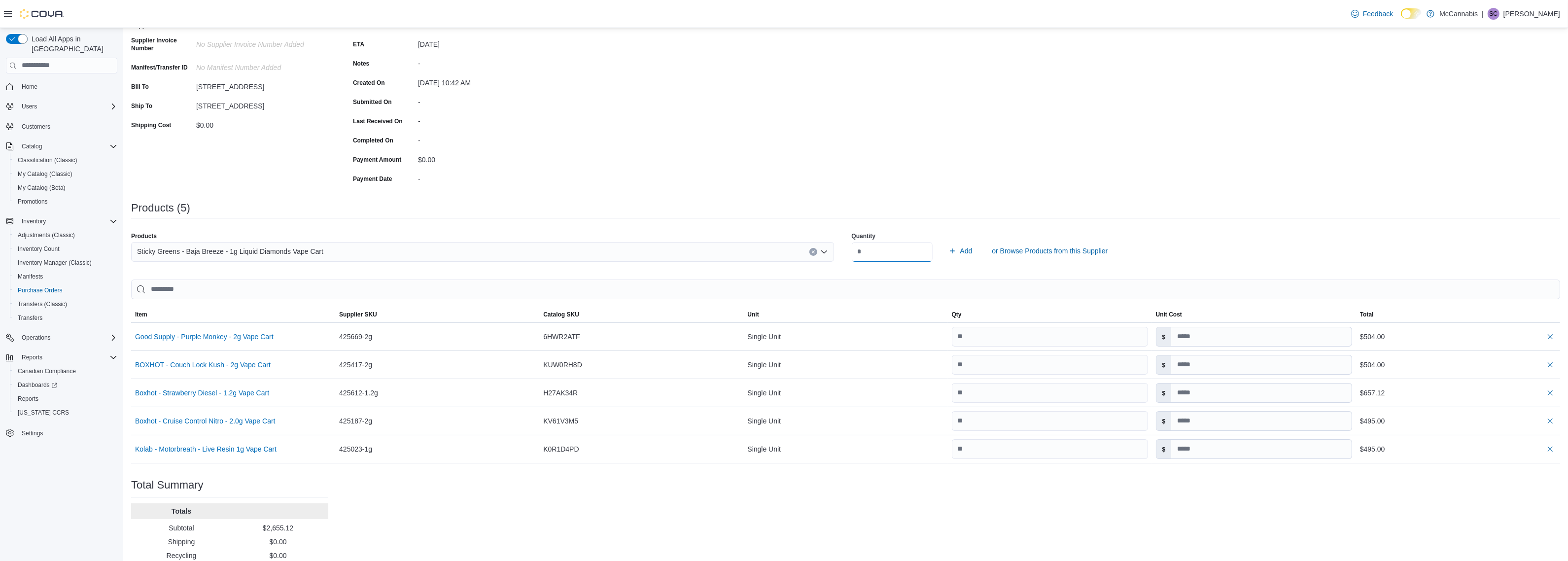
click at [944, 241] on button "Add" at bounding box center [960, 251] width 32 height 20
type input "*****"
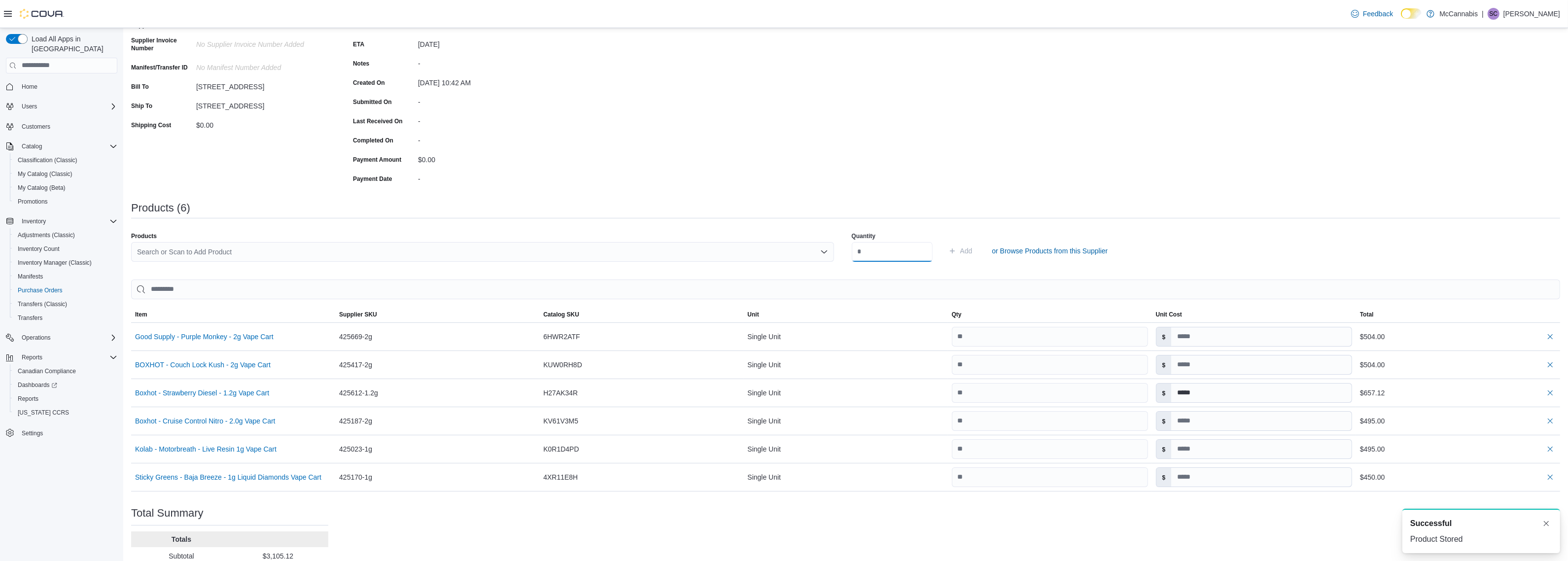
scroll to position [0, 0]
click at [1453, 188] on div "Purchase Order: POD0MV-1006 Feedback Purchase Order Details Edit Status Pending…" at bounding box center [845, 297] width 1429 height 654
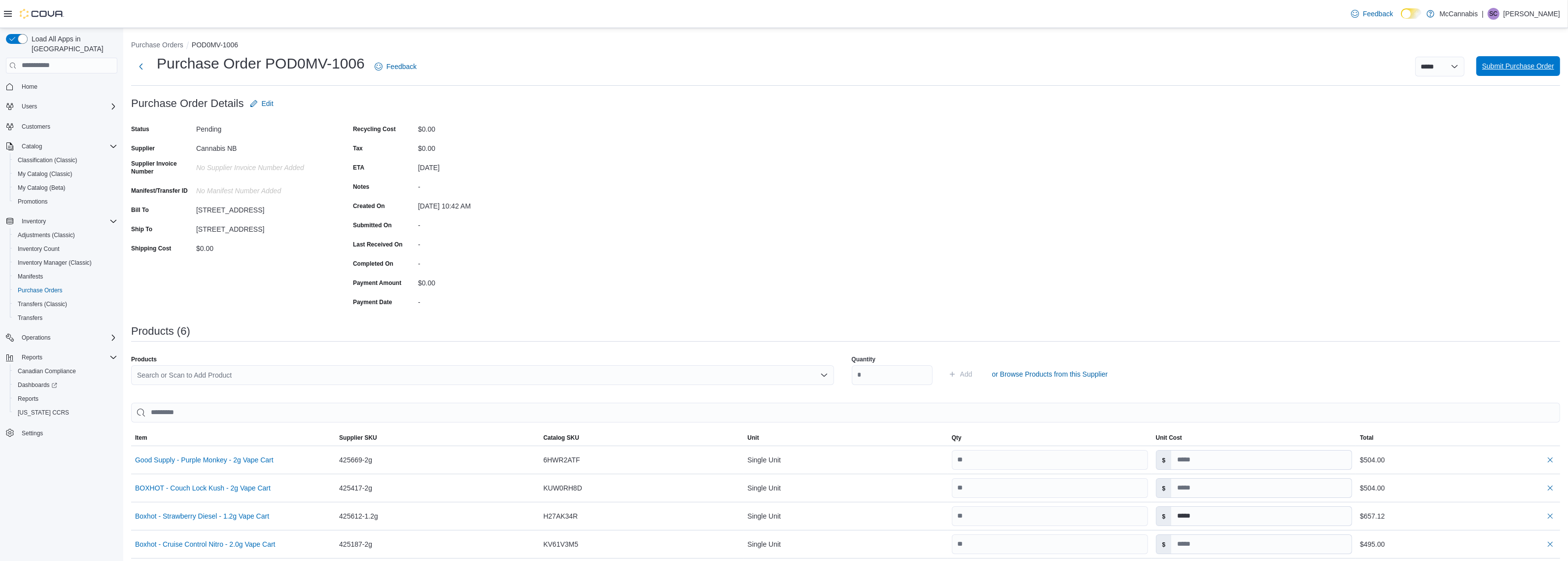
click at [1522, 64] on span "Submit Purchase Order" at bounding box center [1518, 66] width 72 height 10
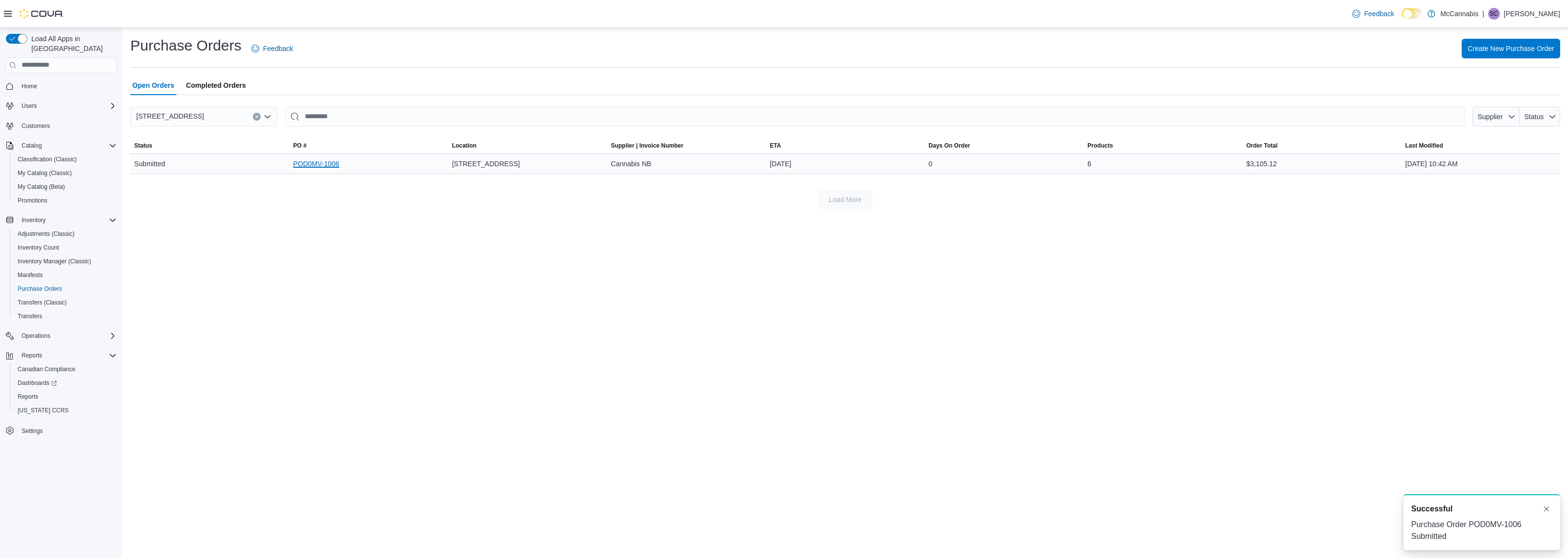
click at [329, 164] on link "POD0MV-1006" at bounding box center [316, 164] width 46 height 11
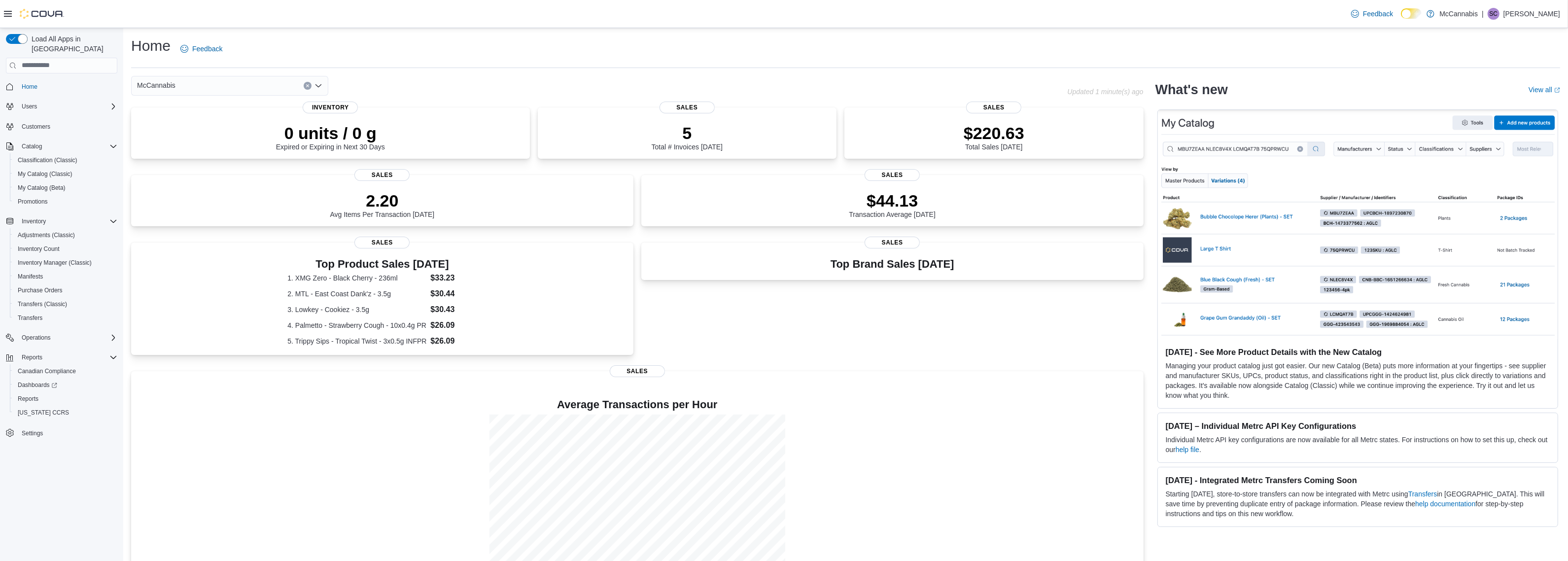
click at [910, 341] on div "Top Brand Sales [DATE] Sales" at bounding box center [893, 301] width 503 height 117
click at [905, 333] on div "Top Brand Sales [DATE] Sales" at bounding box center [893, 301] width 503 height 117
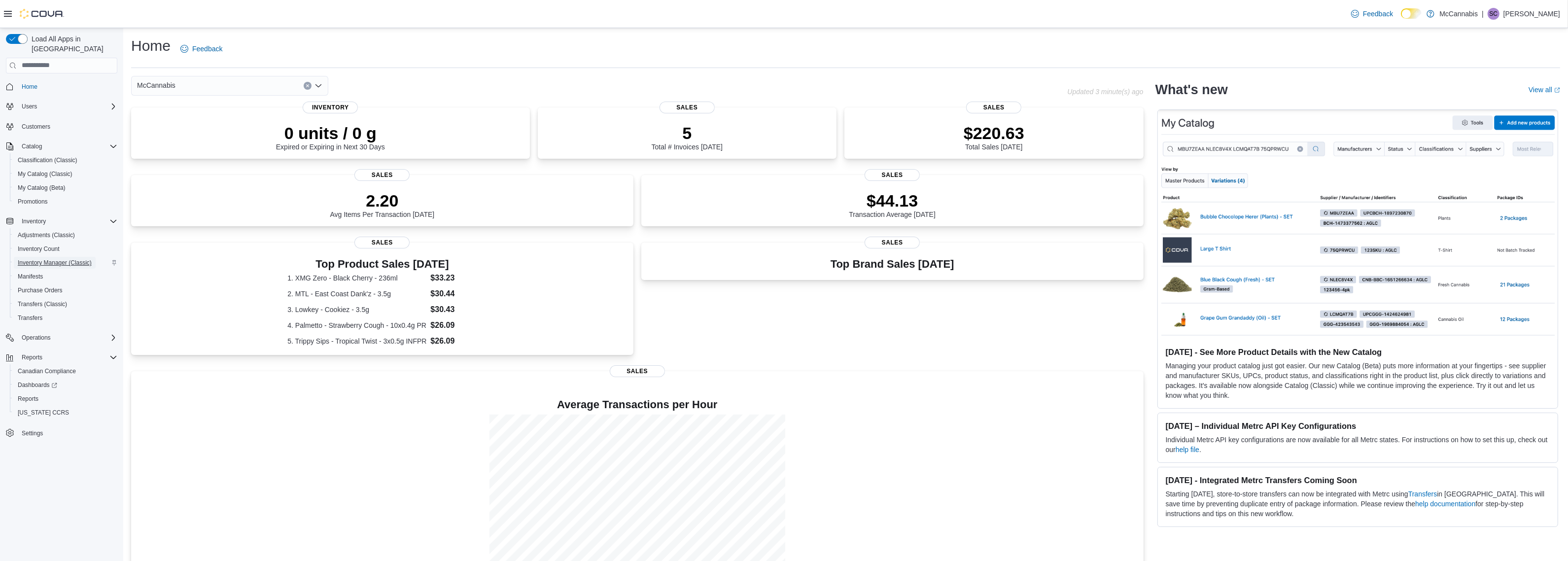
click at [56, 259] on span "Inventory Manager (Classic)" at bounding box center [55, 263] width 74 height 8
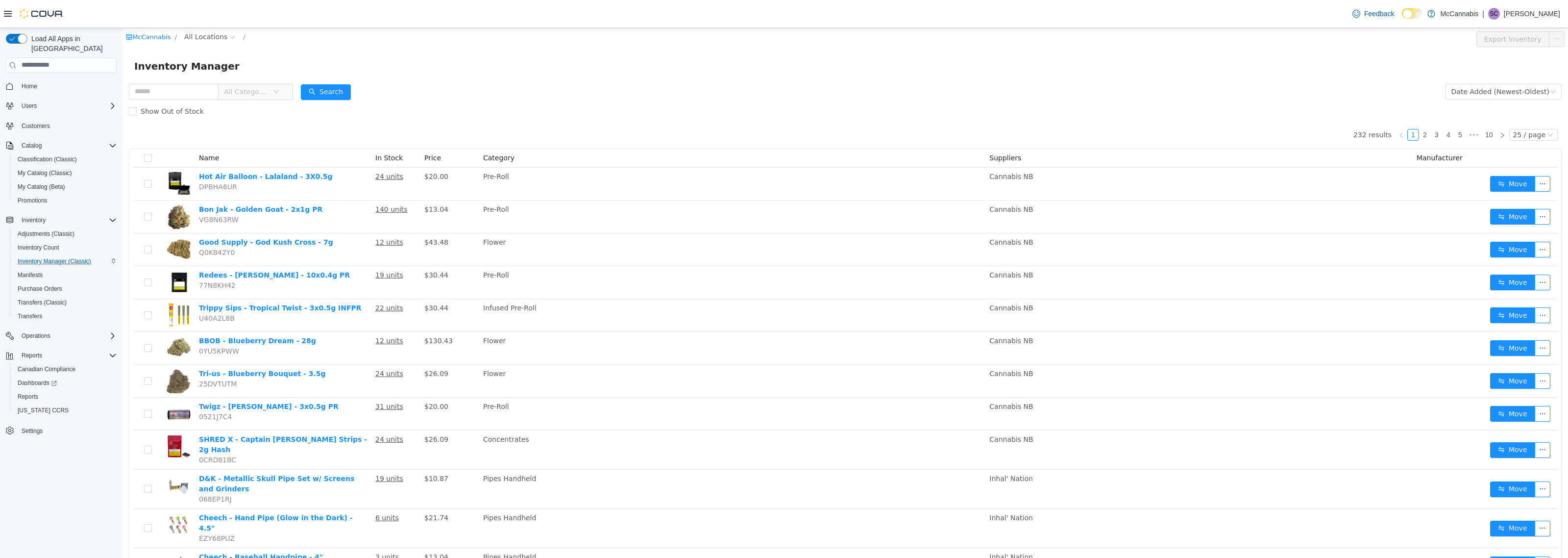
click at [629, 74] on div "Inventory Manager" at bounding box center [845, 65] width 1445 height 31
click at [627, 74] on div "Inventory Manager" at bounding box center [845, 65] width 1445 height 31
click at [192, 35] on span "All Locations" at bounding box center [205, 36] width 43 height 11
click at [226, 92] on span "[STREET_ADDRESS]" at bounding box center [237, 89] width 68 height 8
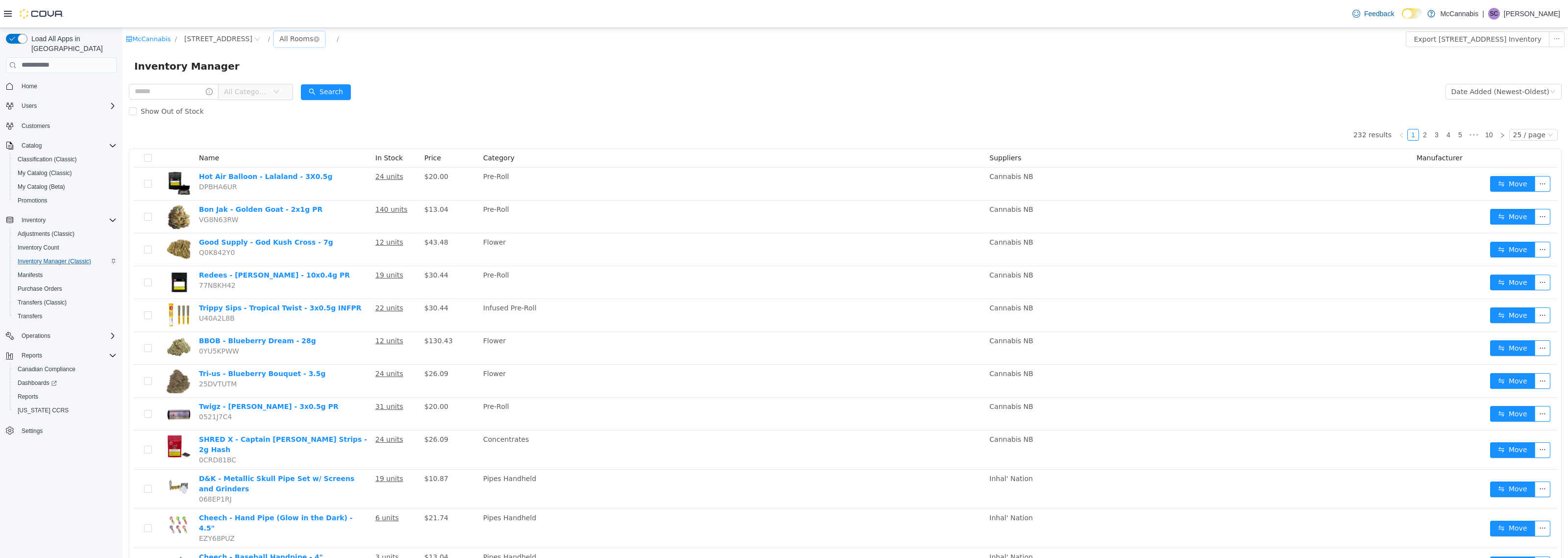
click at [283, 40] on div "All Rooms" at bounding box center [296, 38] width 34 height 15
click at [290, 88] on li "Office" at bounding box center [294, 89] width 59 height 16
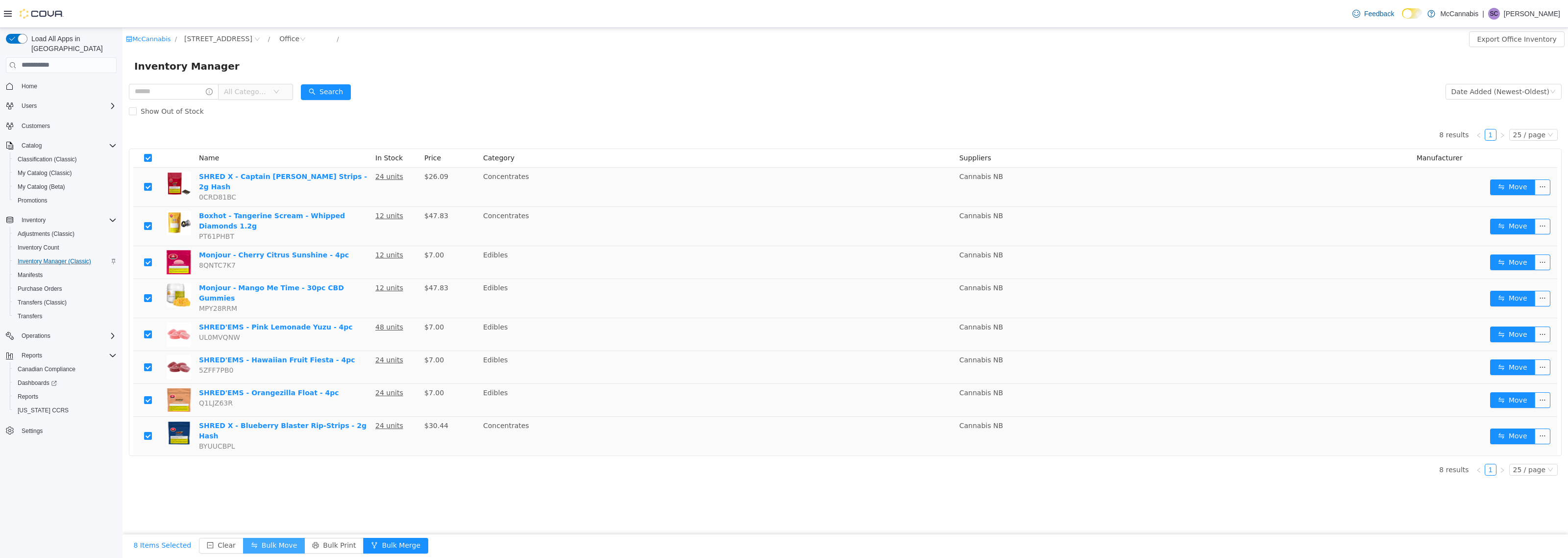
click at [268, 545] on button "Bulk Move" at bounding box center [274, 545] width 62 height 16
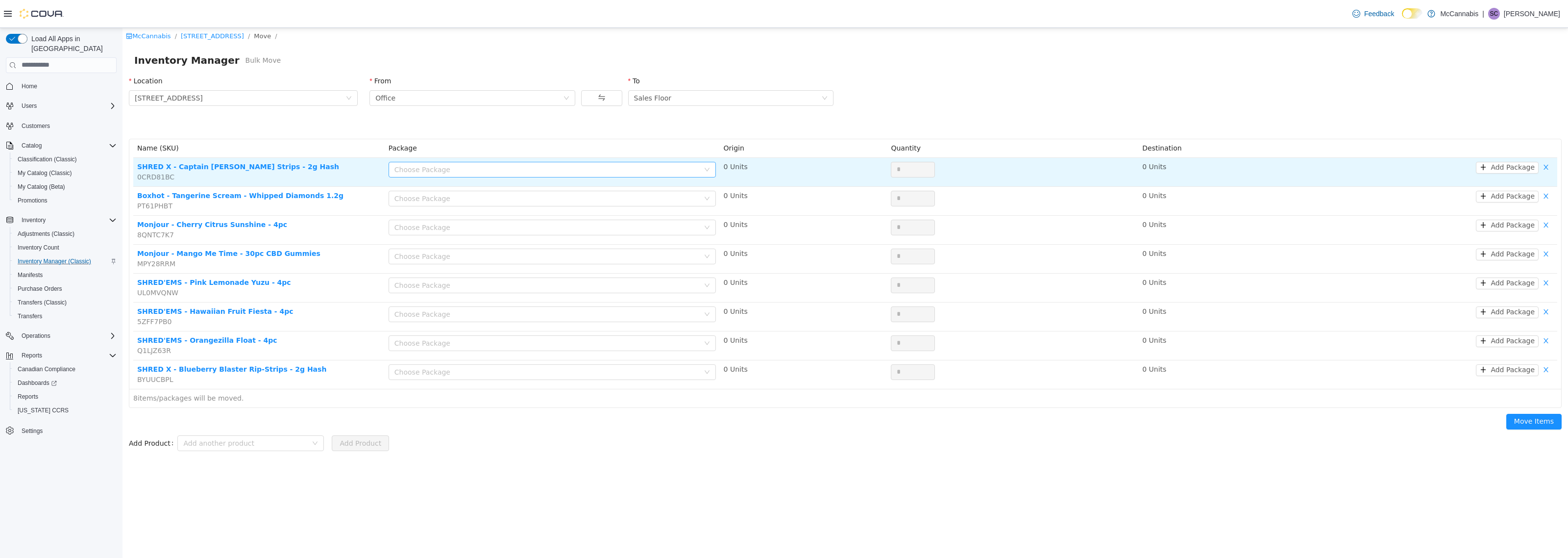
click at [566, 169] on div "Choose Package" at bounding box center [546, 169] width 305 height 10
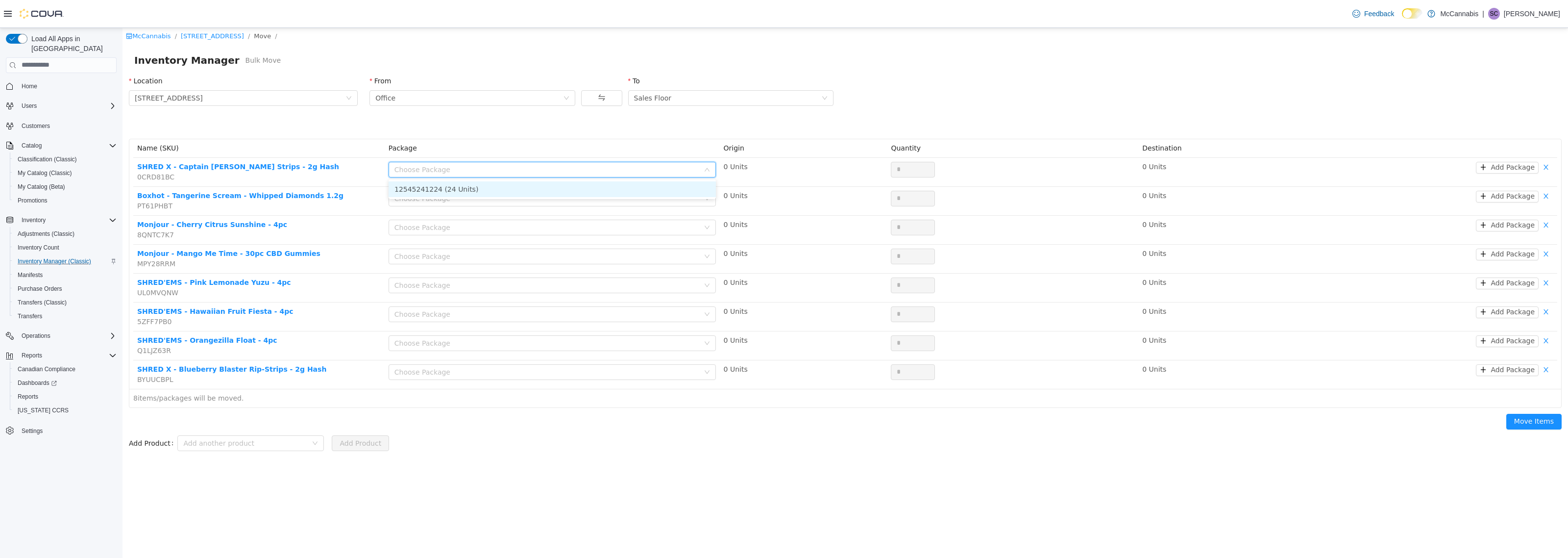
click at [545, 189] on li "12545241224 (24 Units)" at bounding box center [552, 188] width 327 height 16
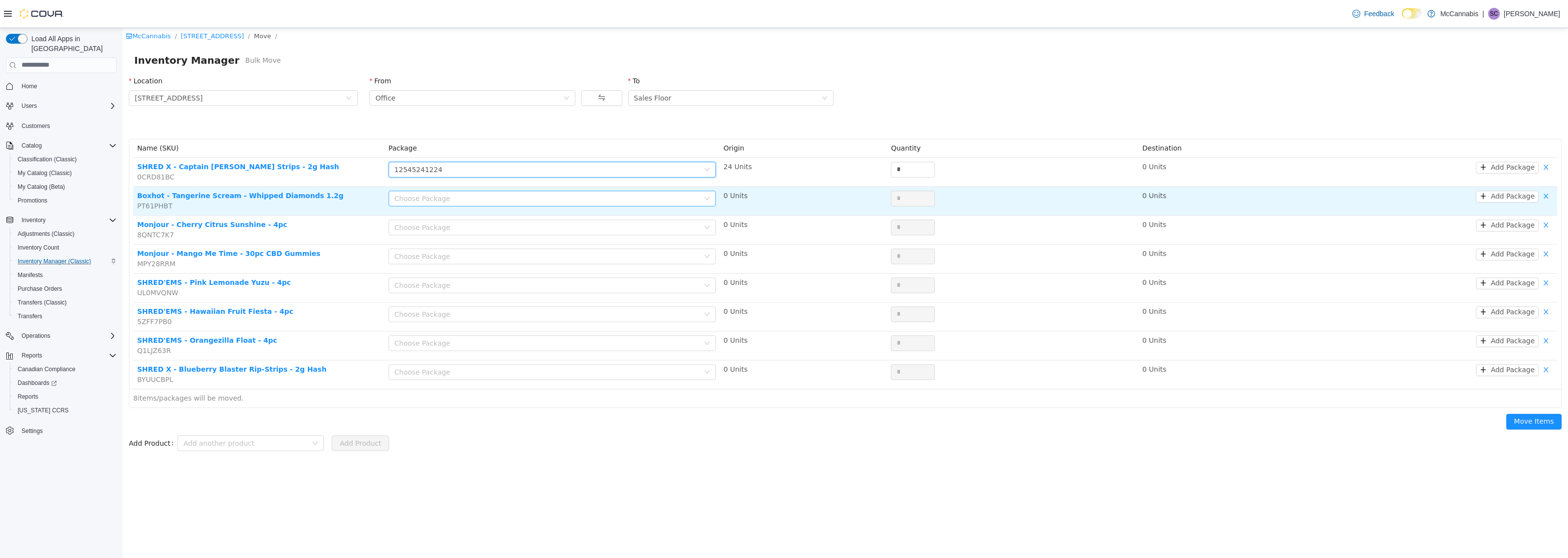
click at [537, 201] on div "Choose Package" at bounding box center [546, 198] width 305 height 10
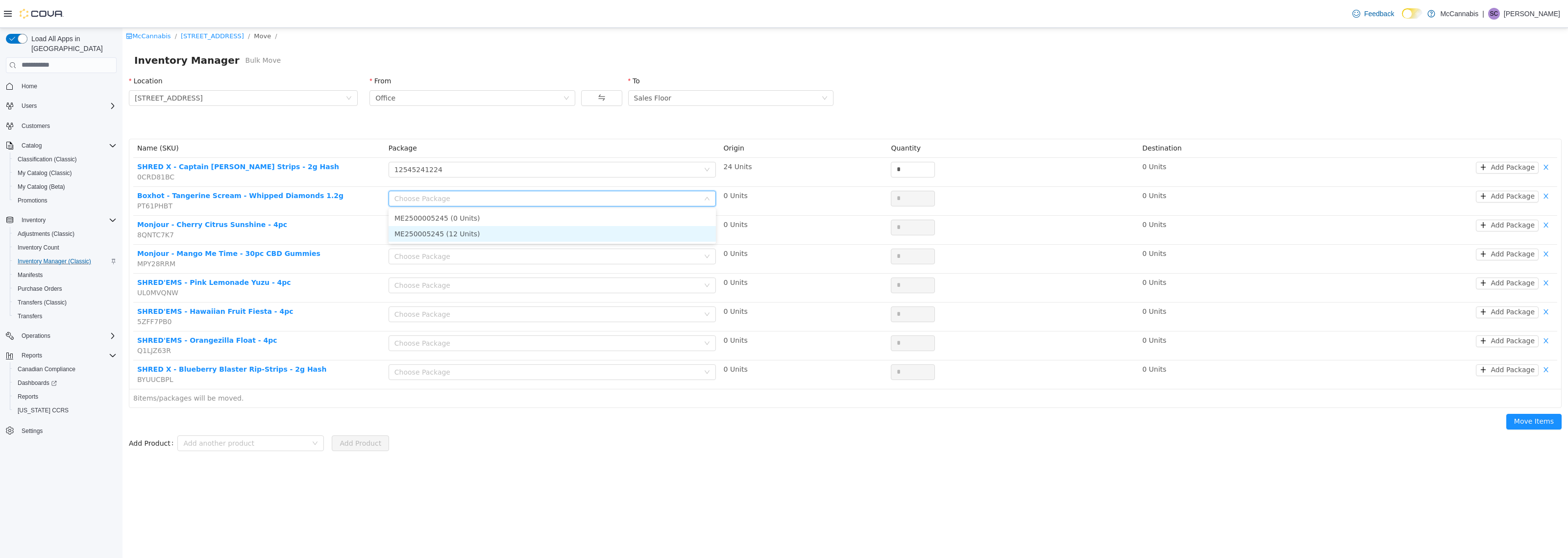
click at [514, 238] on li "ME250005245 (12 Units)" at bounding box center [552, 233] width 327 height 16
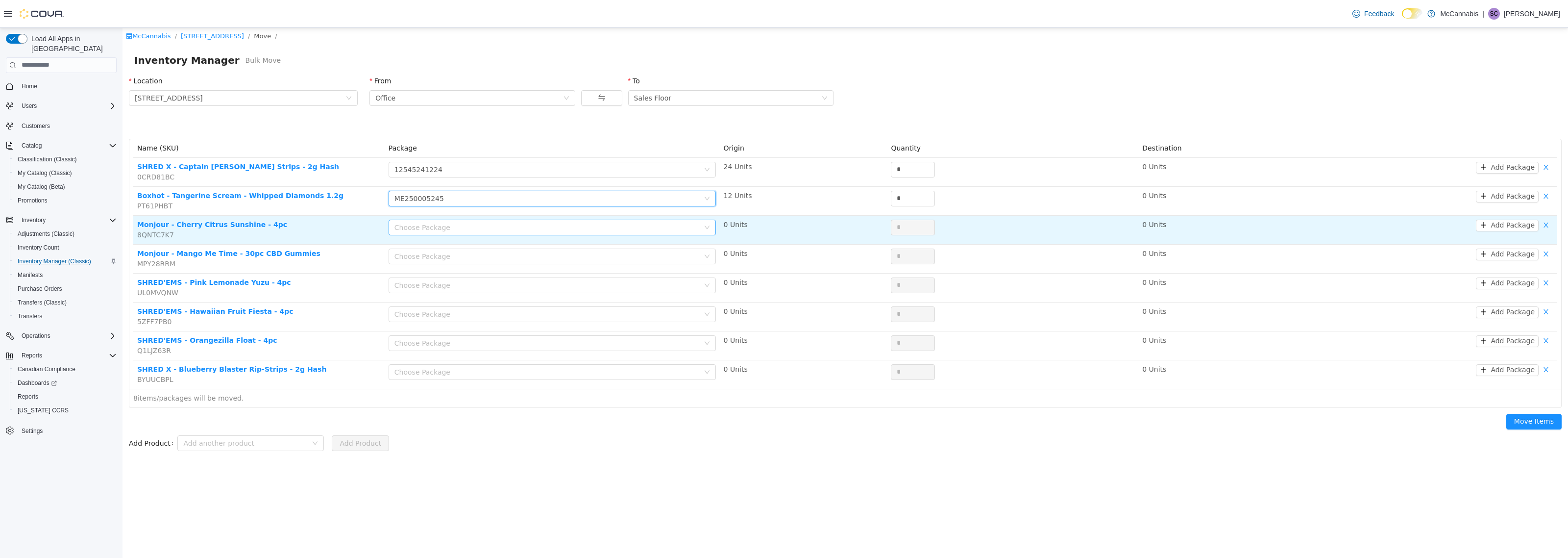
click at [518, 226] on div "Choose Package" at bounding box center [546, 227] width 305 height 10
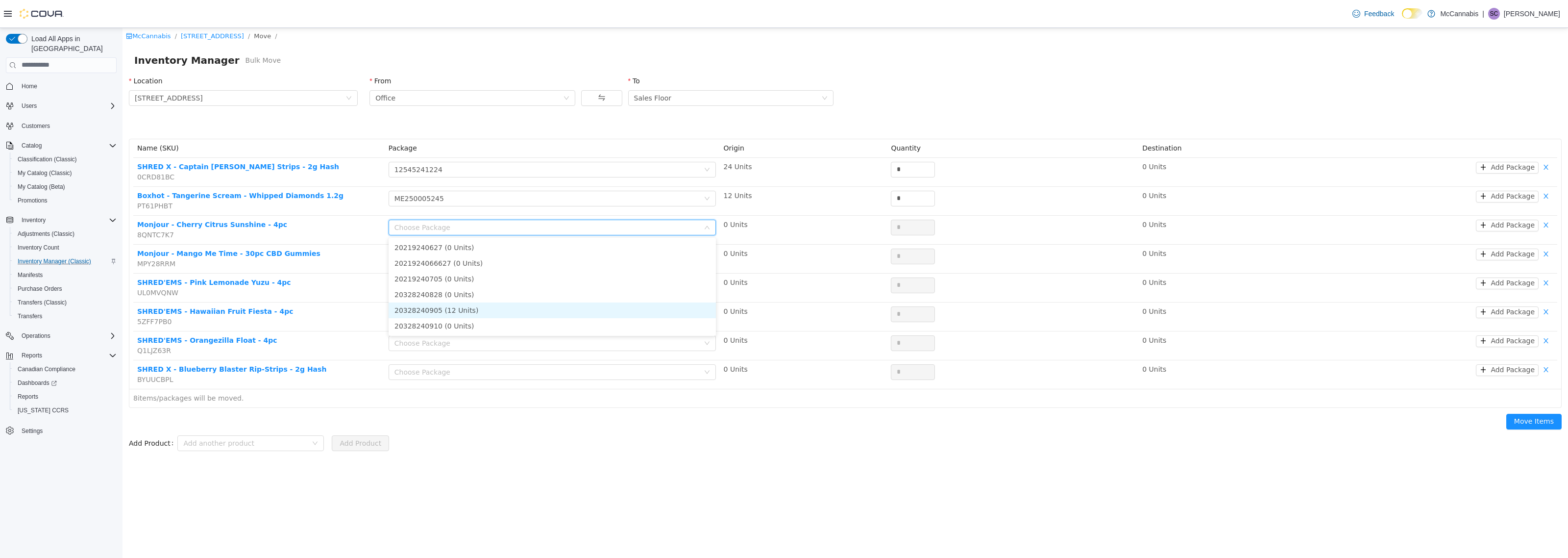
click at [477, 309] on li "20328240905 (12 Units)" at bounding box center [552, 309] width 327 height 16
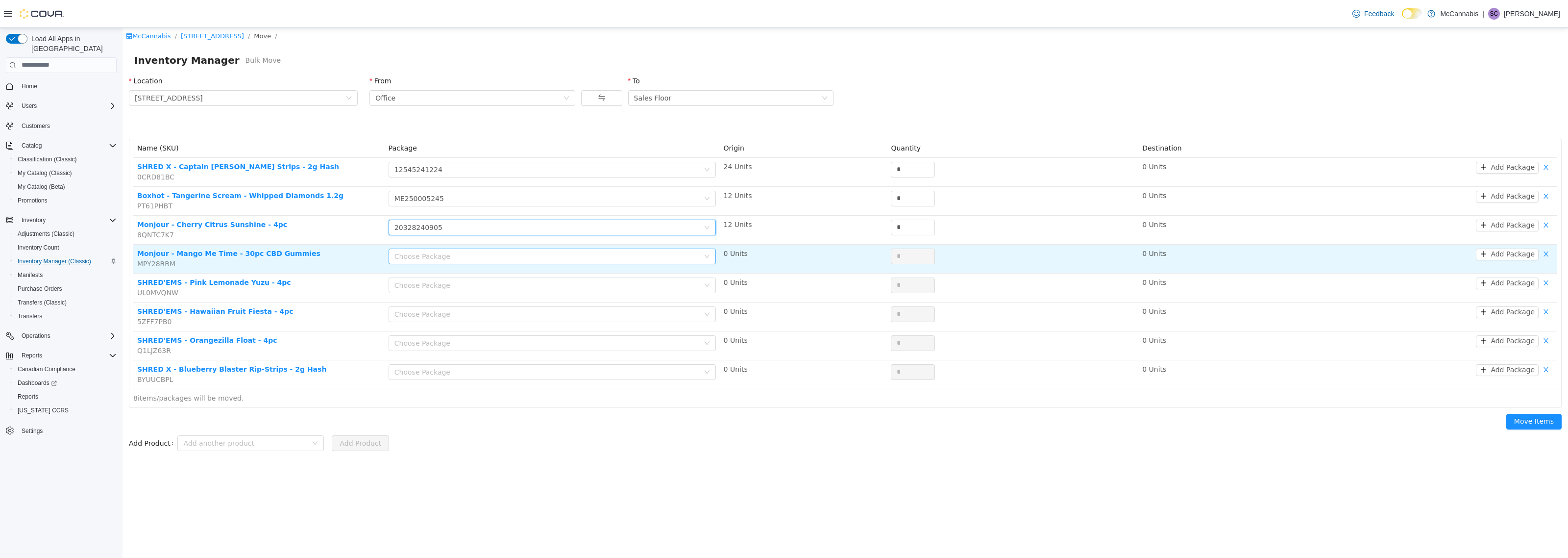
click at [482, 261] on div "Choose Package" at bounding box center [546, 256] width 305 height 10
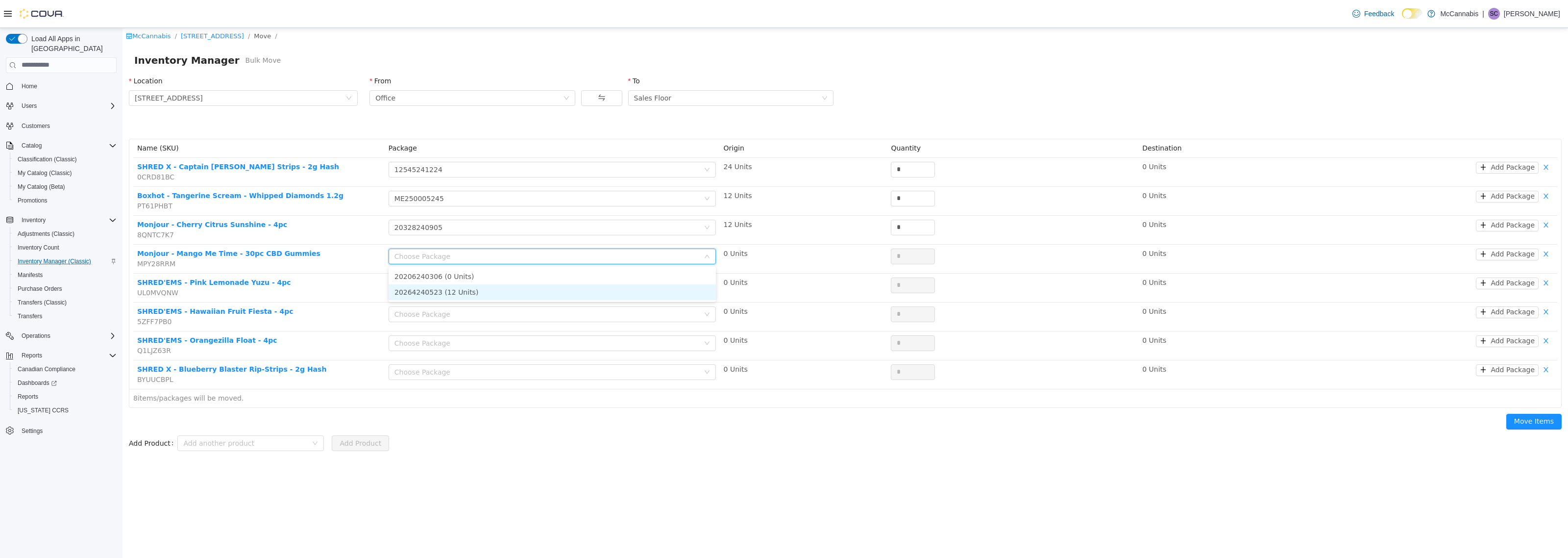
click at [473, 290] on li "20264240523 (12 Units)" at bounding box center [552, 291] width 327 height 16
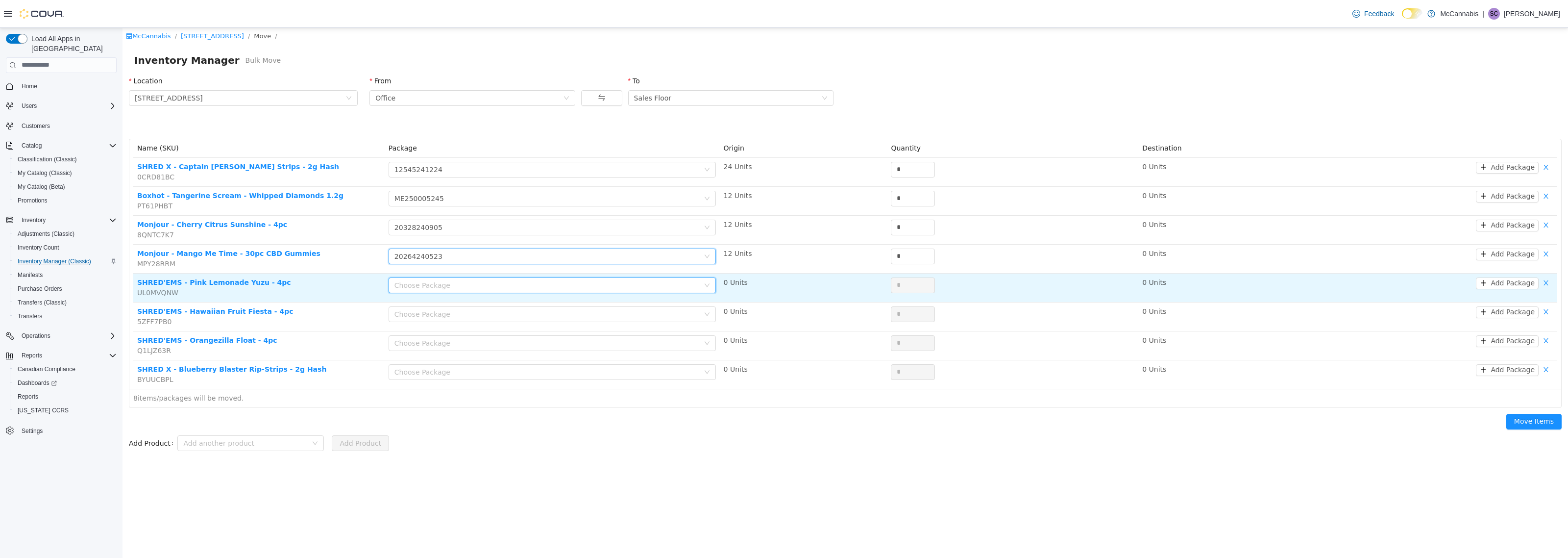
click at [479, 280] on div "Choose Package" at bounding box center [549, 285] width 309 height 15
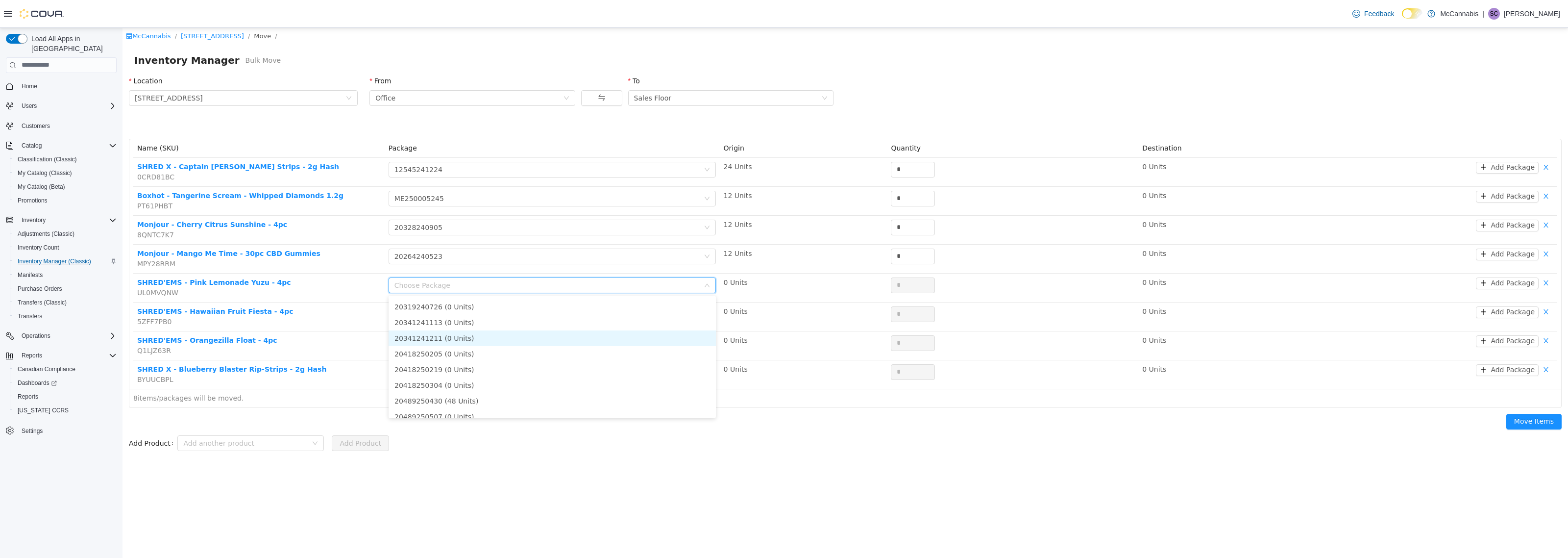
scroll to position [69, 0]
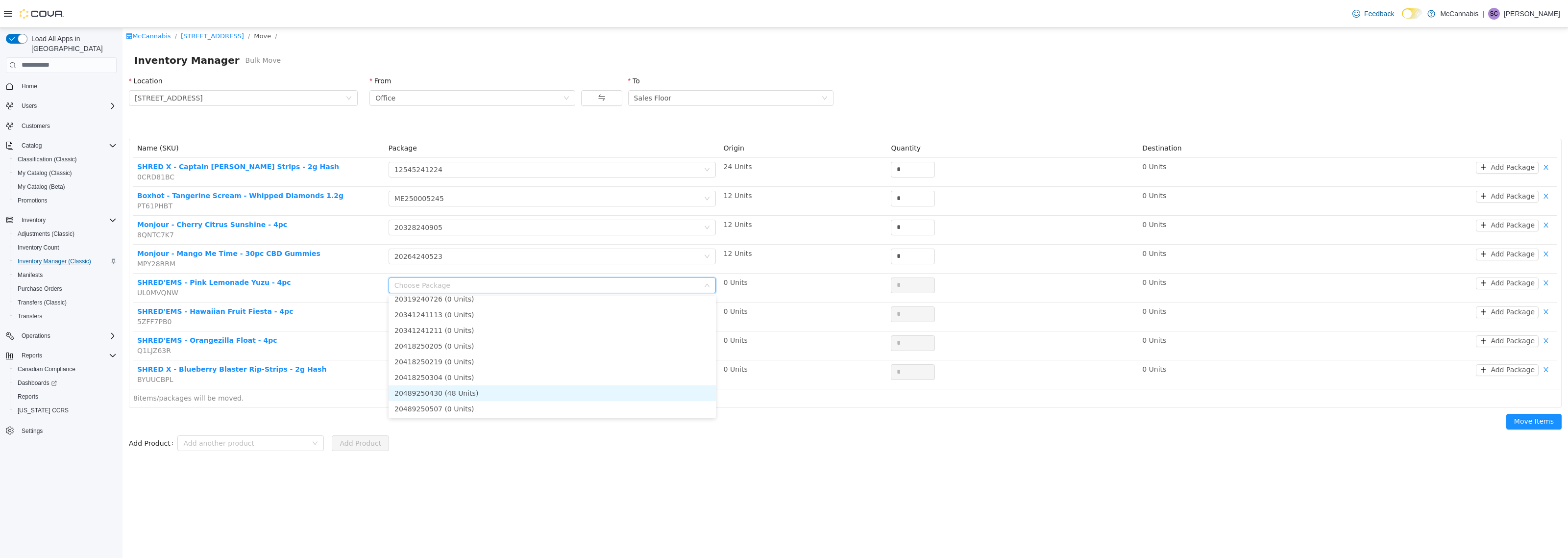
click at [464, 392] on li "20489250430 (48 Units)" at bounding box center [552, 392] width 327 height 16
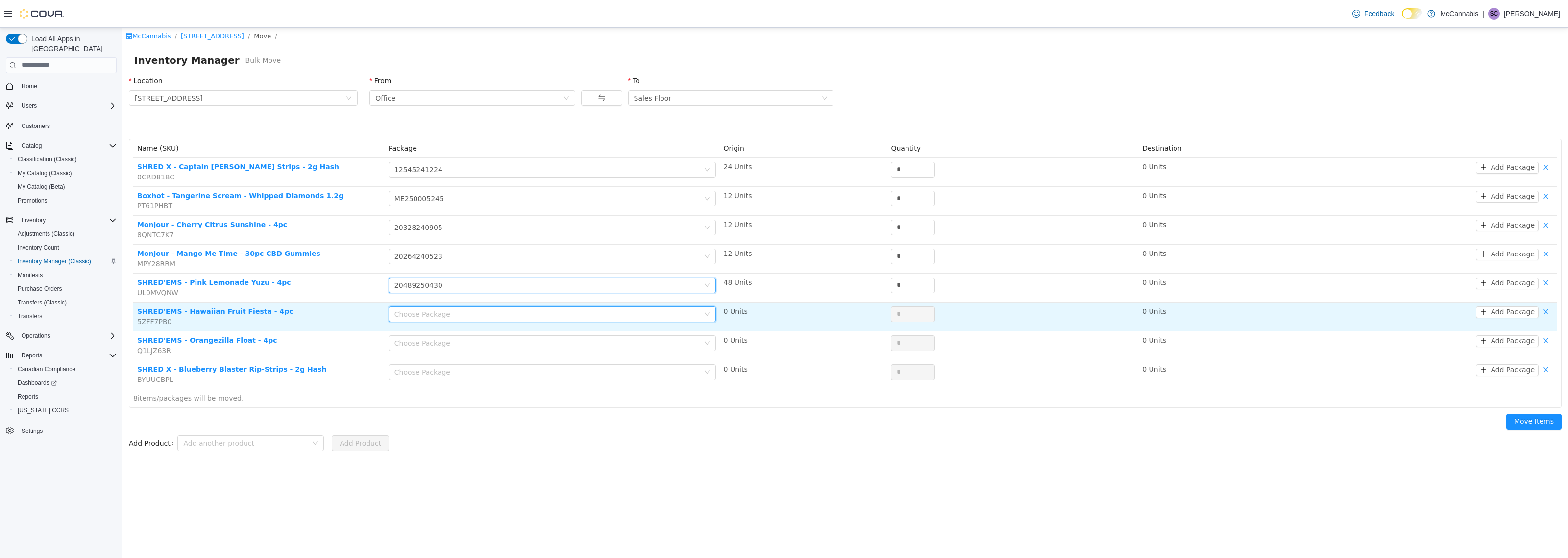
click at [468, 320] on div "Choose Package" at bounding box center [549, 314] width 309 height 15
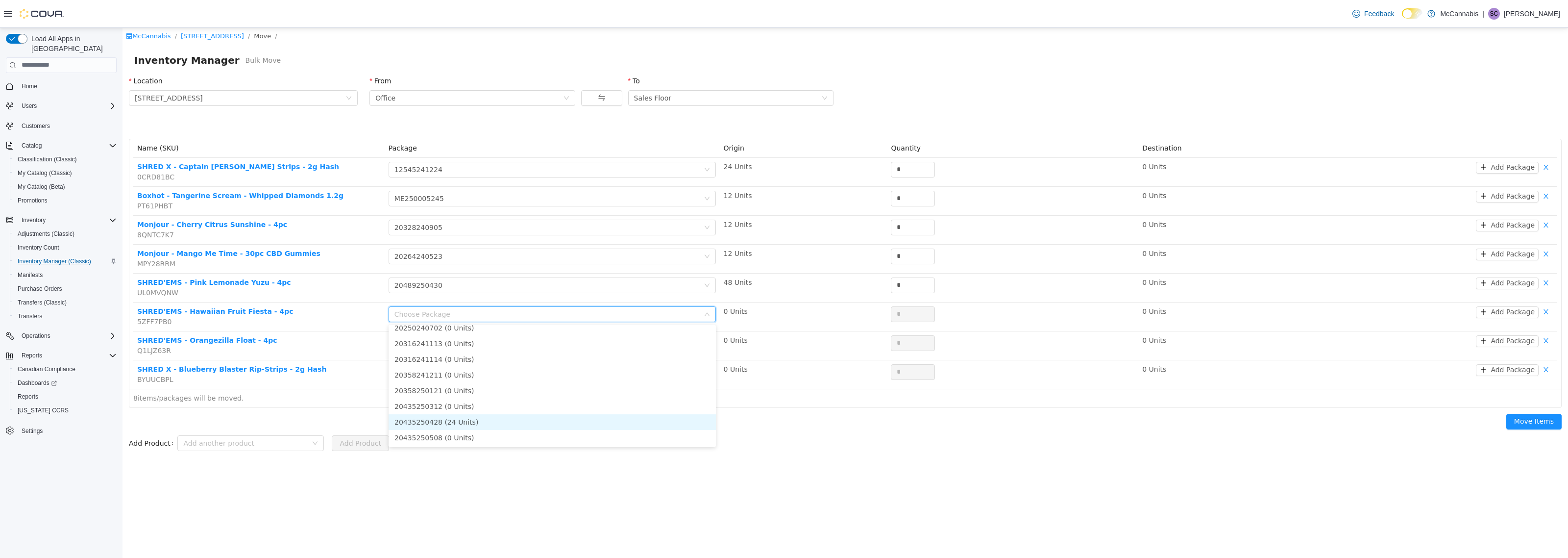
click at [462, 417] on li "20435250428 (24 Units)" at bounding box center [552, 421] width 327 height 16
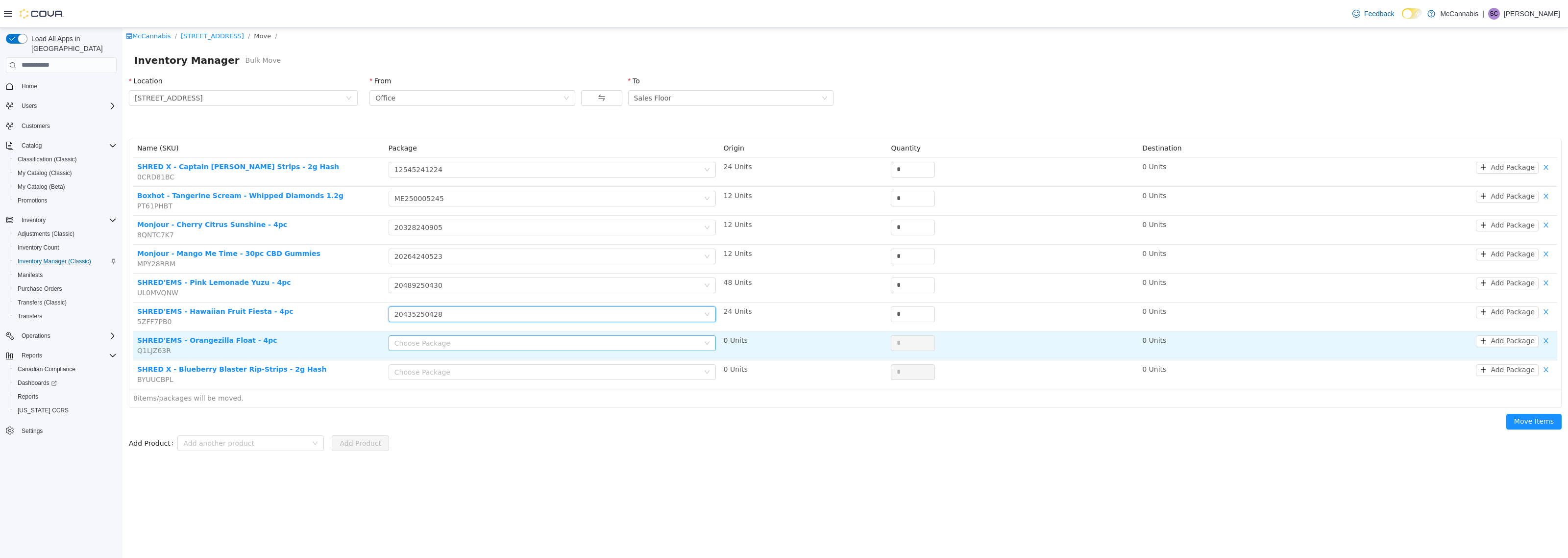
click at [459, 346] on div "Choose Package" at bounding box center [546, 343] width 305 height 10
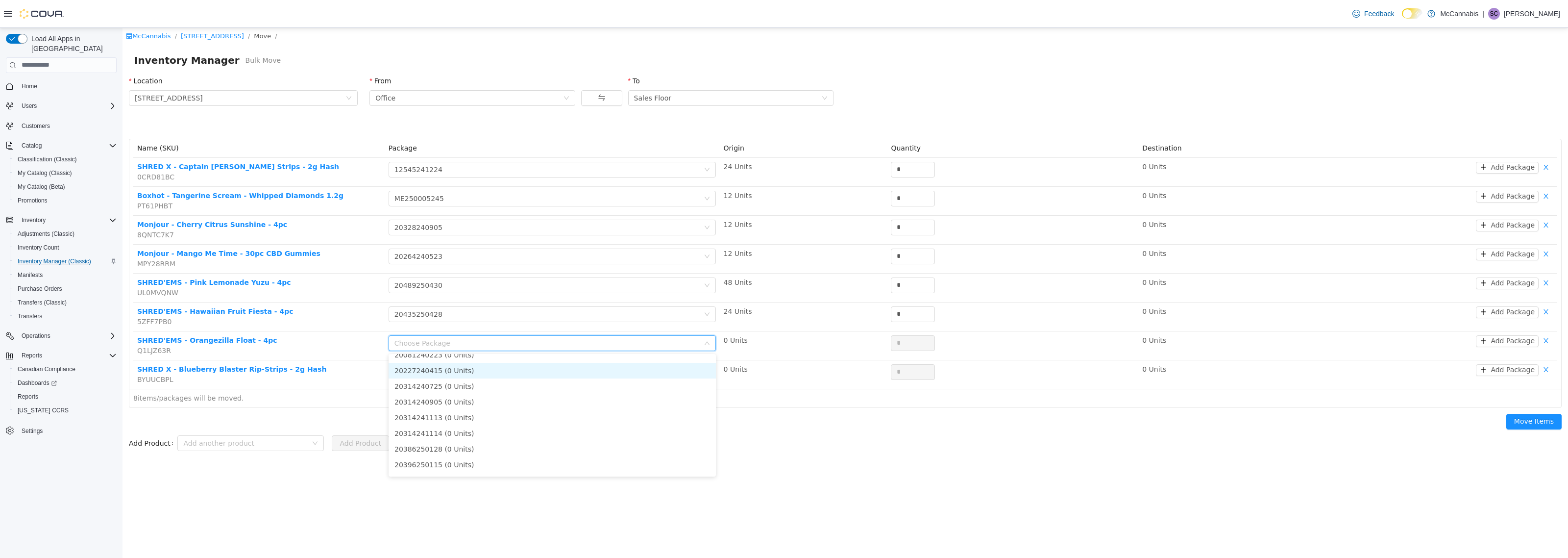
scroll to position [38, 0]
click at [466, 464] on li "20495250425 (24 Units)" at bounding box center [552, 466] width 327 height 16
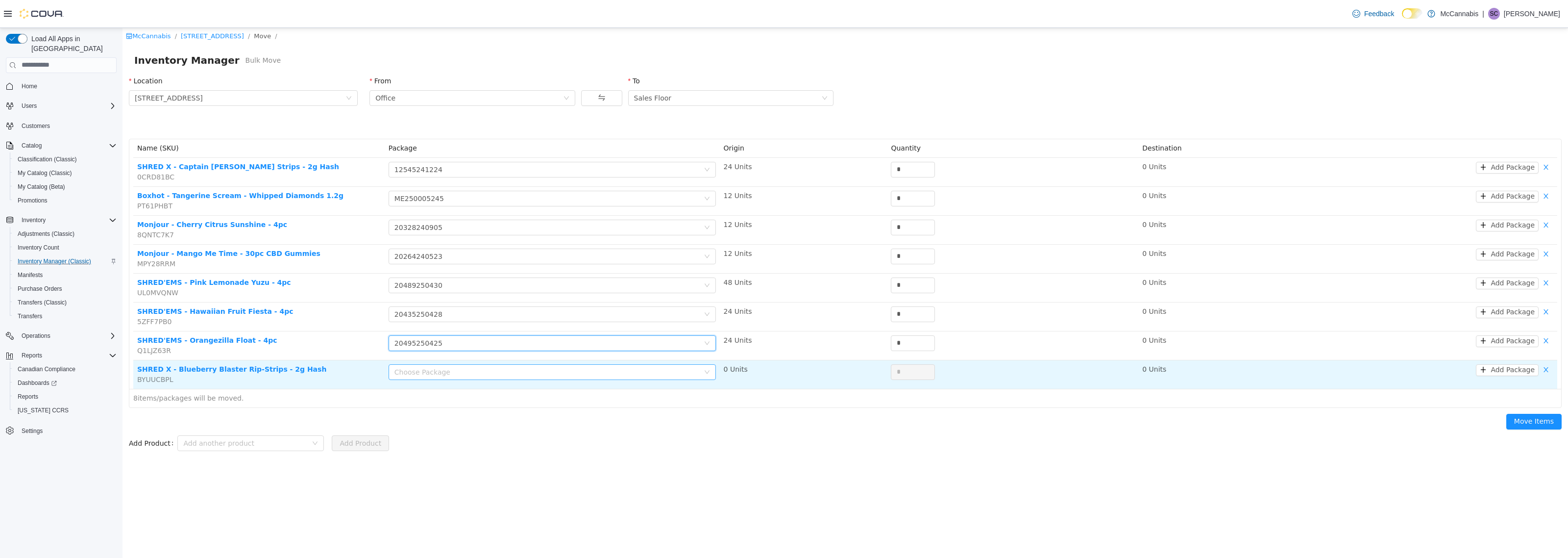
click at [468, 371] on div "Choose Package" at bounding box center [546, 371] width 305 height 10
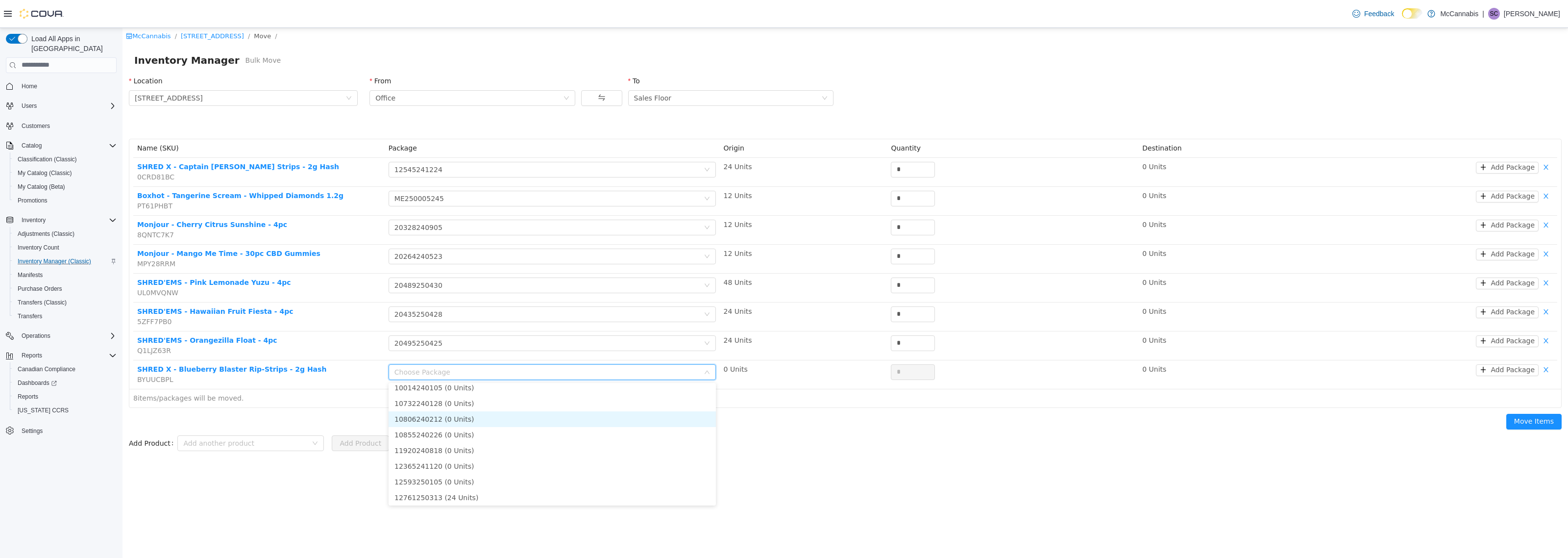
scroll to position [7, 0]
click at [473, 496] on li "12761250313 (24 Units)" at bounding box center [552, 495] width 327 height 16
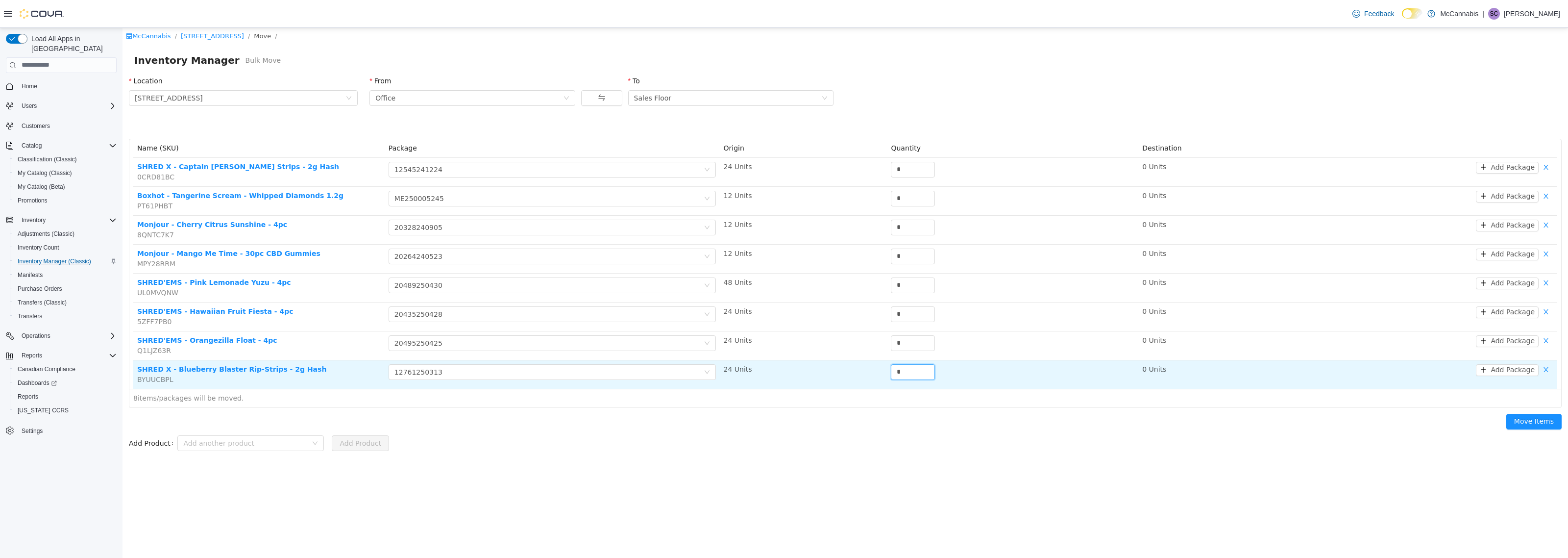
drag, startPoint x: 907, startPoint y: 375, endPoint x: 876, endPoint y: 371, distance: 31.3
click at [876, 371] on tr "SHRED X - Blueberry Blaster Rip-Strips - 2g Hash BYUUCBPL Choose Package 127612…" at bounding box center [845, 374] width 1424 height 29
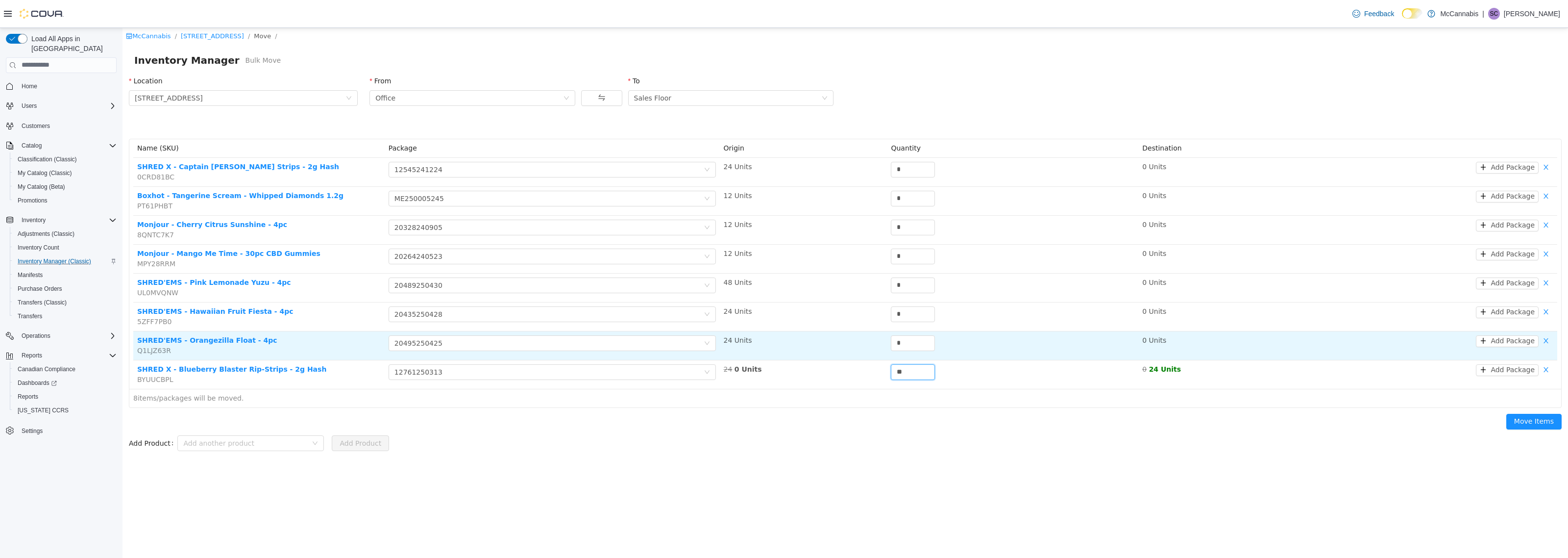
type input "**"
click at [880, 344] on tr "SHRED'EMS - Orangezilla Float - 4pc Q1LJZ63R Choose Package 20495250425 24 Unit…" at bounding box center [845, 345] width 1424 height 29
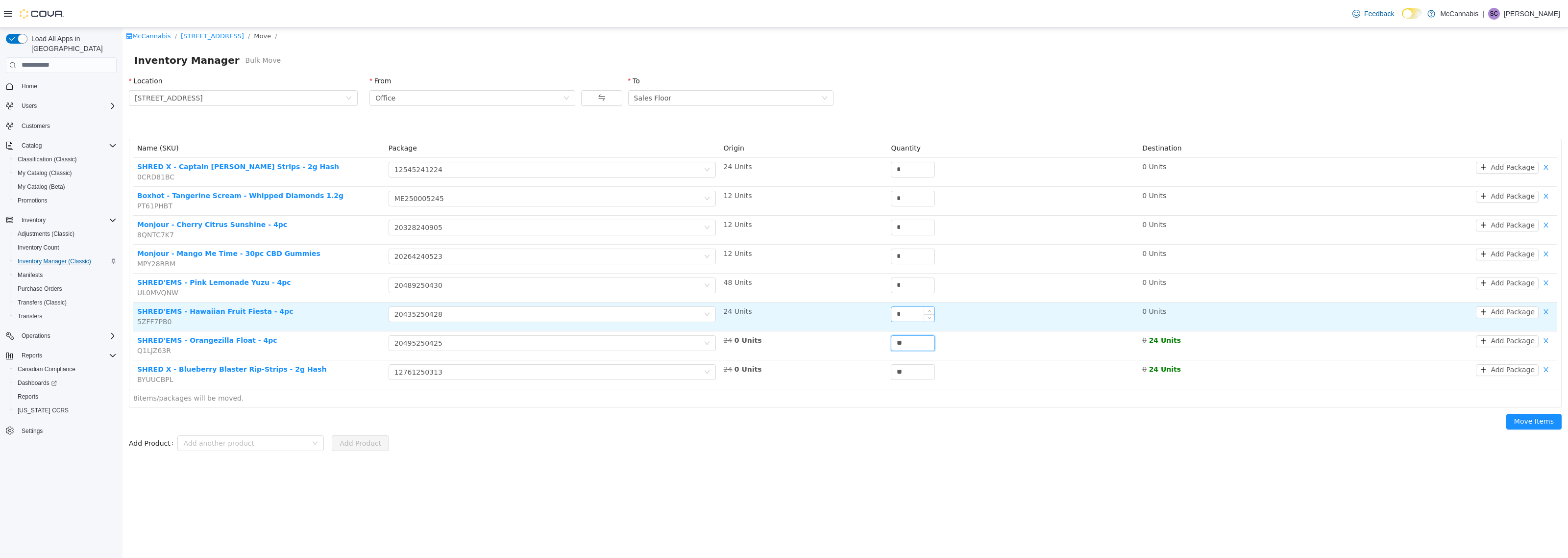
type input "**"
drag, startPoint x: 910, startPoint y: 312, endPoint x: 885, endPoint y: 311, distance: 25.0
click at [885, 311] on tr "SHRED'EMS - Hawaiian Fruit Fiesta - 4pc 5ZFF7PB0 Choose Package 20435250428 24 …" at bounding box center [845, 316] width 1424 height 29
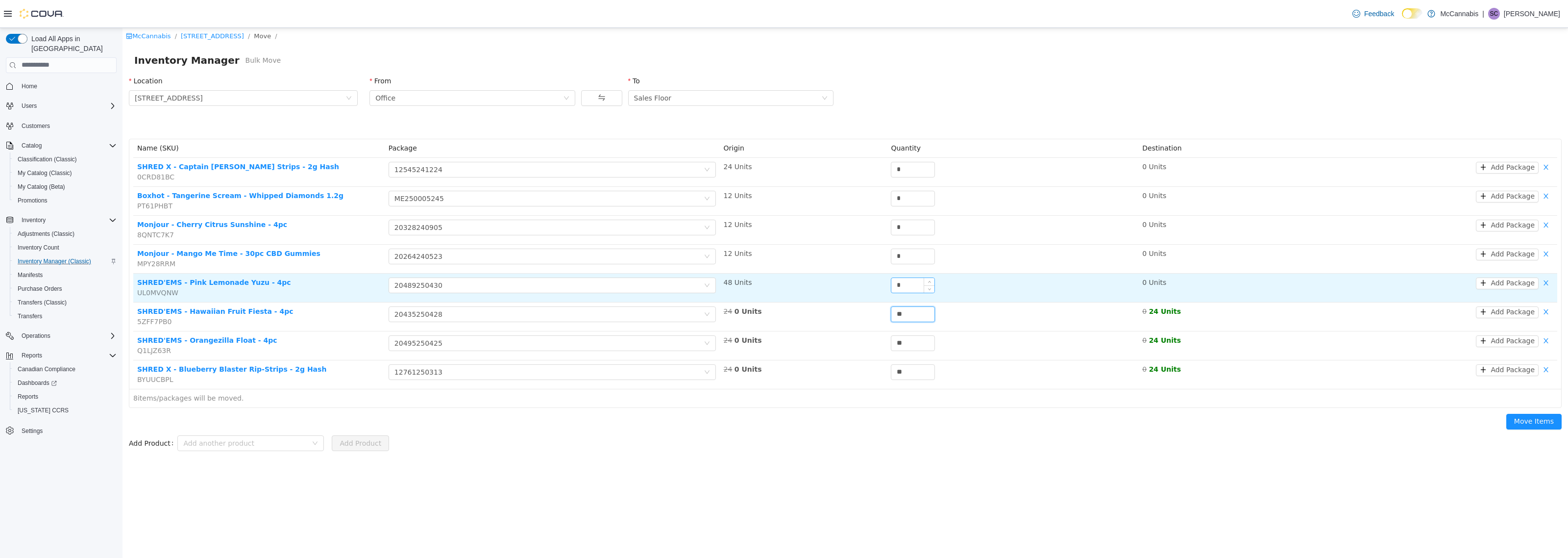
type input "**"
drag, startPoint x: 905, startPoint y: 284, endPoint x: 870, endPoint y: 284, distance: 35.0
click at [870, 284] on tr "SHRED'EMS - Pink Lemonade Yuzu - 4pc UL0MVQNW Choose Package 20489250430 48 Uni…" at bounding box center [845, 287] width 1424 height 29
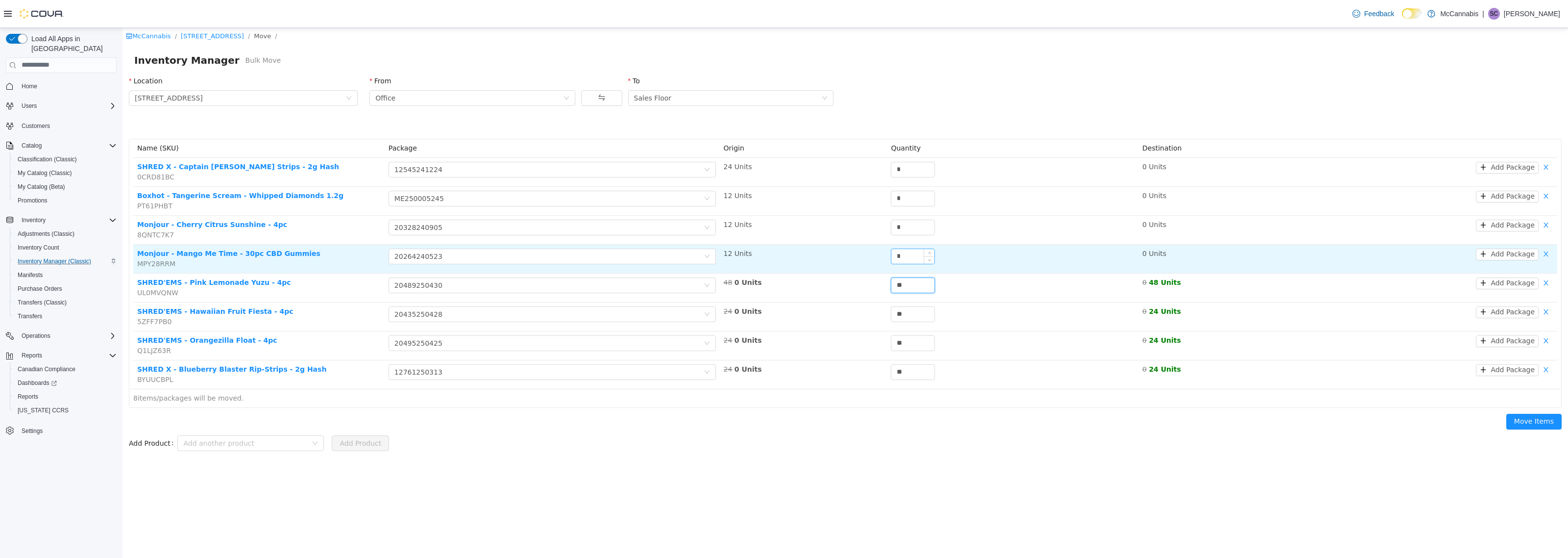
type input "**"
drag, startPoint x: 902, startPoint y: 253, endPoint x: 884, endPoint y: 253, distance: 18.0
click at [884, 253] on tr "Monjour - Mango Me Time - 30pc CBD Gummies MPY28RRM Choose Package 20264240523 …" at bounding box center [845, 258] width 1424 height 29
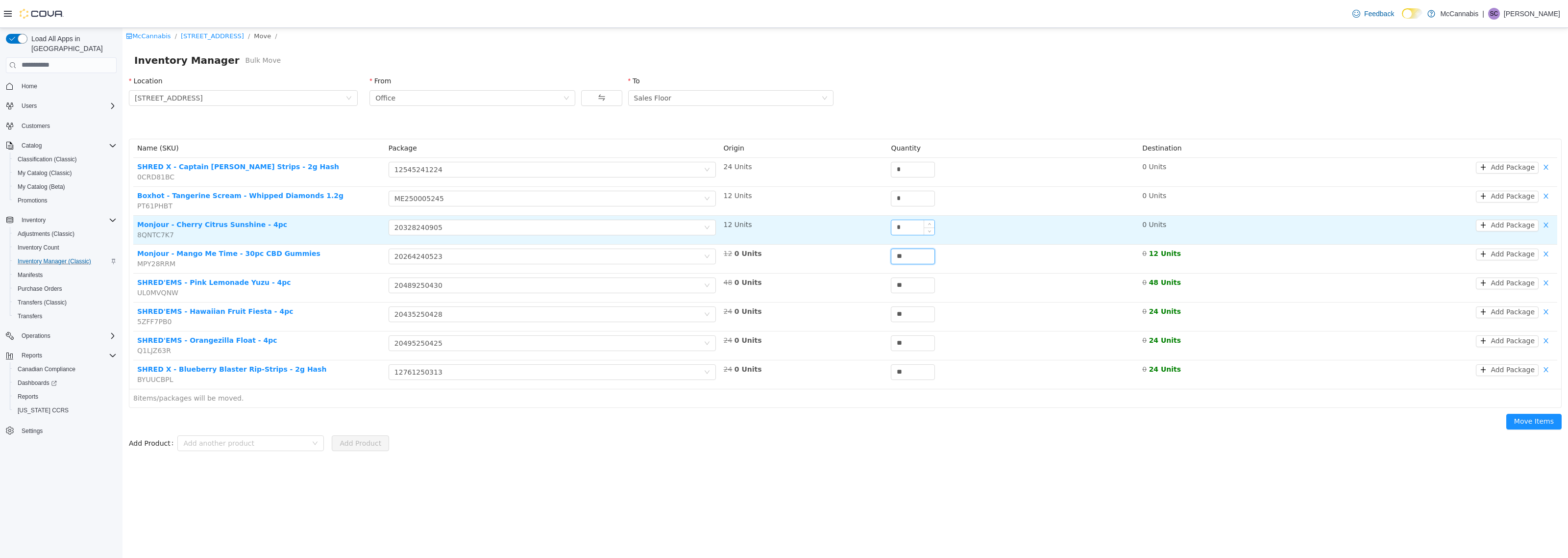
type input "**"
drag, startPoint x: 912, startPoint y: 221, endPoint x: 877, endPoint y: 221, distance: 35.0
click at [877, 221] on tr "Monjour - Cherry Citrus Sunshine - 4pc 8QNTC7K7 Choose Package 20328240905 12 U…" at bounding box center [845, 229] width 1424 height 29
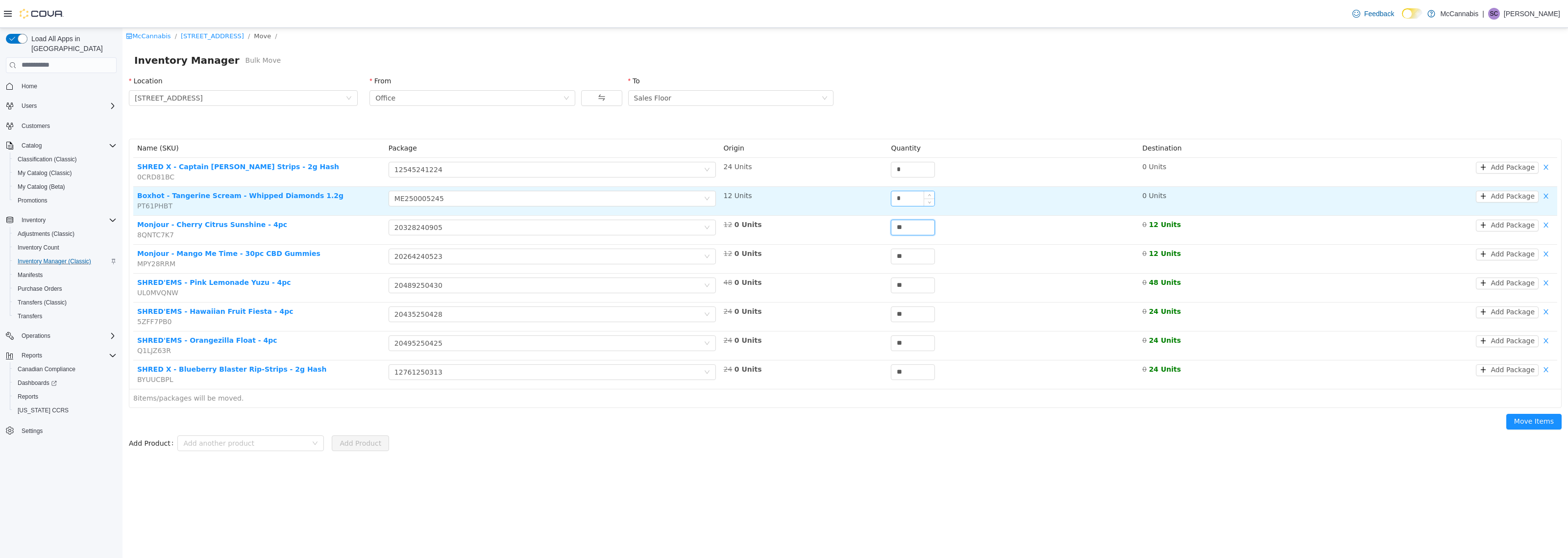
type input "**"
drag, startPoint x: 907, startPoint y: 200, endPoint x: 874, endPoint y: 199, distance: 33.0
click at [871, 200] on tr "Boxhot - Tangerine Scream - Whipped Diamonds 1.2g PT61PHBT Choose Package ME250…" at bounding box center [845, 200] width 1424 height 29
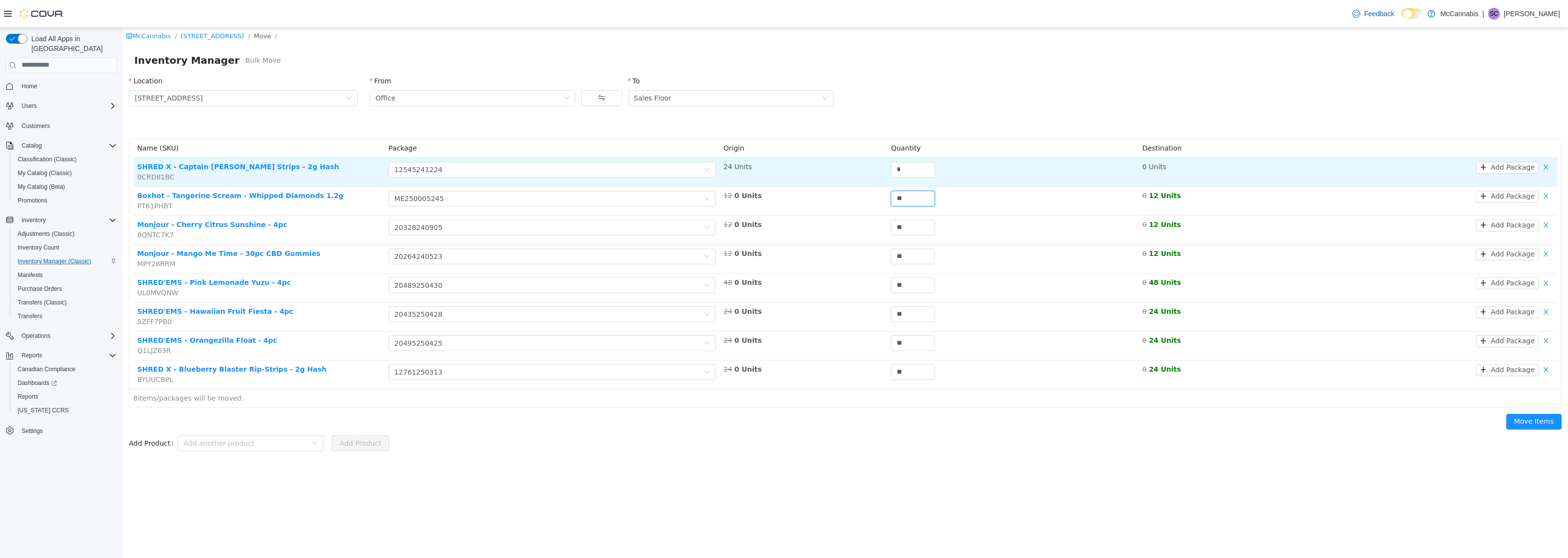
type input "**"
click at [872, 173] on tr "SHRED X - Captain [PERSON_NAME] Strips - 2g Hash 0CRD81BC Choose Package 125452…" at bounding box center [845, 171] width 1424 height 29
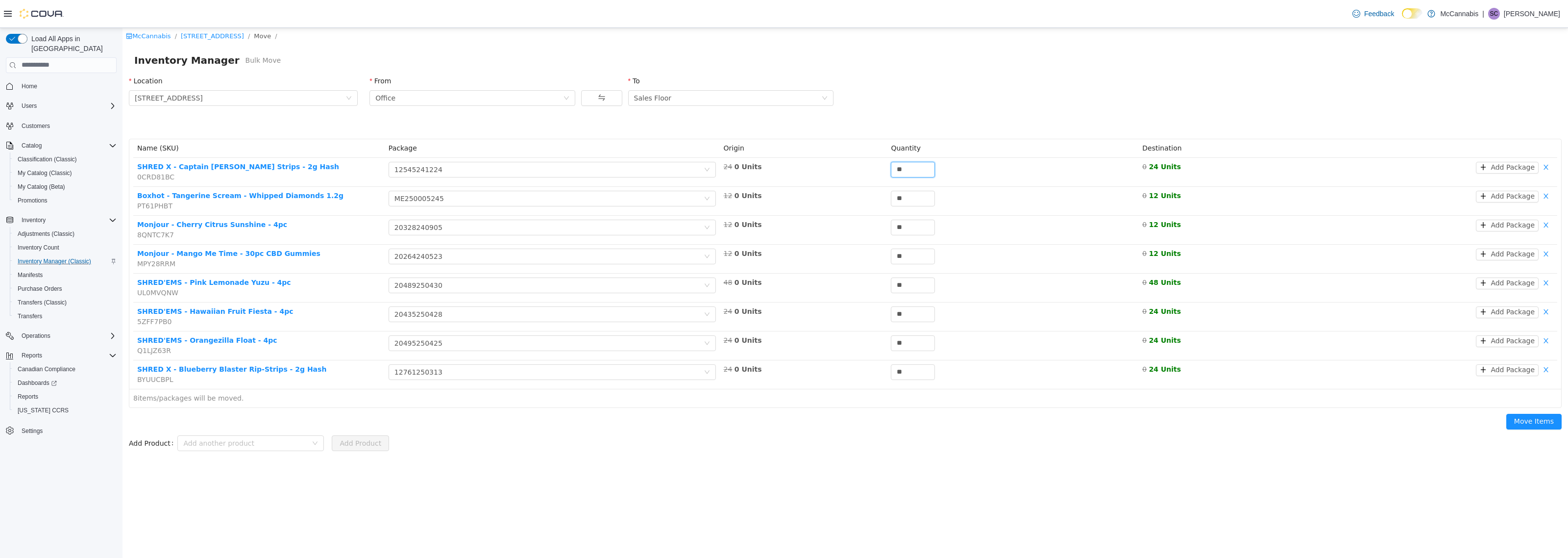
type input "**"
click at [1174, 498] on div "McCannabis / [STREET_ADDRESS] / Move / Inventory Manager Bulk Move Location [ST…" at bounding box center [845, 293] width 1445 height 530
click at [1539, 424] on button "Move Items" at bounding box center [1534, 421] width 56 height 16
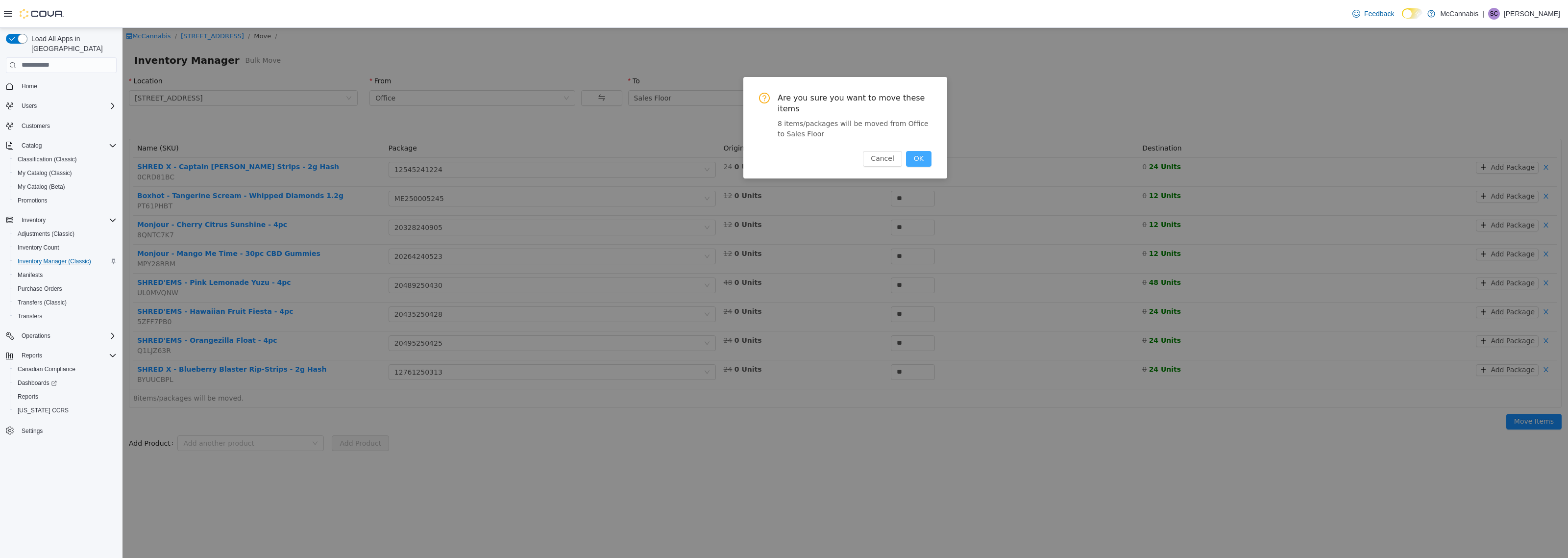
click at [919, 151] on button "OK" at bounding box center [918, 158] width 25 height 16
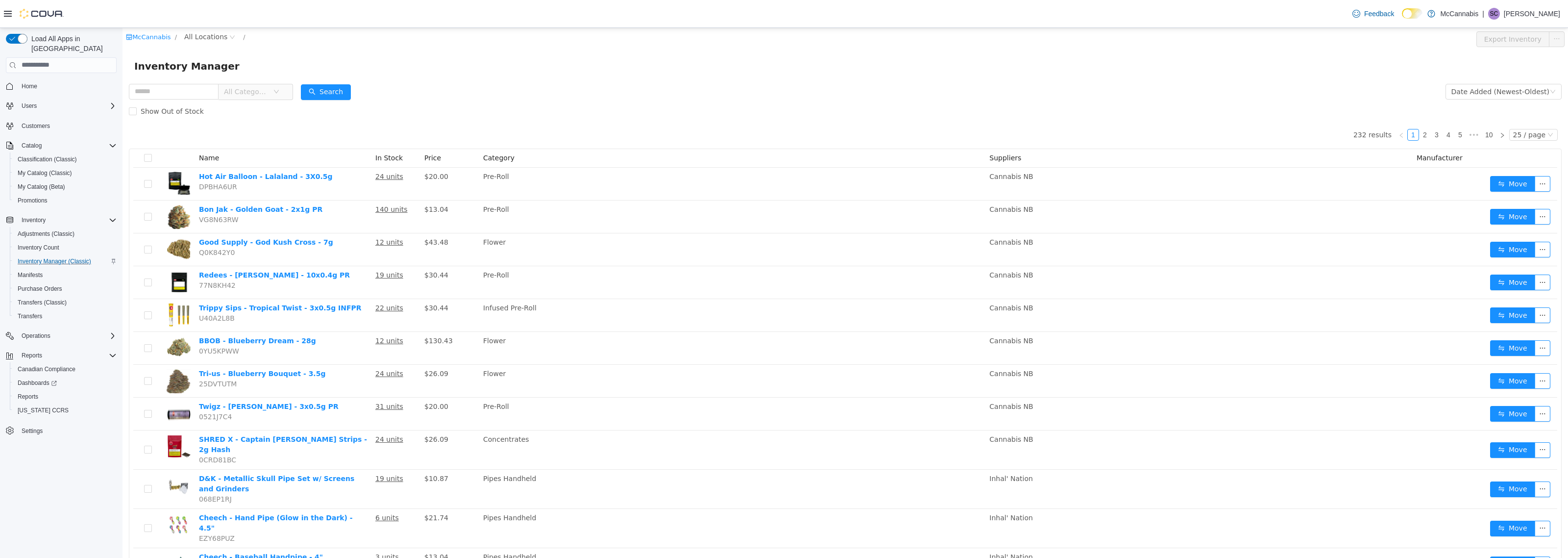
click at [858, 42] on div "McCannabis / All Locations /" at bounding box center [725, 37] width 1198 height 11
drag, startPoint x: 862, startPoint y: 88, endPoint x: 857, endPoint y: 88, distance: 5.0
click at [862, 88] on form "All Categories Date Added (Newest-Oldest) Search Show Out of Stock" at bounding box center [845, 101] width 1432 height 39
click at [540, 79] on div "Inventory Manager" at bounding box center [845, 65] width 1445 height 31
click at [199, 38] on span "All Locations" at bounding box center [205, 36] width 43 height 11
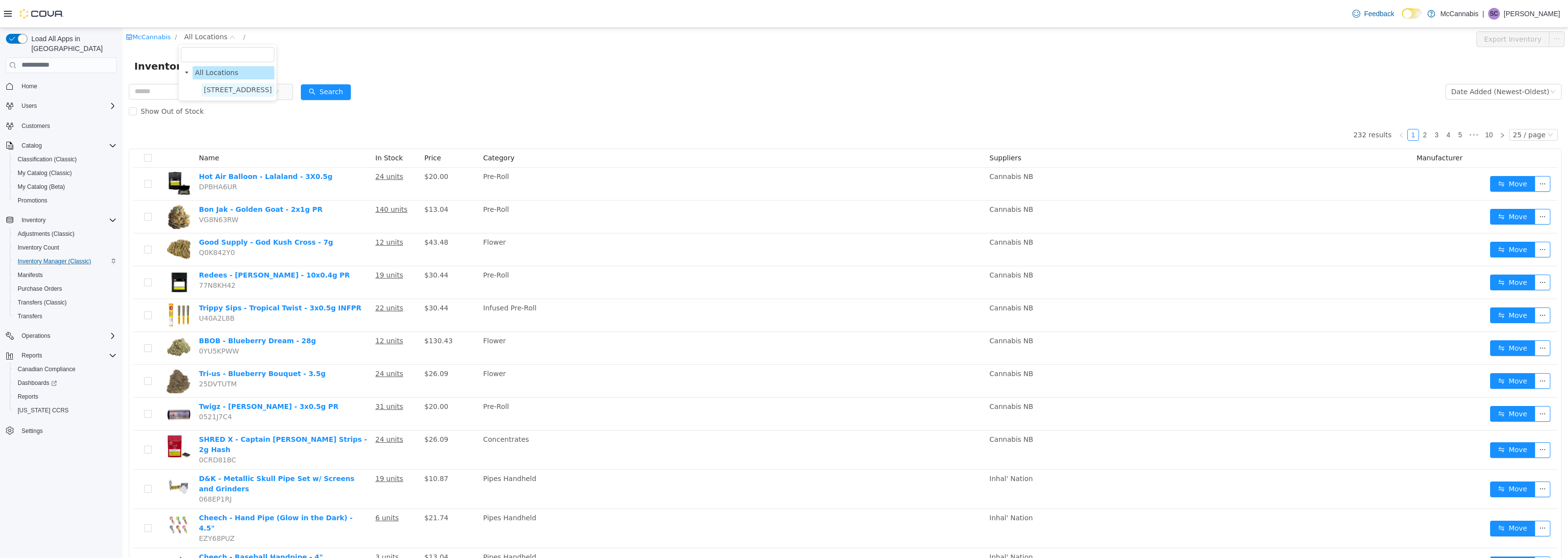
click at [218, 92] on span "[STREET_ADDRESS]" at bounding box center [237, 89] width 68 height 8
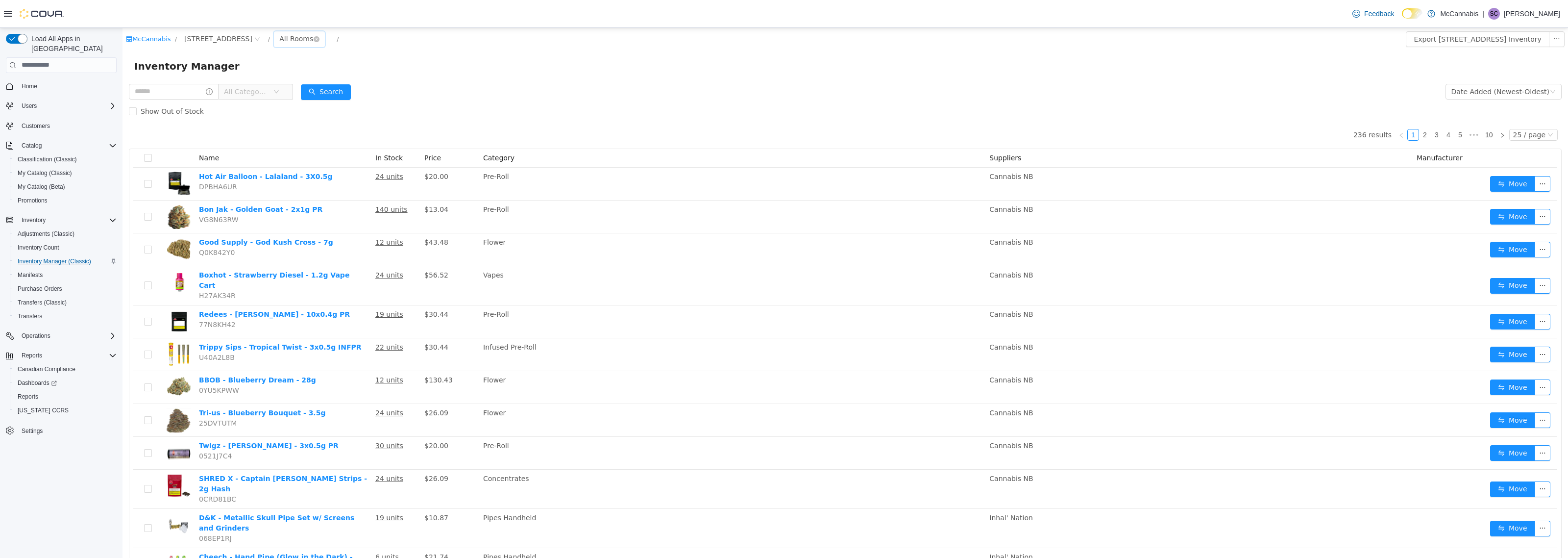
click at [284, 40] on div "All Rooms" at bounding box center [296, 38] width 34 height 15
click at [288, 88] on li "Office" at bounding box center [294, 89] width 59 height 16
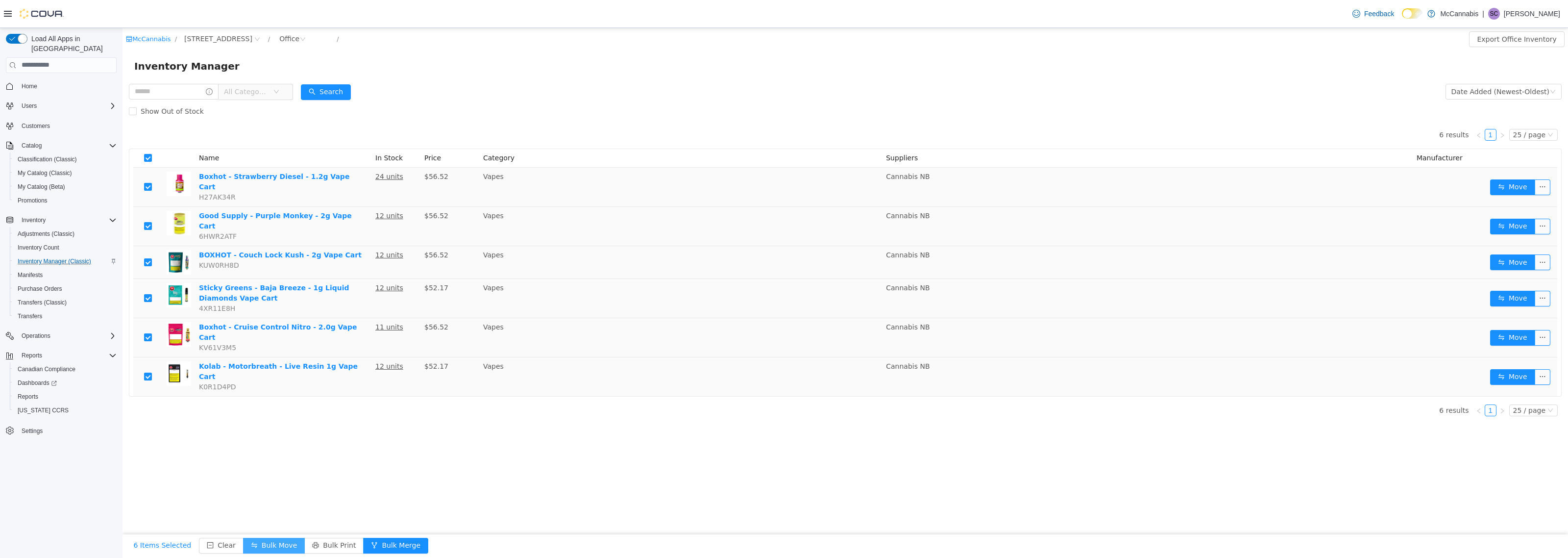
click at [262, 547] on button "Bulk Move" at bounding box center [274, 545] width 62 height 16
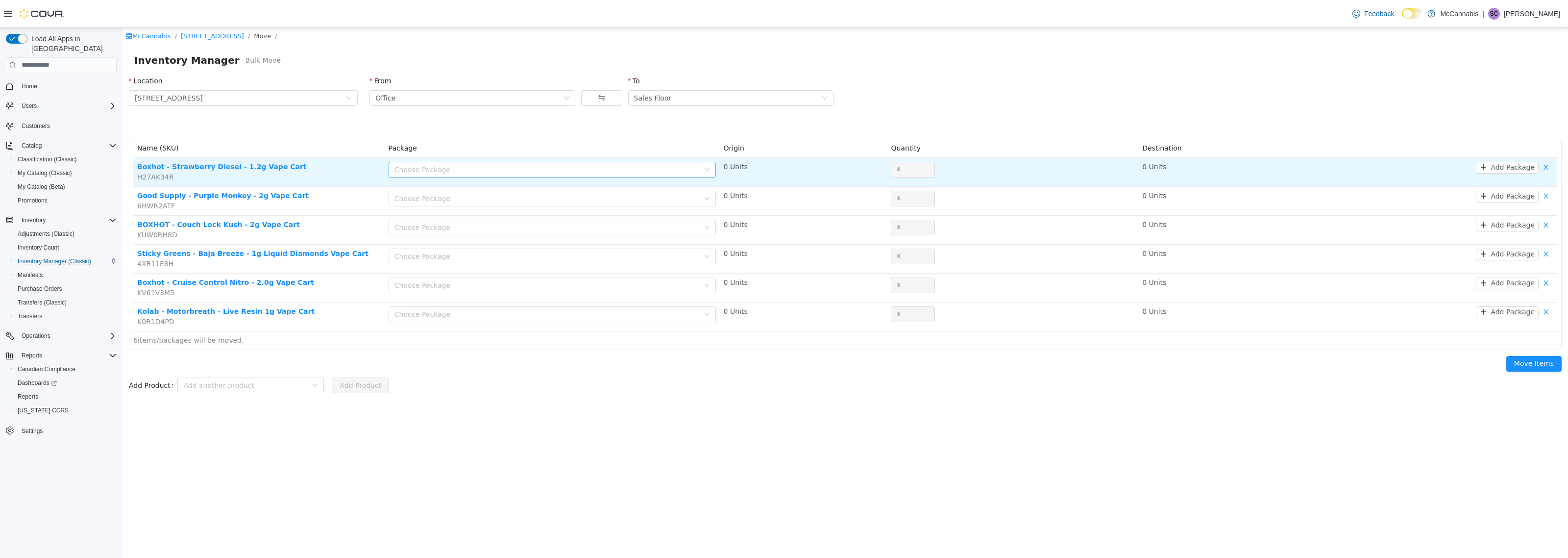
click at [680, 168] on div "Choose Package" at bounding box center [546, 169] width 305 height 10
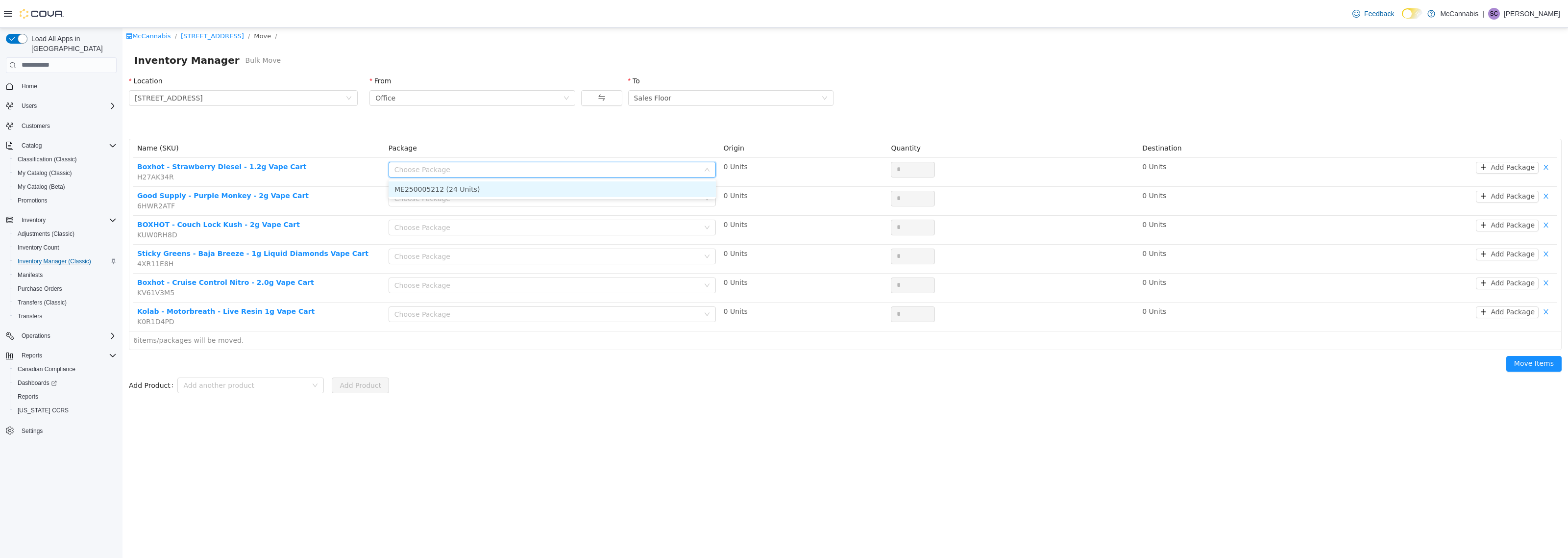
click at [581, 188] on li "ME250005212 (24 Units)" at bounding box center [552, 188] width 327 height 16
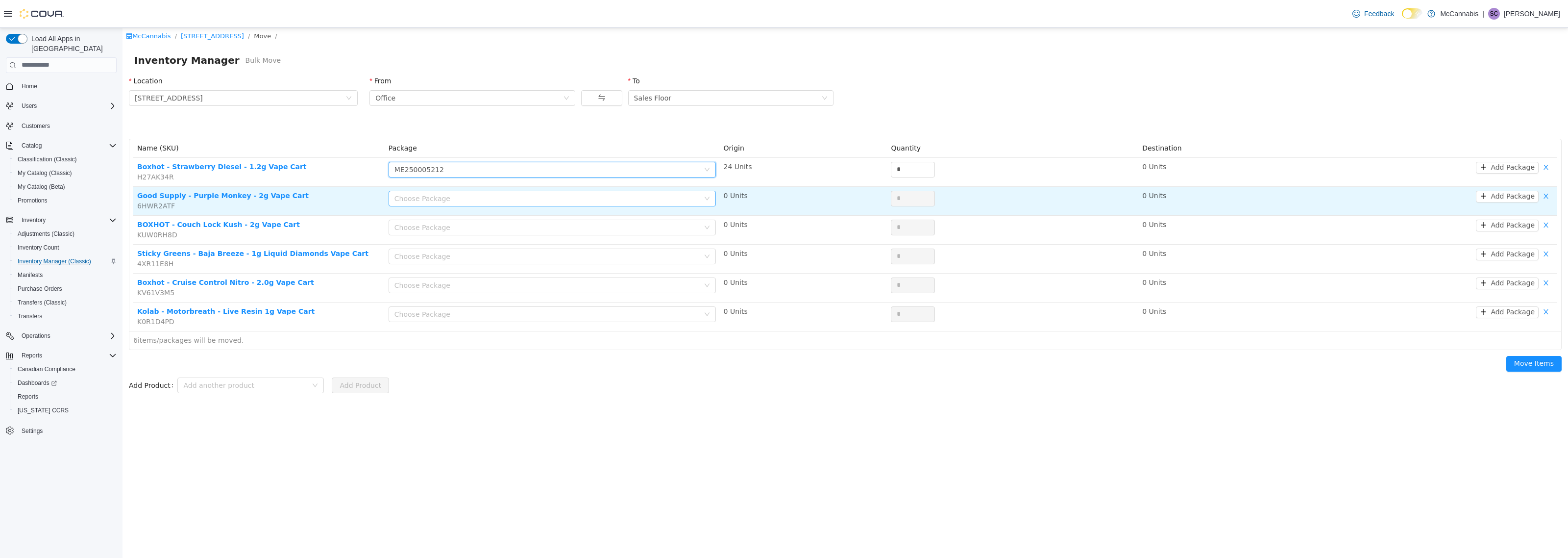
click at [576, 203] on div "Choose Package" at bounding box center [546, 198] width 305 height 10
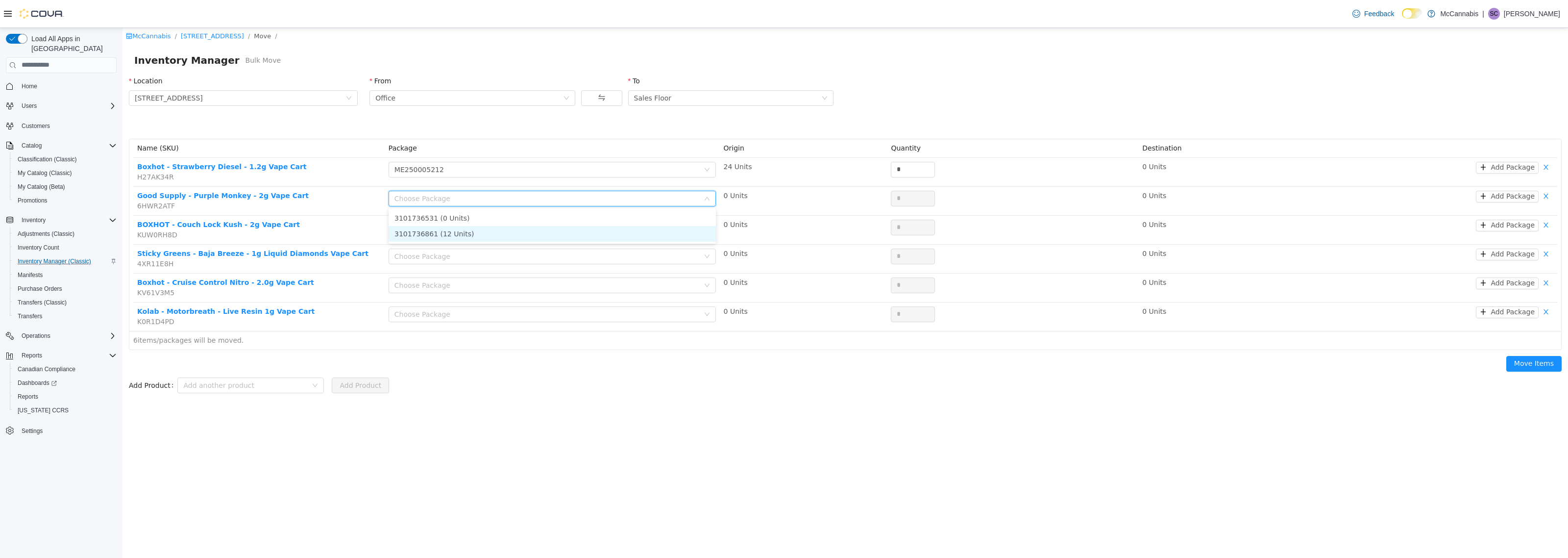
click at [542, 233] on li "3101736861 (12 Units)" at bounding box center [552, 233] width 327 height 16
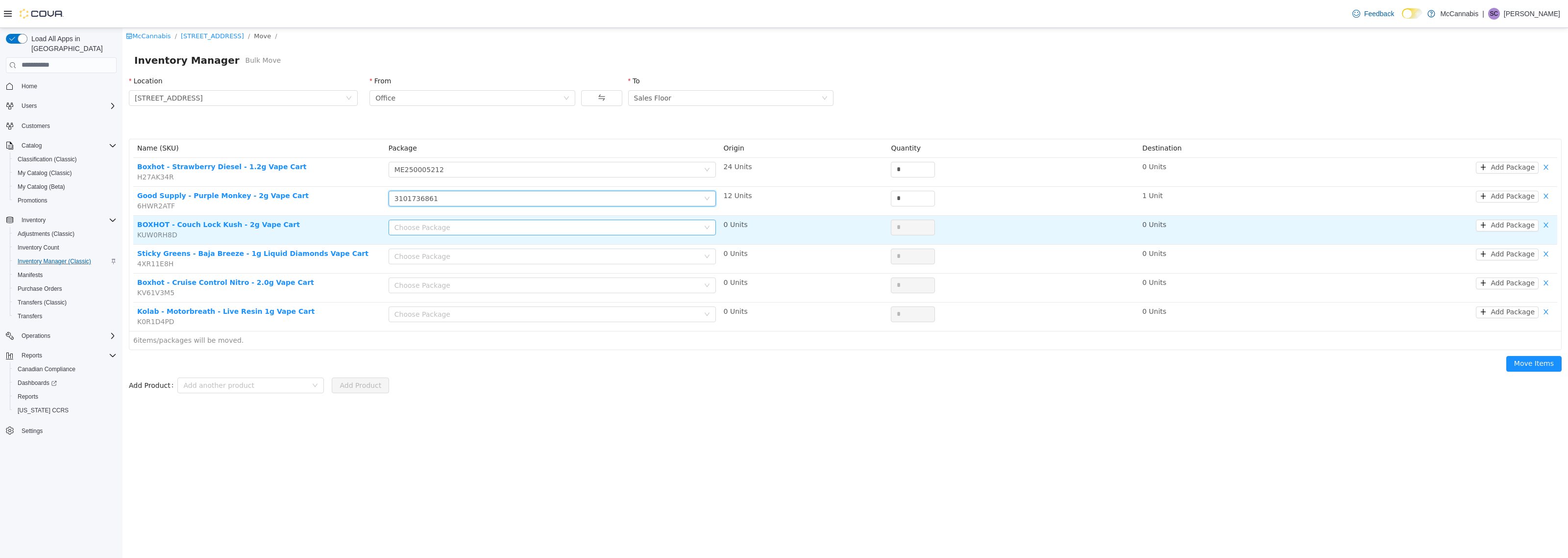
click at [544, 227] on div "Choose Package" at bounding box center [546, 227] width 305 height 10
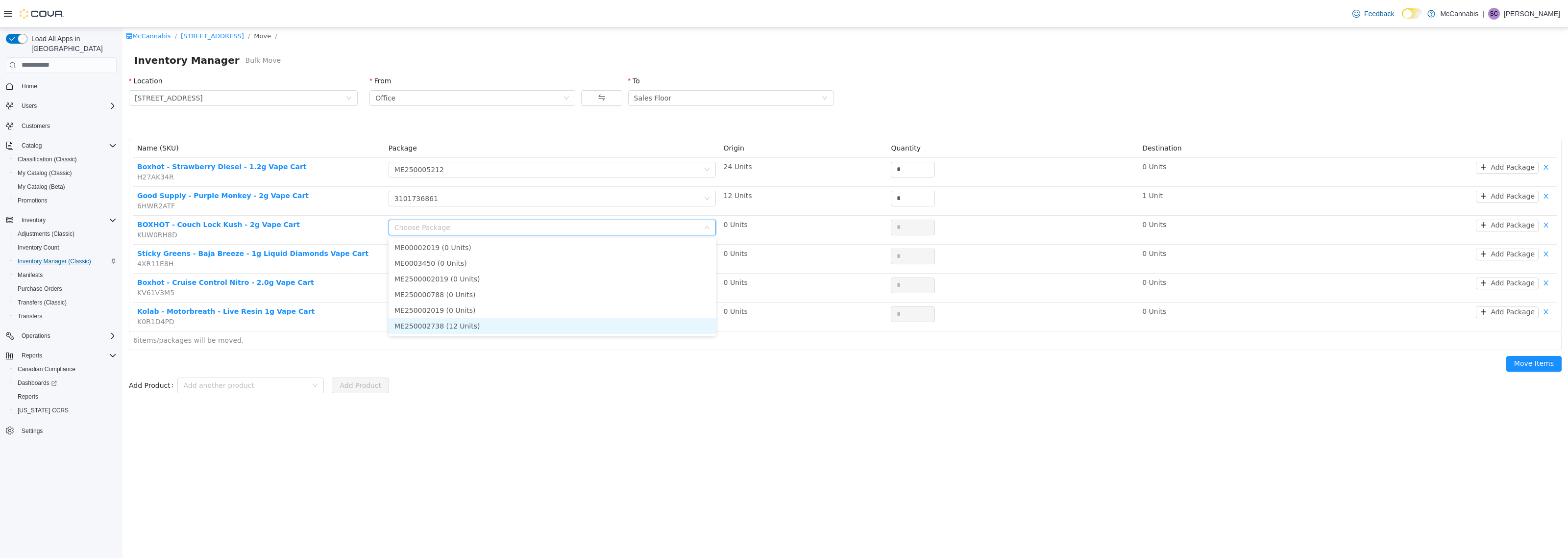
click at [493, 331] on li "ME250002738 (12 Units)" at bounding box center [552, 325] width 327 height 16
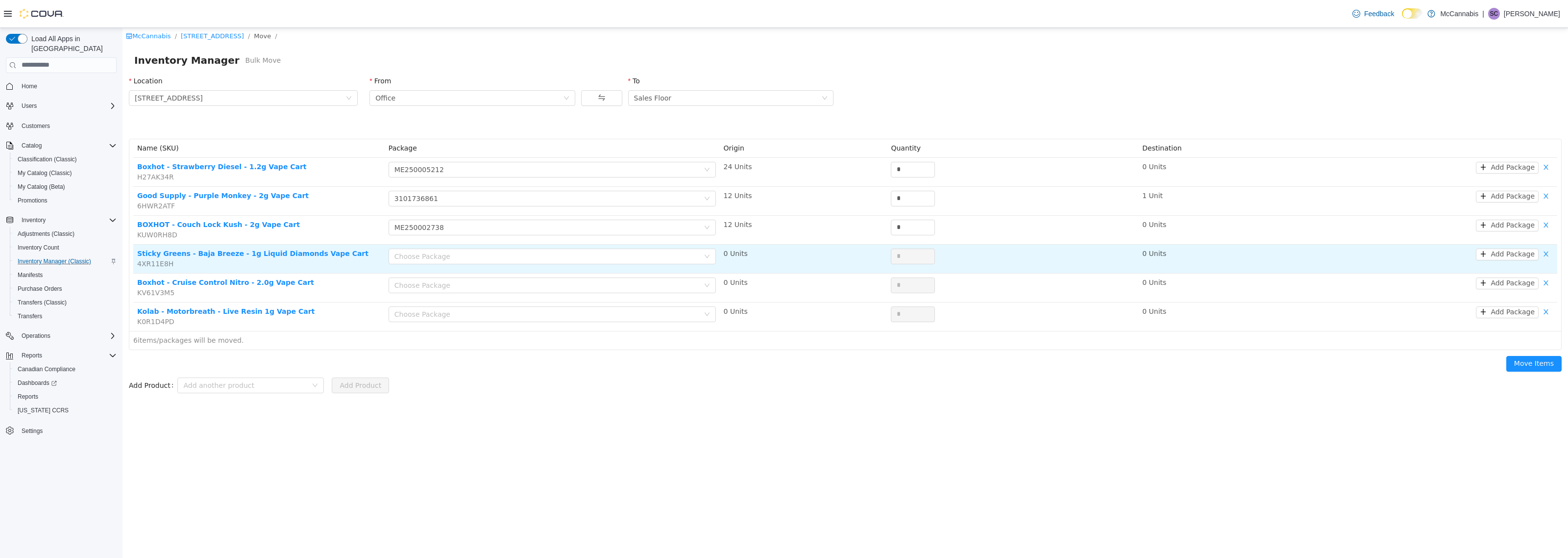
click at [515, 265] on div "Choose Package" at bounding box center [552, 258] width 327 height 20
click at [519, 256] on div "Choose Package" at bounding box center [546, 256] width 305 height 10
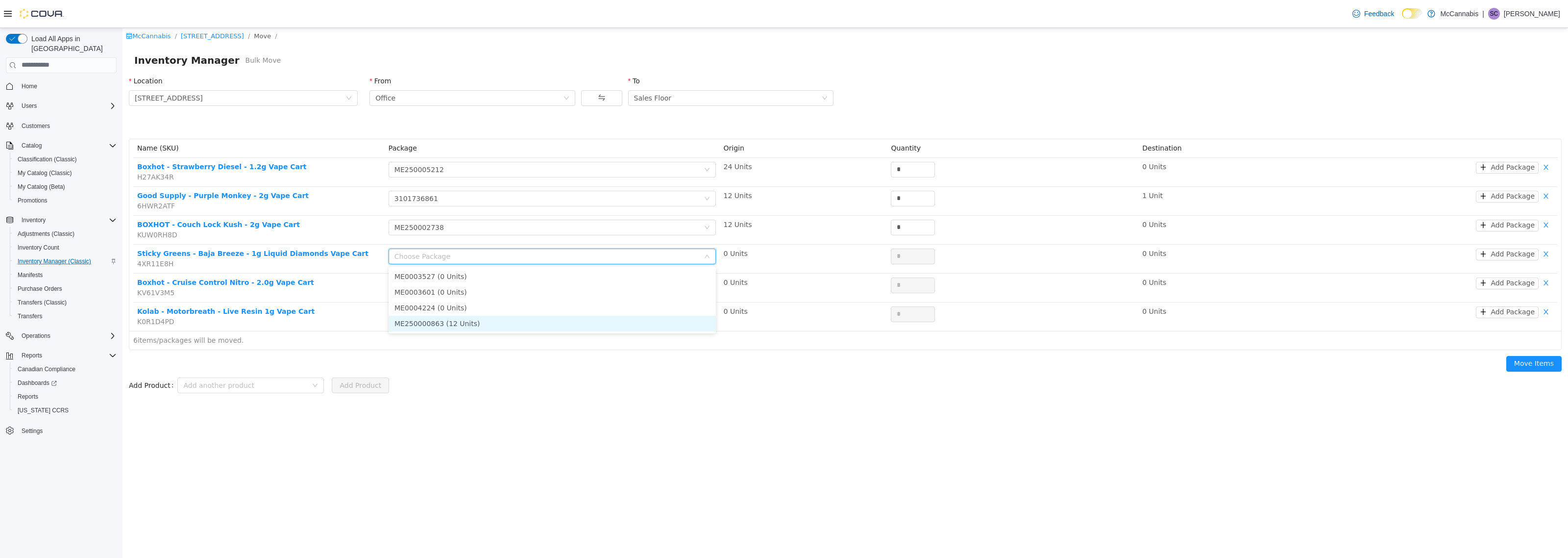
click at [482, 326] on li "ME250000863 (12 Units)" at bounding box center [552, 322] width 327 height 16
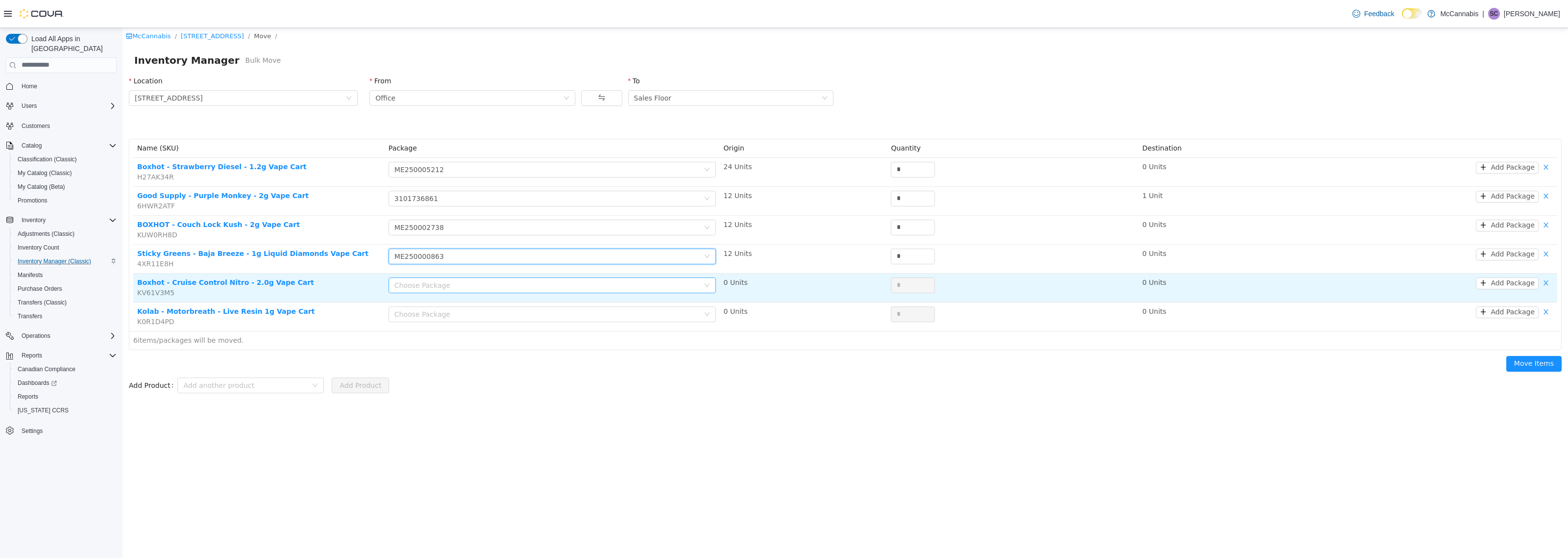
click at [499, 283] on div "Choose Package" at bounding box center [546, 285] width 305 height 10
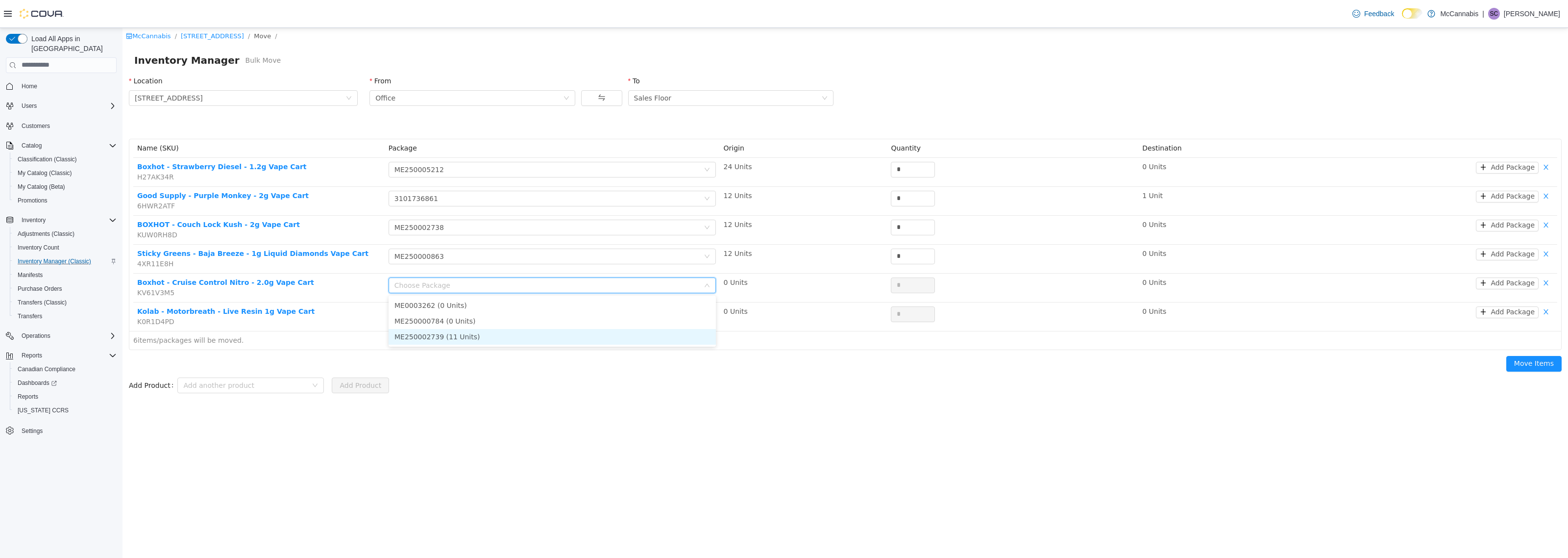
click at [479, 339] on li "ME250002739 (11 Units)" at bounding box center [552, 336] width 327 height 16
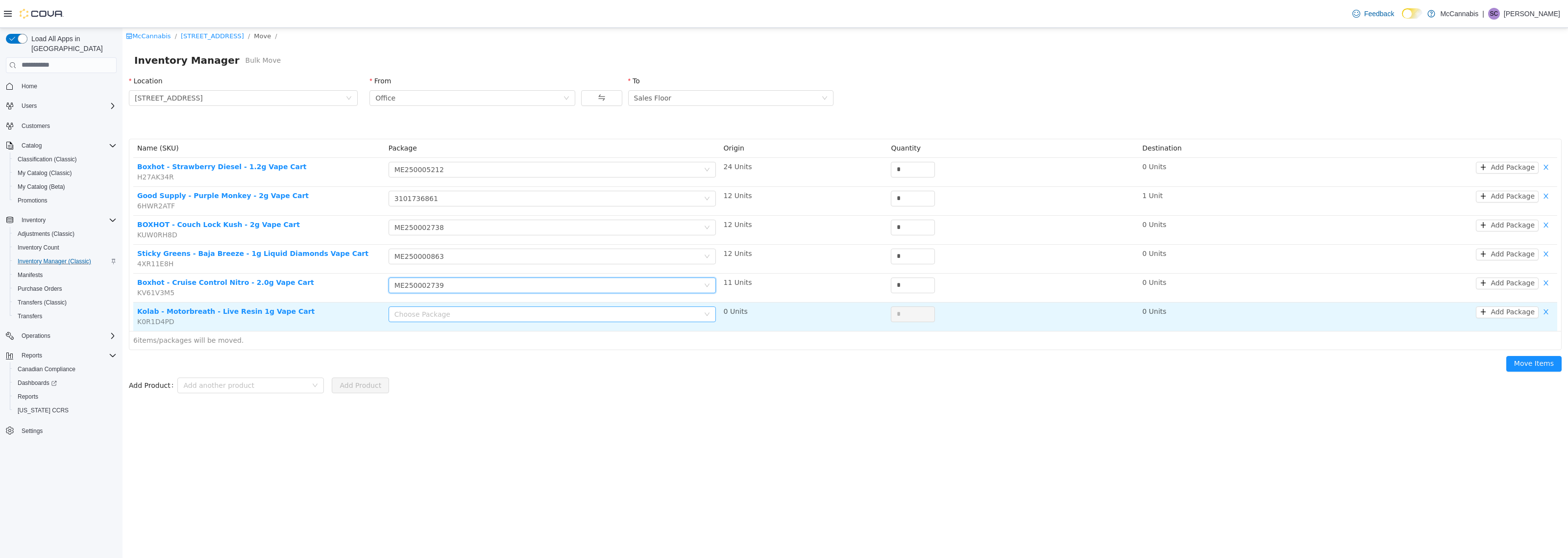
click at [495, 309] on div "Choose Package" at bounding box center [546, 314] width 305 height 10
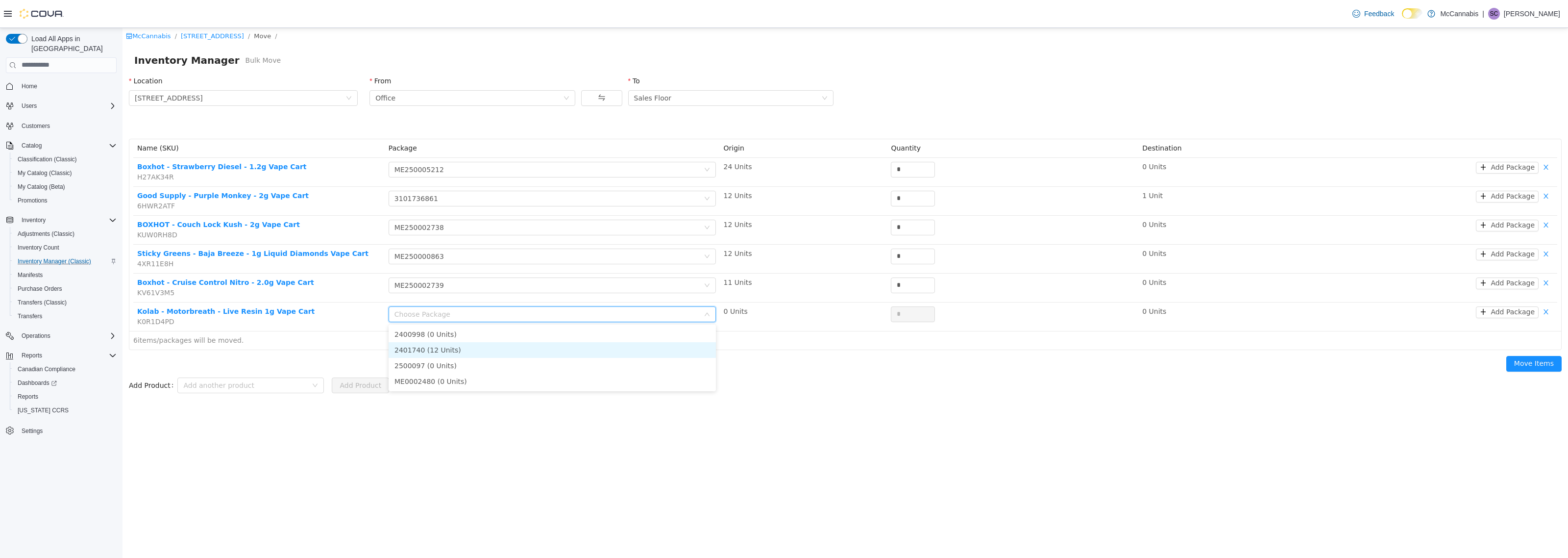
click at [477, 350] on li "2401740 (12 Units)" at bounding box center [552, 349] width 327 height 16
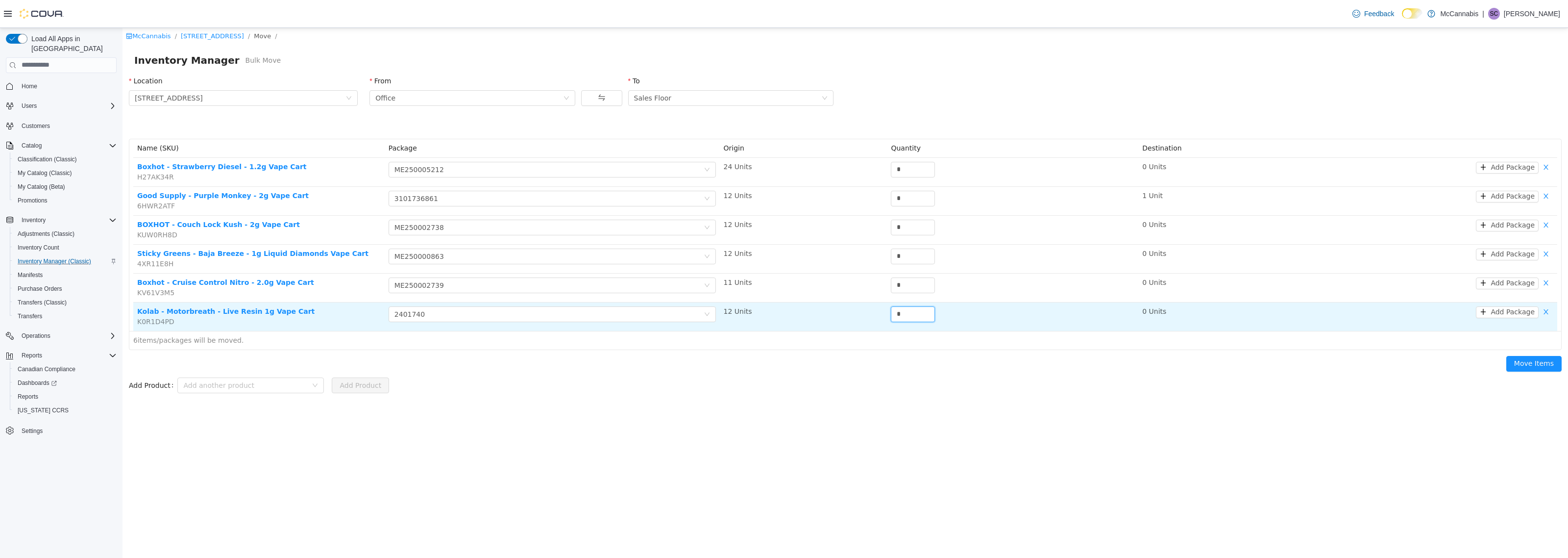
drag, startPoint x: 914, startPoint y: 313, endPoint x: 863, endPoint y: 312, distance: 51.0
click at [864, 312] on tr "Kolab - Motorbreath - Live Resin 1g Vape Cart K0R1D4PD Choose Package 2401740 1…" at bounding box center [845, 316] width 1424 height 29
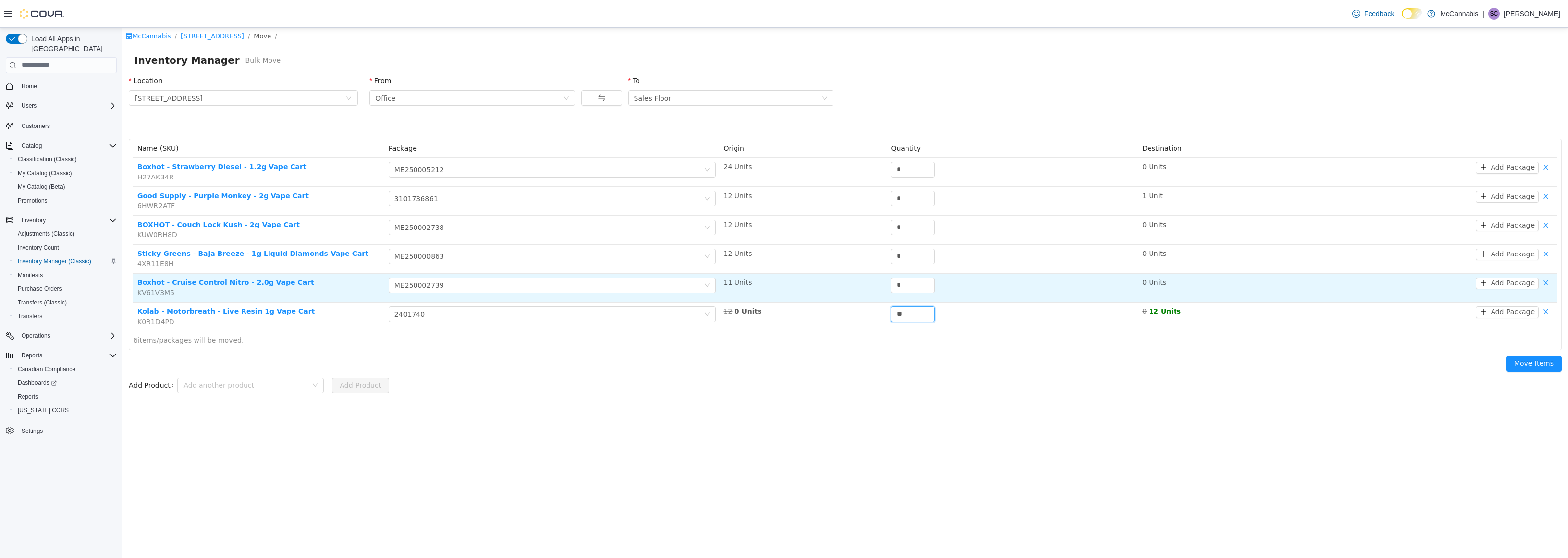
type input "**"
click at [867, 285] on tr "Boxhot - Cruise Control Nitro - 2.0g Vape Cart KV61V3M5 Choose Package ME250002…" at bounding box center [845, 287] width 1424 height 29
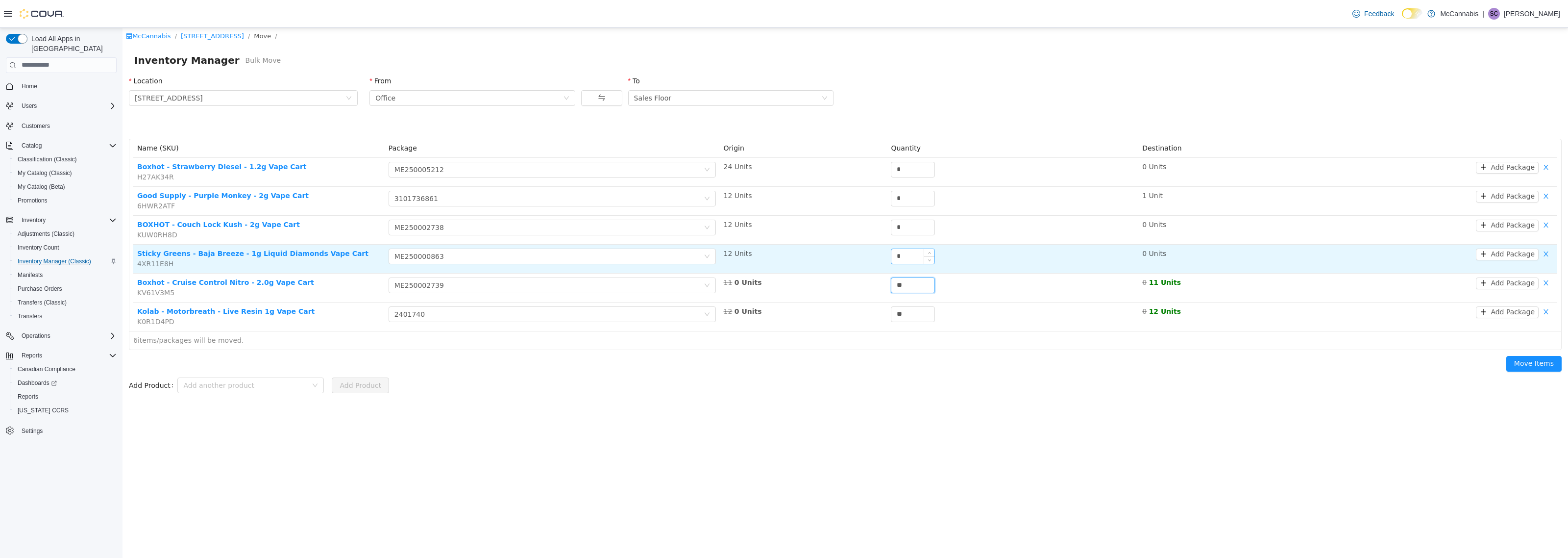
type input "**"
drag, startPoint x: 912, startPoint y: 257, endPoint x: 831, endPoint y: 255, distance: 81.0
click at [839, 256] on tr "Sticky Greens - Baja Breeze - 1g Liquid Diamonds Vape Cart 4XR11E8H Choose Pack…" at bounding box center [845, 258] width 1424 height 29
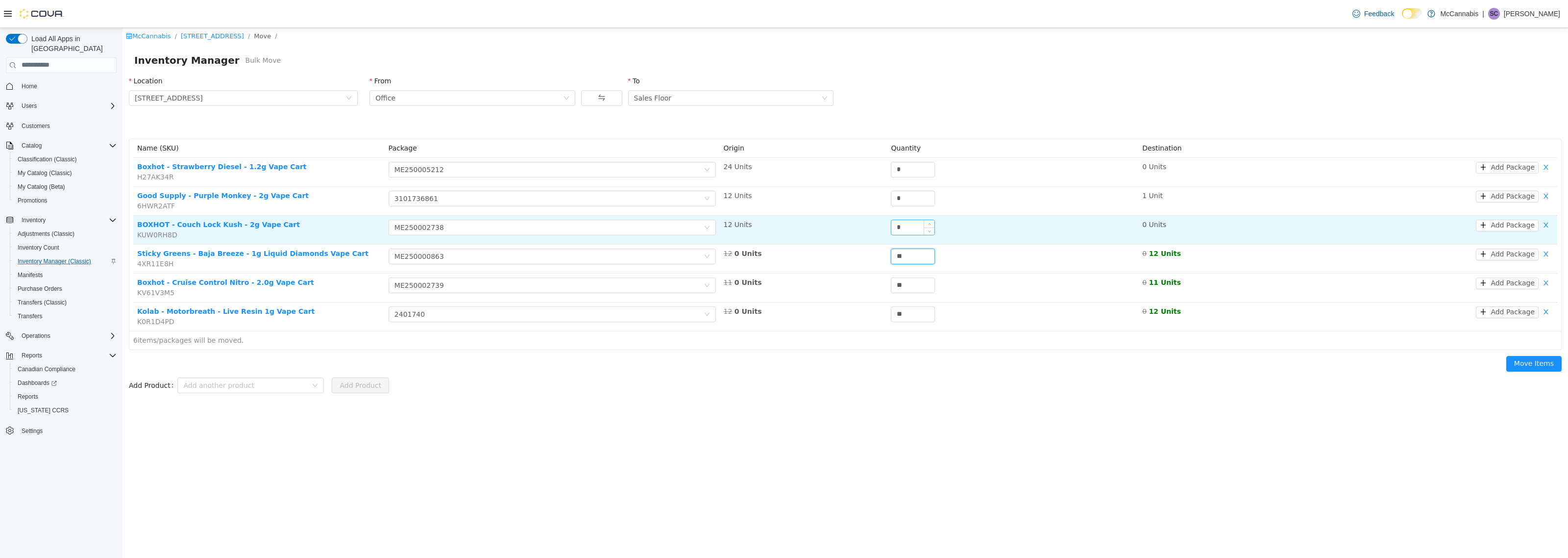
type input "**"
drag, startPoint x: 907, startPoint y: 228, endPoint x: 869, endPoint y: 228, distance: 38.0
click at [871, 228] on tr "BOXHOT - Couch Lock Kush - 2g Vape Cart KUW0RH8D Choose Package ME250002738 12 …" at bounding box center [845, 229] width 1424 height 29
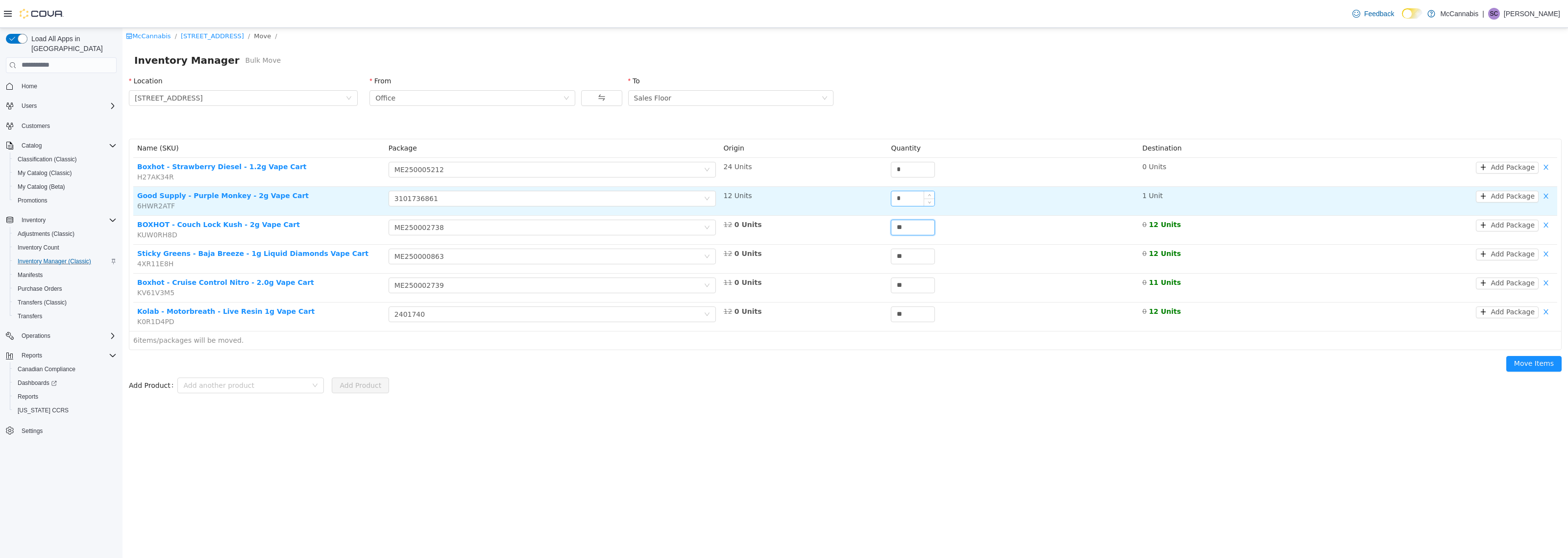
type input "**"
drag, startPoint x: 916, startPoint y: 193, endPoint x: 882, endPoint y: 193, distance: 34.0
click at [882, 193] on tr "Good Supply - Purple Monkey - 2g Vape Cart 6HWR2ATF Choose Package 3101736861 1…" at bounding box center [845, 200] width 1424 height 29
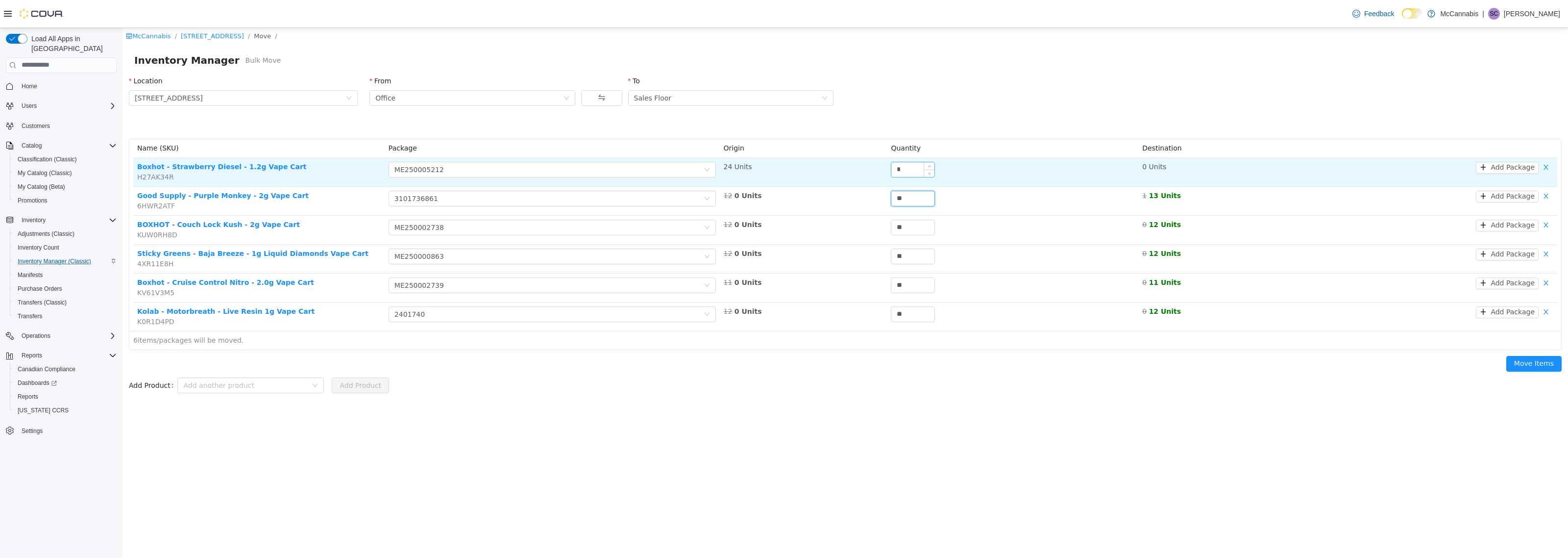
type input "**"
drag, startPoint x: 914, startPoint y: 170, endPoint x: 821, endPoint y: 169, distance: 93.0
click at [821, 169] on tr "Boxhot - Strawberry Diesel - 1.2g Vape Cart H27AK34R Choose Package ME250005212…" at bounding box center [845, 171] width 1424 height 29
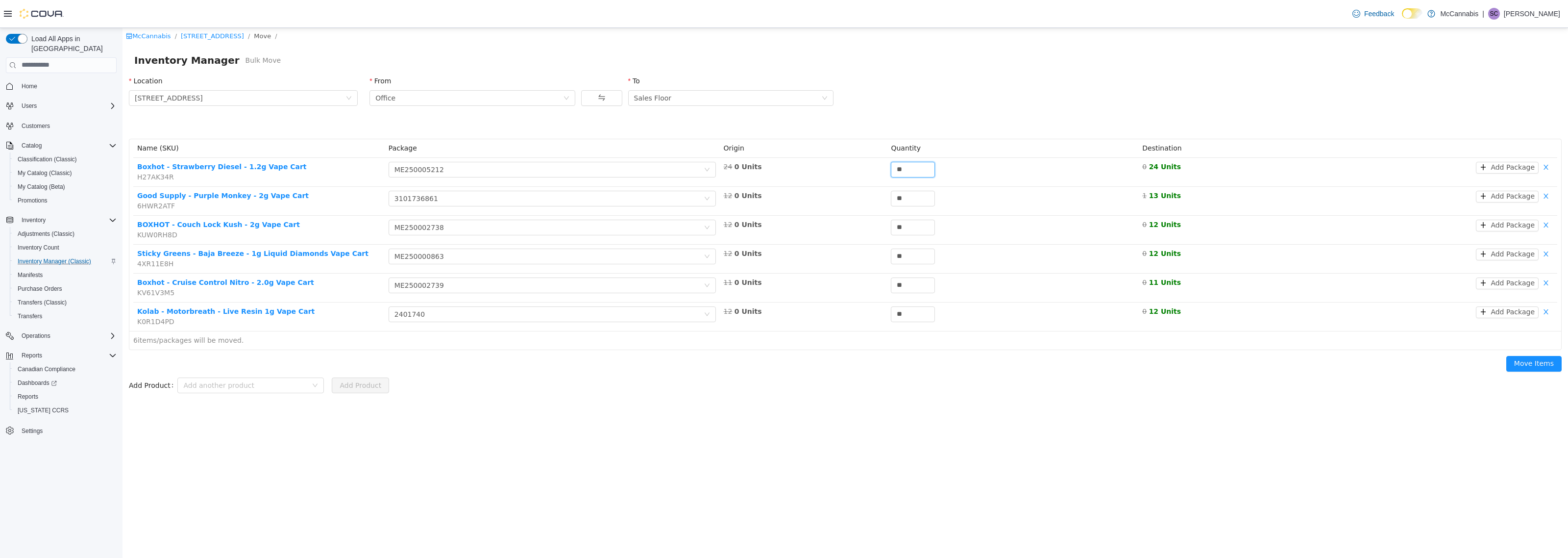
type input "**"
click at [1210, 539] on div "McCannabis / [STREET_ADDRESS] / Move / Inventory Manager Bulk Move Location [ST…" at bounding box center [845, 293] width 1445 height 530
click at [1534, 366] on button "Move Items" at bounding box center [1534, 362] width 56 height 16
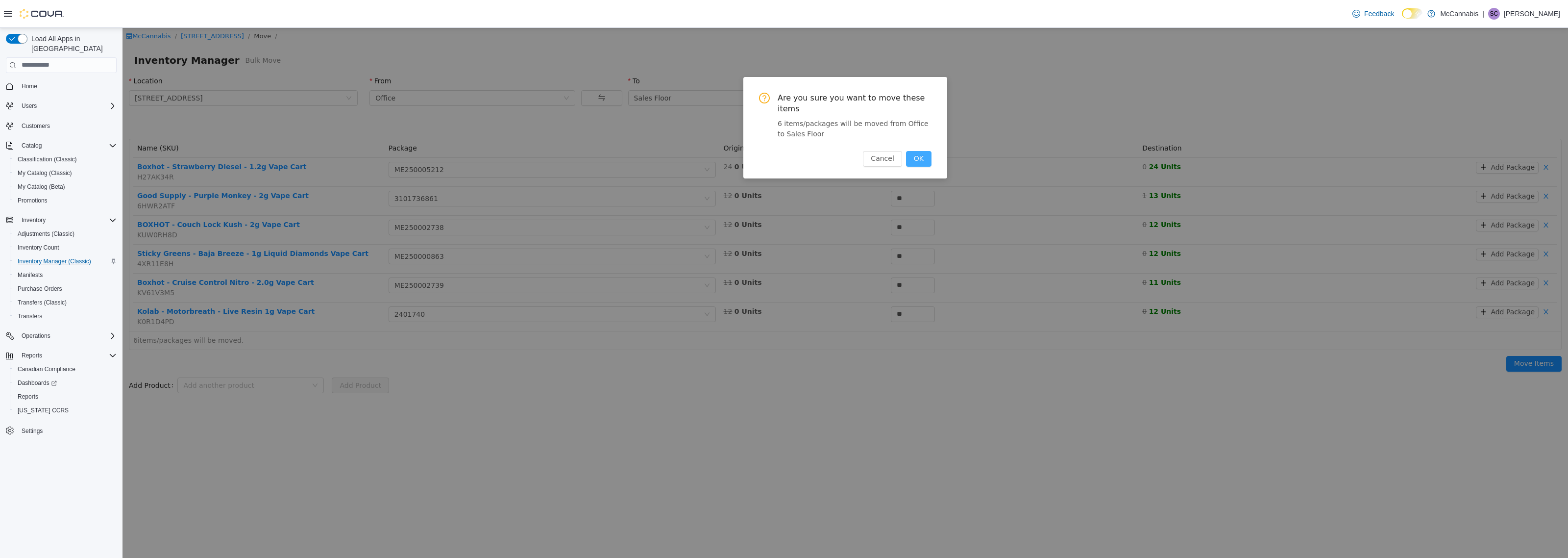
click at [917, 151] on button "OK" at bounding box center [918, 158] width 25 height 16
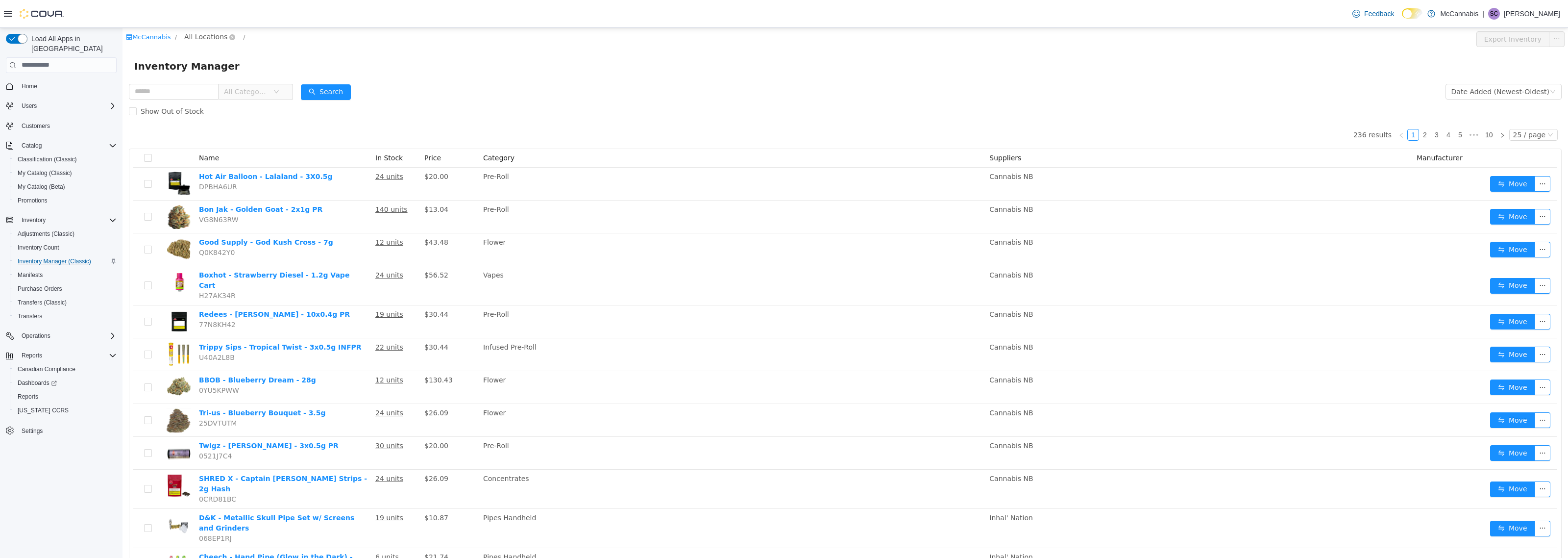
click at [208, 39] on span "All Locations" at bounding box center [205, 36] width 43 height 11
click at [228, 93] on span "[STREET_ADDRESS]" at bounding box center [237, 89] width 73 height 13
click at [280, 43] on div "All Rooms" at bounding box center [296, 38] width 34 height 15
click at [287, 88] on li "Office" at bounding box center [294, 89] width 59 height 16
